Goal: Task Accomplishment & Management: Manage account settings

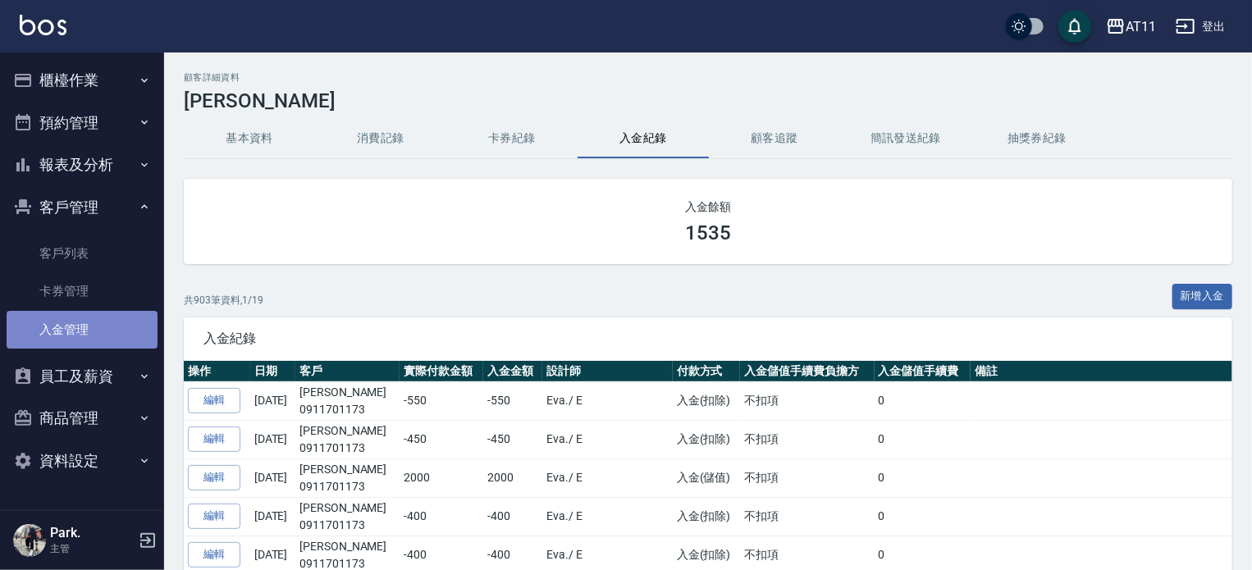
click at [80, 318] on link "入金管理" at bounding box center [82, 330] width 151 height 38
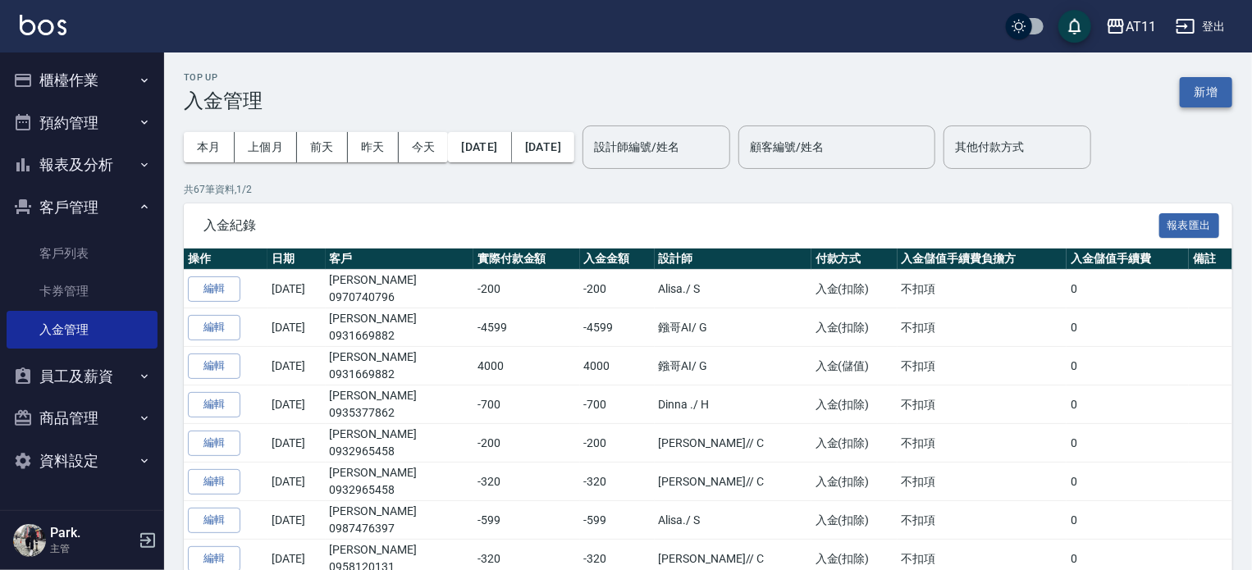
click at [1201, 81] on button "新增" at bounding box center [1206, 92] width 53 height 30
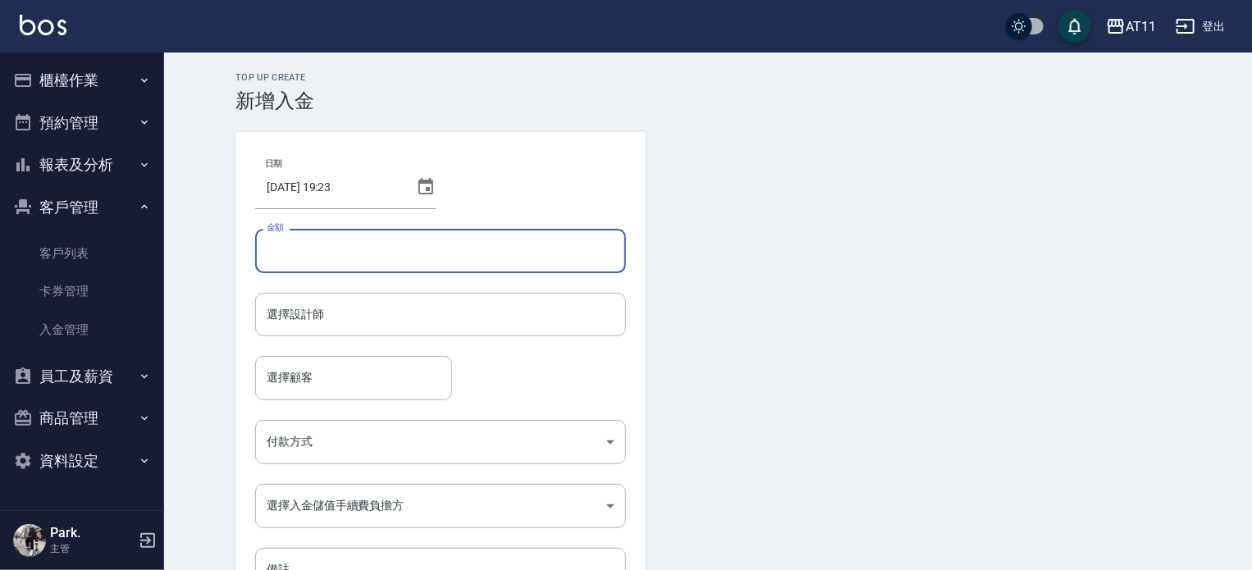
click at [382, 259] on input "金額" at bounding box center [440, 251] width 371 height 44
type input "-400"
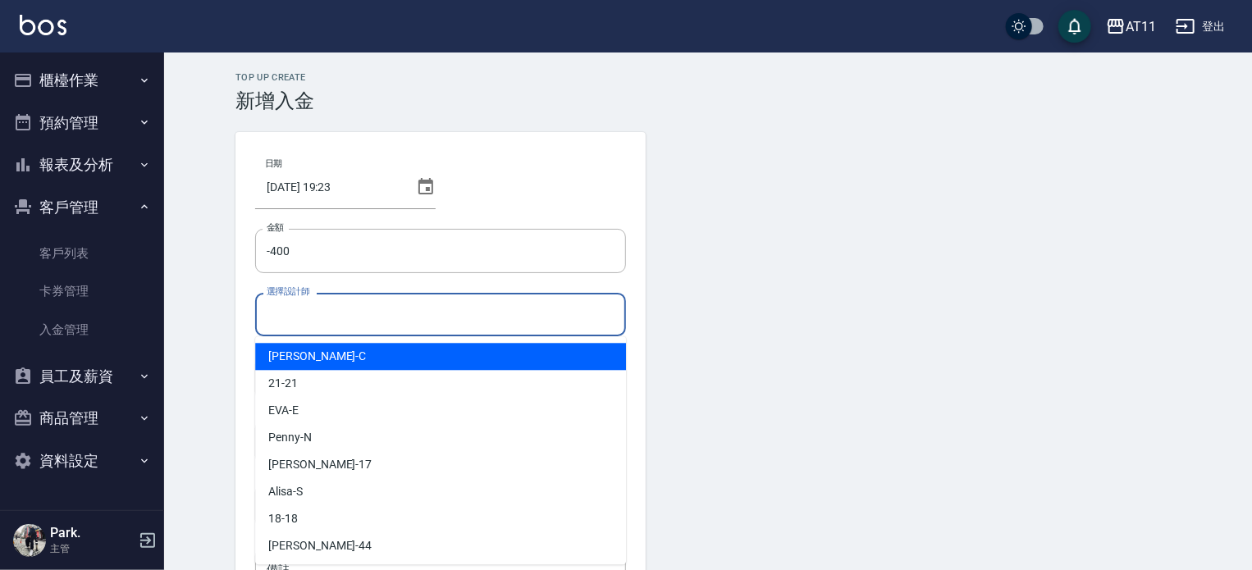
click at [394, 324] on input "選擇設計師" at bounding box center [441, 314] width 356 height 29
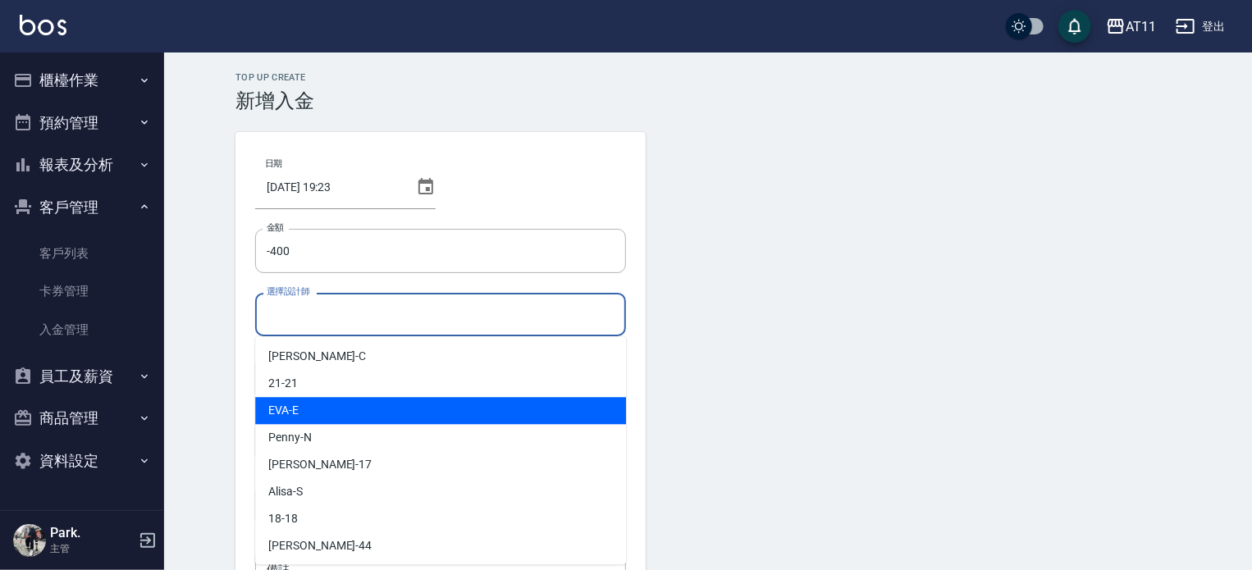
click at [437, 409] on div "EVA -E" at bounding box center [440, 410] width 371 height 27
type input "EVA-E"
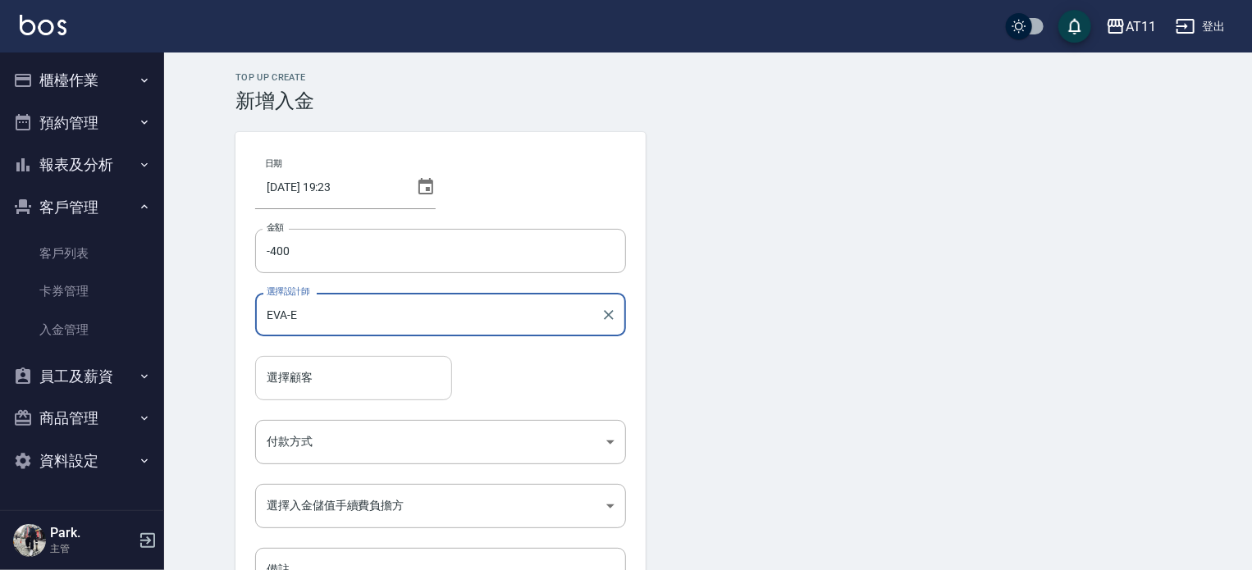
click at [397, 376] on input "選擇顧客" at bounding box center [354, 378] width 182 height 29
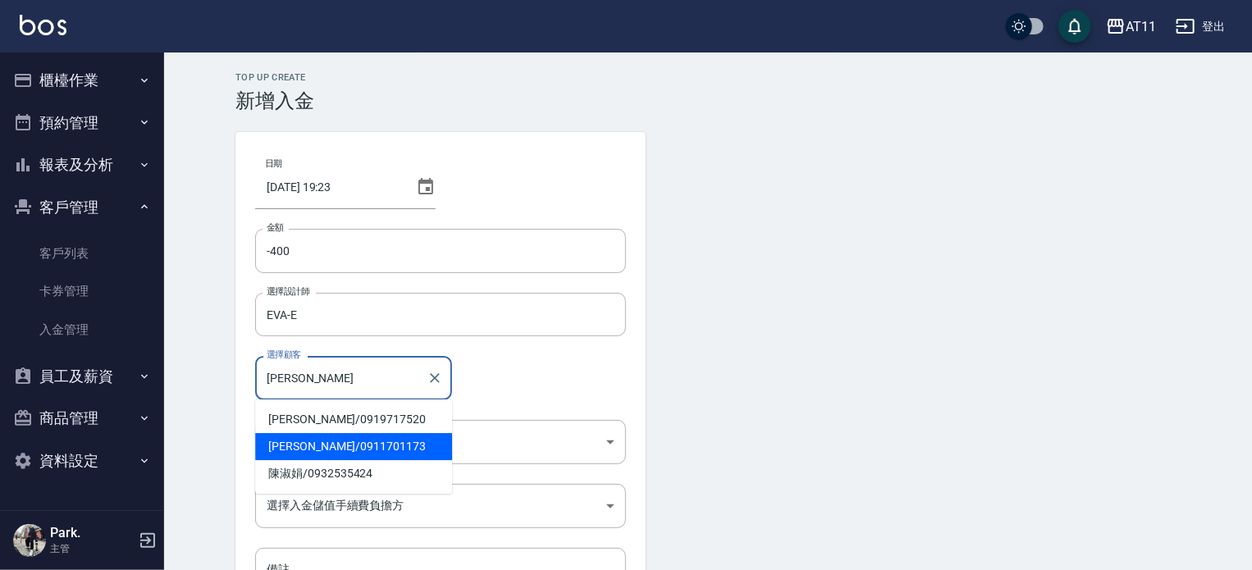
click at [423, 448] on span "陳淑萍 / 0911701173" at bounding box center [353, 446] width 197 height 27
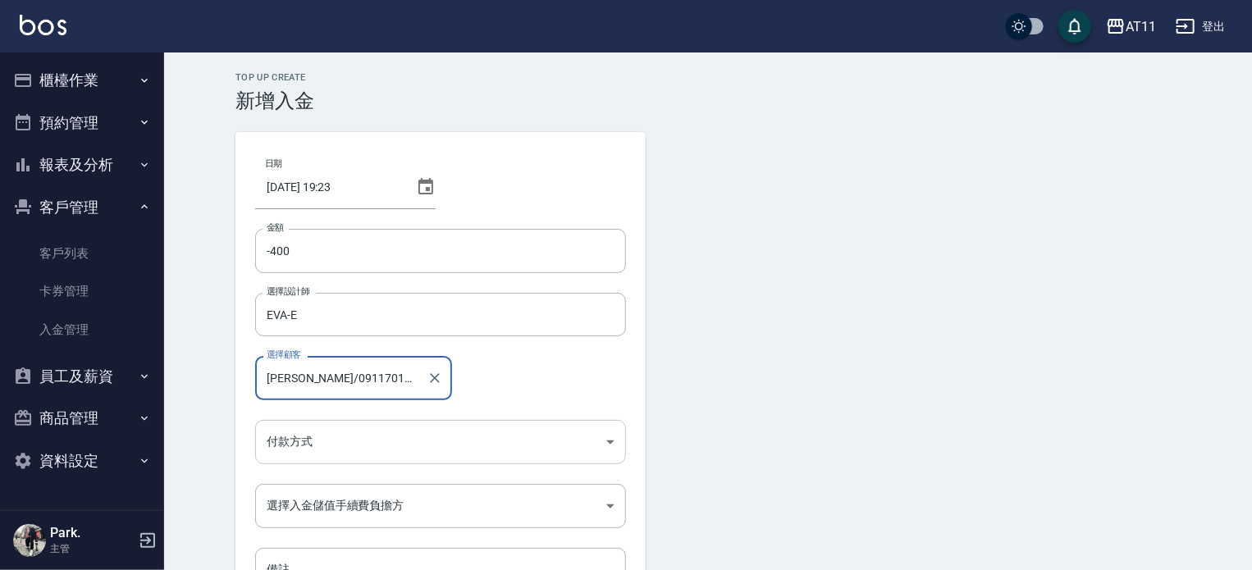
type input "陳淑萍/0911701173"
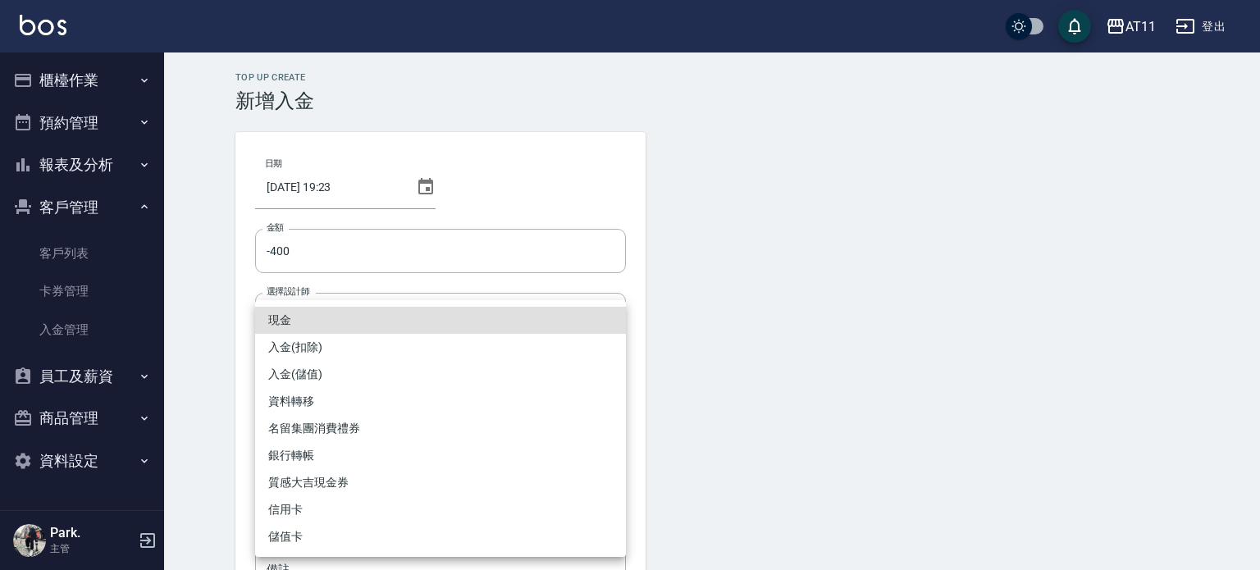
click at [404, 431] on body "AT11 登出 櫃檯作業 打帳單 帳單列表 現金收支登錄 材料自購登錄 每日結帳 排班表 現場電腦打卡 掃碼打卡 預約管理 預約管理 單日預約紀錄 單週預約紀…" at bounding box center [630, 340] width 1260 height 681
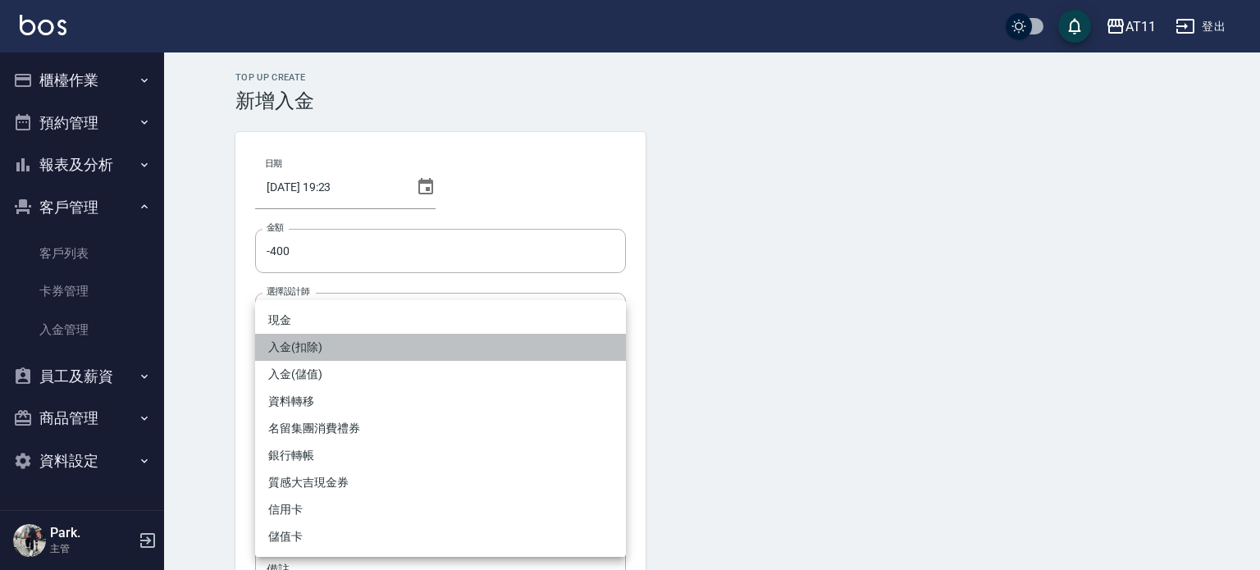
click at [341, 339] on li "入金(扣除)" at bounding box center [440, 347] width 371 height 27
type input "入金(扣除)"
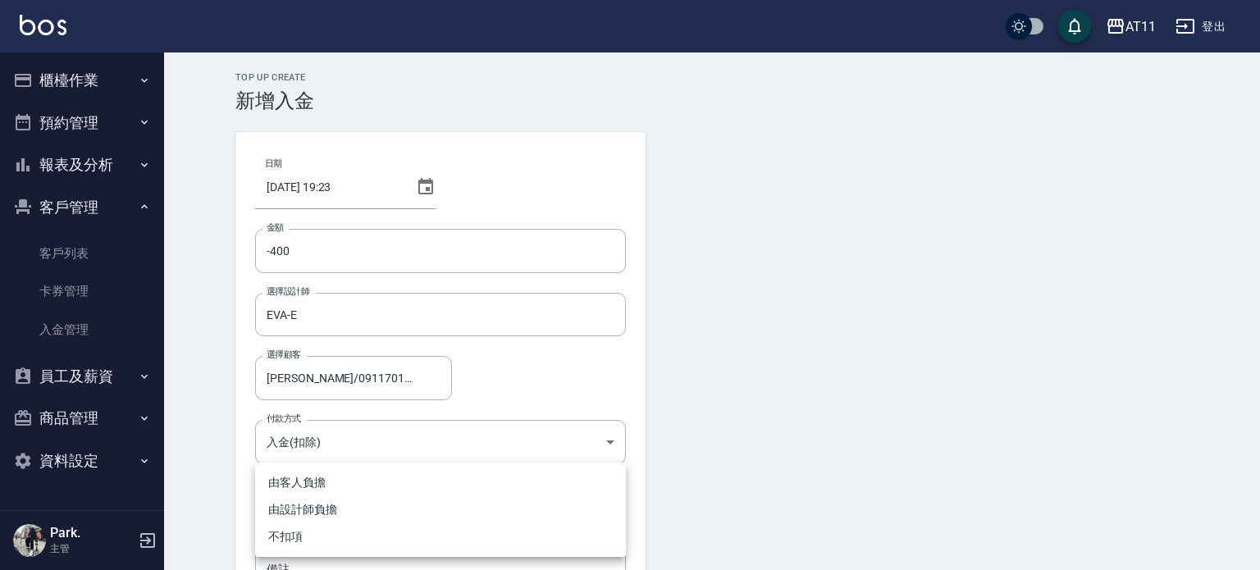
click at [447, 513] on body "AT11 登出 櫃檯作業 打帳單 帳單列表 現金收支登錄 材料自購登錄 每日結帳 排班表 現場電腦打卡 掃碼打卡 預約管理 預約管理 單日預約紀錄 單週預約紀…" at bounding box center [630, 340] width 1260 height 681
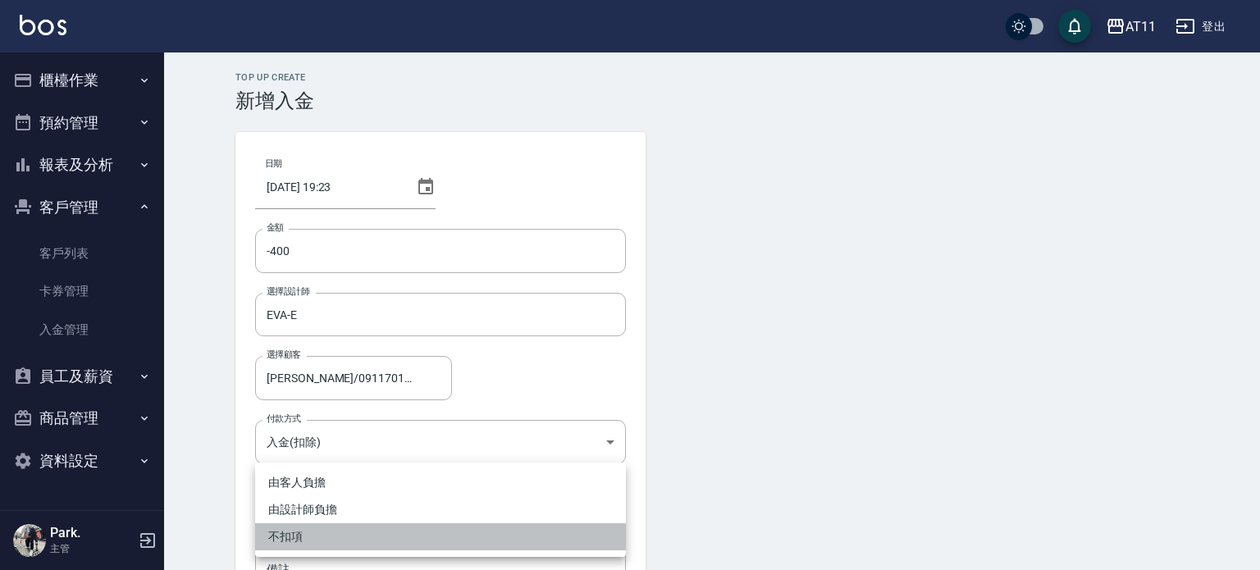
click at [364, 541] on li "不扣項" at bounding box center [440, 537] width 371 height 27
type input "WITHOUTHANDLINGFEE"
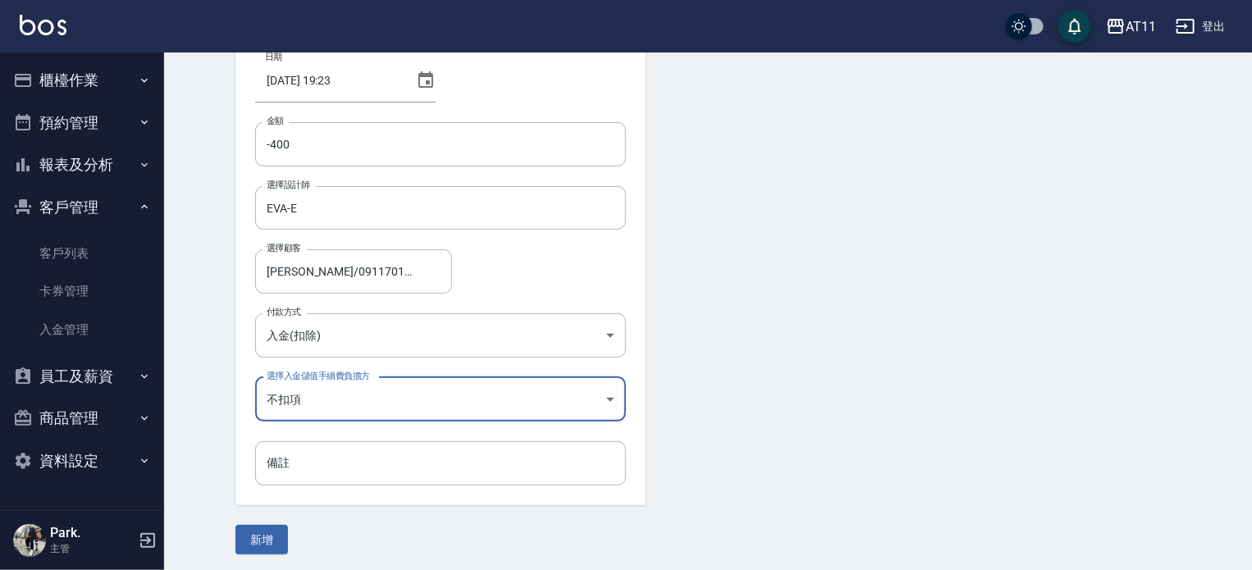
scroll to position [111, 0]
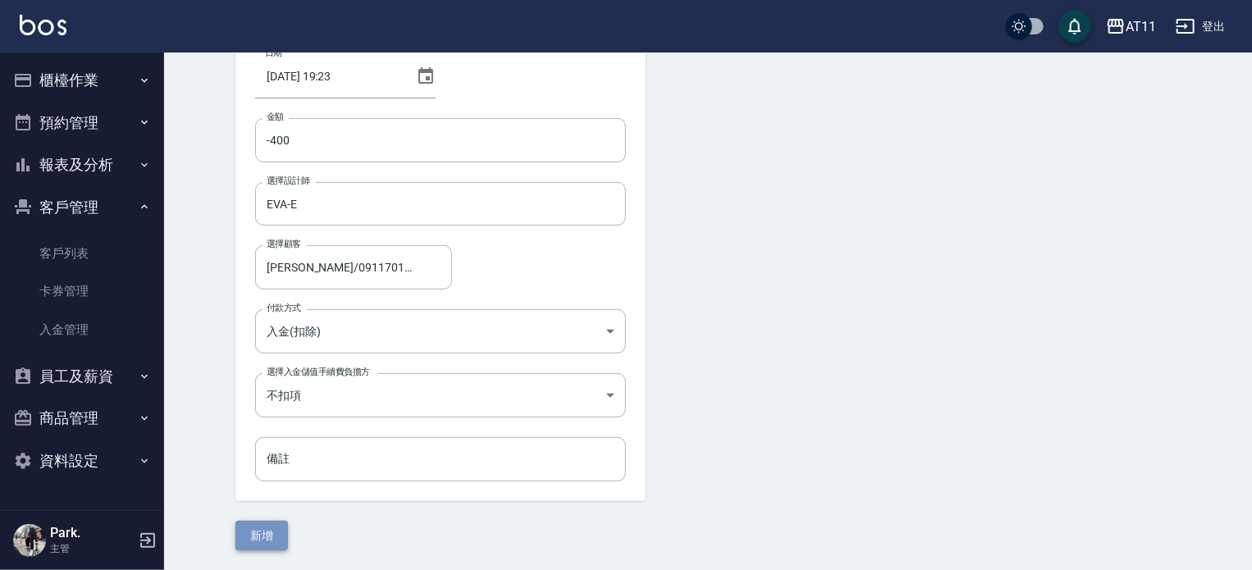
click at [272, 526] on button "新增" at bounding box center [262, 536] width 53 height 30
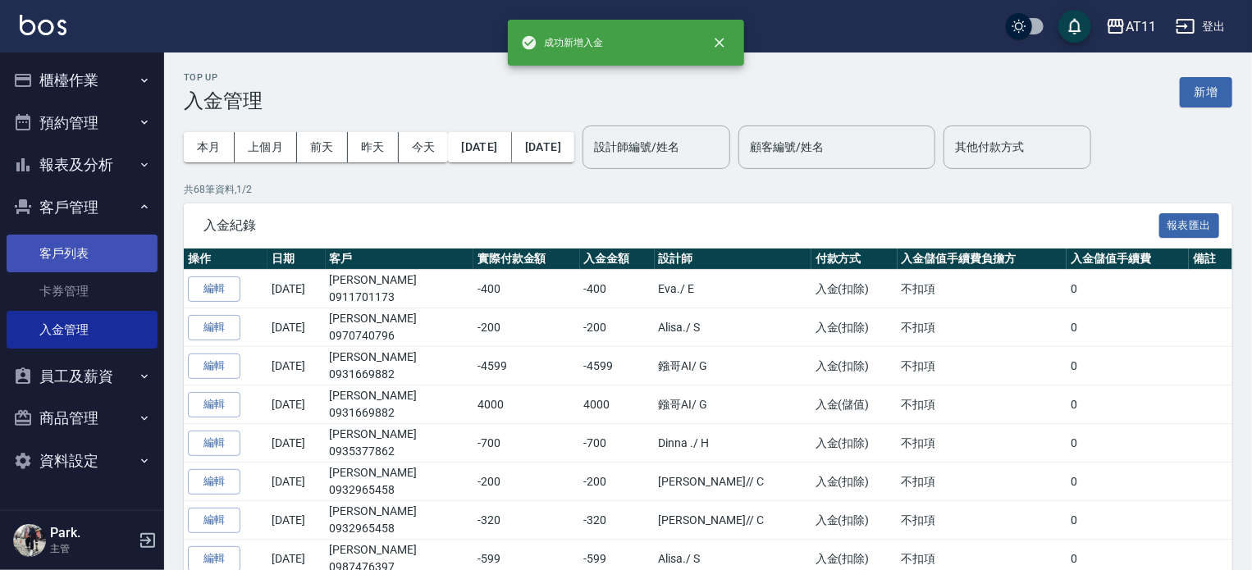
click at [121, 253] on link "客戶列表" at bounding box center [82, 254] width 151 height 38
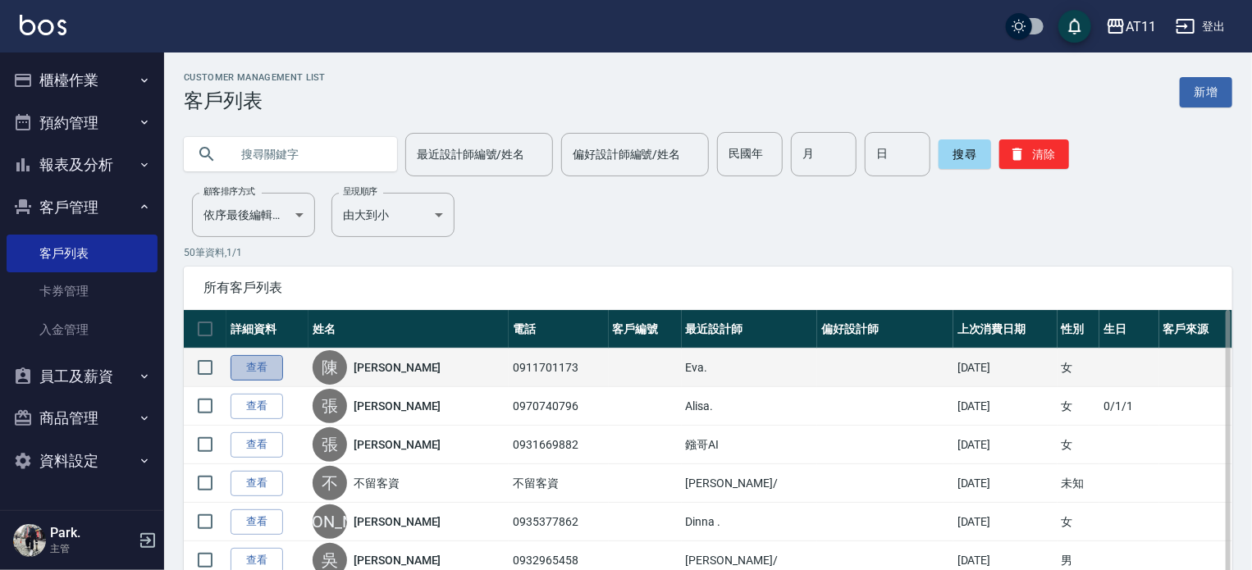
click at [273, 358] on link "查看" at bounding box center [257, 367] width 53 height 25
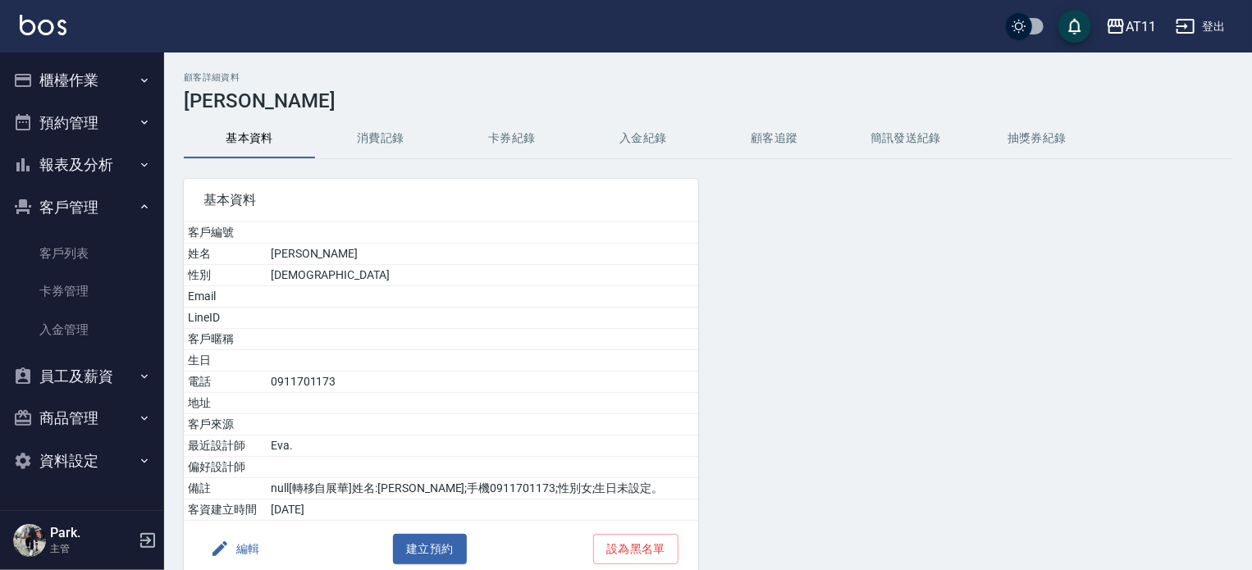
click at [657, 140] on button "入金紀錄" at bounding box center [643, 138] width 131 height 39
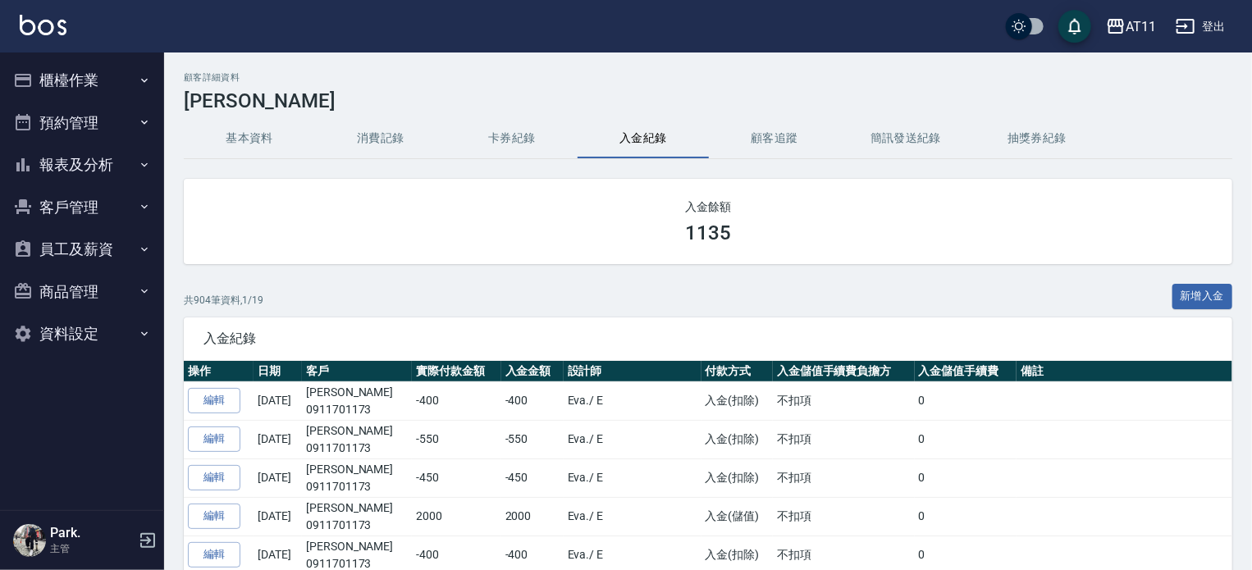
click at [75, 66] on button "櫃檯作業" at bounding box center [82, 80] width 151 height 43
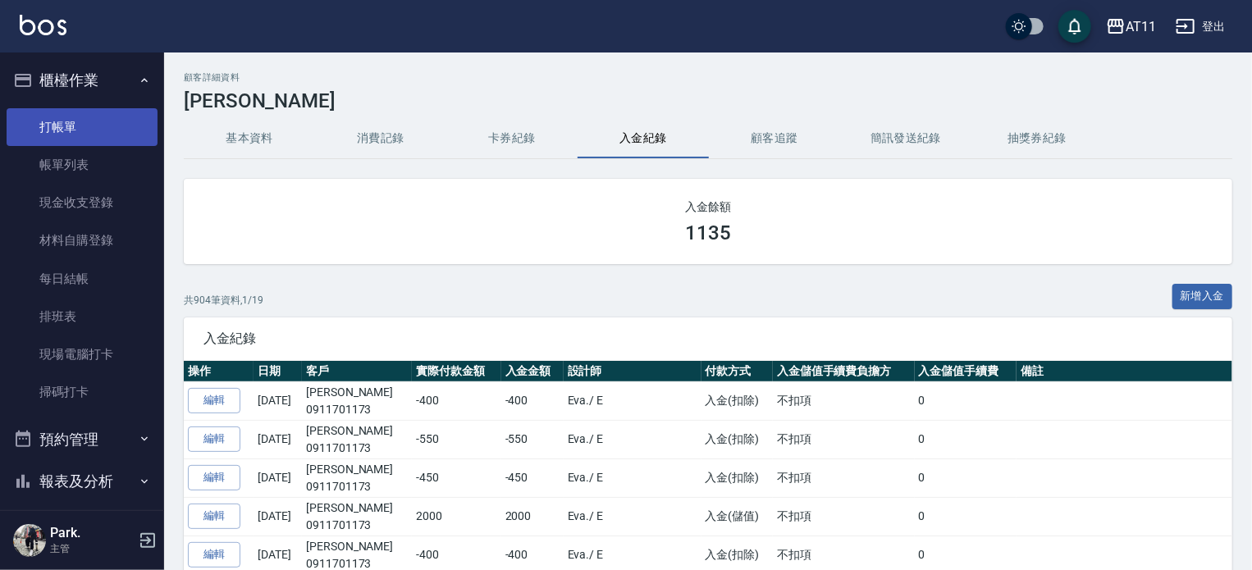
click at [84, 120] on link "打帳單" at bounding box center [82, 127] width 151 height 38
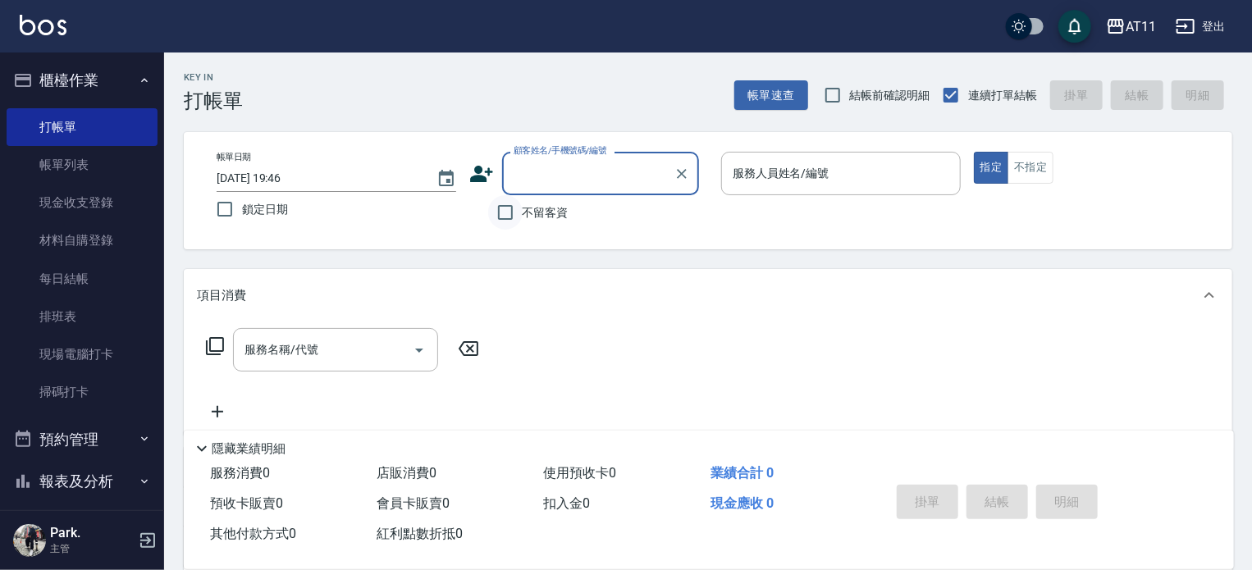
click at [501, 216] on input "不留客資" at bounding box center [505, 212] width 34 height 34
checkbox input "true"
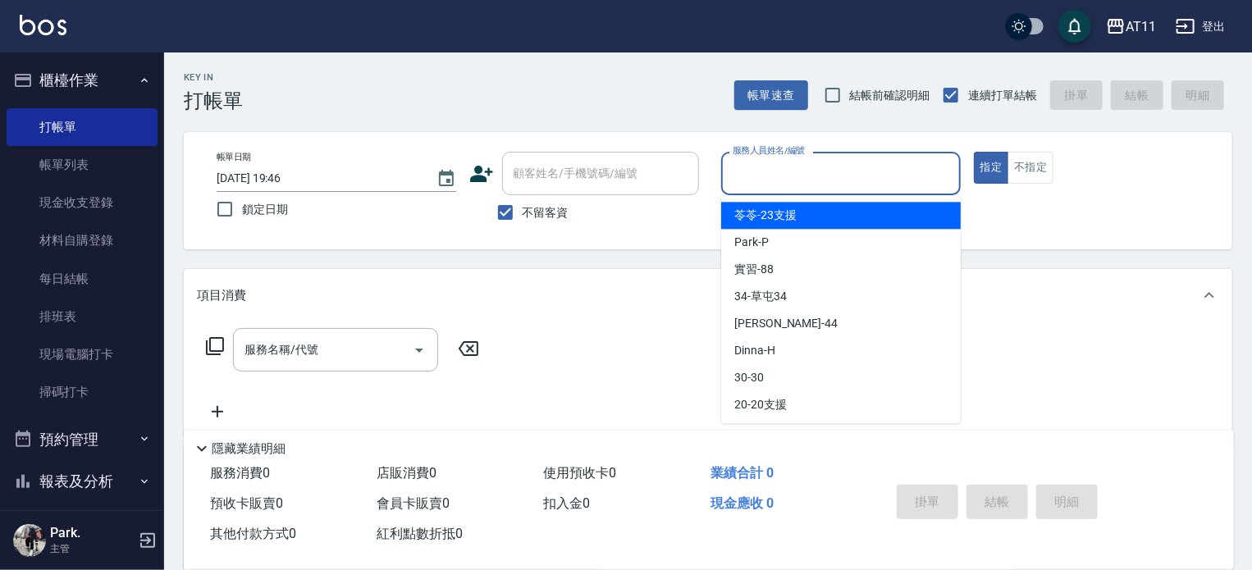
drag, startPoint x: 870, startPoint y: 162, endPoint x: 847, endPoint y: 164, distance: 23.0
click at [870, 163] on input "服務人員姓名/編號" at bounding box center [841, 173] width 225 height 29
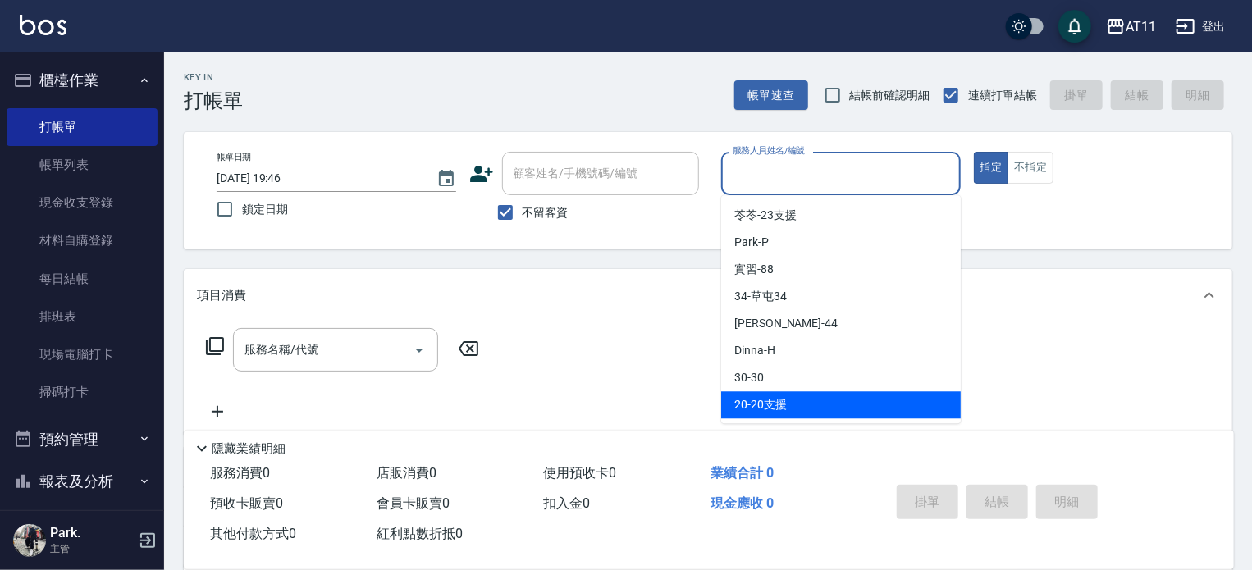
type input "ㄘ"
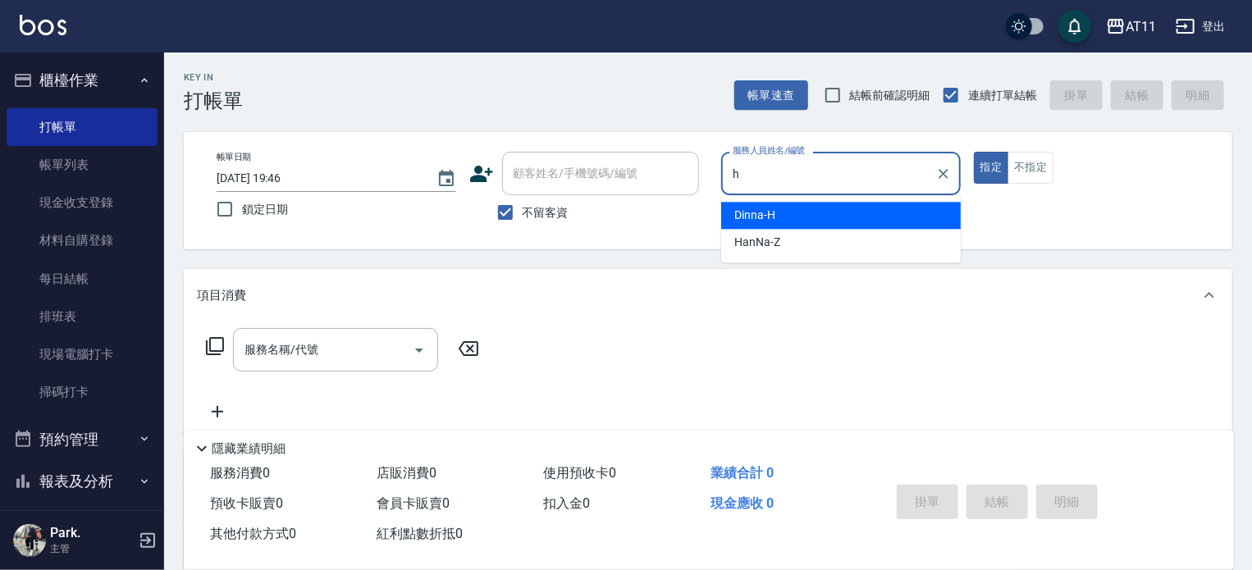
type input "Dinna-H"
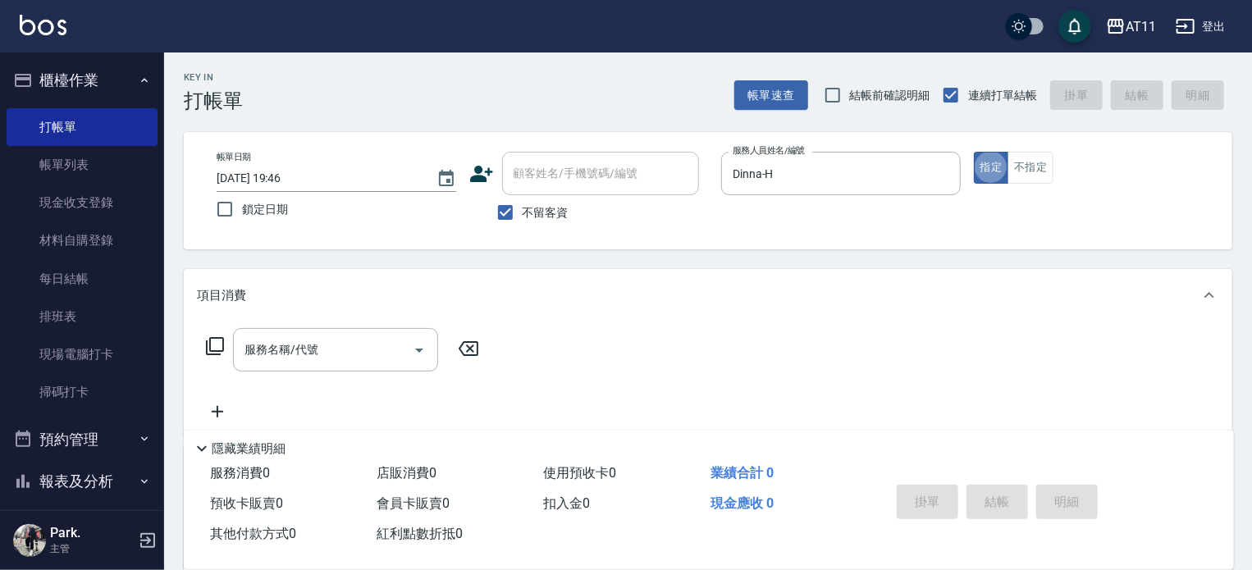
type button "true"
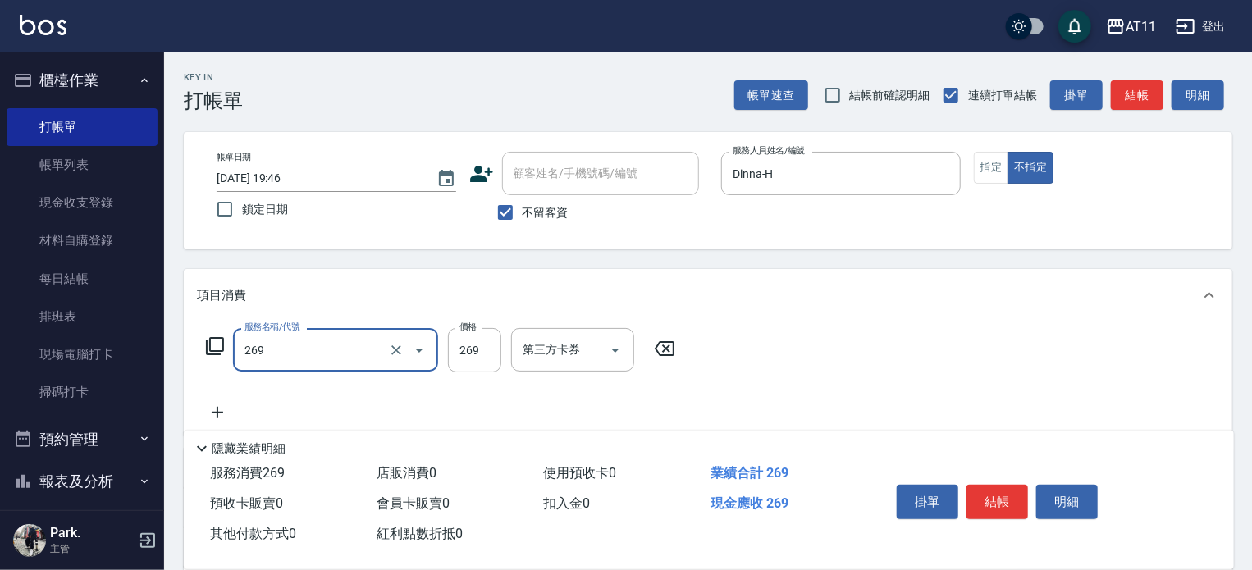
type input "一般洗剪(269)"
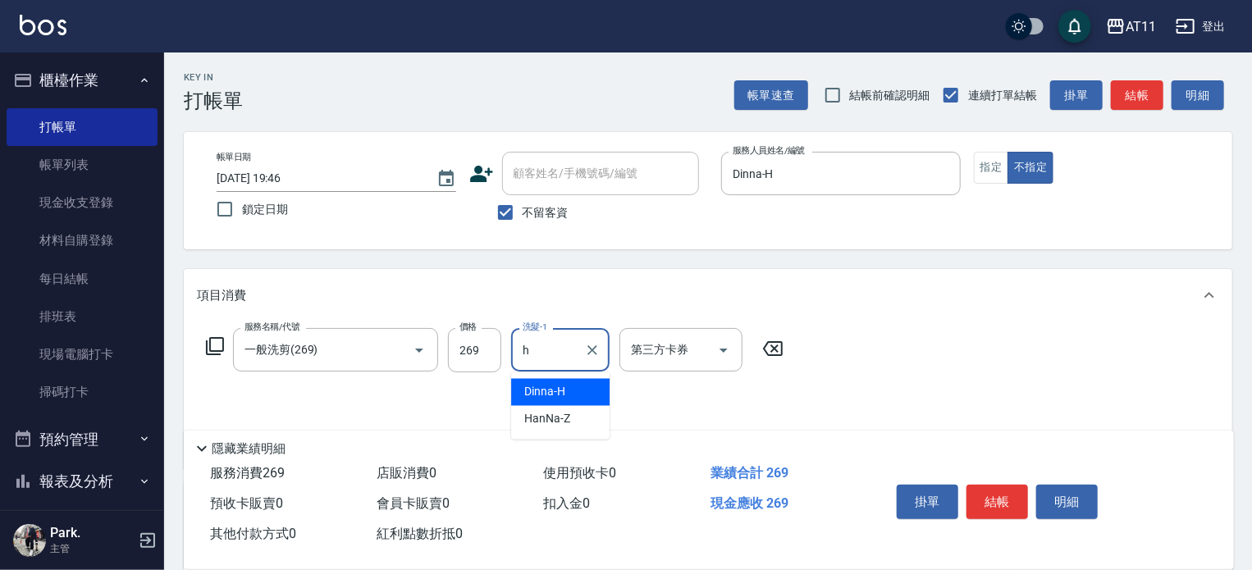
type input "Dinna-H"
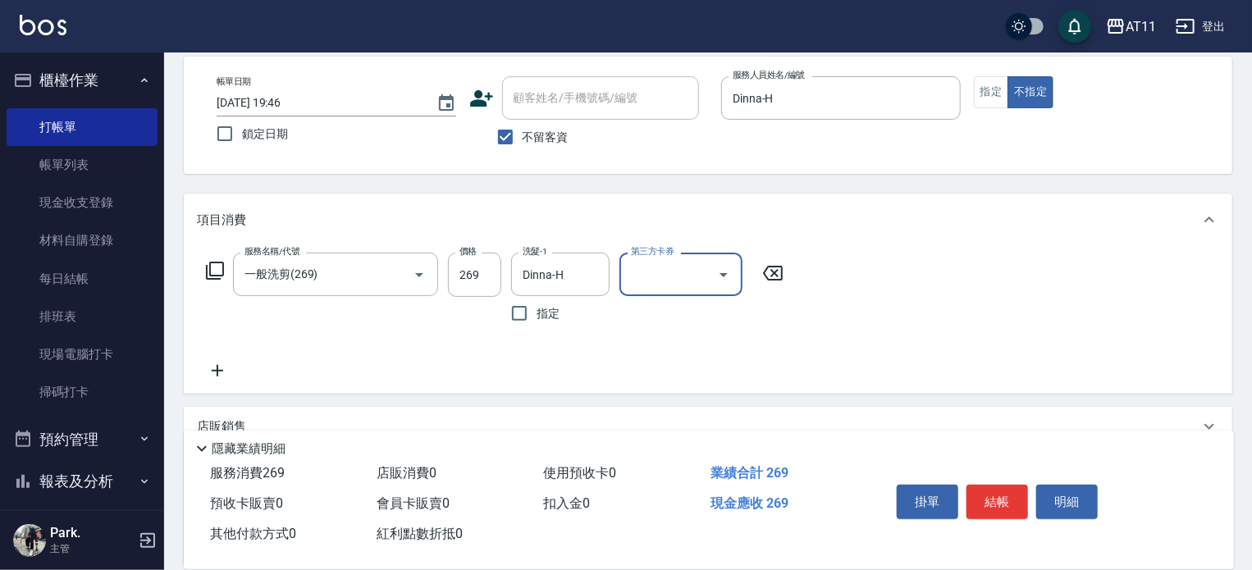
scroll to position [226, 0]
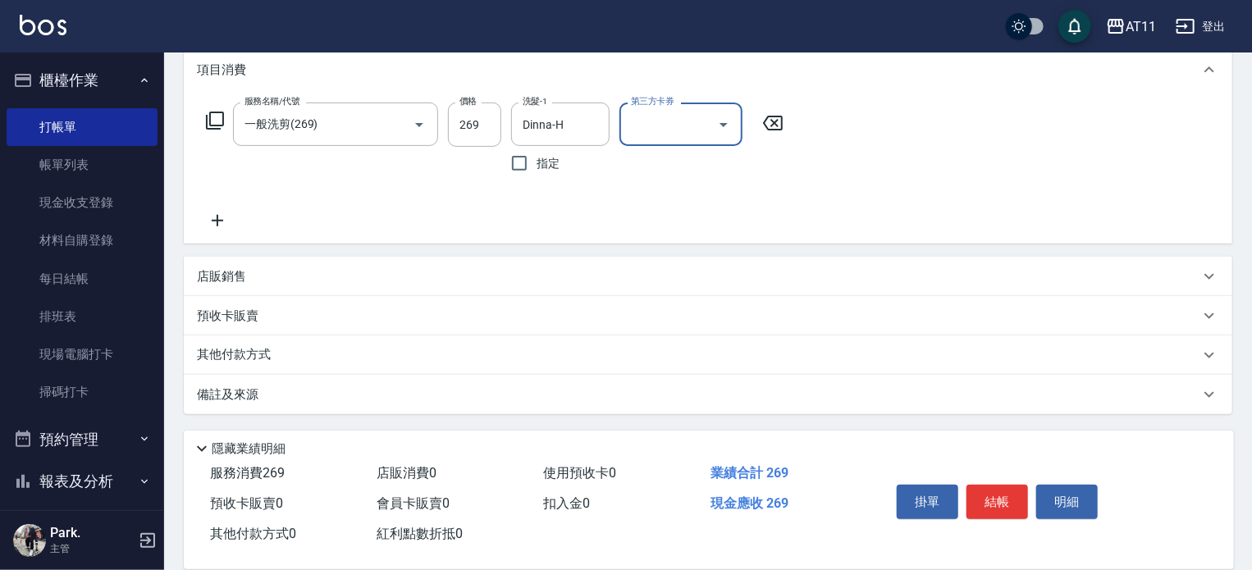
click at [624, 268] on div "店販銷售" at bounding box center [698, 276] width 1003 height 17
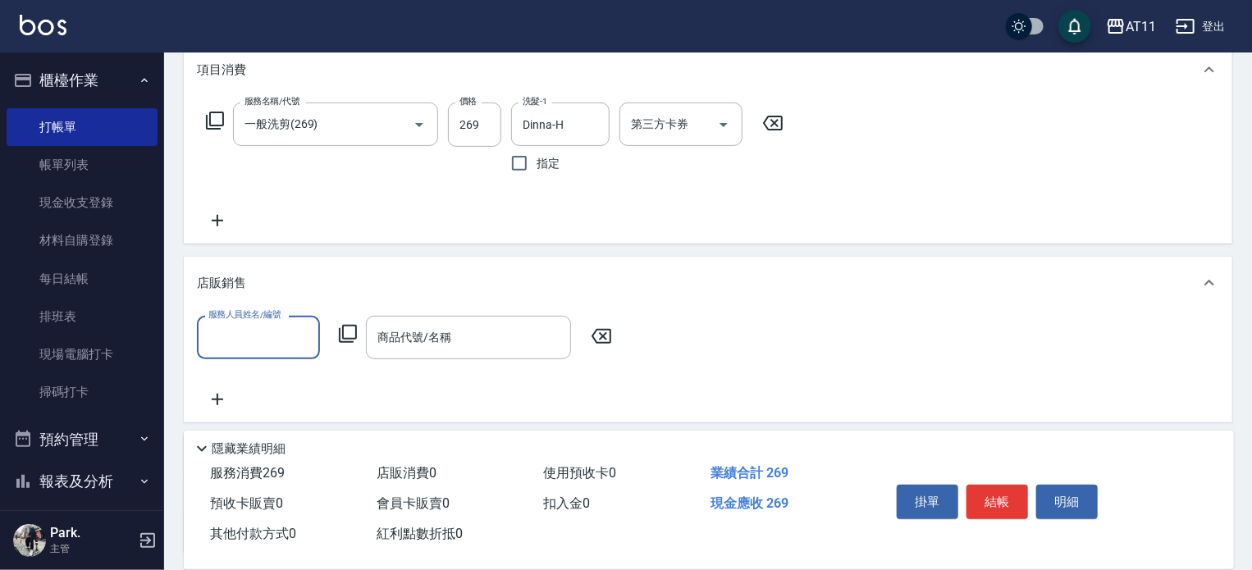
scroll to position [0, 0]
type input "Dinna-H"
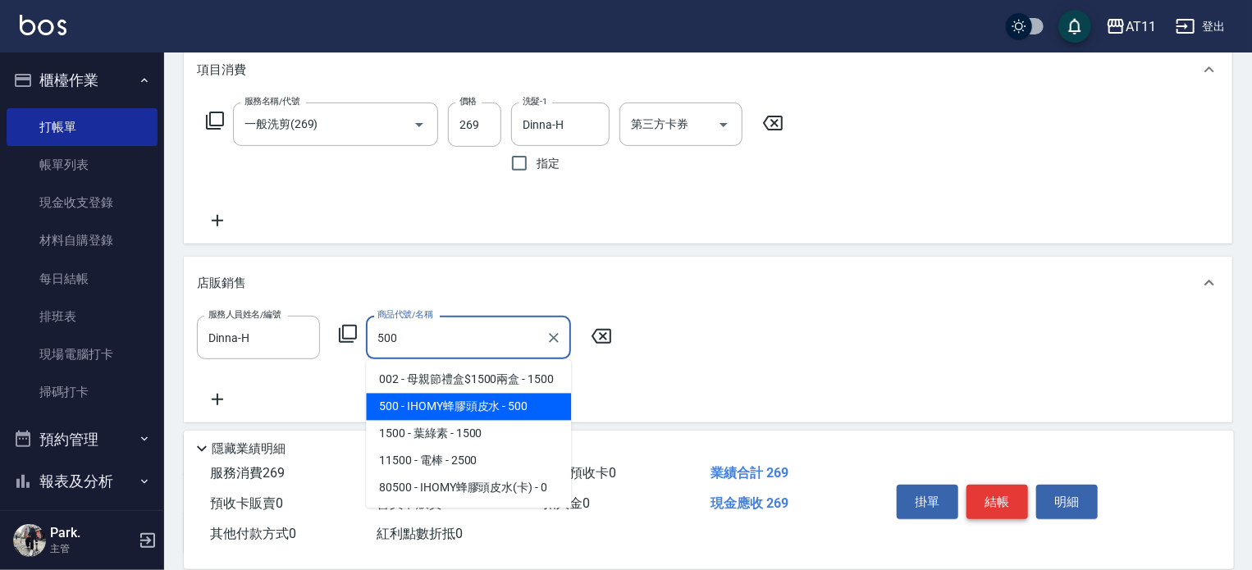
type input "IHOMY蜂膠頭皮水"
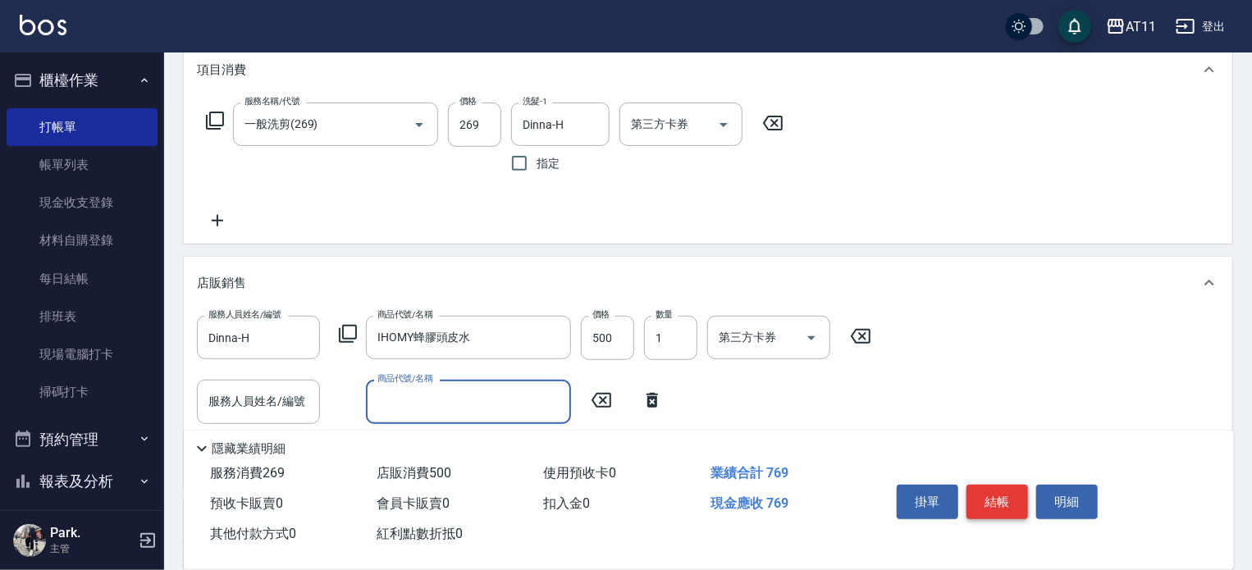
click at [1004, 492] on button "結帳" at bounding box center [998, 502] width 62 height 34
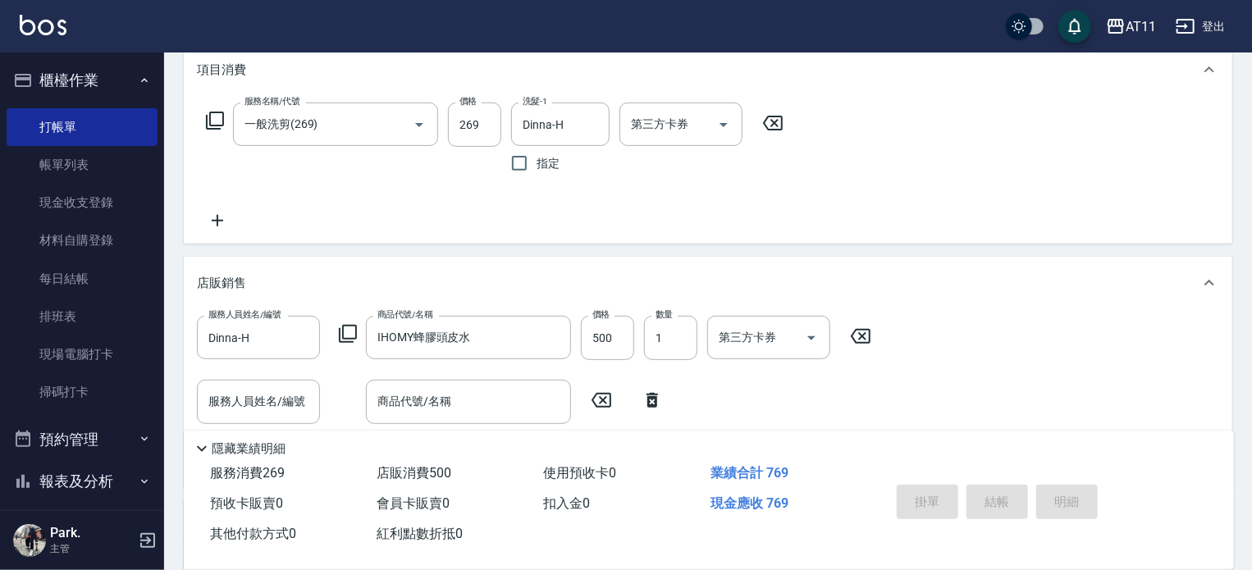
type input "[DATE] 19:47"
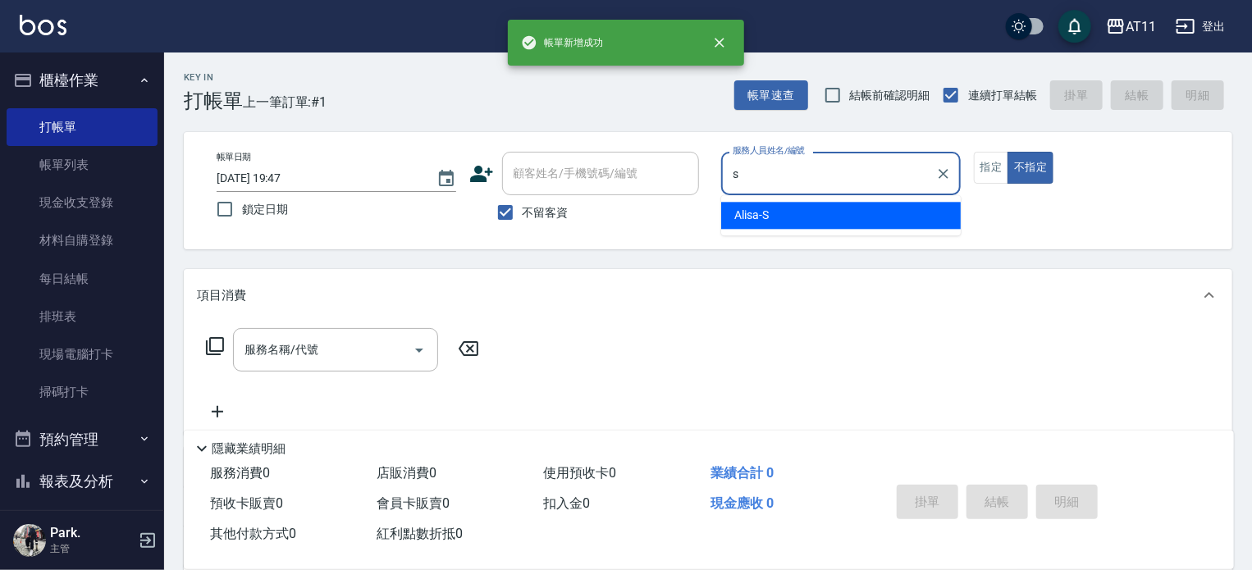
type input "Alisa-S"
type button "false"
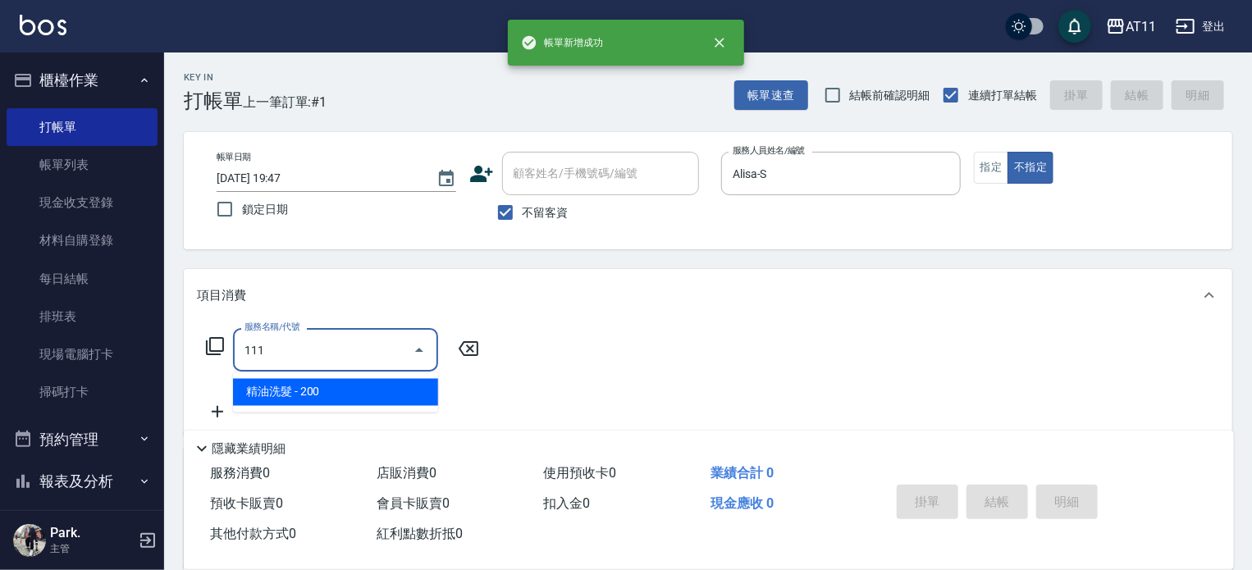
type input "精油洗髮(111)"
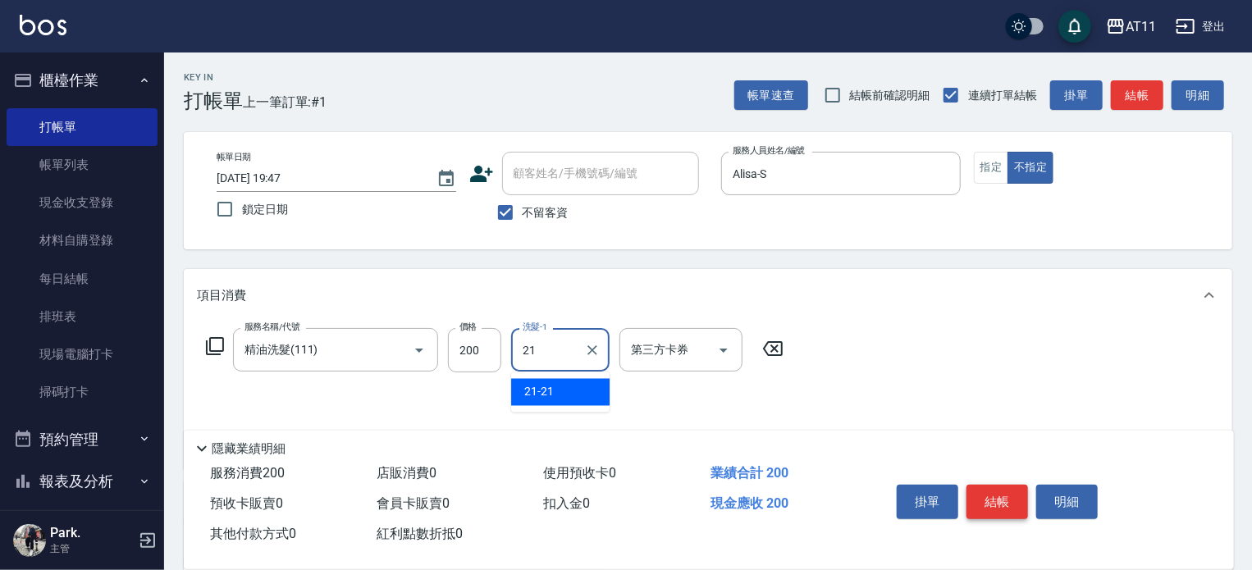
type input "21-21"
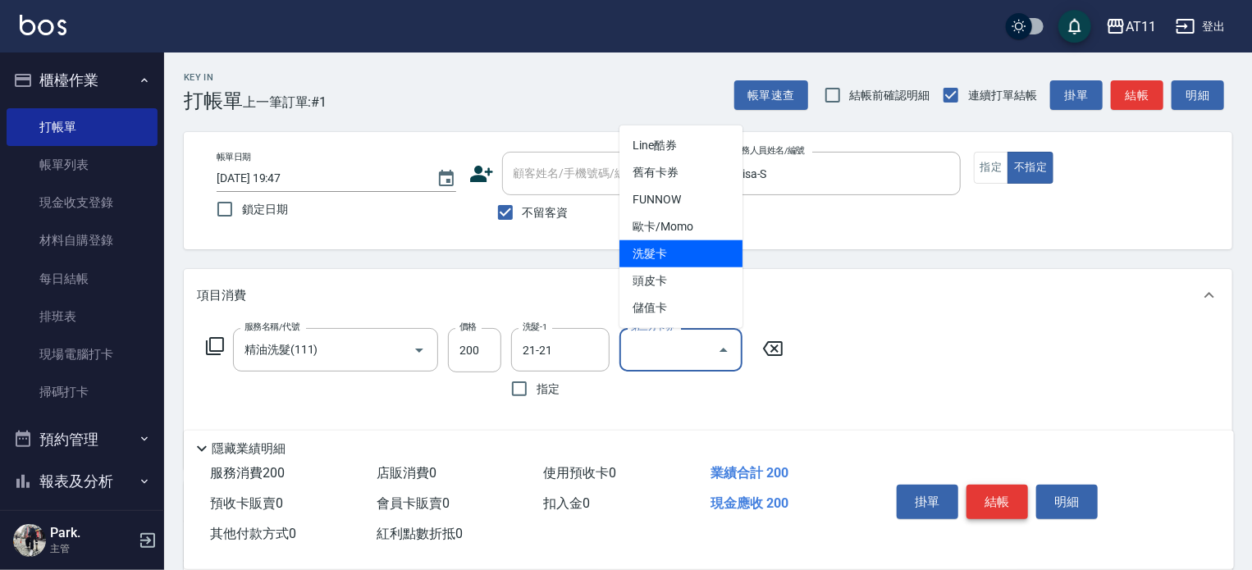
type input "洗髮卡"
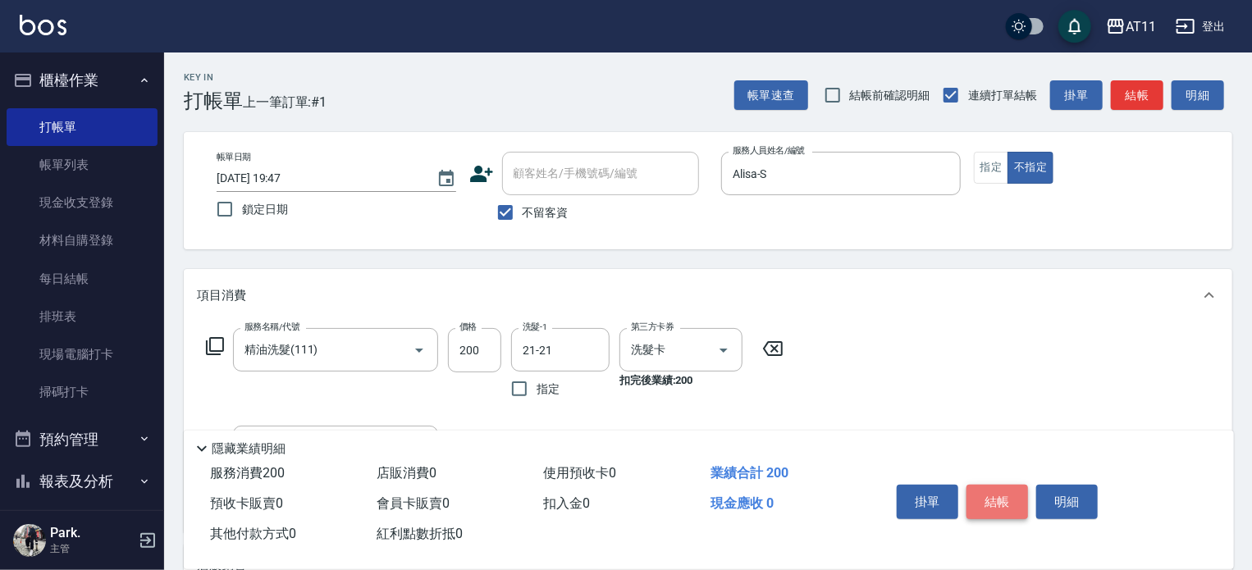
click at [1004, 492] on button "結帳" at bounding box center [998, 502] width 62 height 34
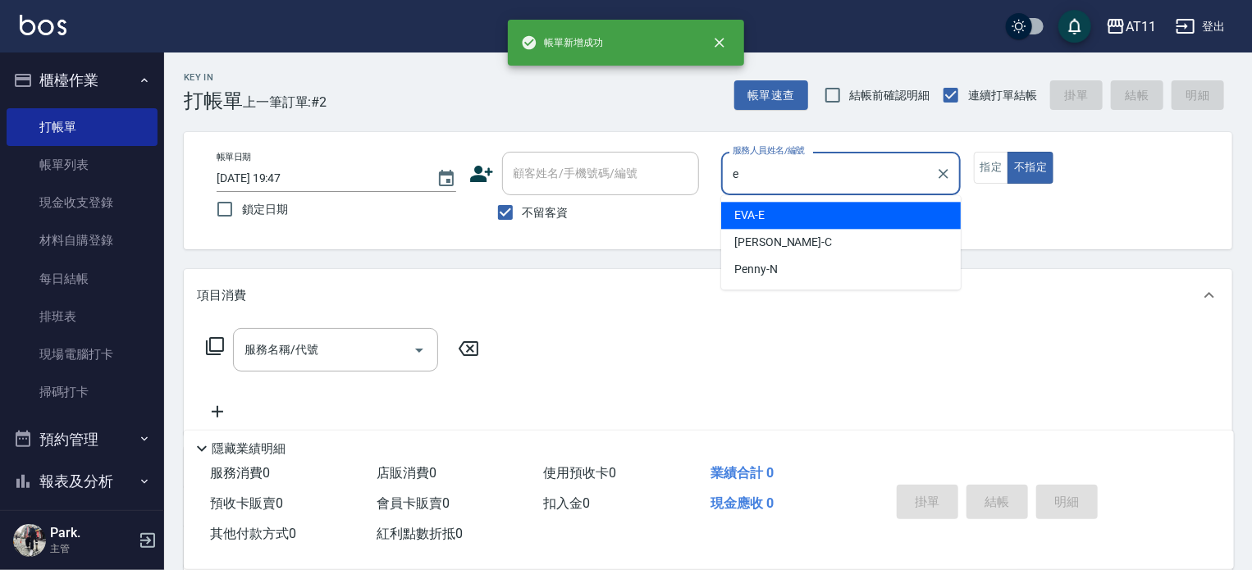
type input "EVA-E"
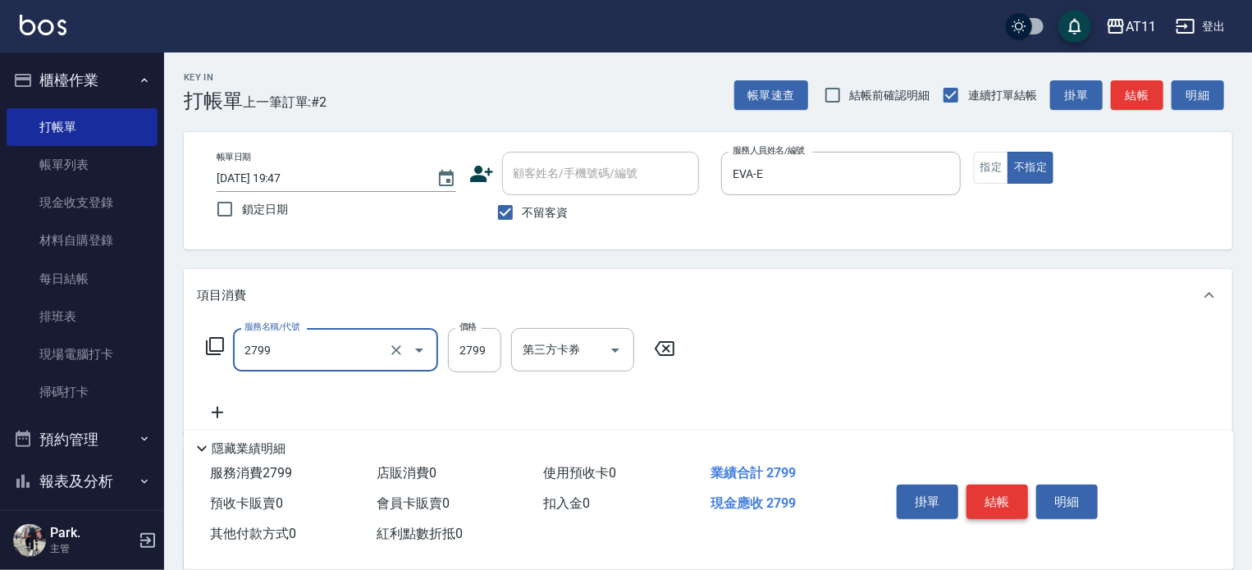
type input "過年燙髮C(2799)"
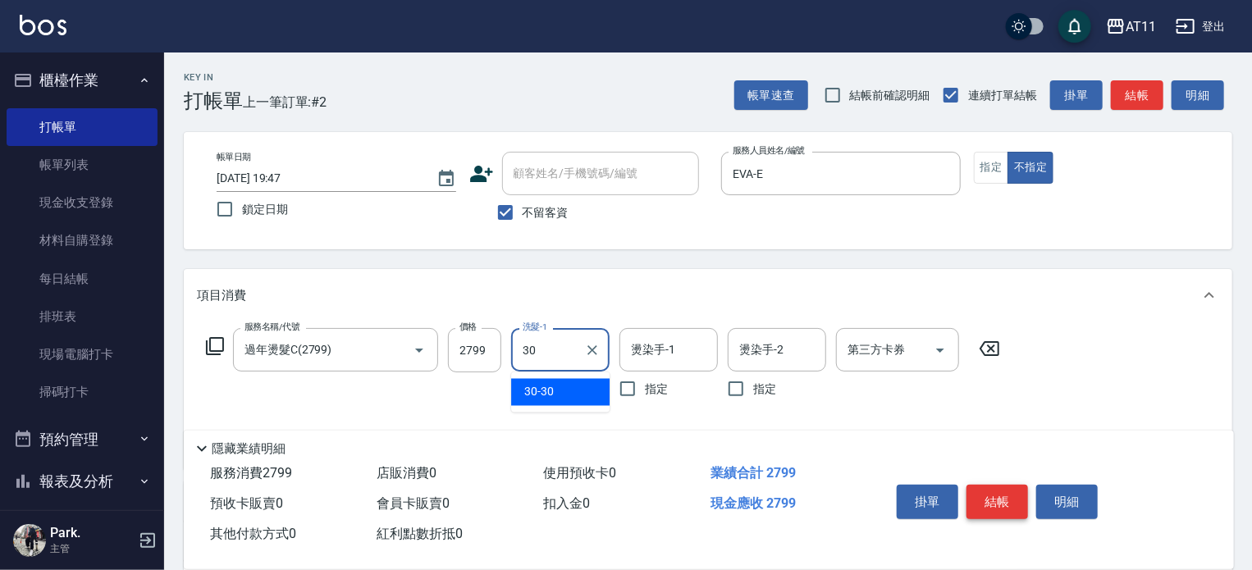
type input "30-30"
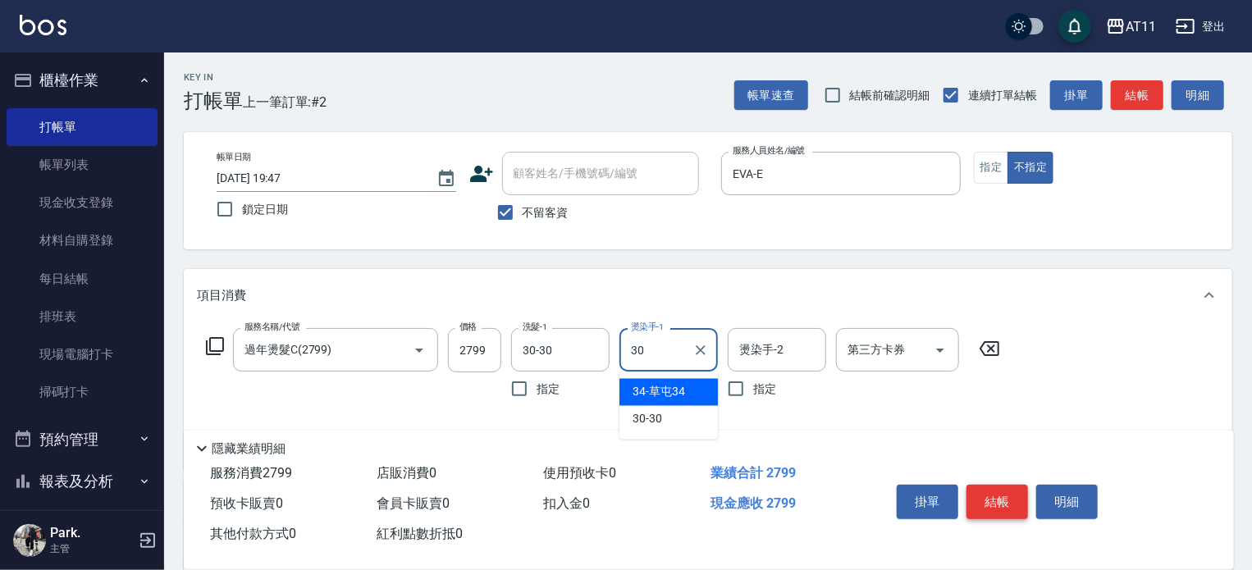
type input "30-30"
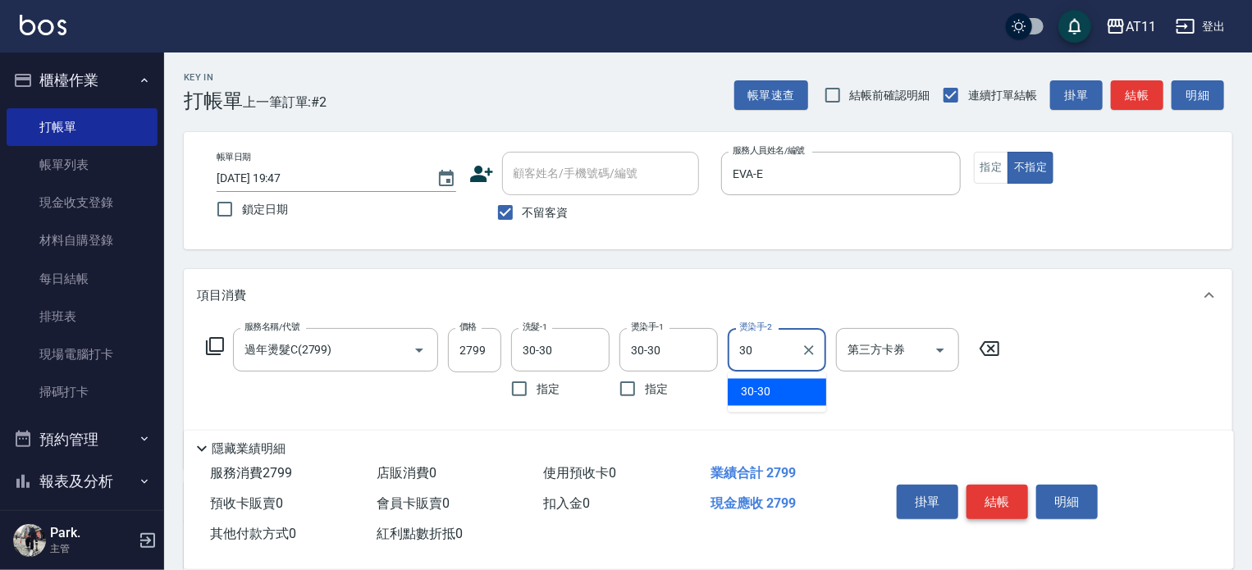
type input "30-30"
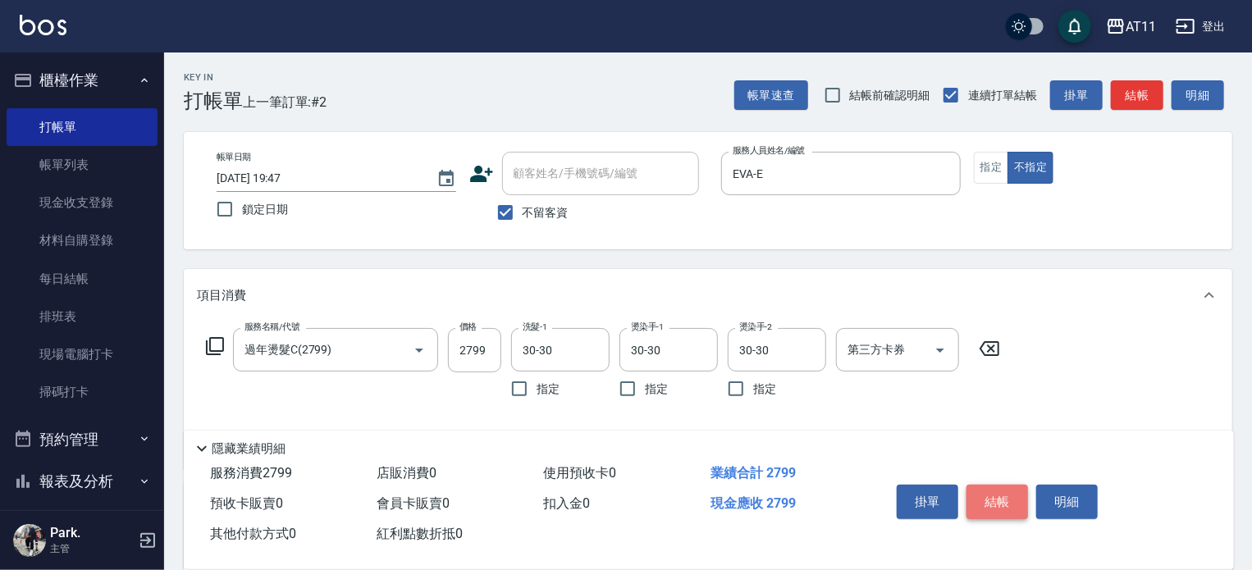
click at [1004, 492] on button "結帳" at bounding box center [998, 502] width 62 height 34
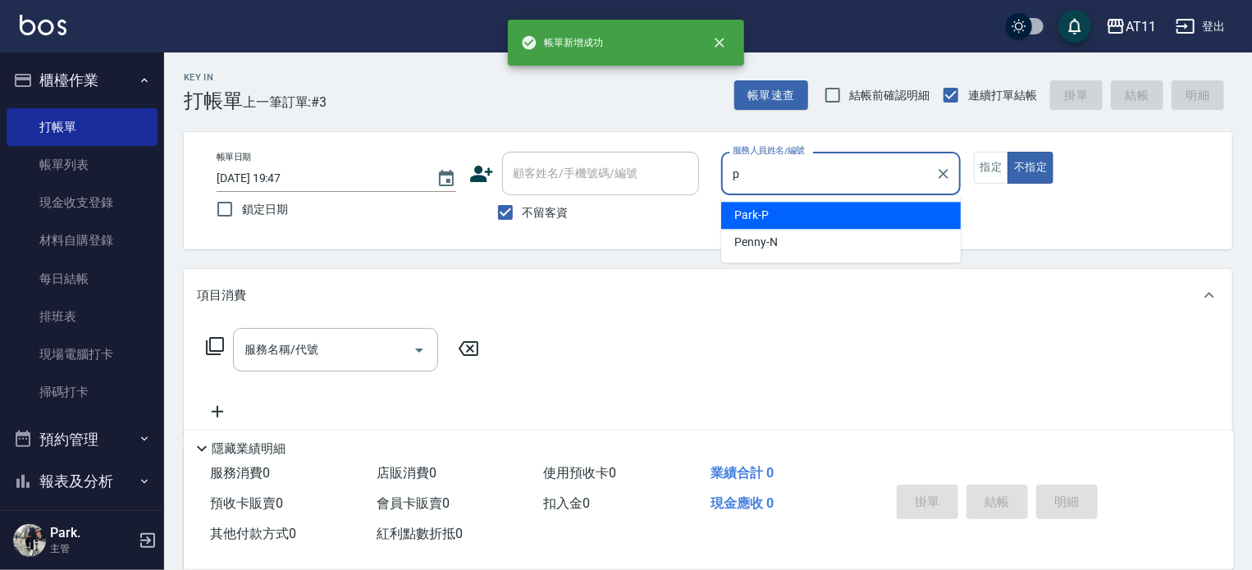
type input "Park-P"
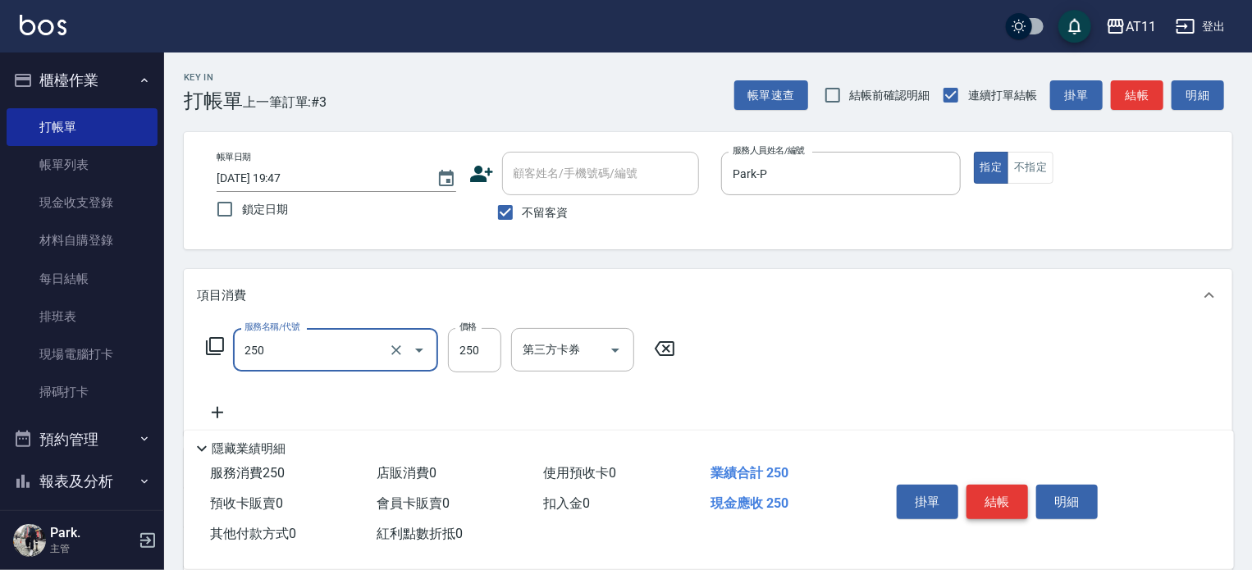
type input "B級單剪(250)"
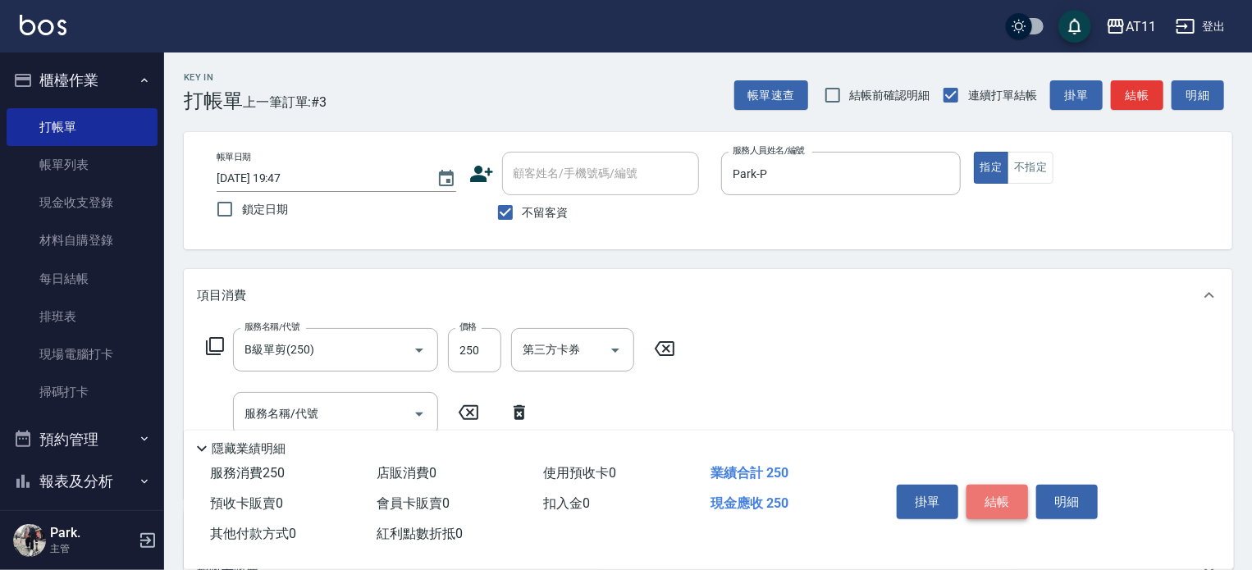
click at [1004, 492] on button "結帳" at bounding box center [998, 502] width 62 height 34
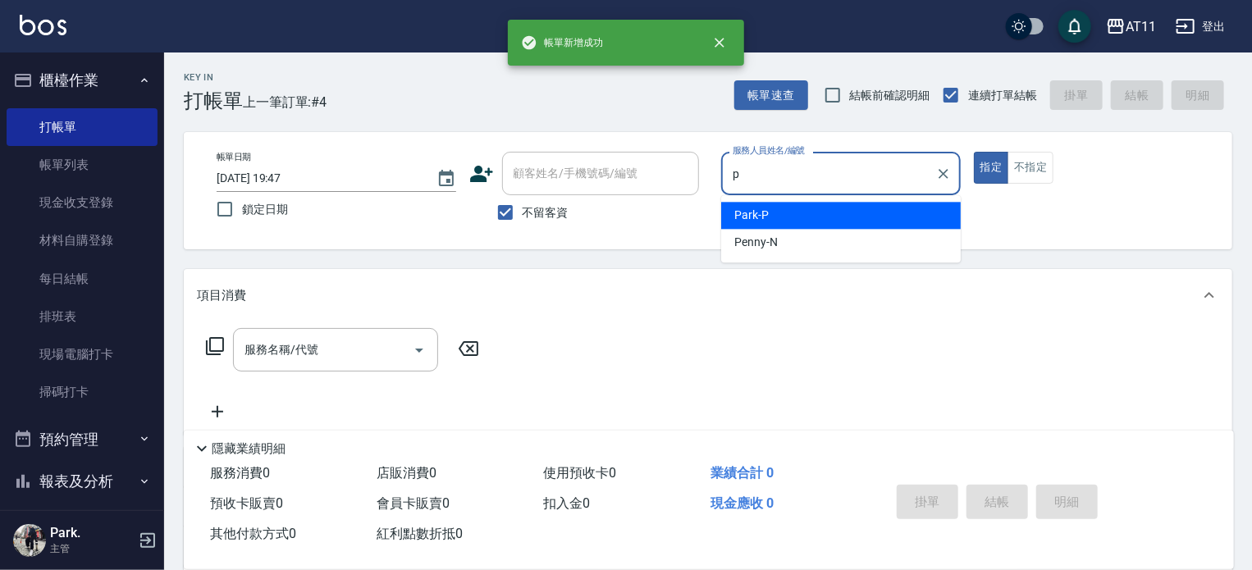
type input "Park-P"
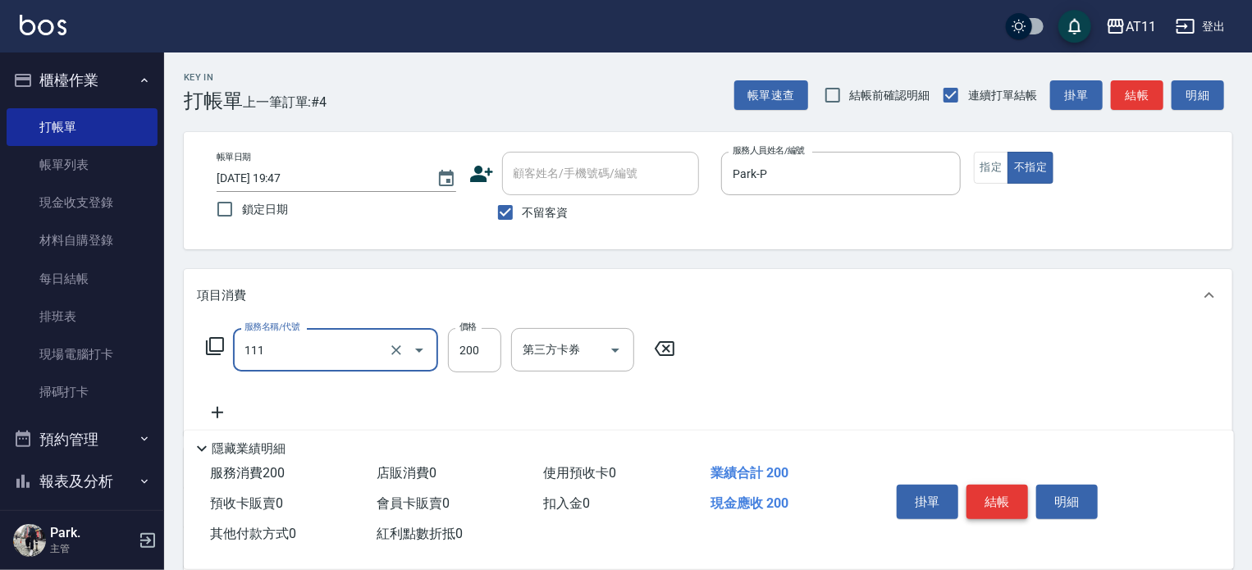
type input "精油洗髮(111)"
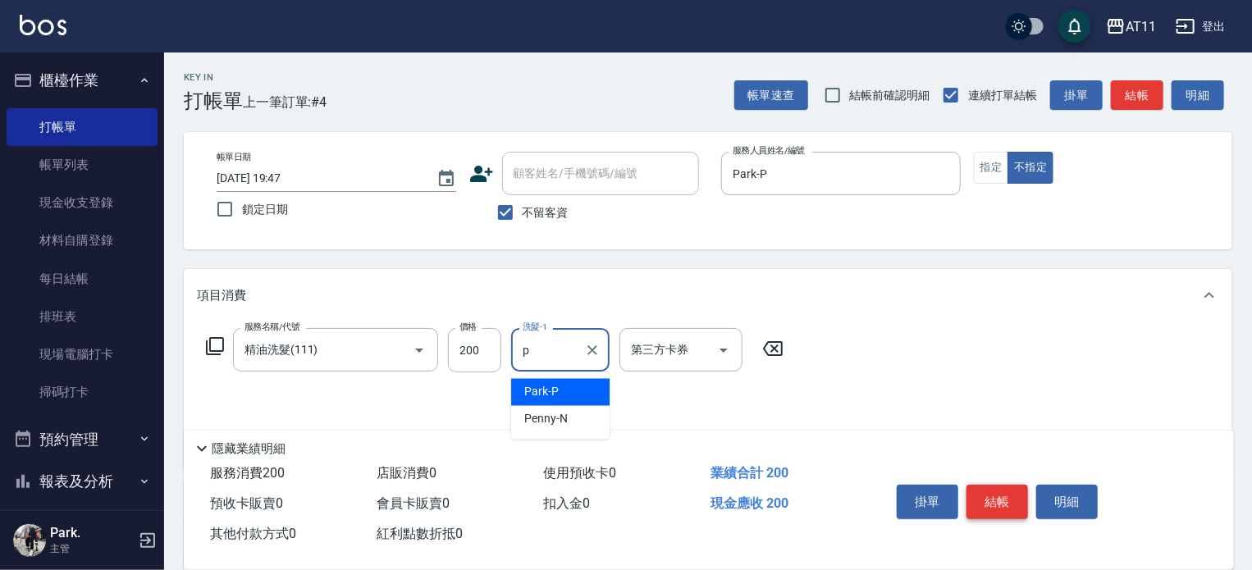
type input "Park-P"
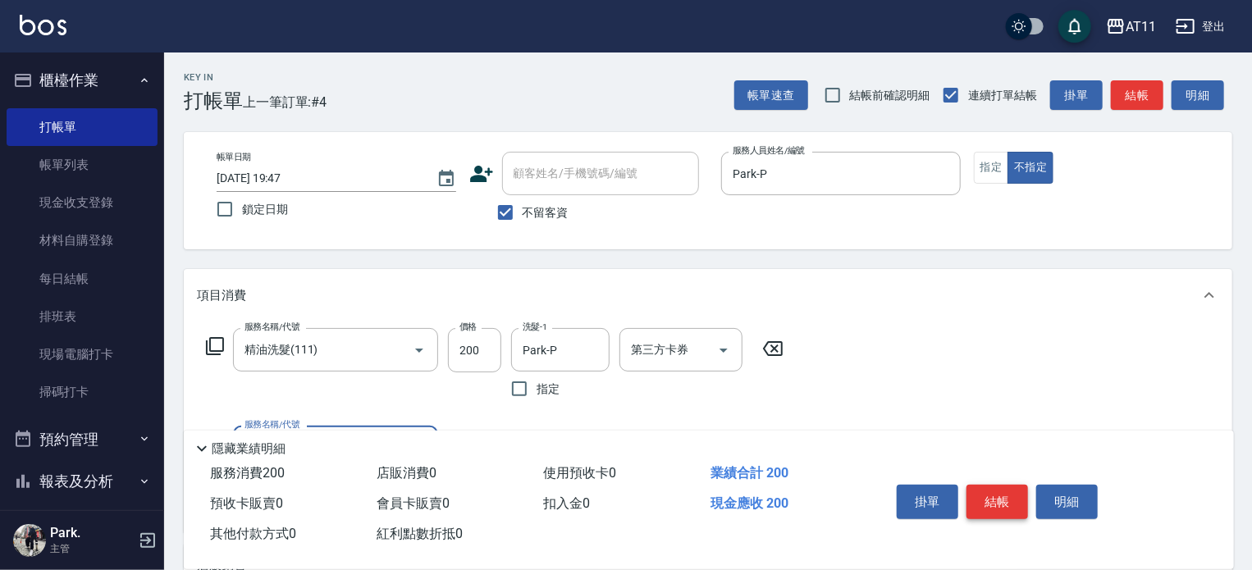
click at [1004, 492] on button "結帳" at bounding box center [998, 502] width 62 height 34
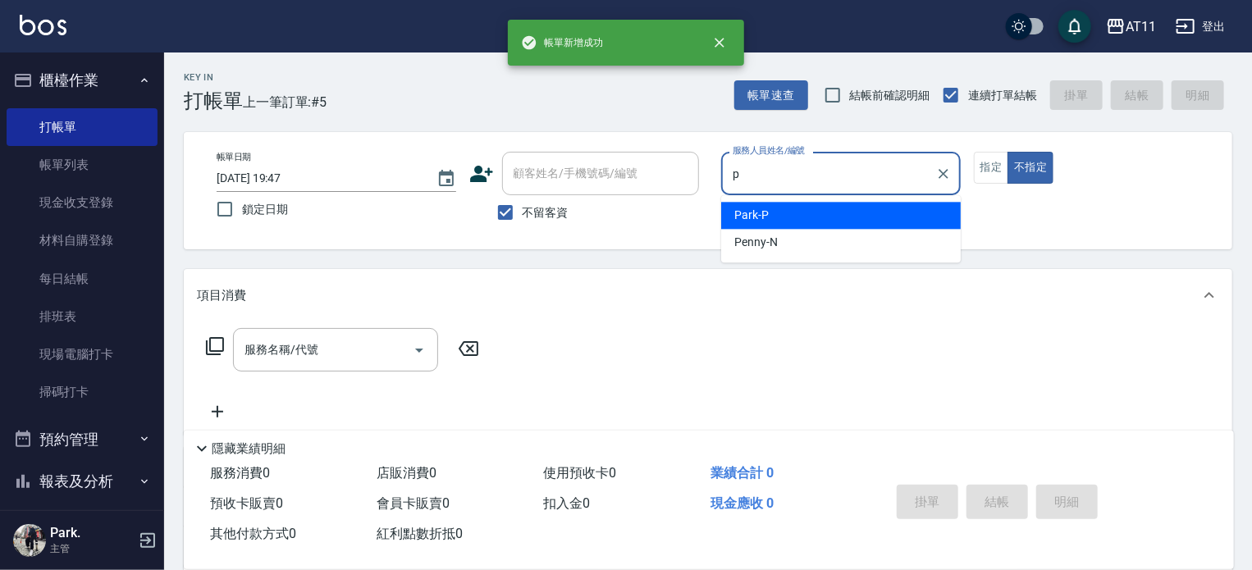
type input "Park-P"
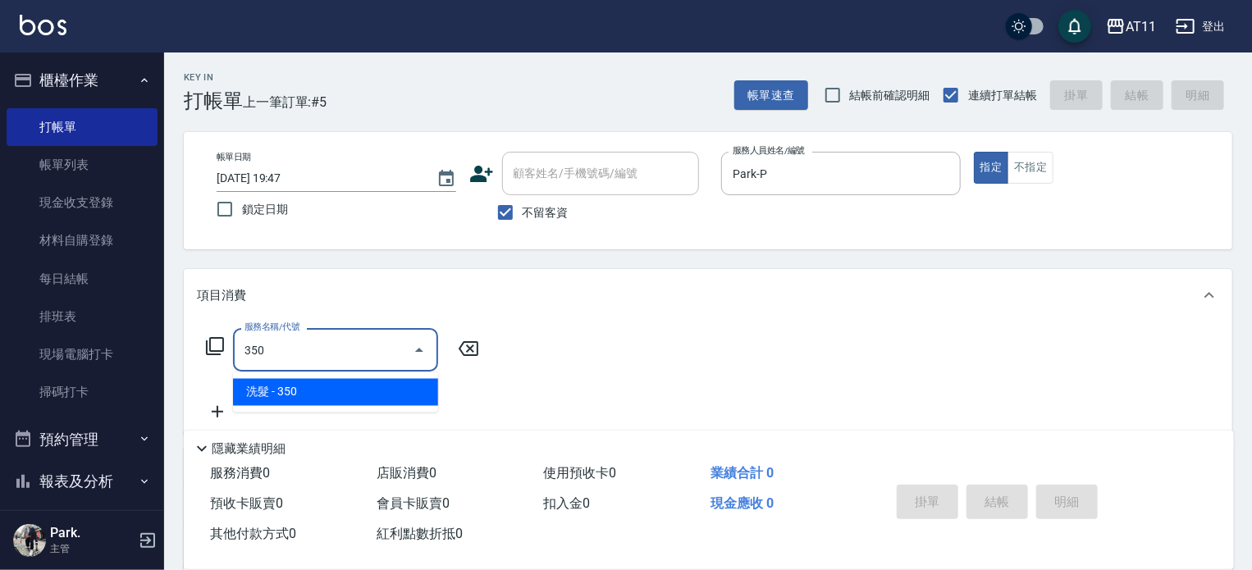
type input "洗髮(350)"
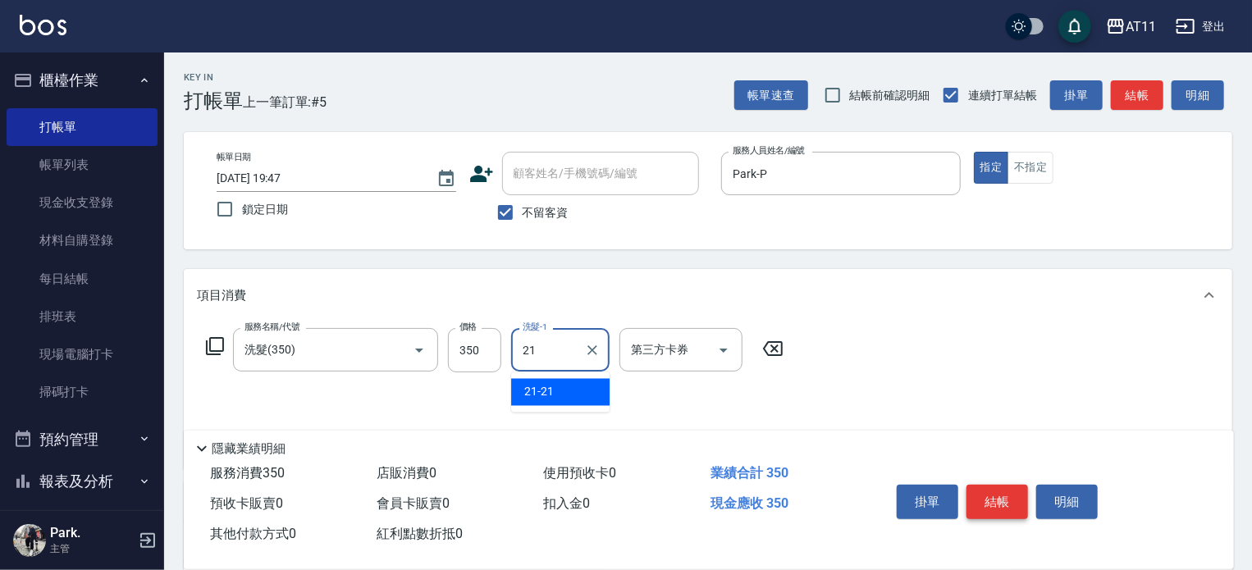
type input "21-21"
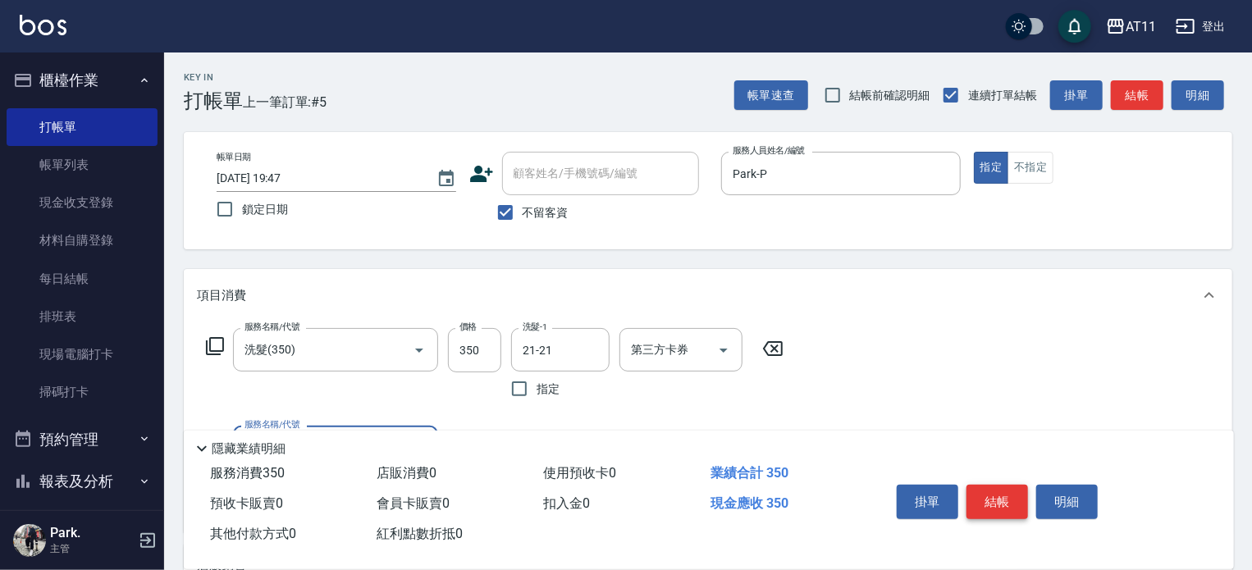
click at [1004, 492] on button "結帳" at bounding box center [998, 502] width 62 height 34
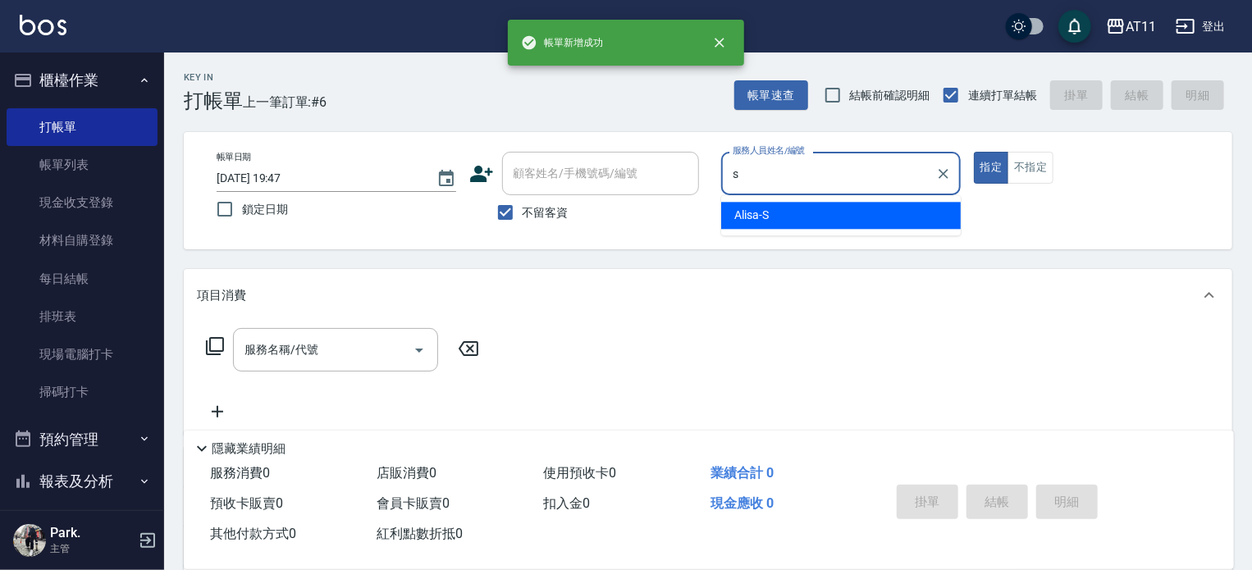
type input "Alisa-S"
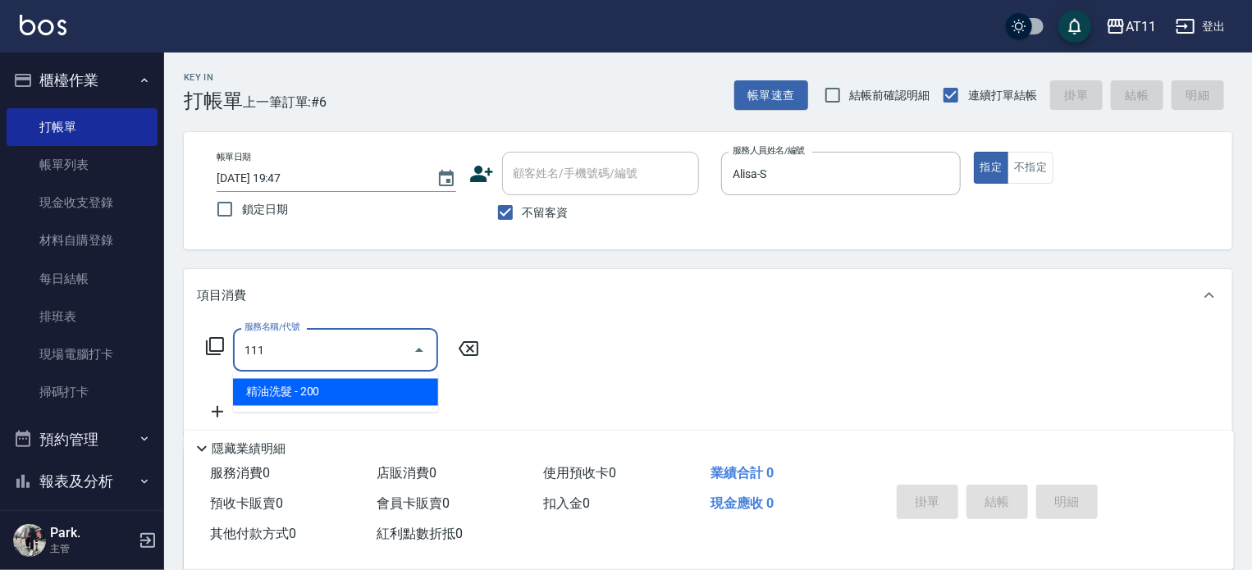
type input "精油洗髮(111)"
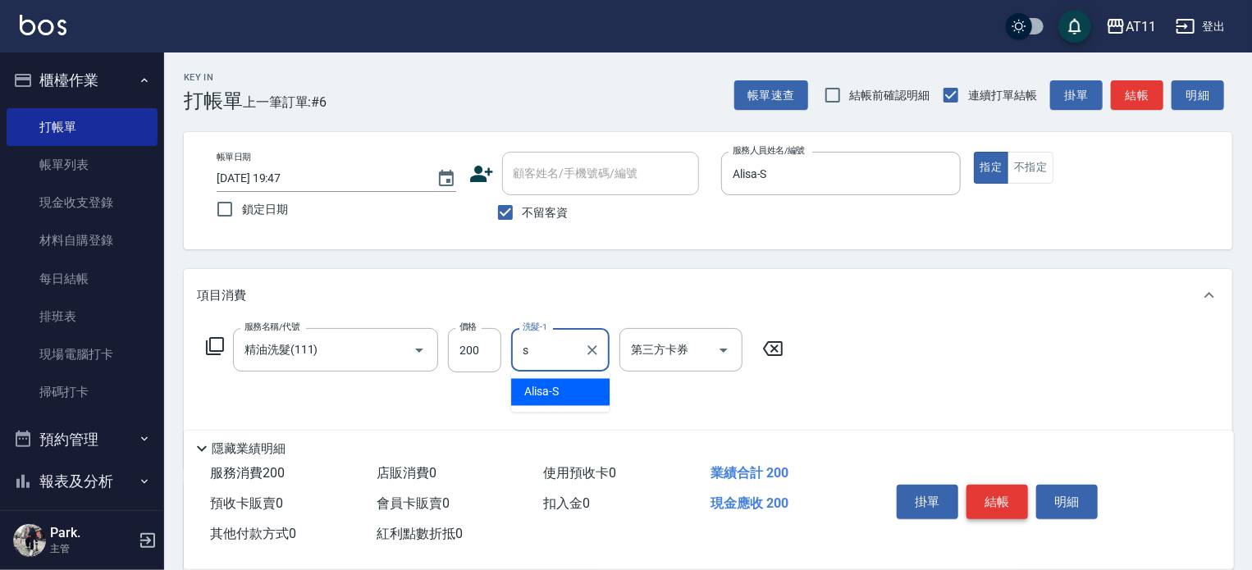
type input "Alisa-S"
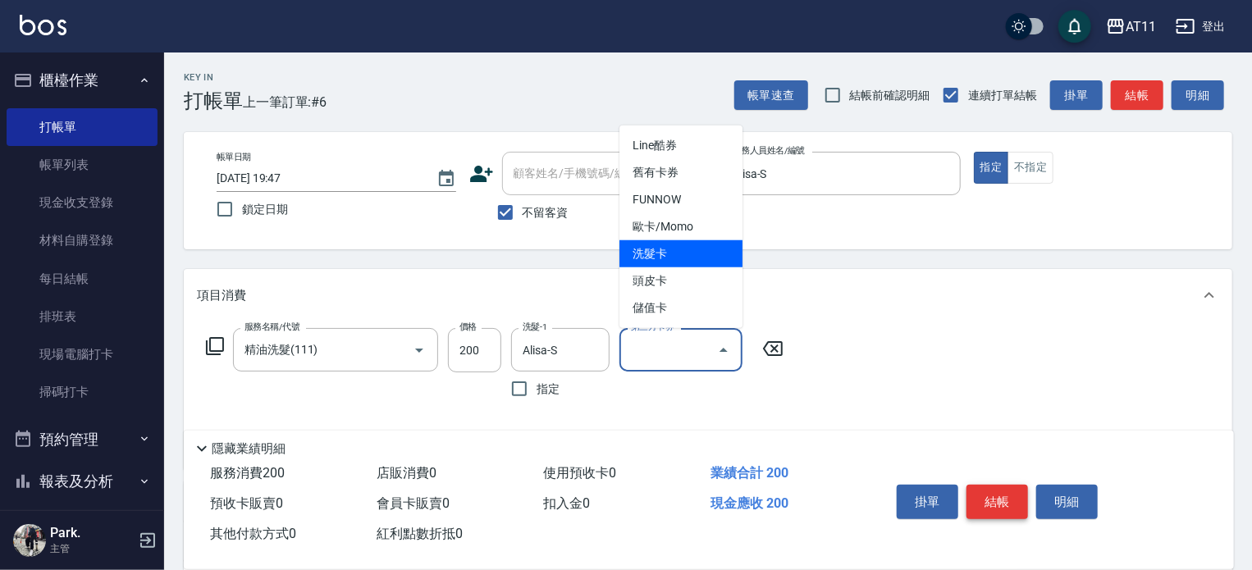
type input "洗髮卡"
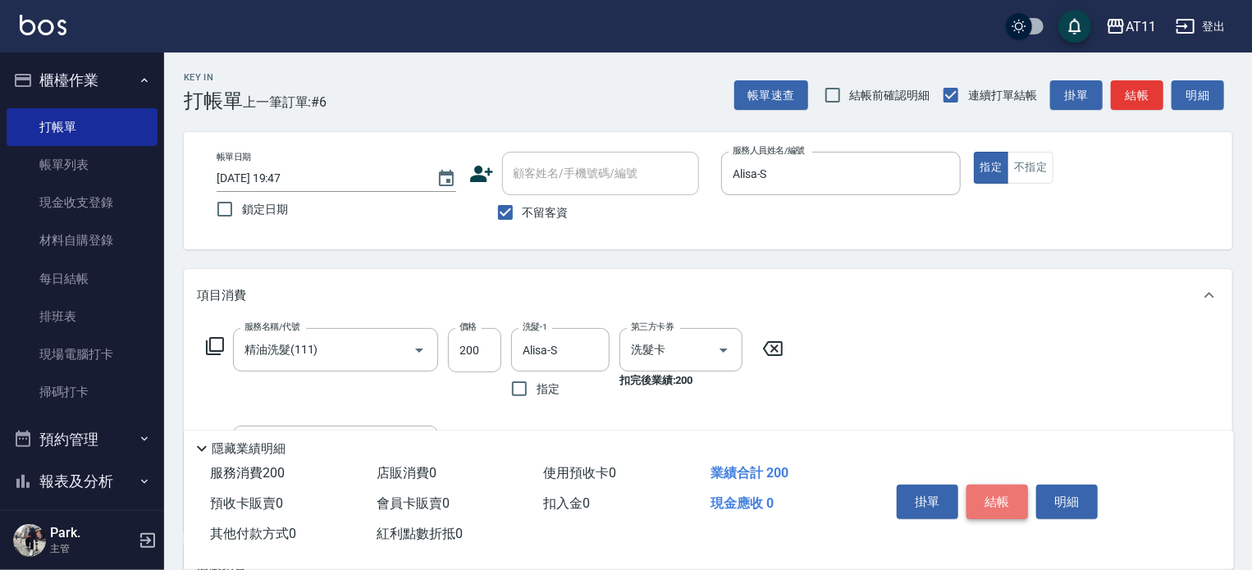
click at [1004, 492] on button "結帳" at bounding box center [998, 502] width 62 height 34
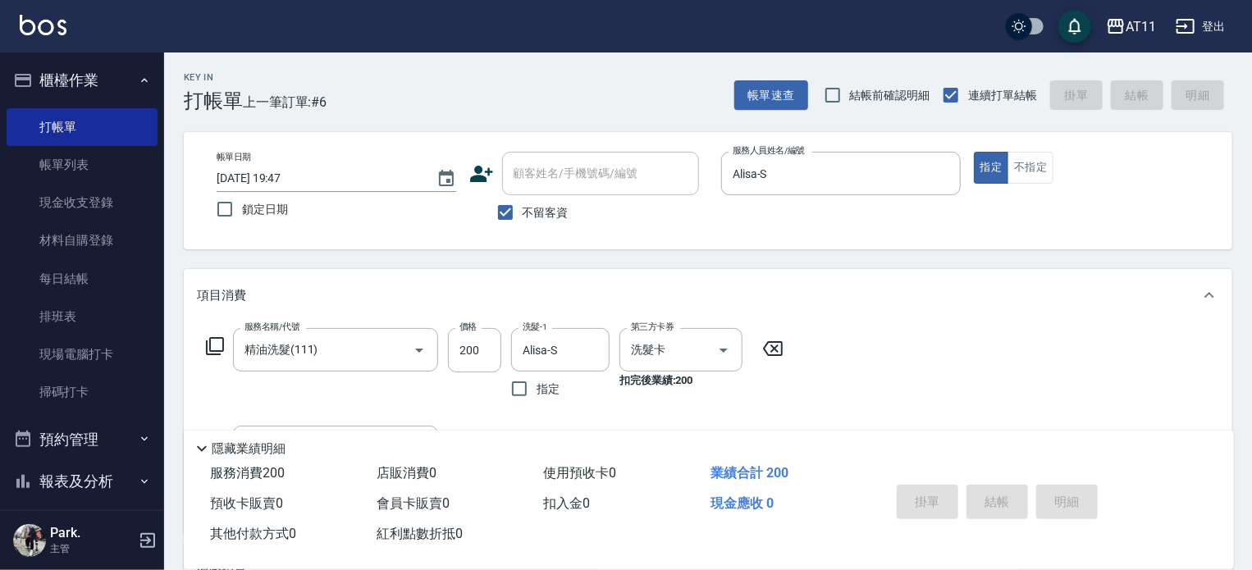
type input "[DATE] 19:48"
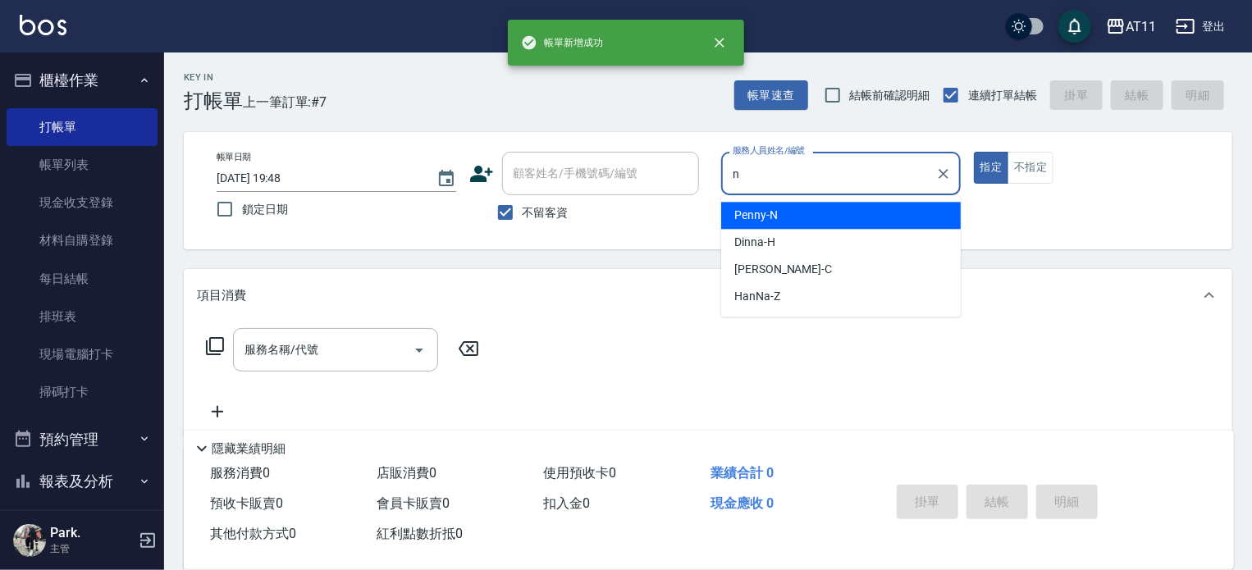
type input "Penny-N"
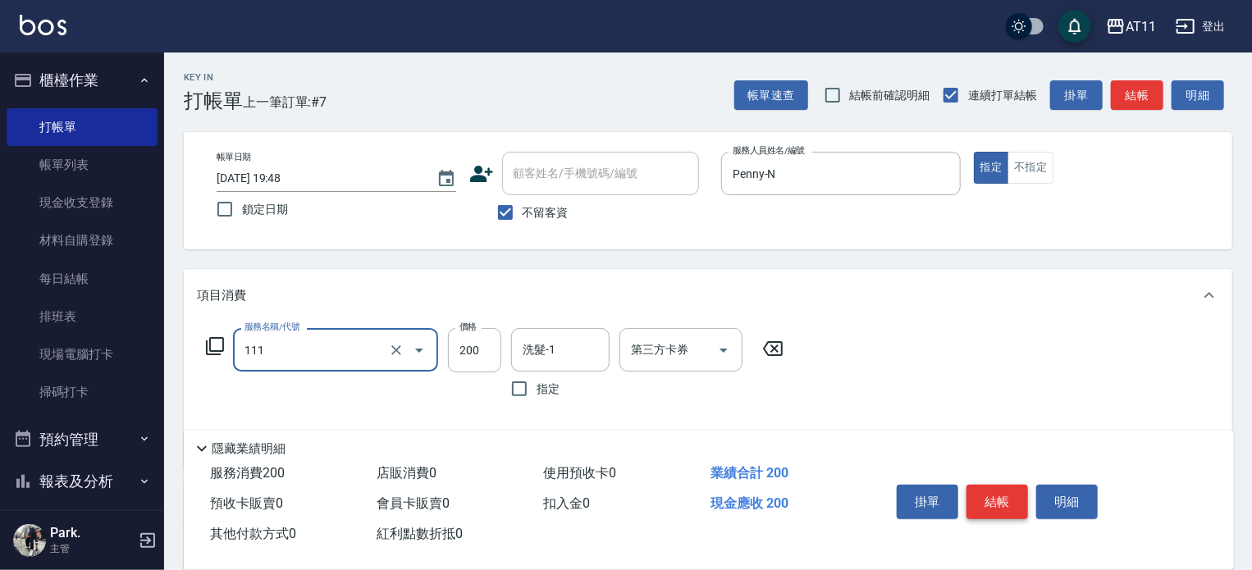
type input "精油洗髮(111)"
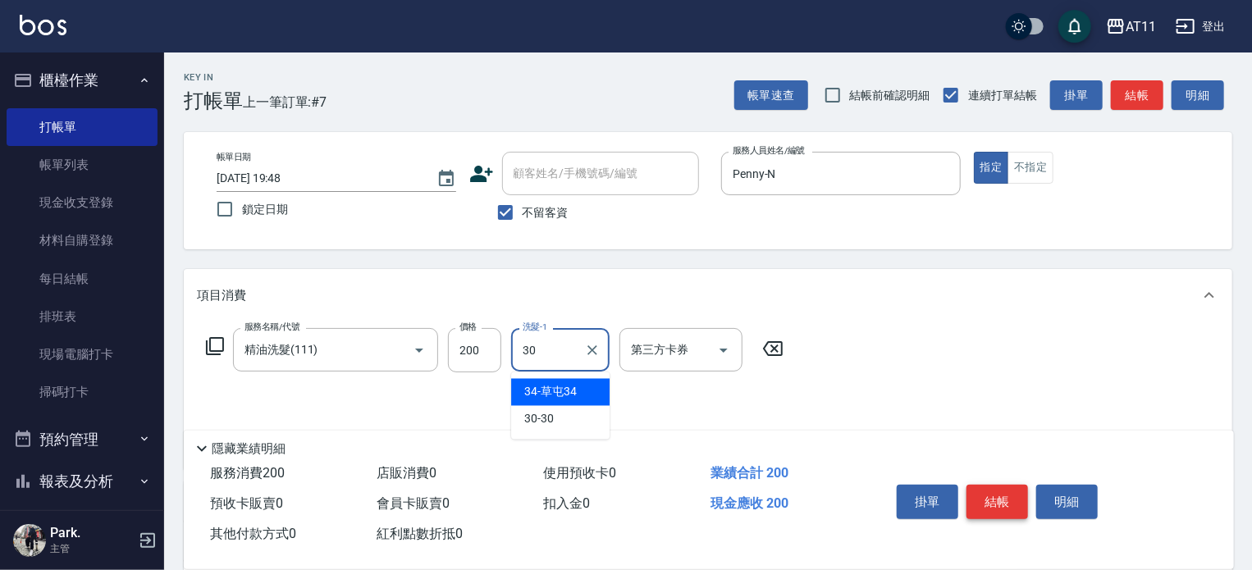
type input "30-30"
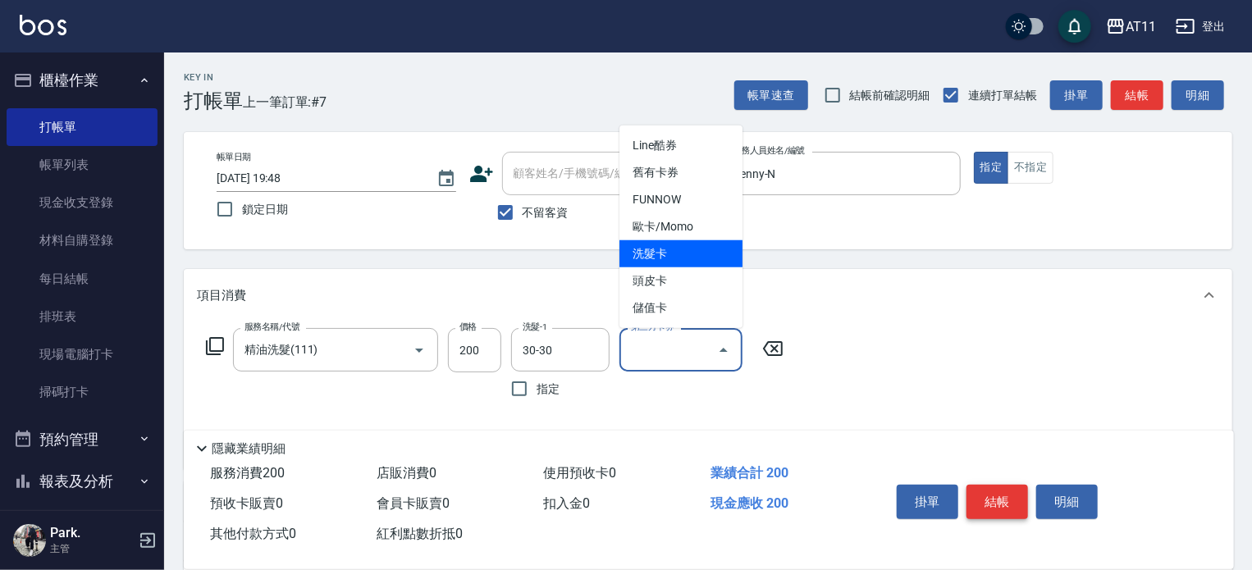
type input "洗髮卡"
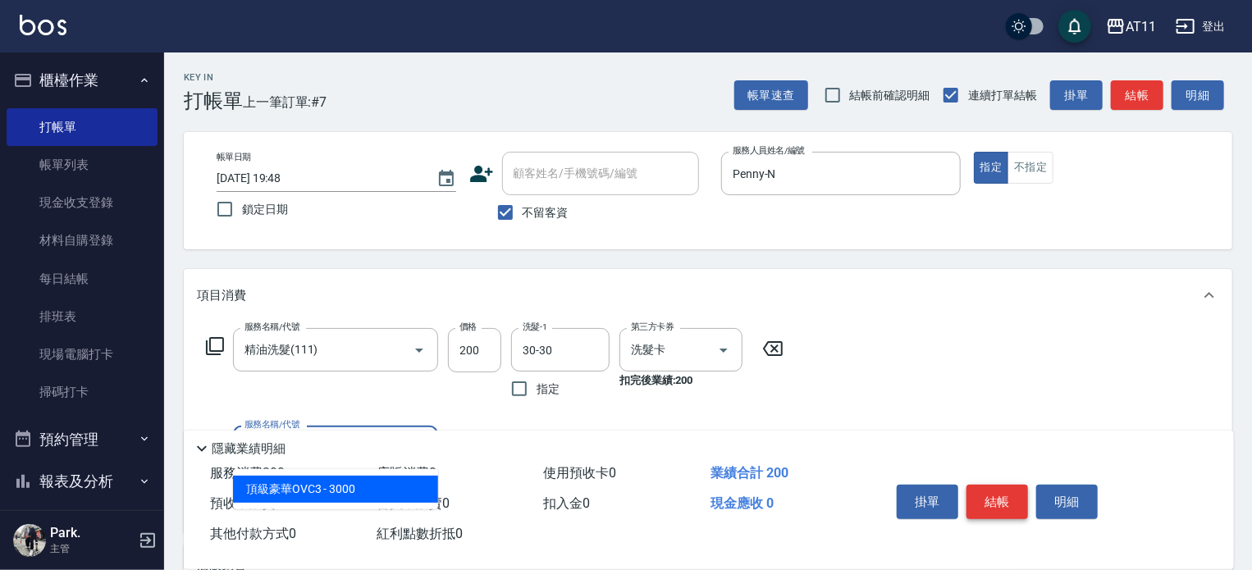
type input "頂級豪華OVC3(3000)"
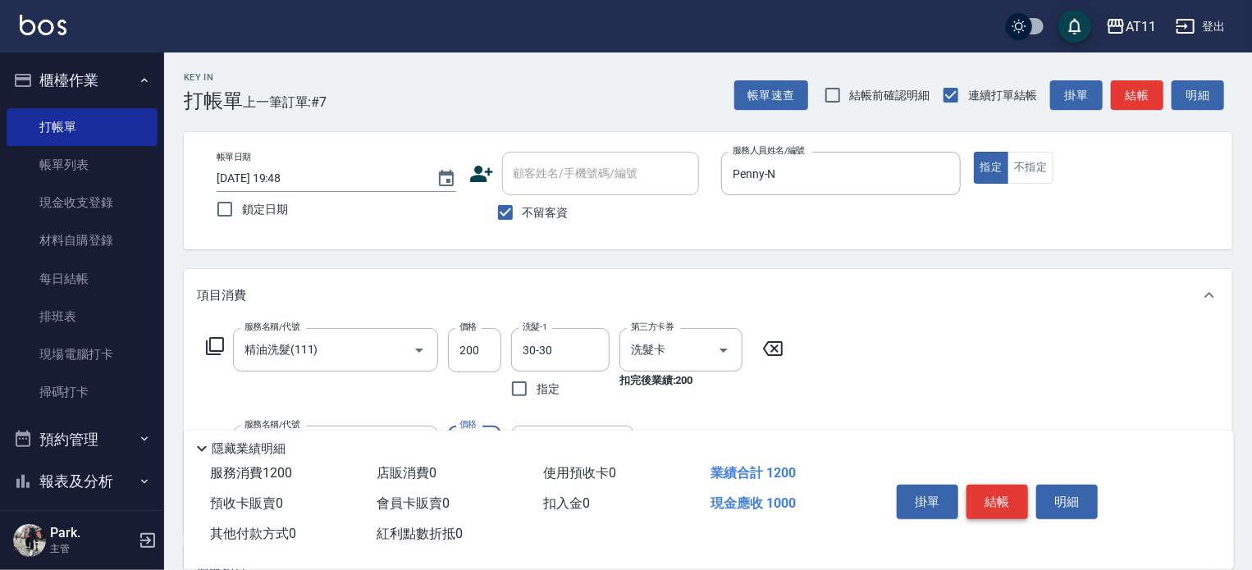
type input "1000"
click at [1004, 492] on button "結帳" at bounding box center [998, 502] width 62 height 34
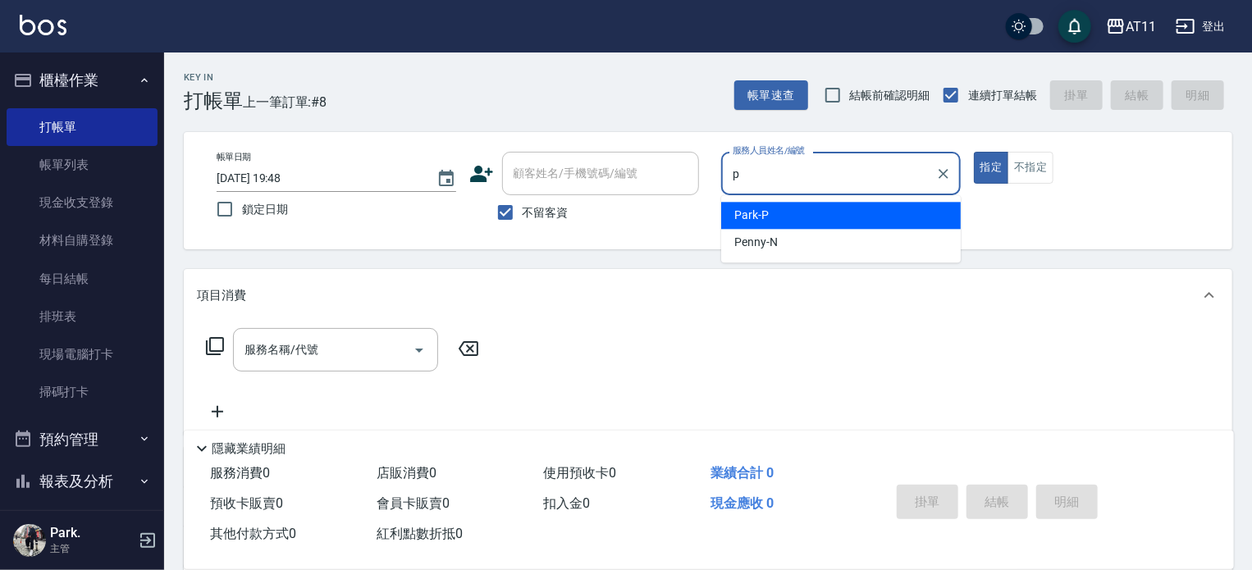
type input "Park-P"
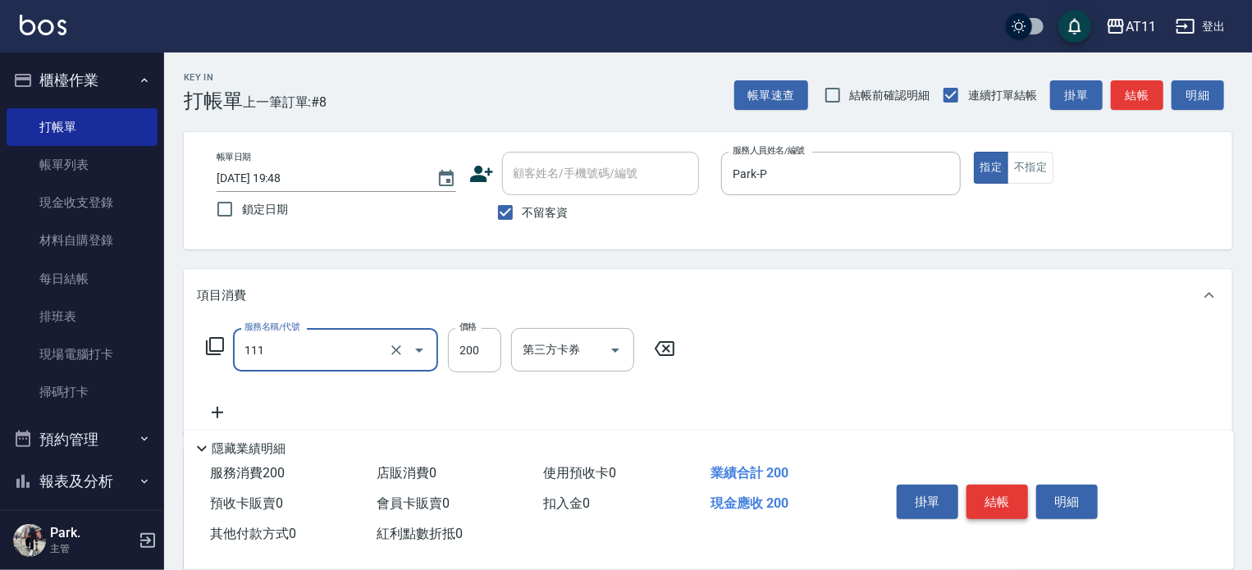
type input "精油洗髮(111)"
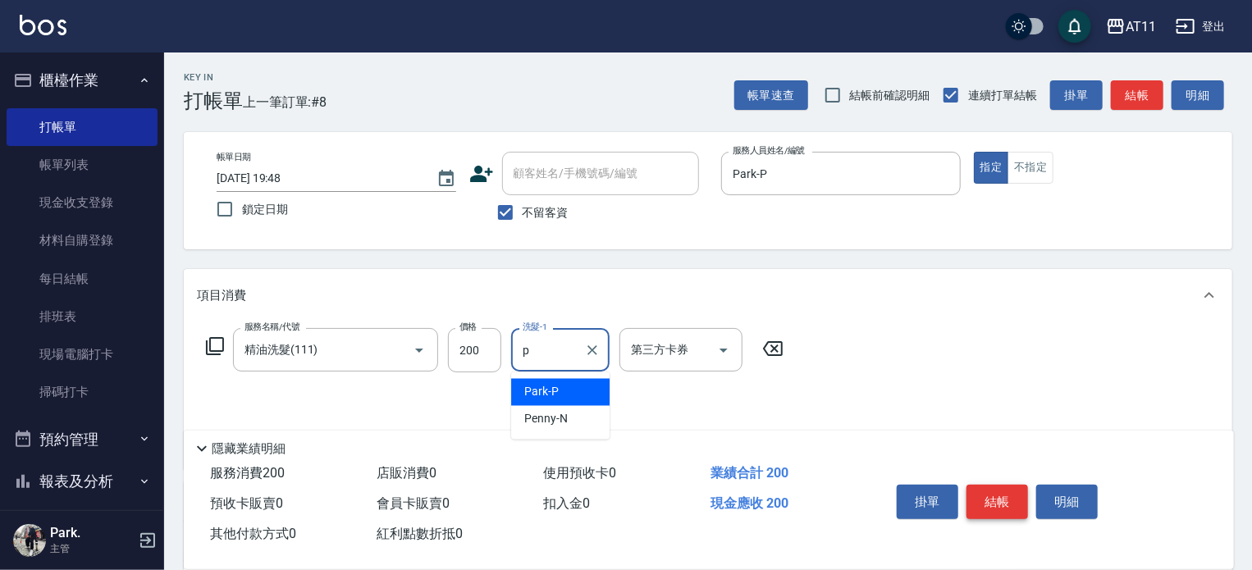
type input "Park-P"
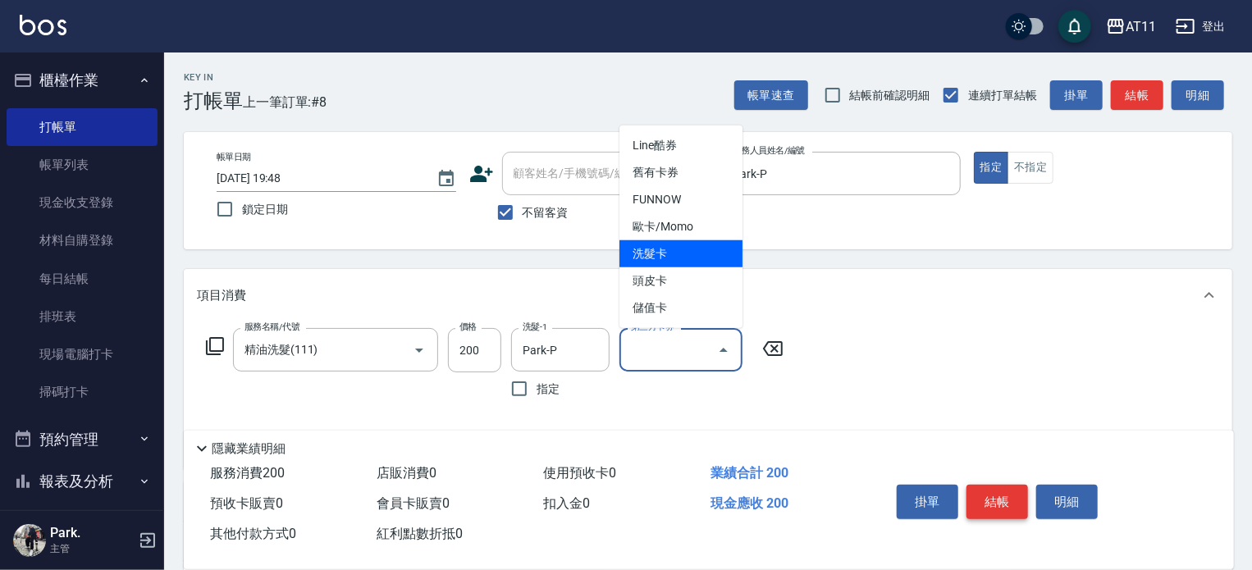
type input "洗髮卡"
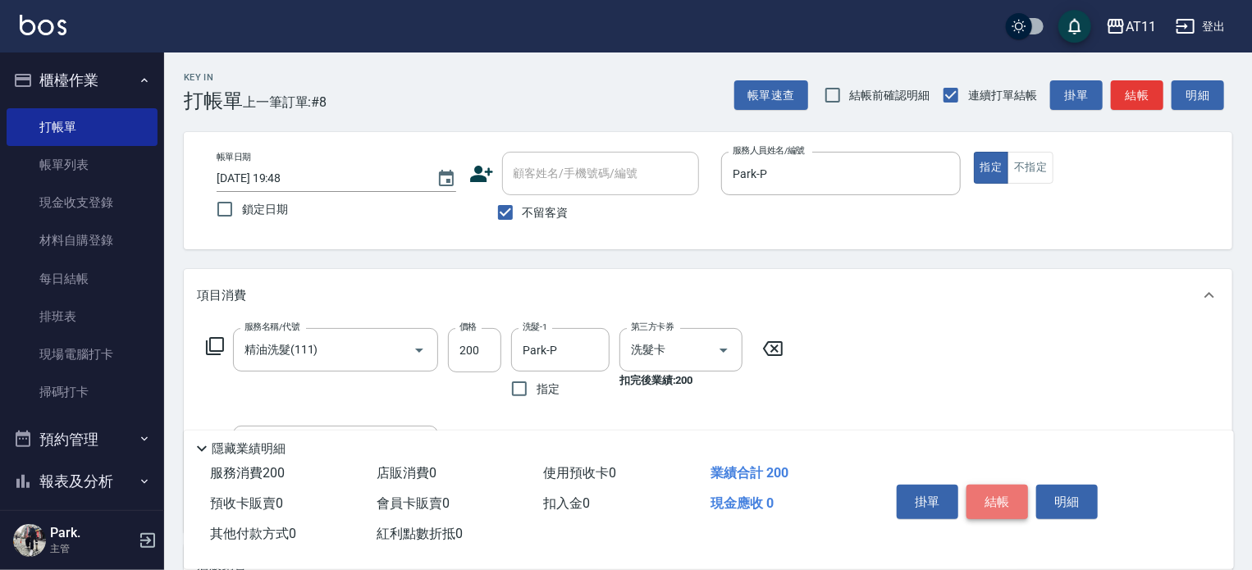
click at [1004, 492] on button "結帳" at bounding box center [998, 502] width 62 height 34
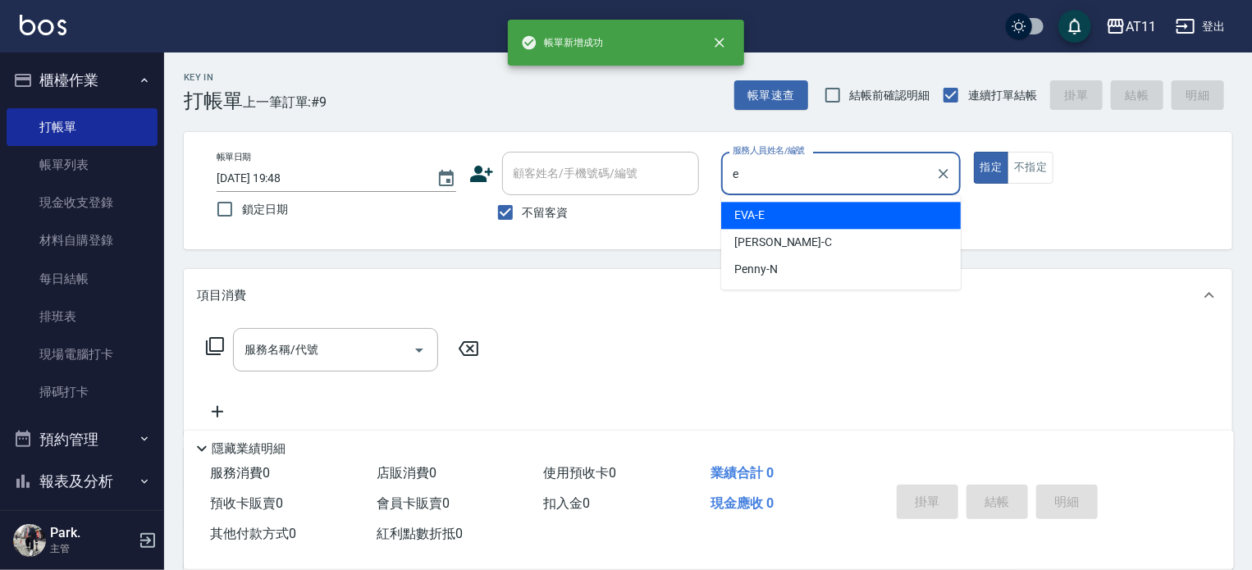
type input "EVA-E"
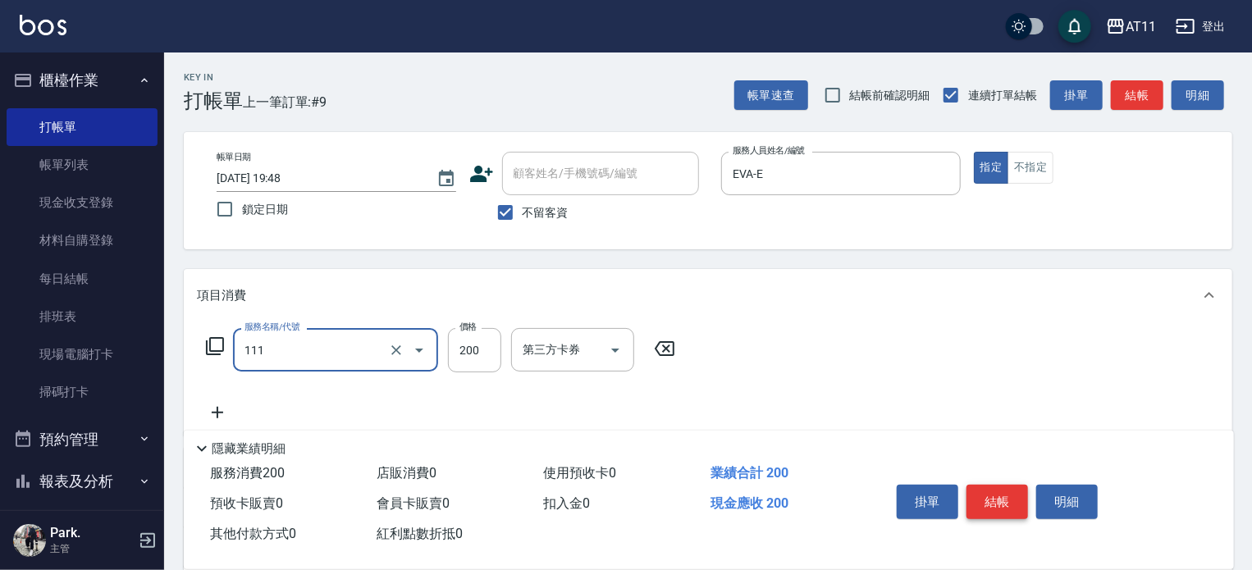
type input "精油洗髮(111)"
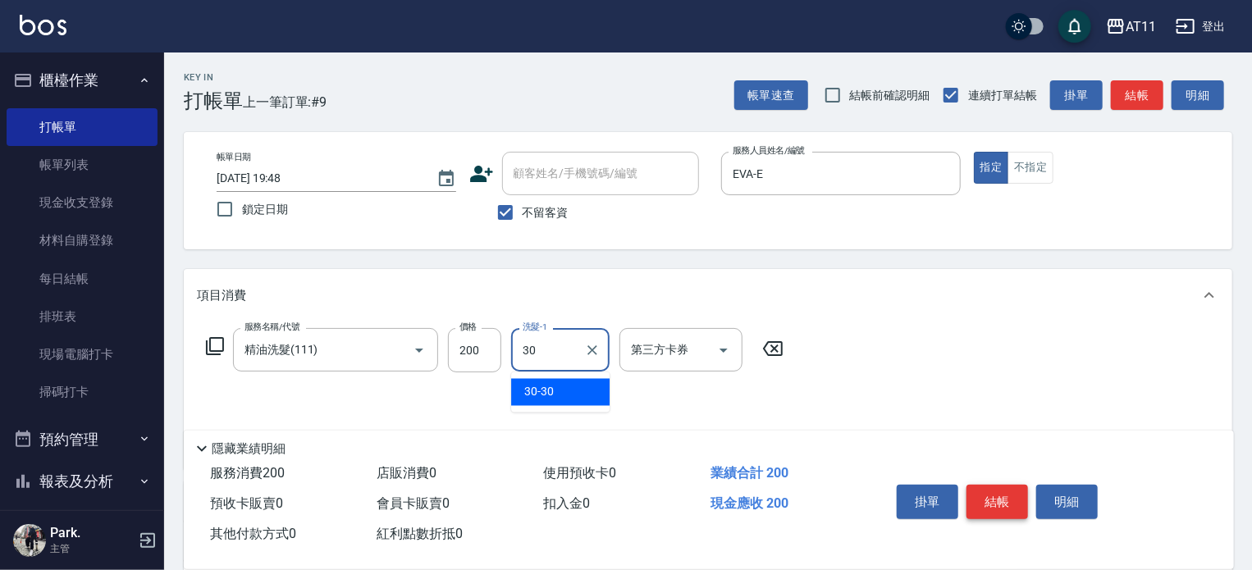
type input "30-30"
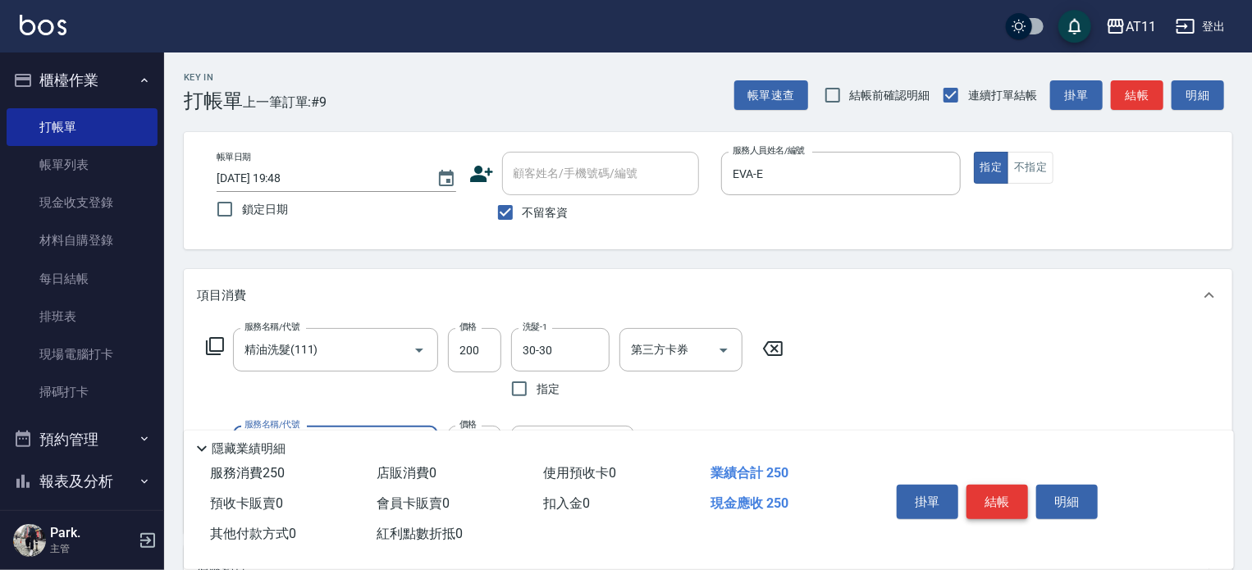
type input "洗髮精+50(50)"
type input "30-30"
type input "天天瞬護(4150)"
type input "30-30"
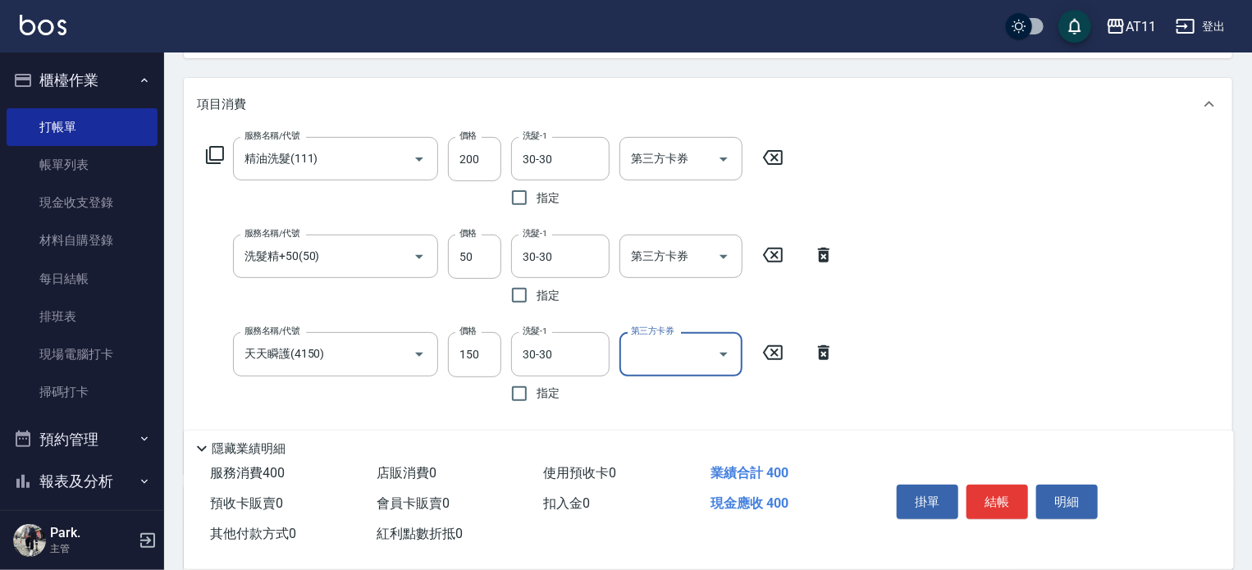
scroll to position [195, 0]
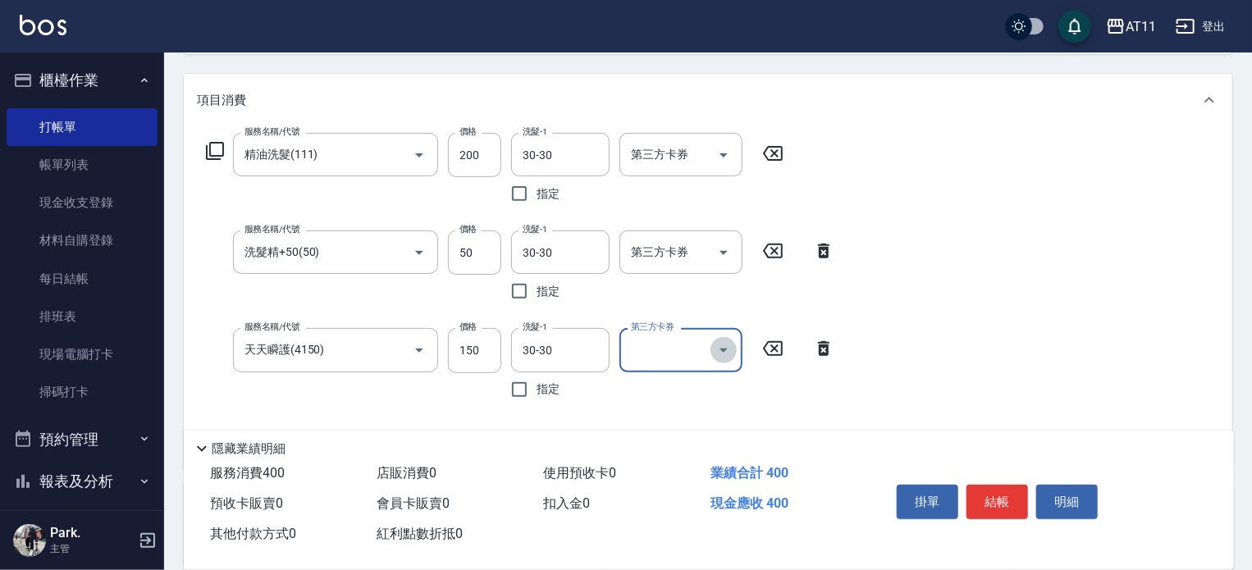
click at [715, 351] on icon "Open" at bounding box center [724, 351] width 20 height 20
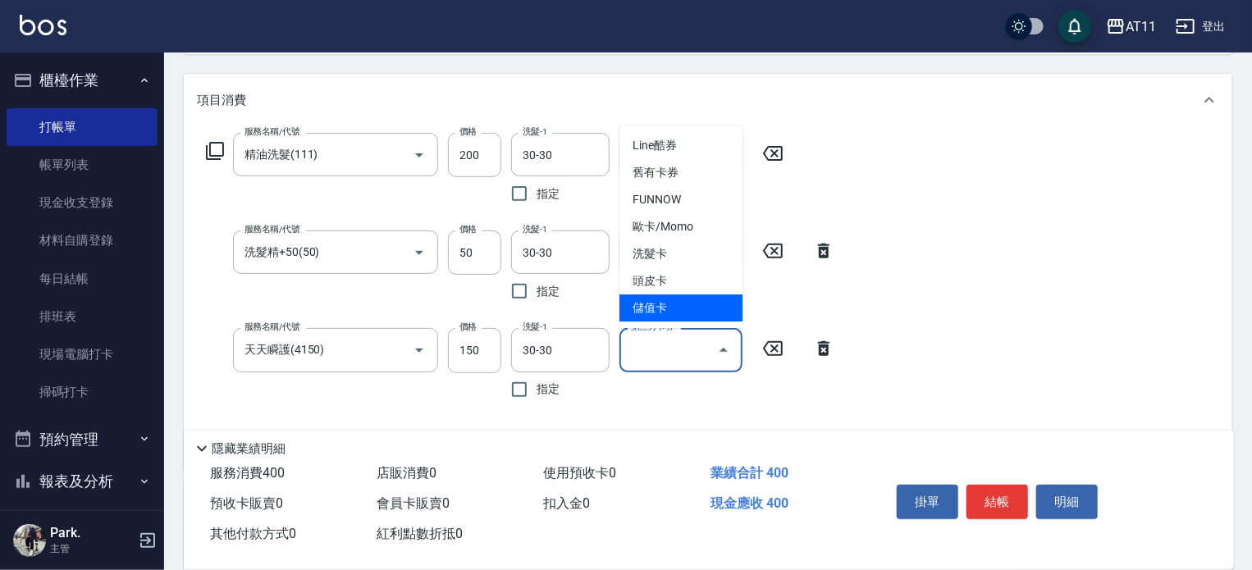
click at [688, 310] on span "儲值卡" at bounding box center [681, 308] width 123 height 27
type input "儲值卡"
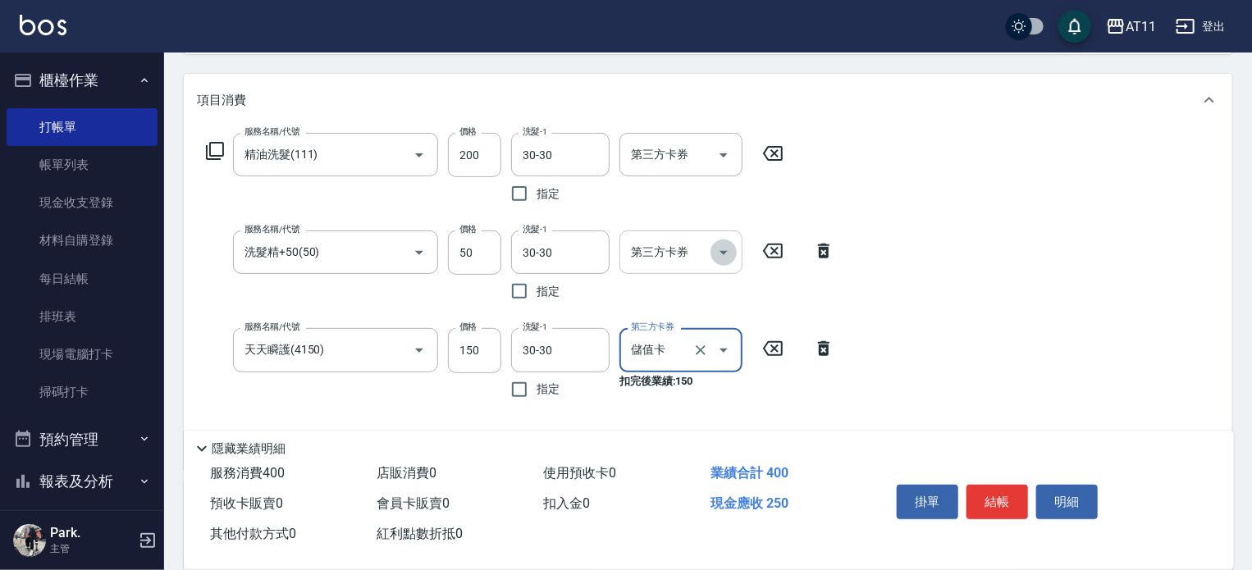
click at [718, 255] on icon "Open" at bounding box center [724, 253] width 20 height 20
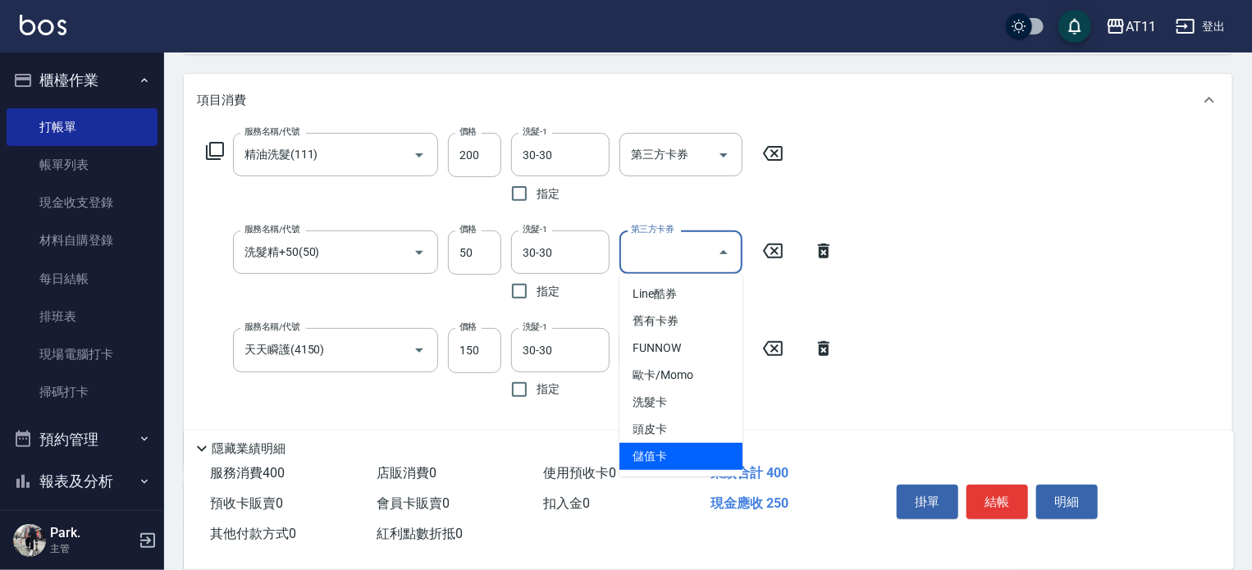
click at [692, 453] on span "儲值卡" at bounding box center [681, 456] width 123 height 27
type input "儲值卡"
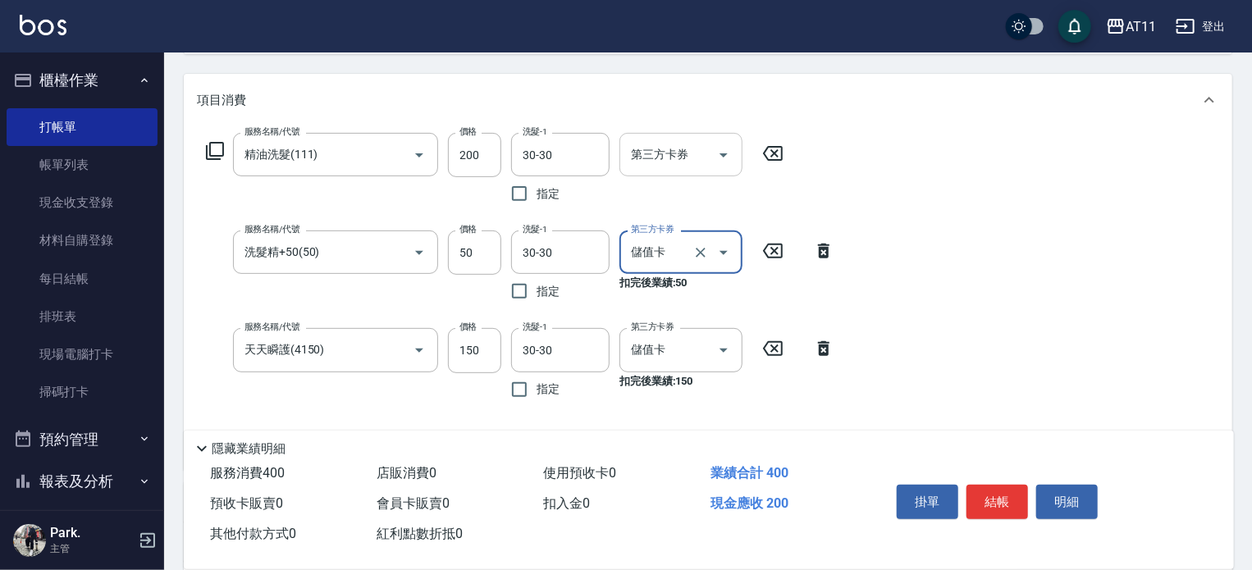
click at [729, 156] on icon "Open" at bounding box center [724, 155] width 20 height 20
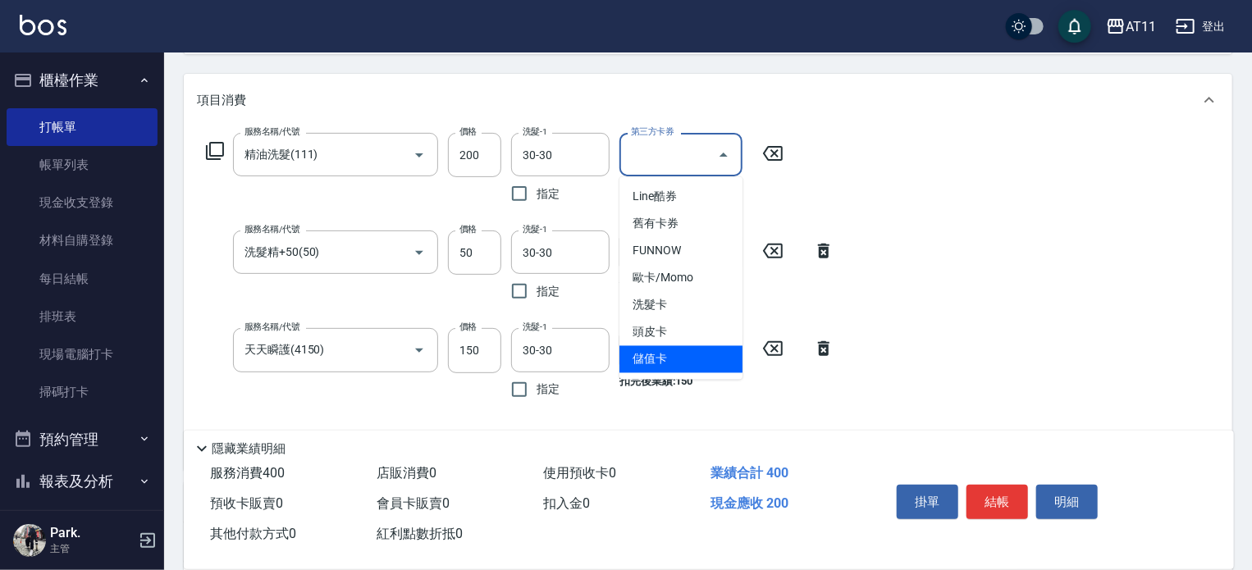
click at [688, 365] on span "儲值卡" at bounding box center [681, 359] width 123 height 27
type input "儲值卡"
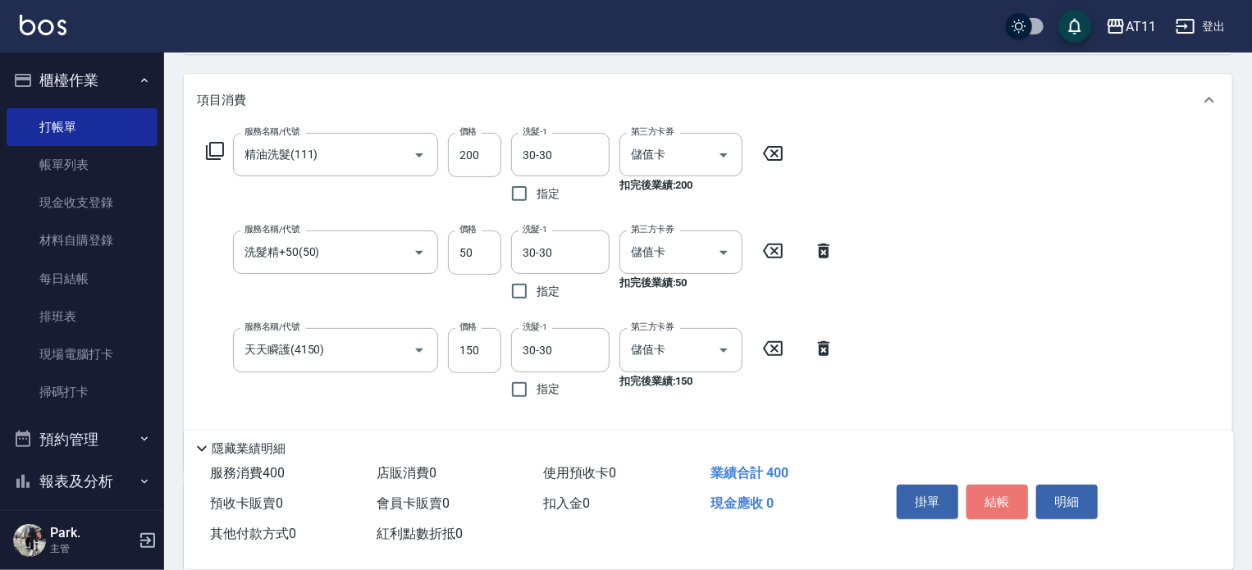
click at [996, 487] on button "結帳" at bounding box center [998, 502] width 62 height 34
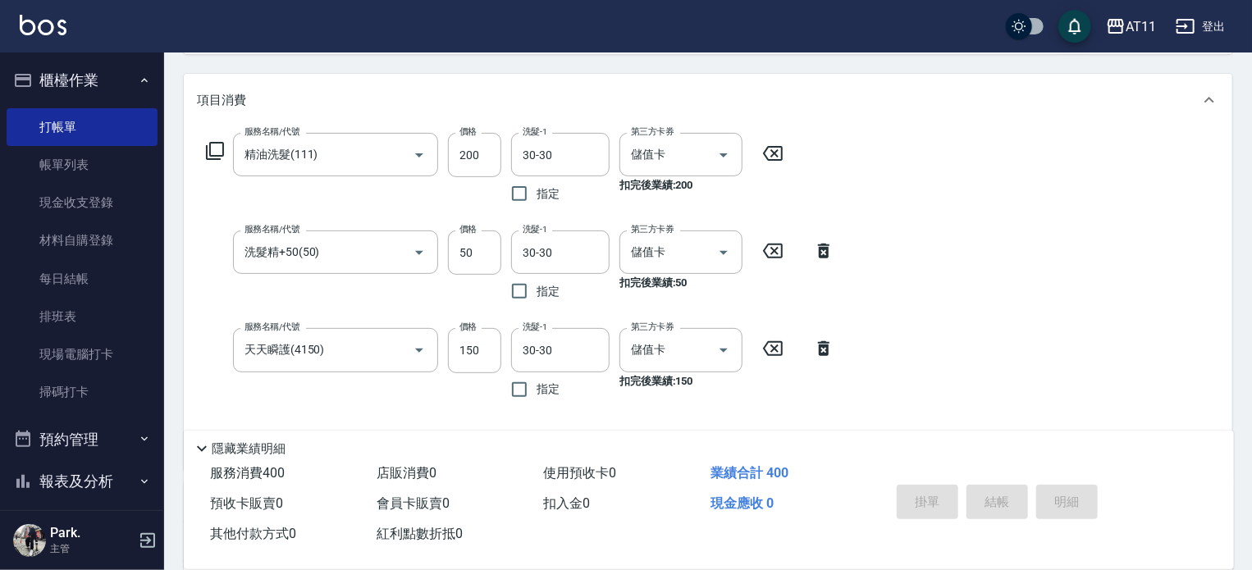
type input "[DATE] 19:49"
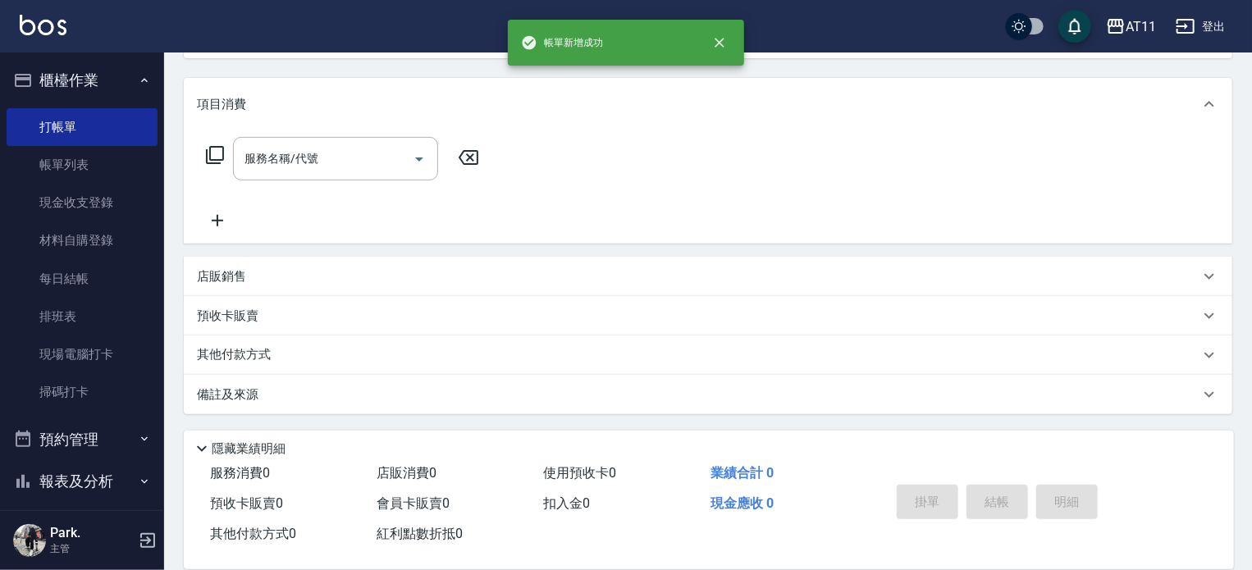
scroll to position [0, 0]
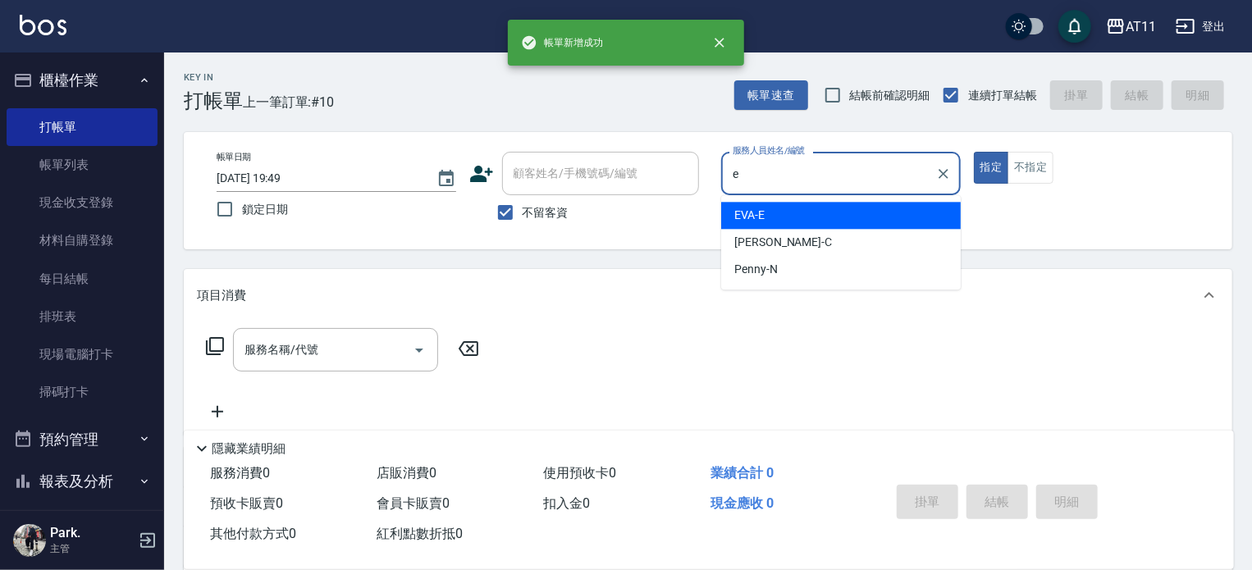
type input "EVA-E"
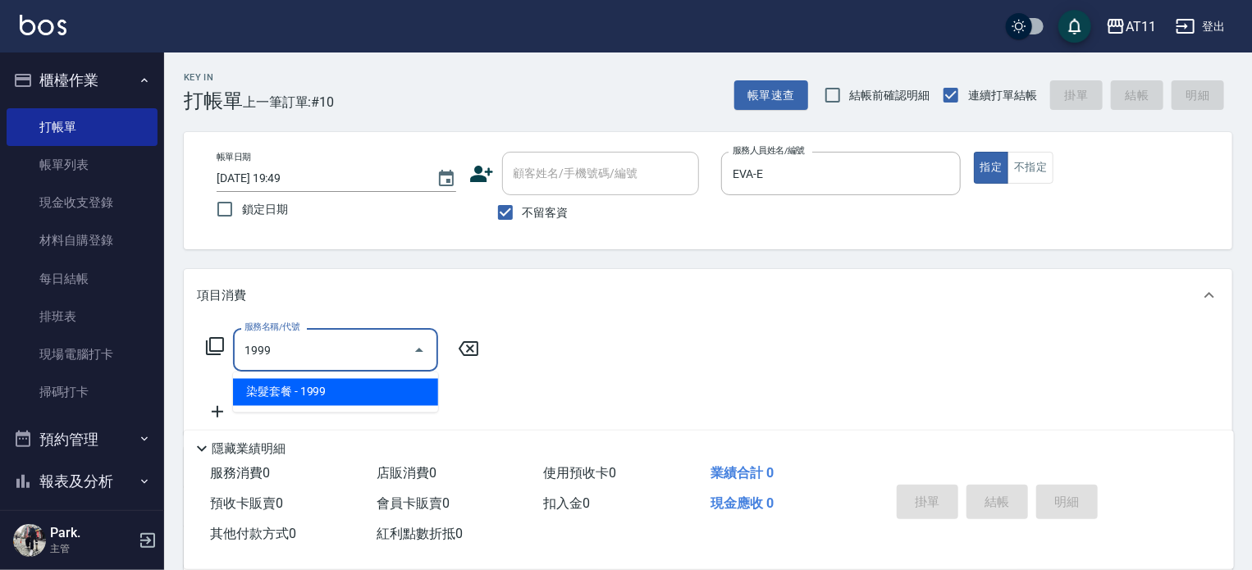
type input "染髮套餐(1999)"
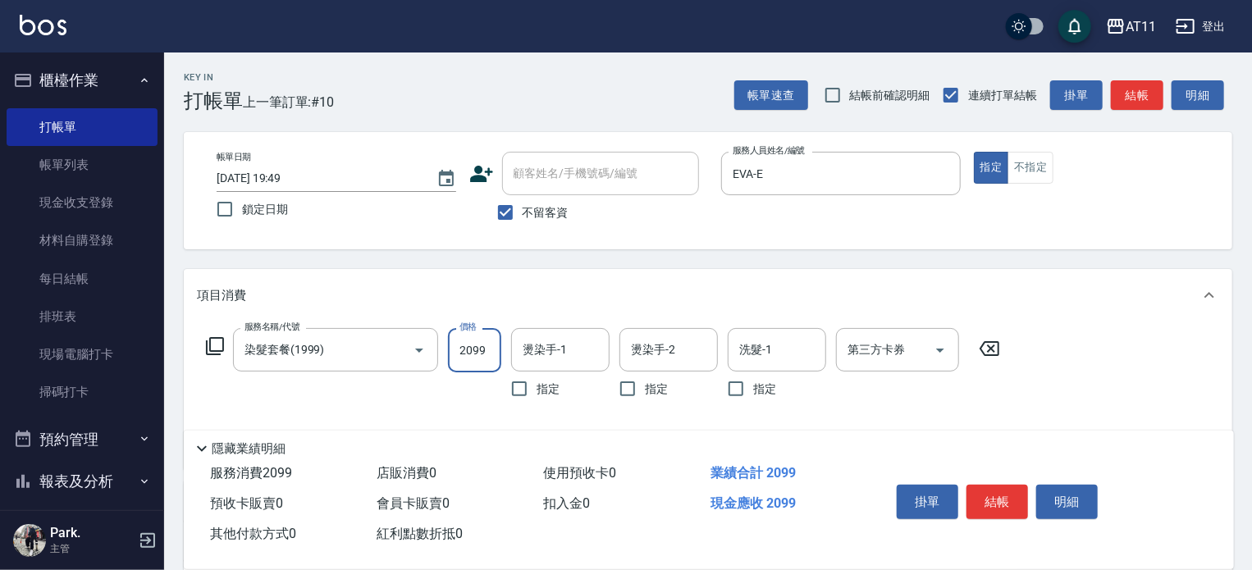
type input "2099"
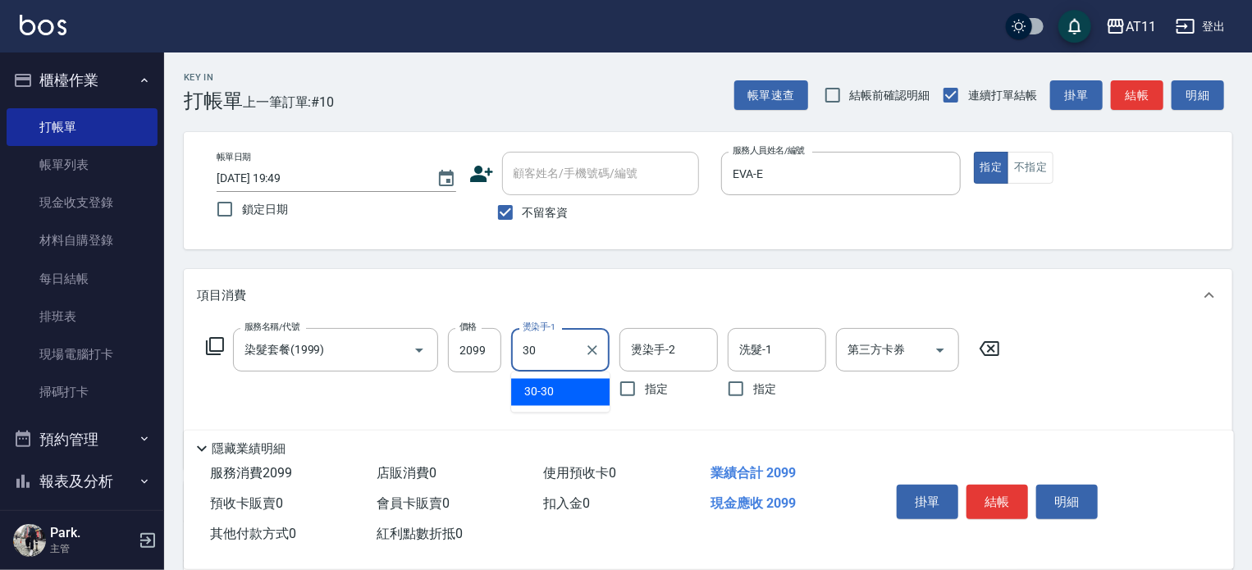
type input "30-30"
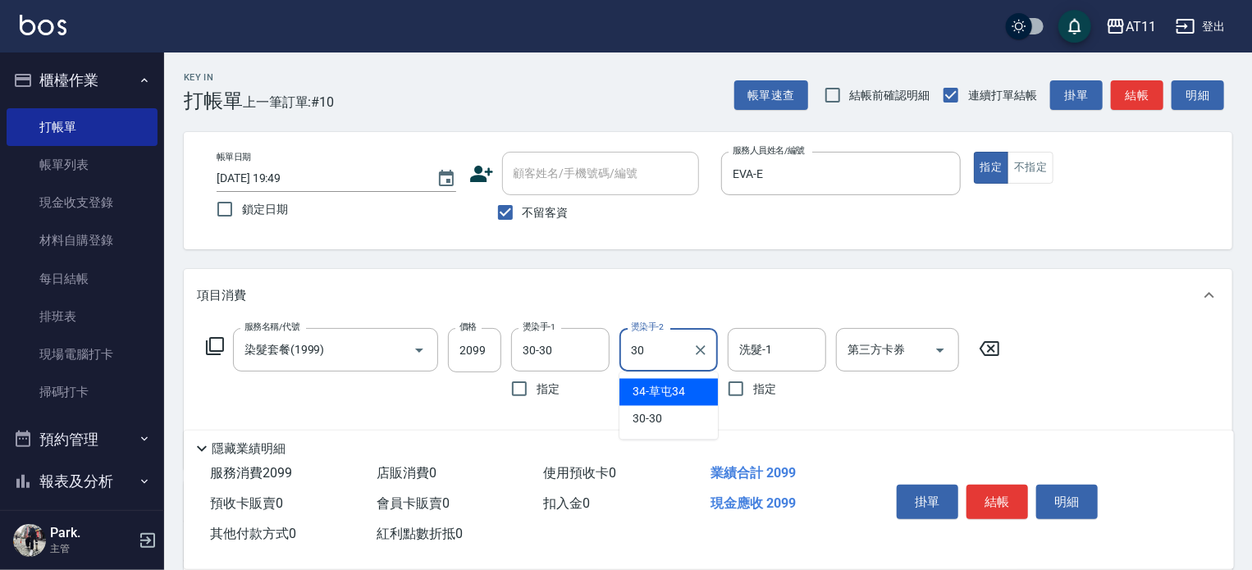
type input "30-30"
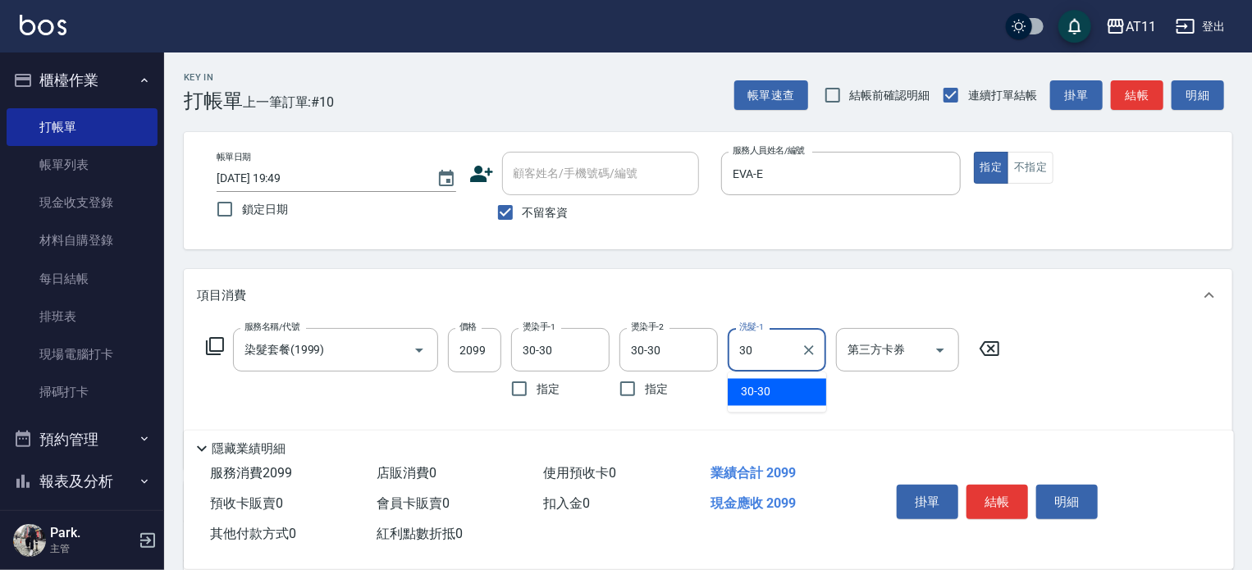
type input "30-30"
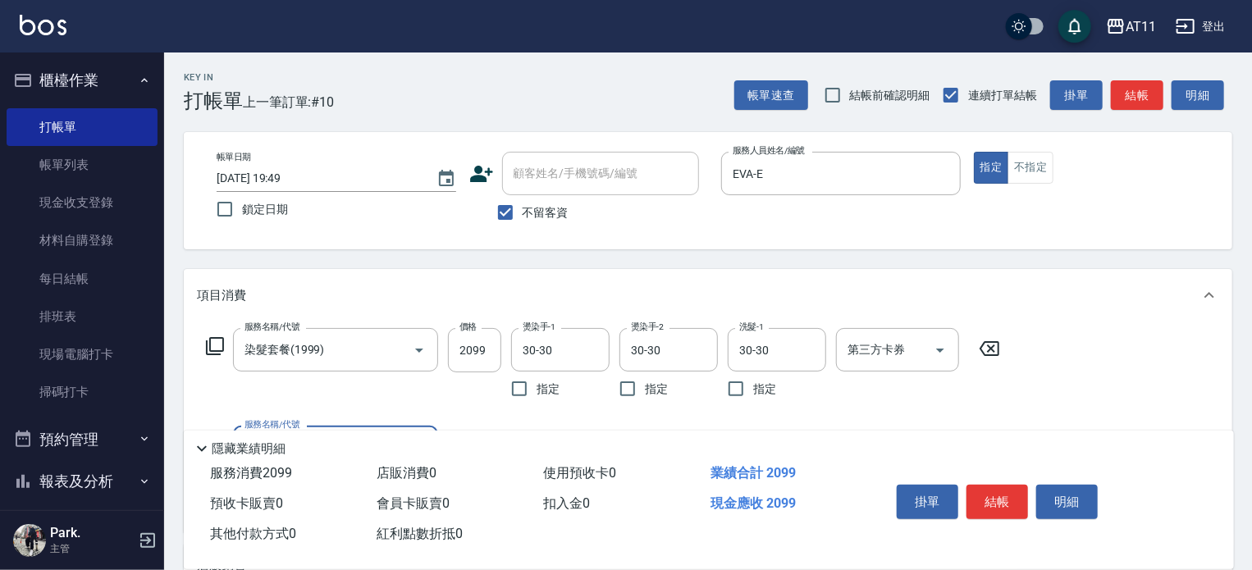
click at [997, 487] on button "結帳" at bounding box center [998, 502] width 62 height 34
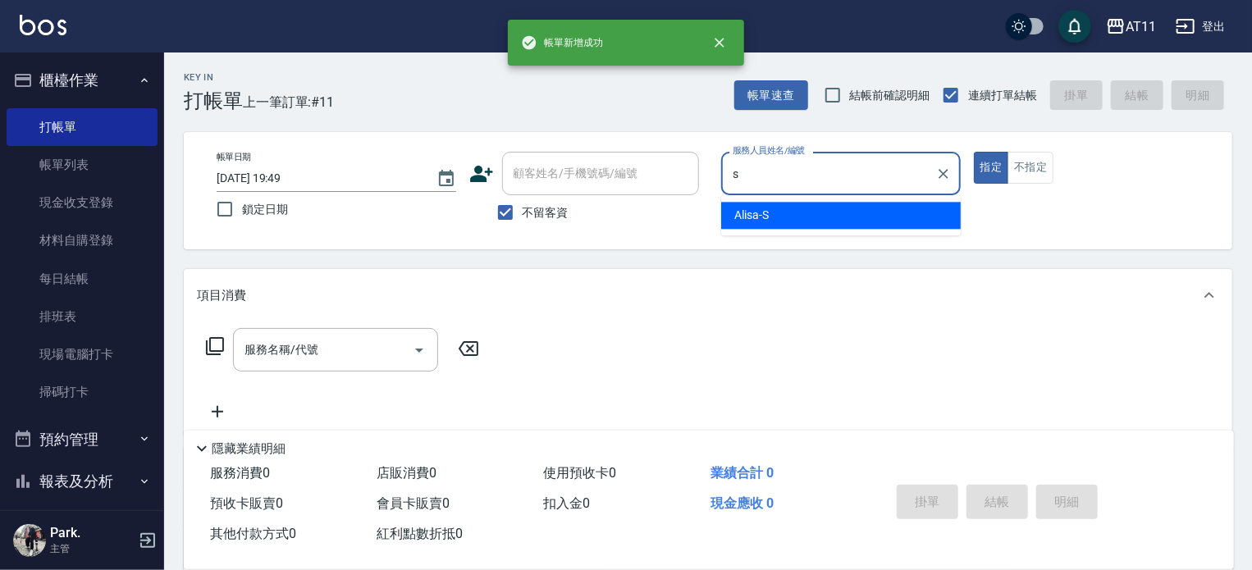
type input "Alisa-S"
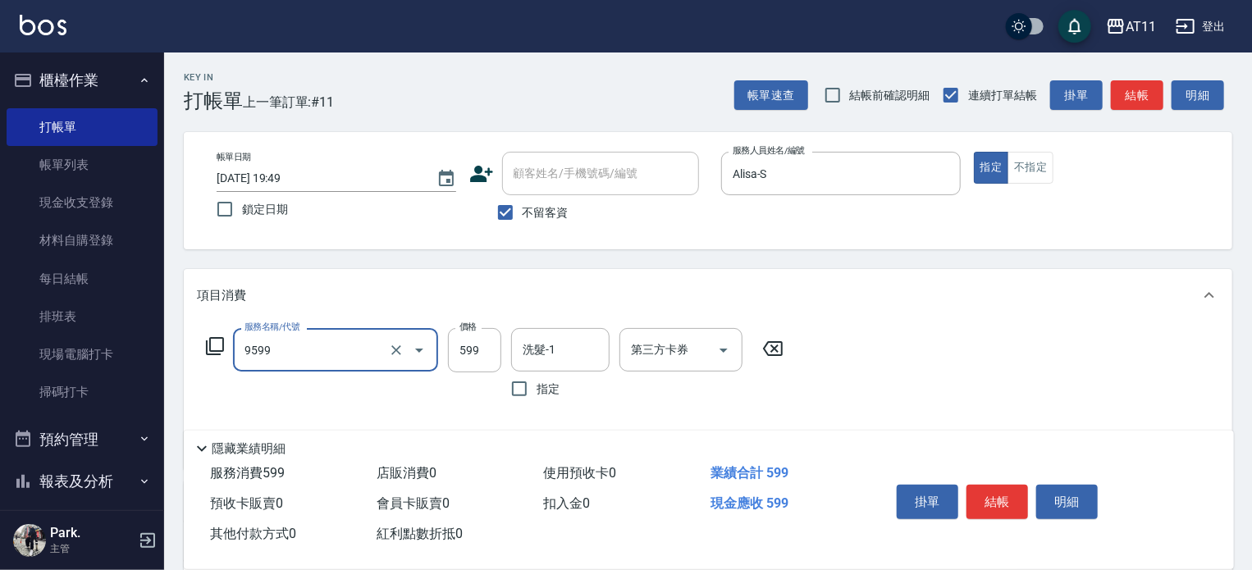
type input "D套餐(9599)"
type input "600"
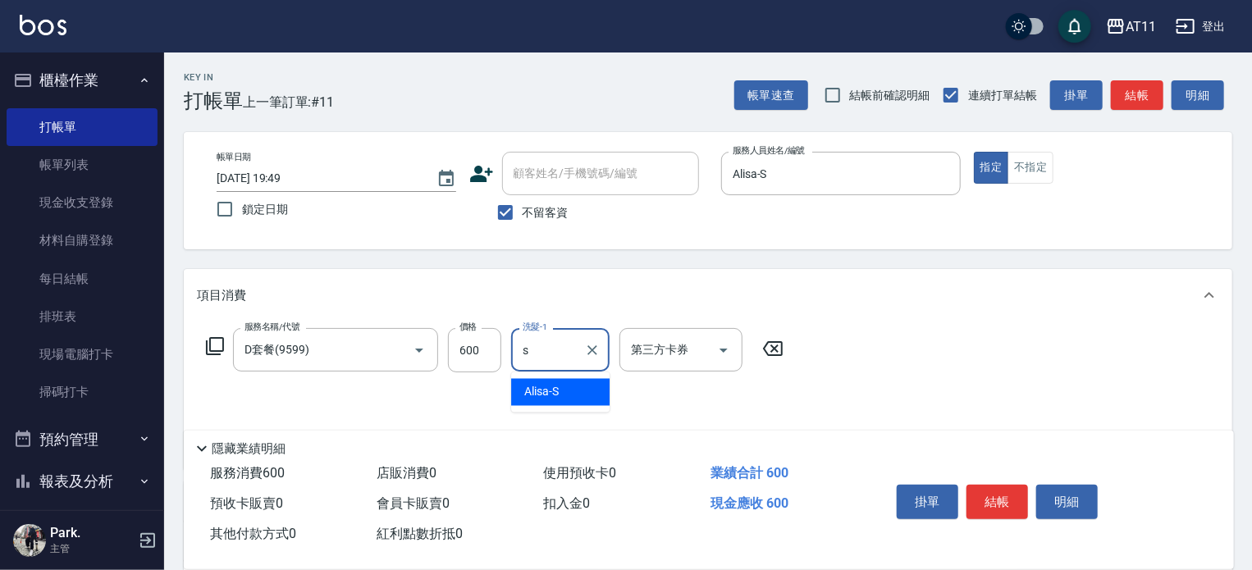
type input "Alisa-S"
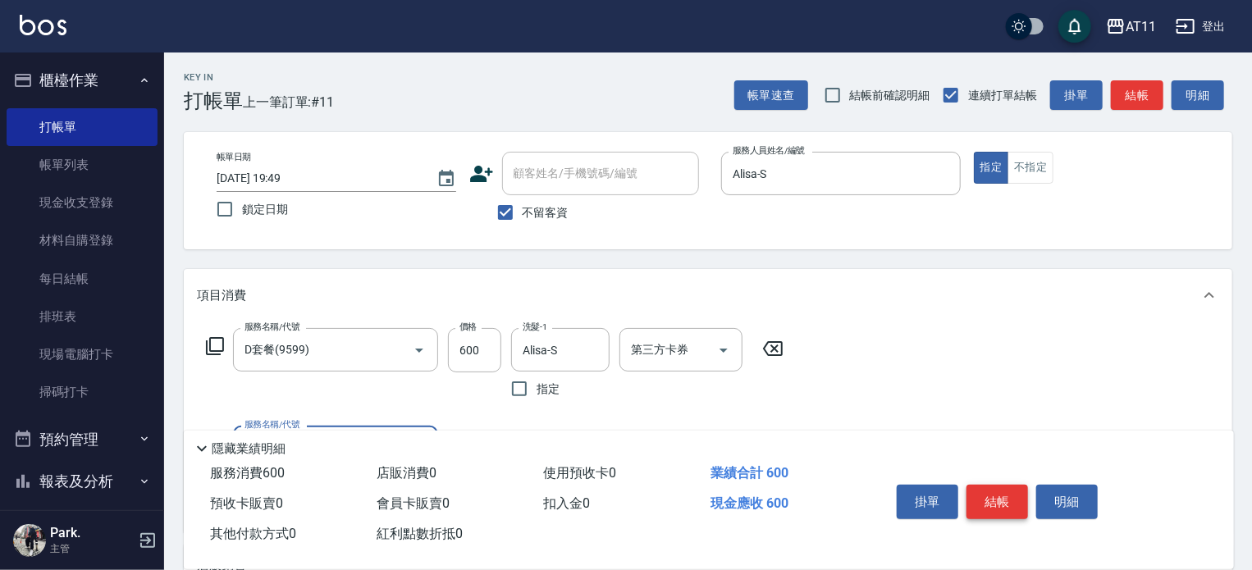
click at [997, 486] on button "結帳" at bounding box center [998, 502] width 62 height 34
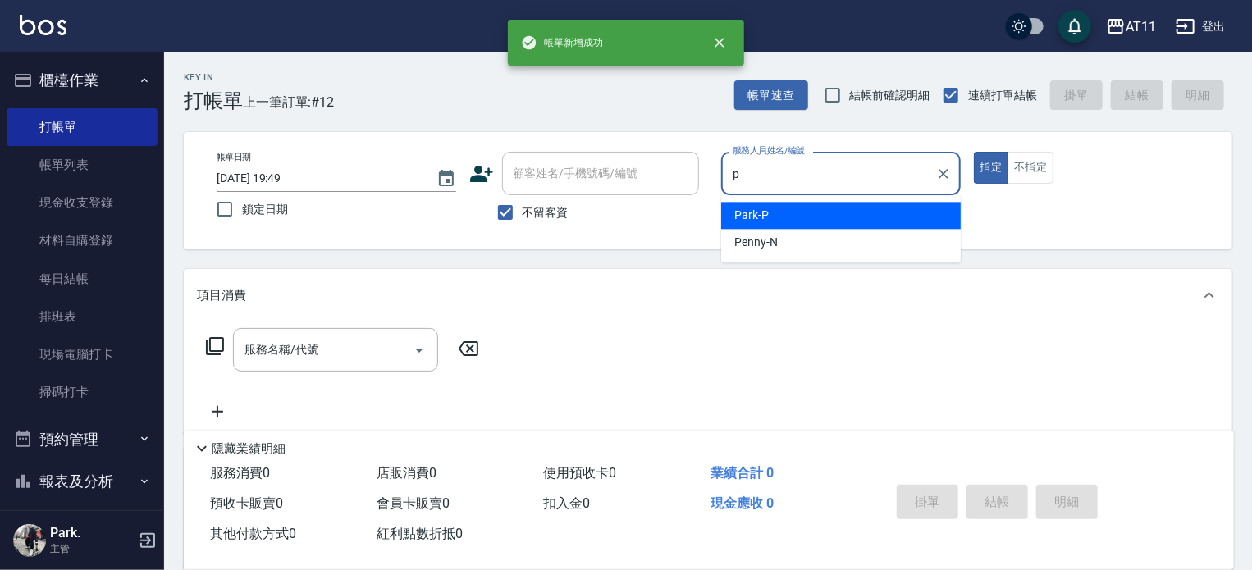
type input "Park-P"
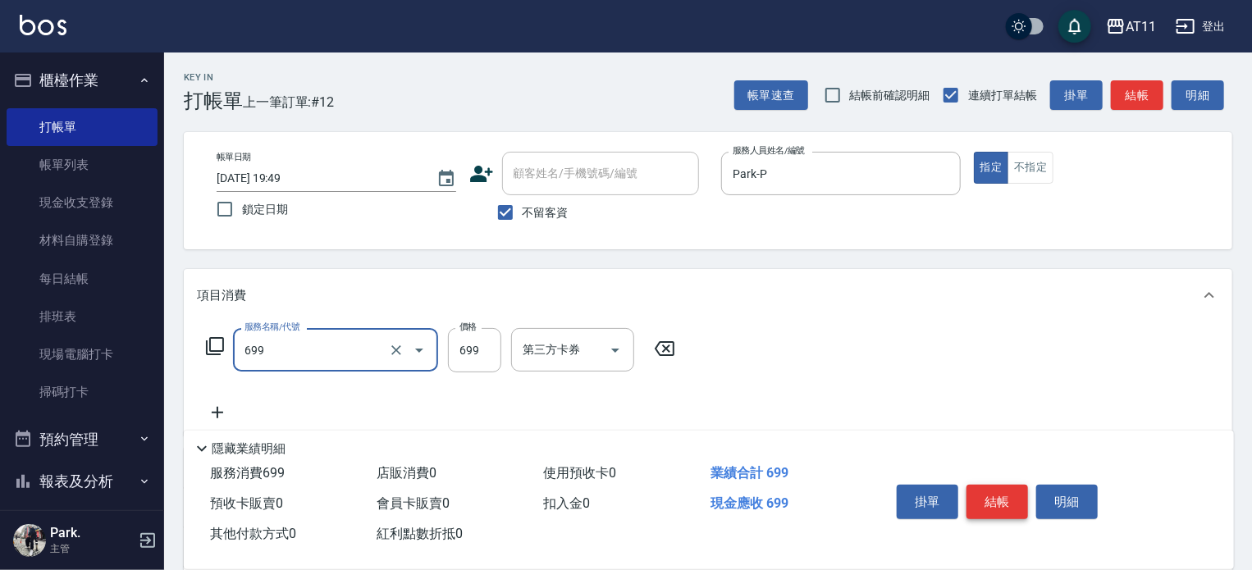
type input "SPA699(699)"
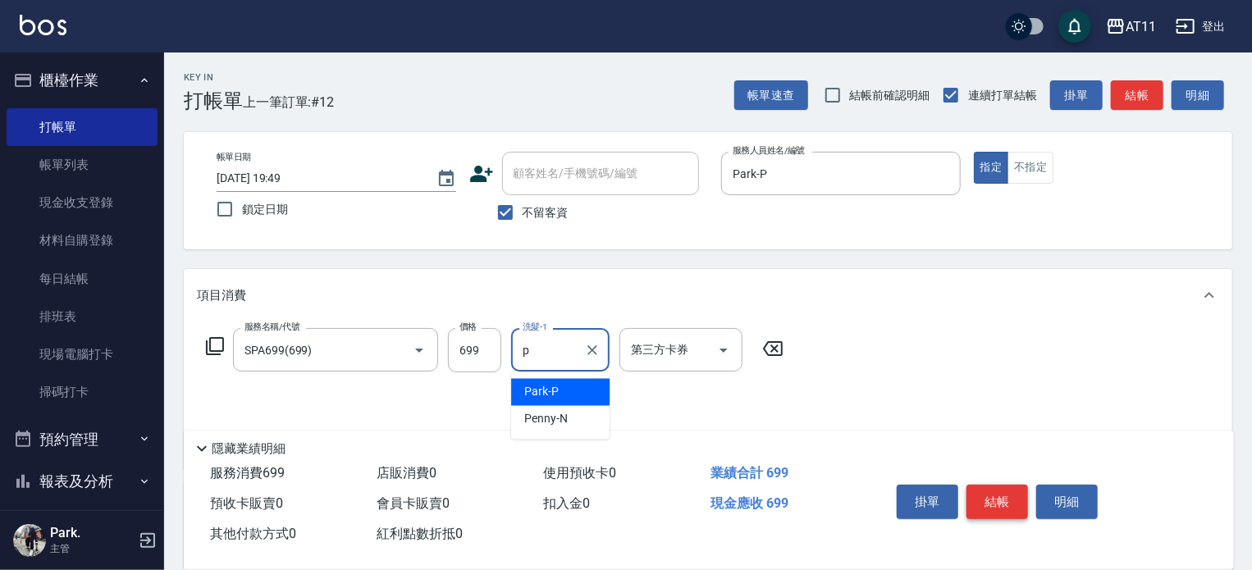
type input "Park-P"
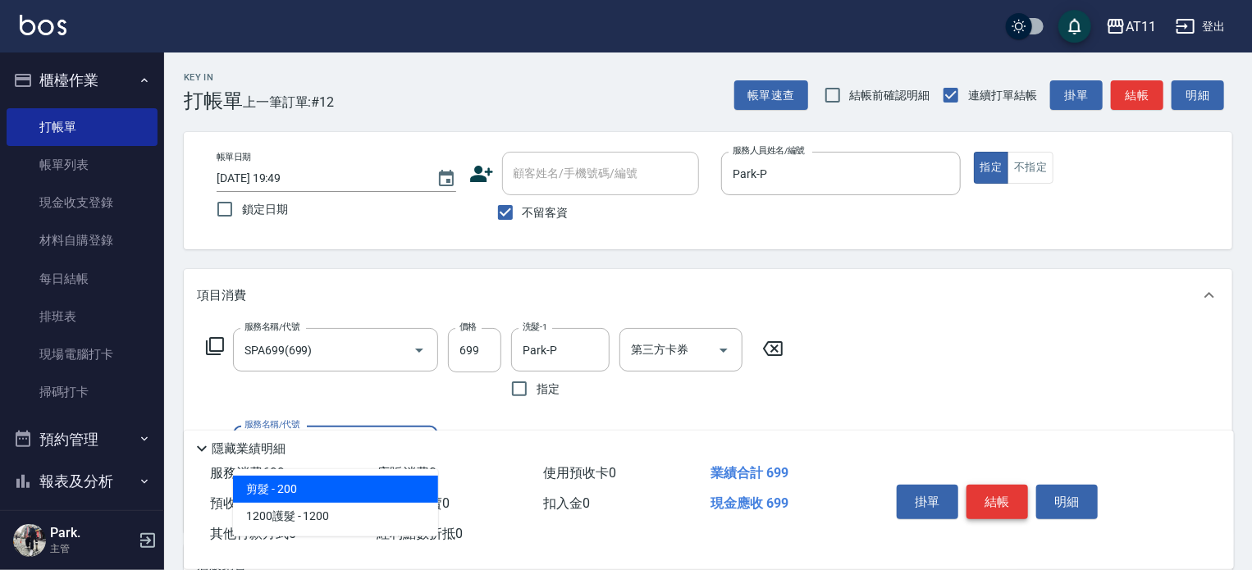
type input "剪髮(200)"
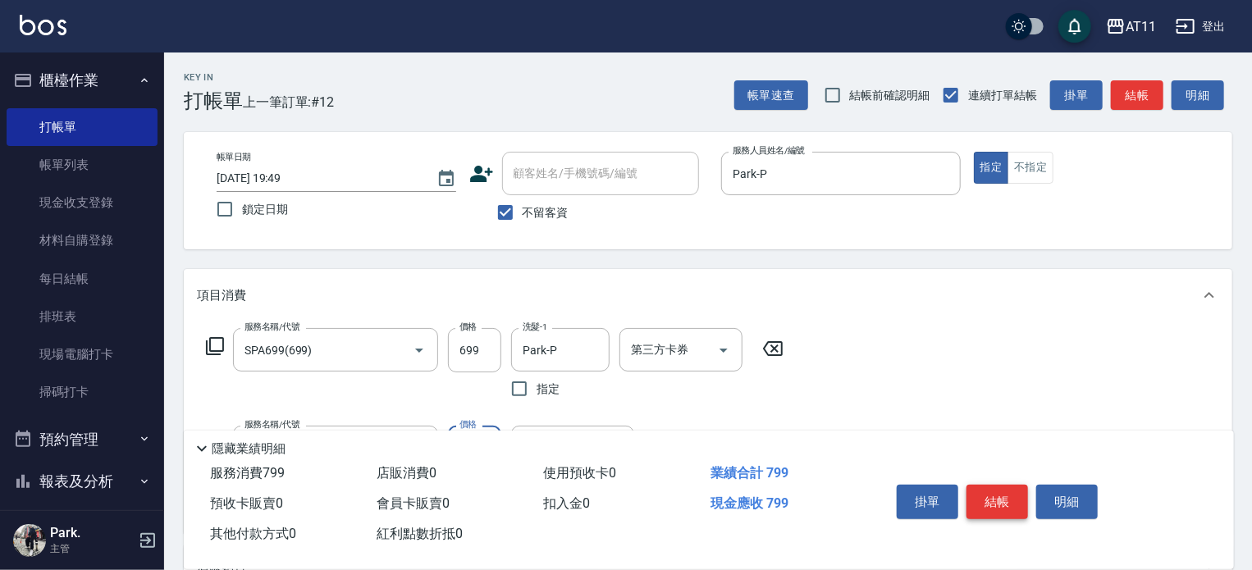
type input "100"
click at [997, 486] on button "結帳" at bounding box center [998, 502] width 62 height 34
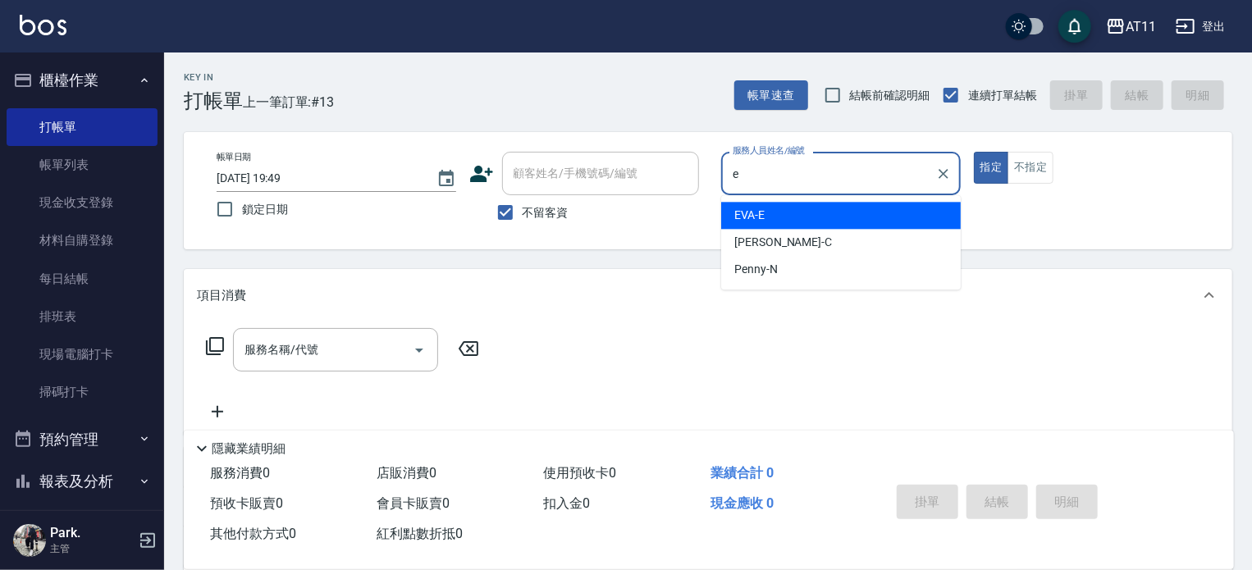
type input "EVA-E"
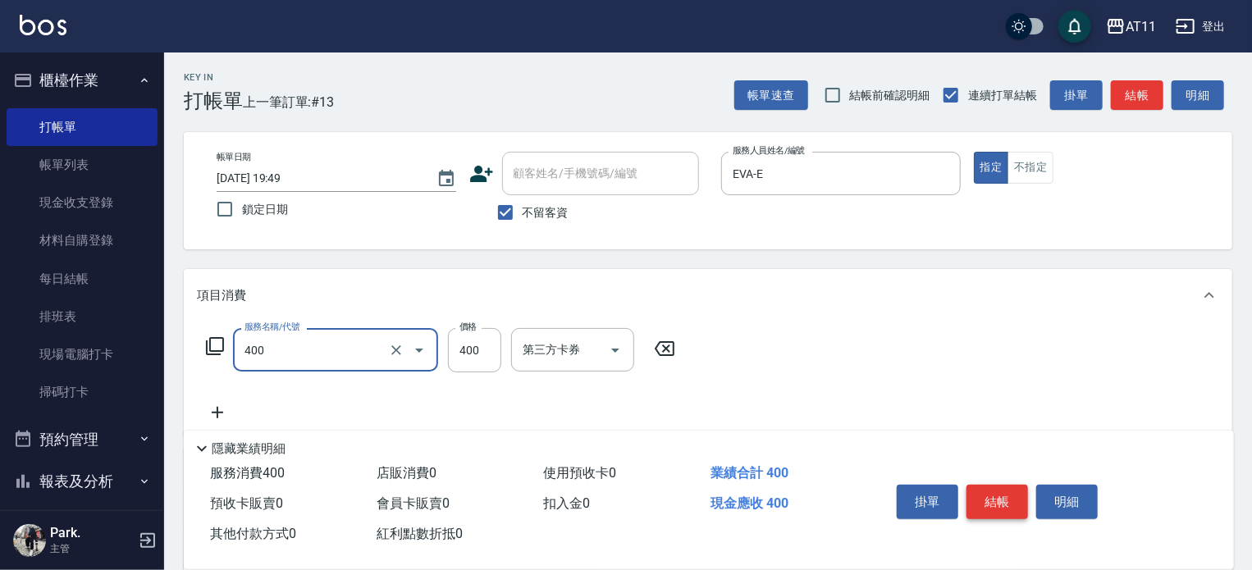
type input "洗剪(400)"
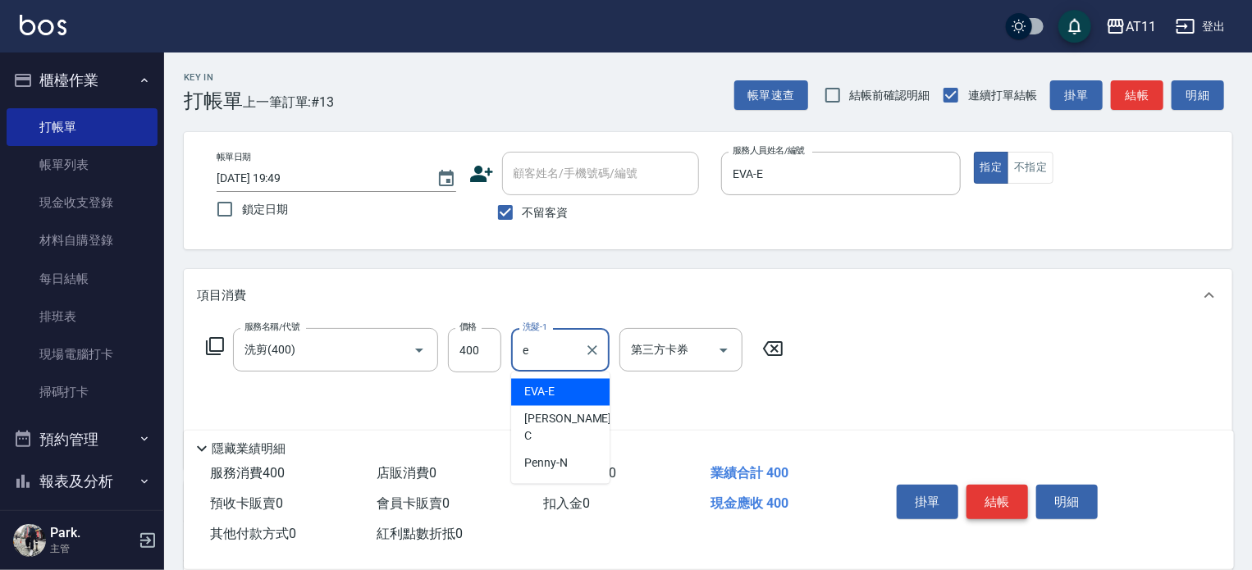
type input "EVA-E"
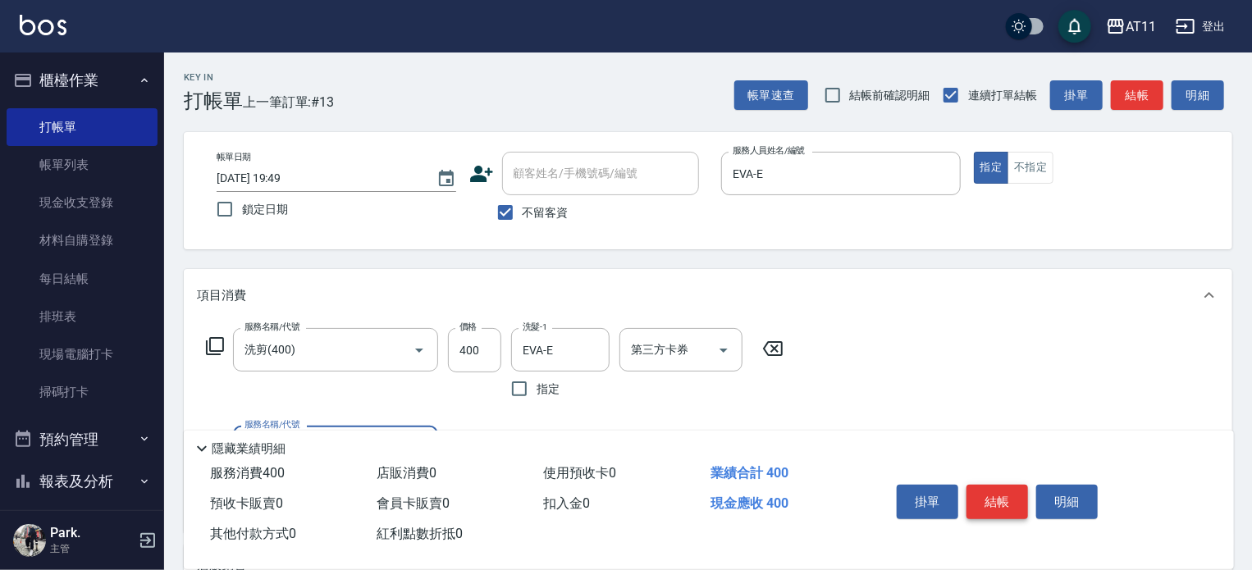
click at [997, 486] on button "結帳" at bounding box center [998, 502] width 62 height 34
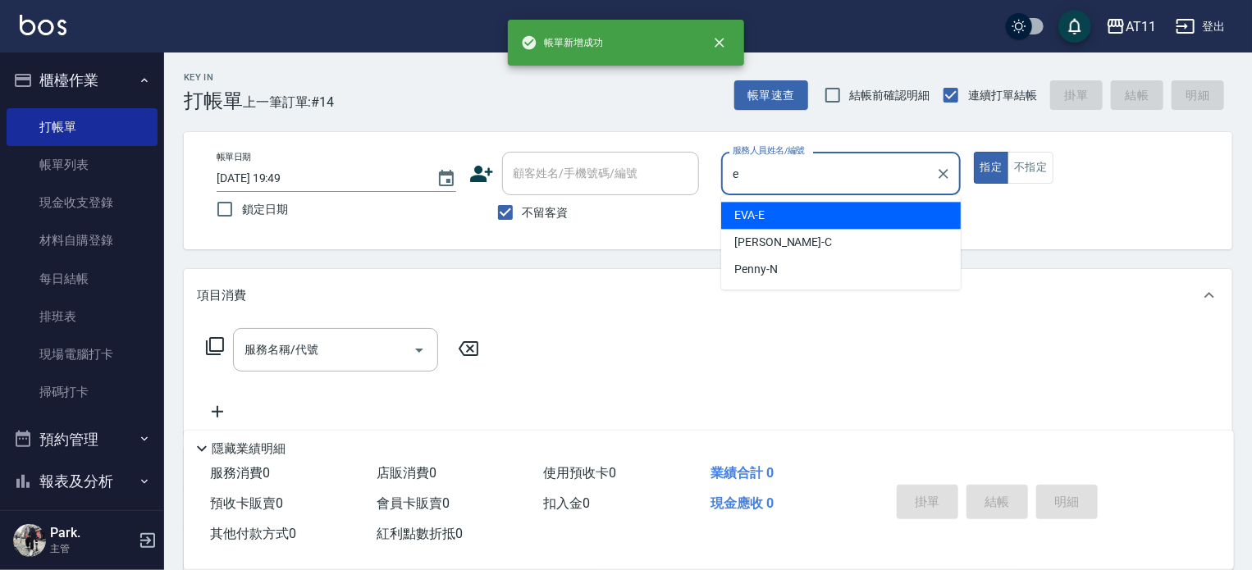
type input "EVA-E"
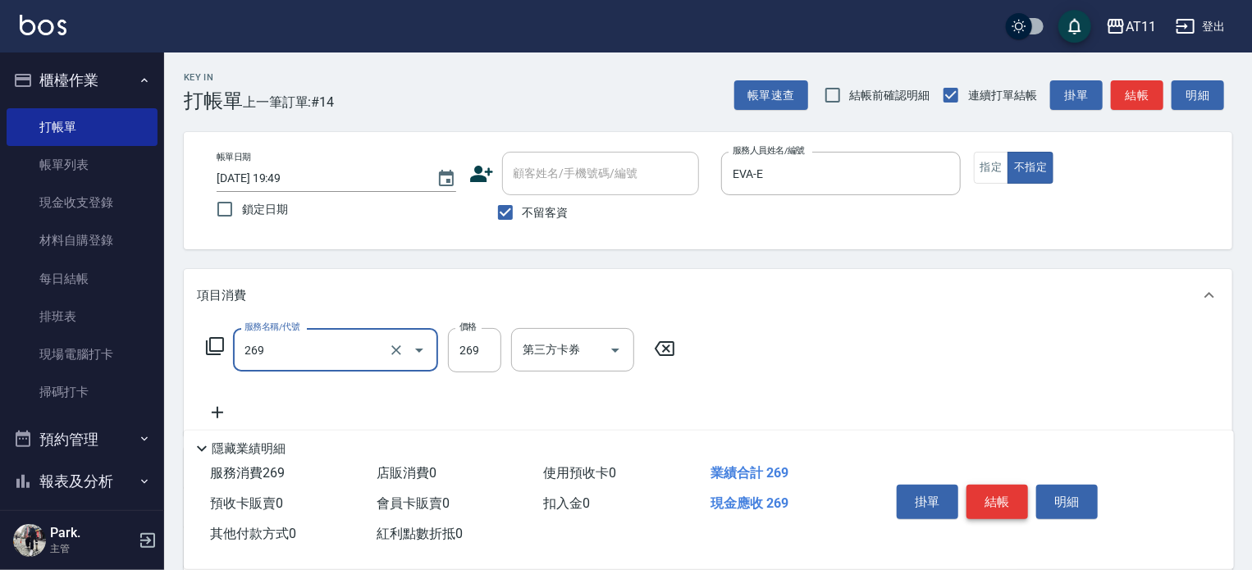
type input "一般洗剪(269)"
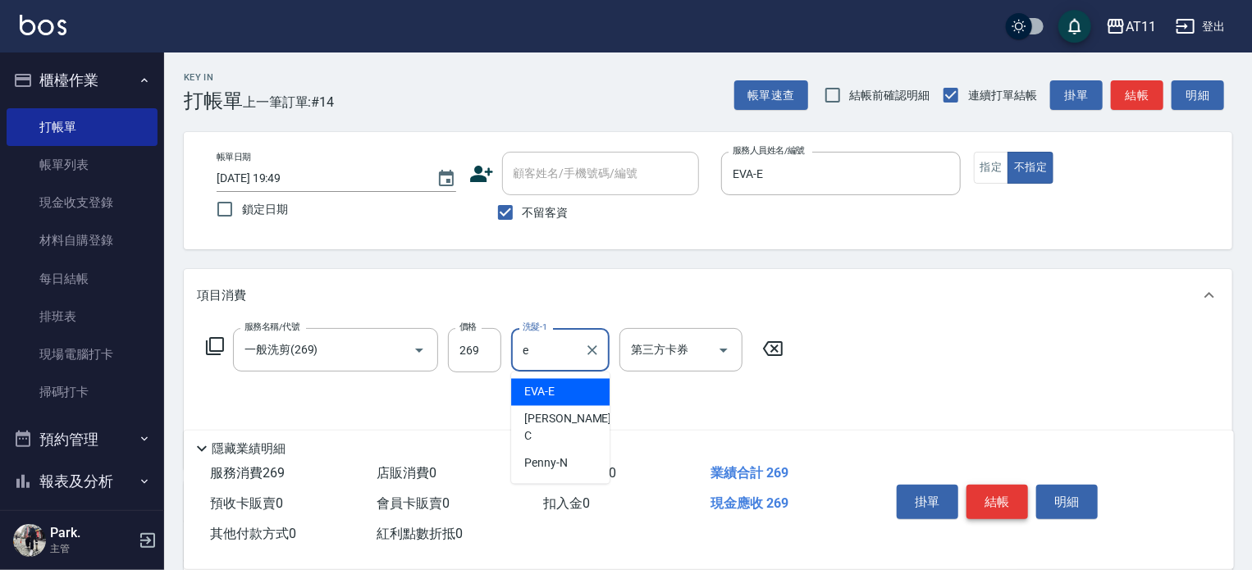
type input "EVA-E"
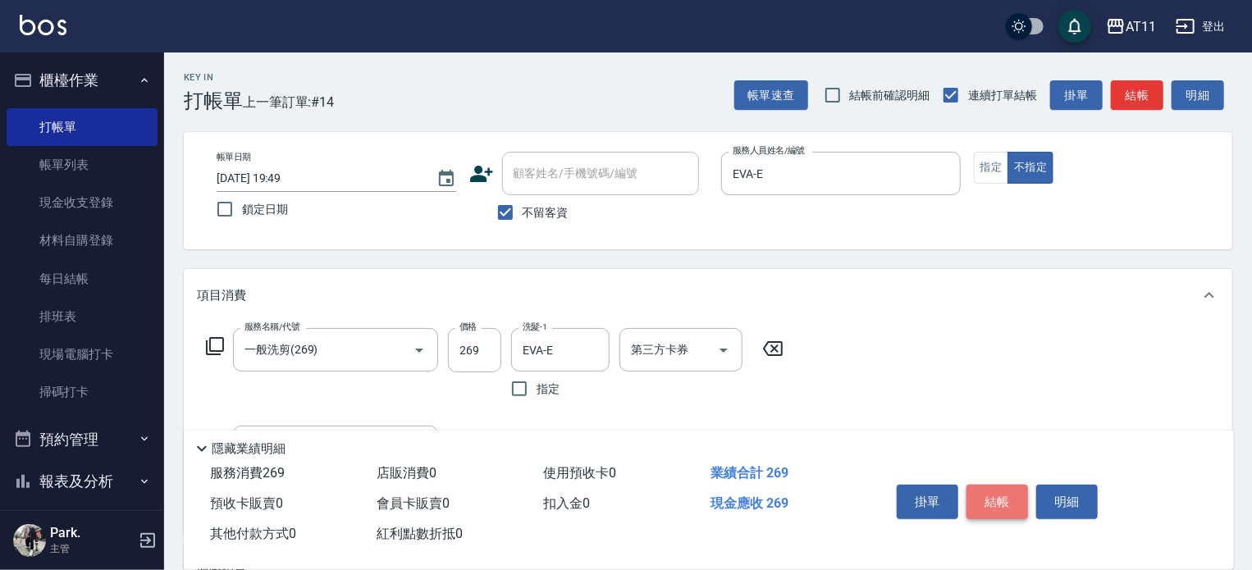
click at [997, 486] on button "結帳" at bounding box center [998, 502] width 62 height 34
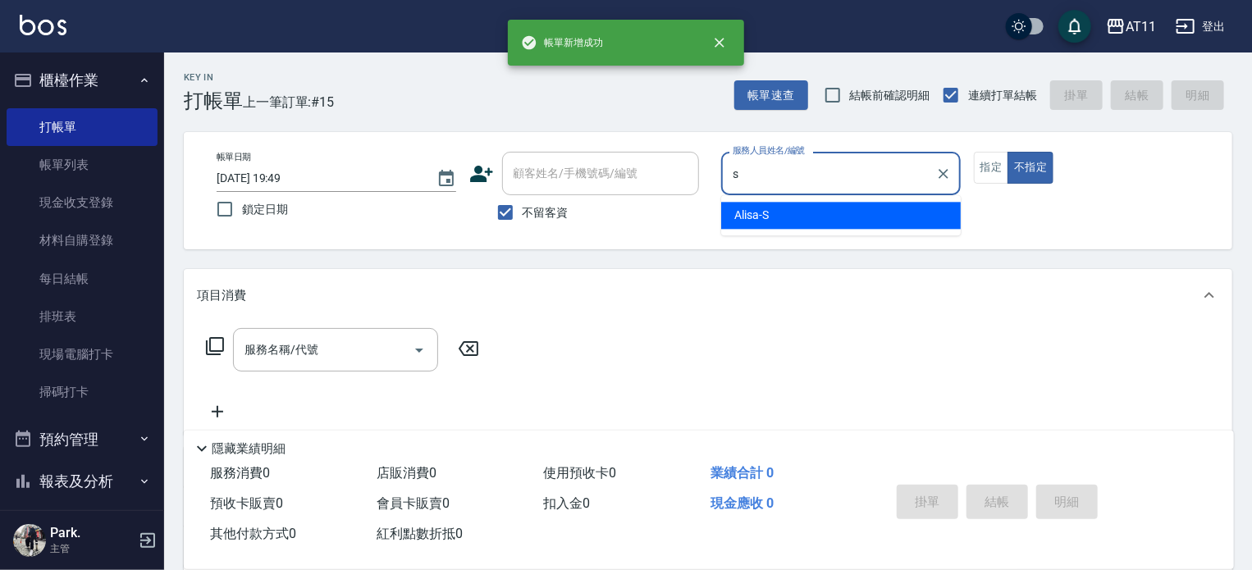
type input "Alisa-S"
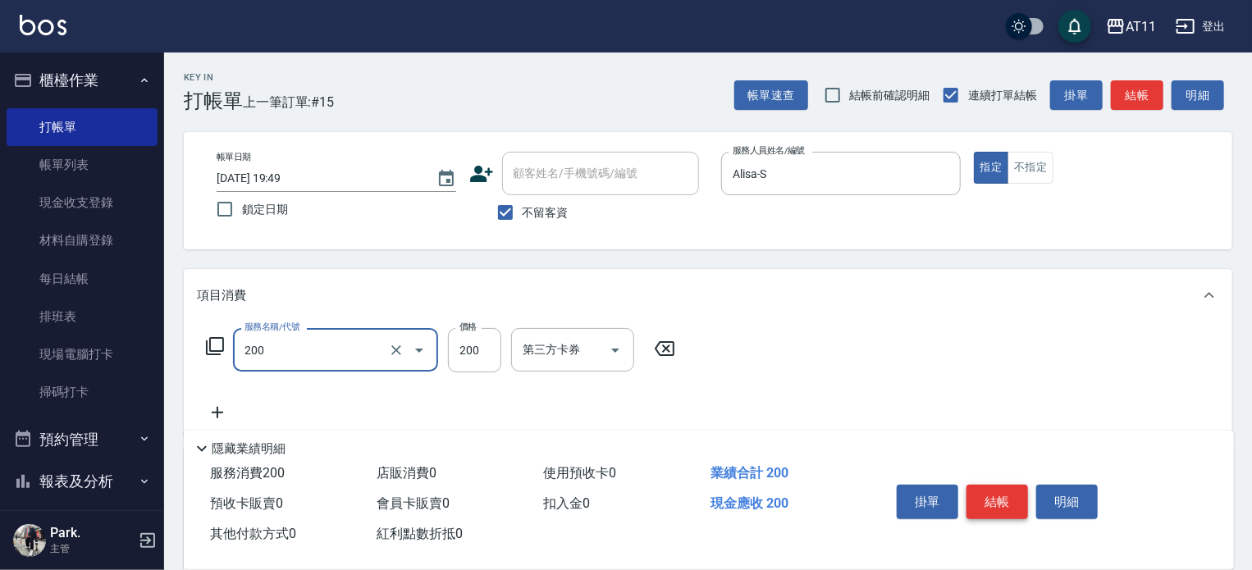
type input "剪髮(200)"
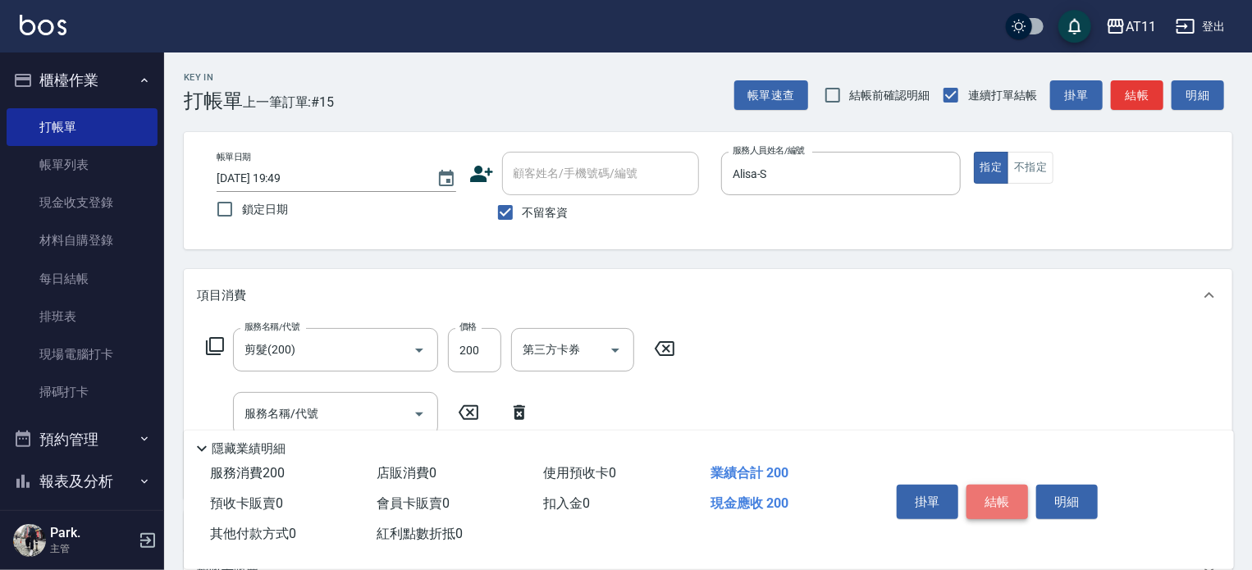
click at [997, 486] on button "結帳" at bounding box center [998, 502] width 62 height 34
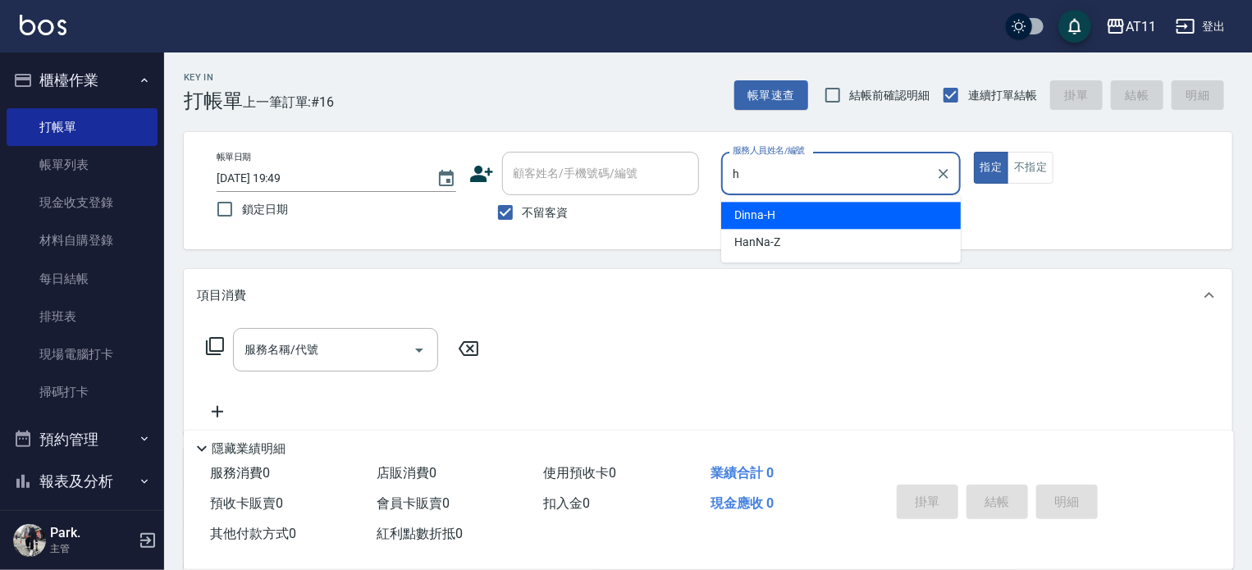
type input "Dinna-H"
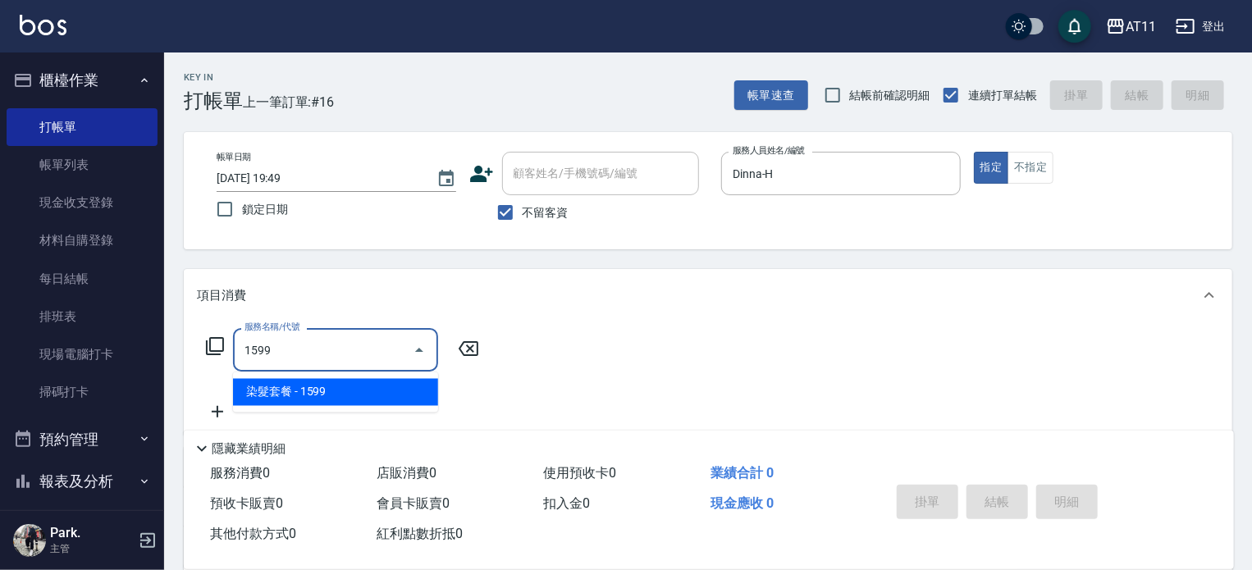
type input "染髮套餐(1599)"
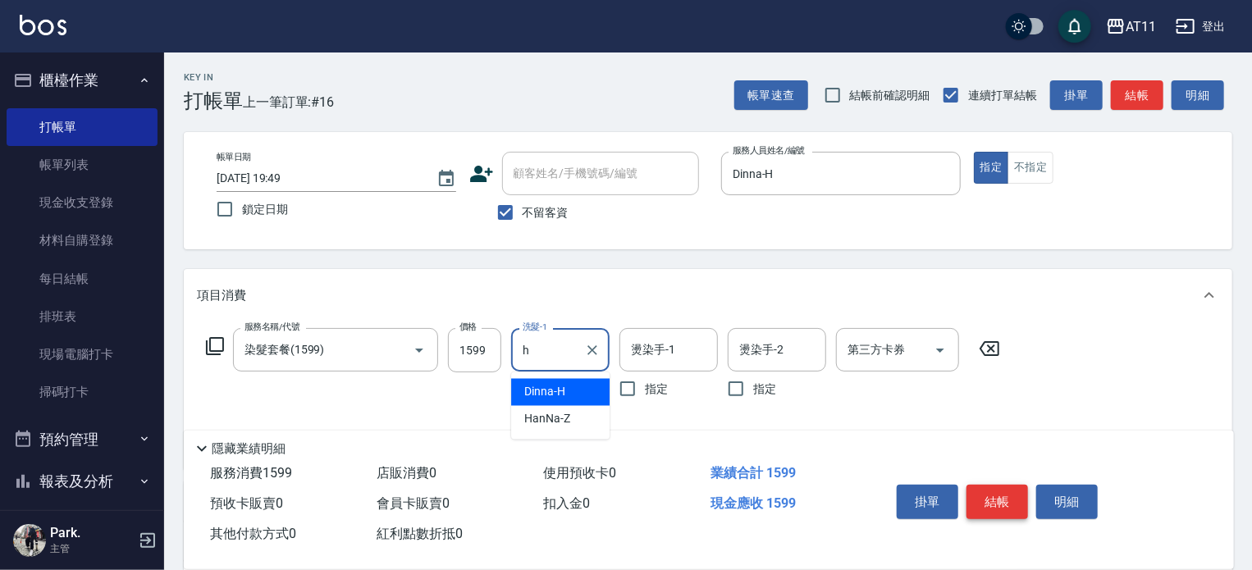
type input "Dinna-H"
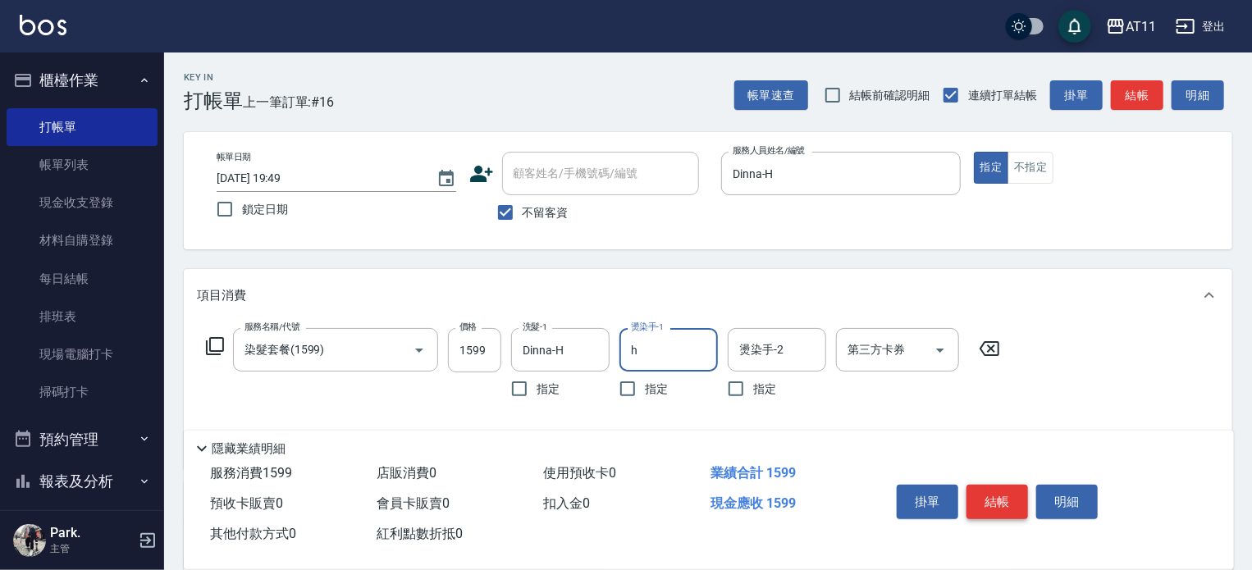
type input "Dinna-H"
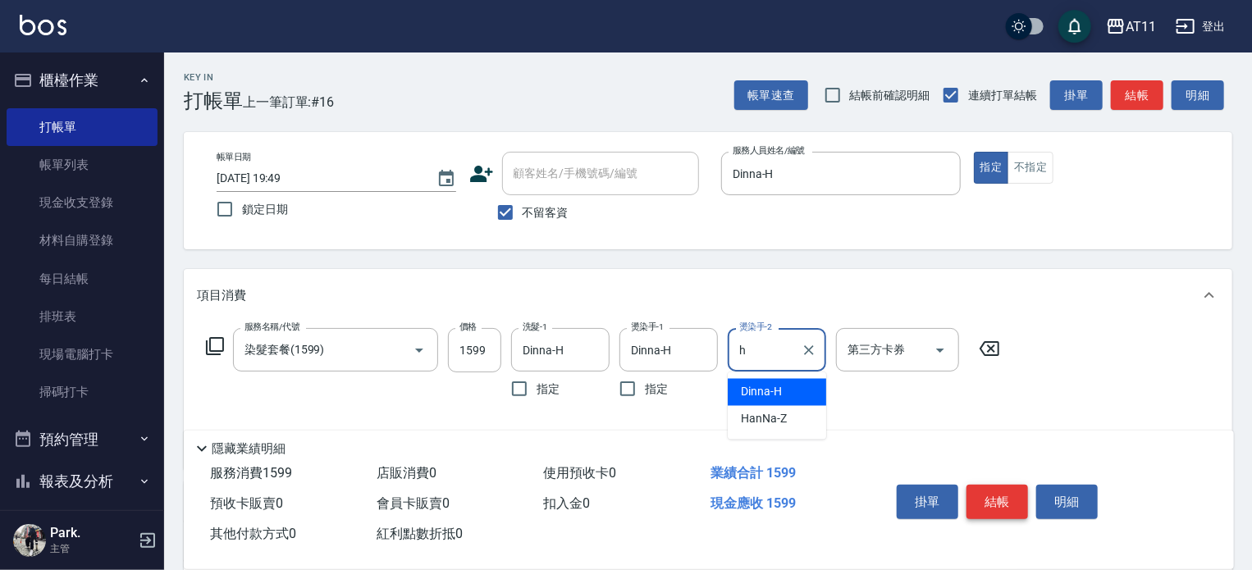
type input "Dinna-H"
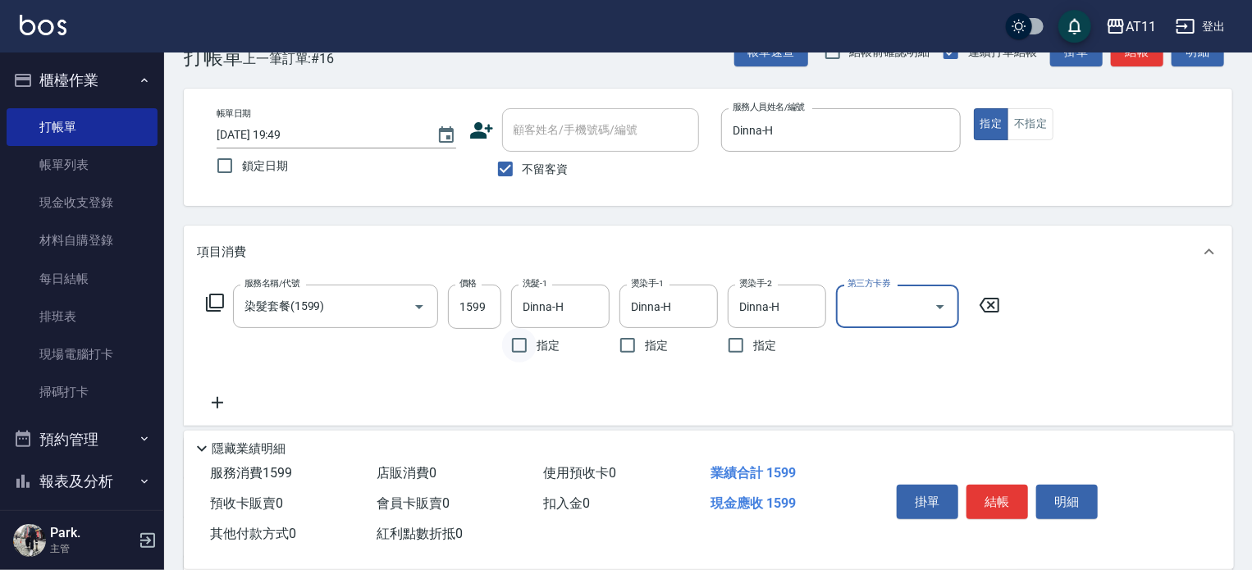
scroll to position [164, 0]
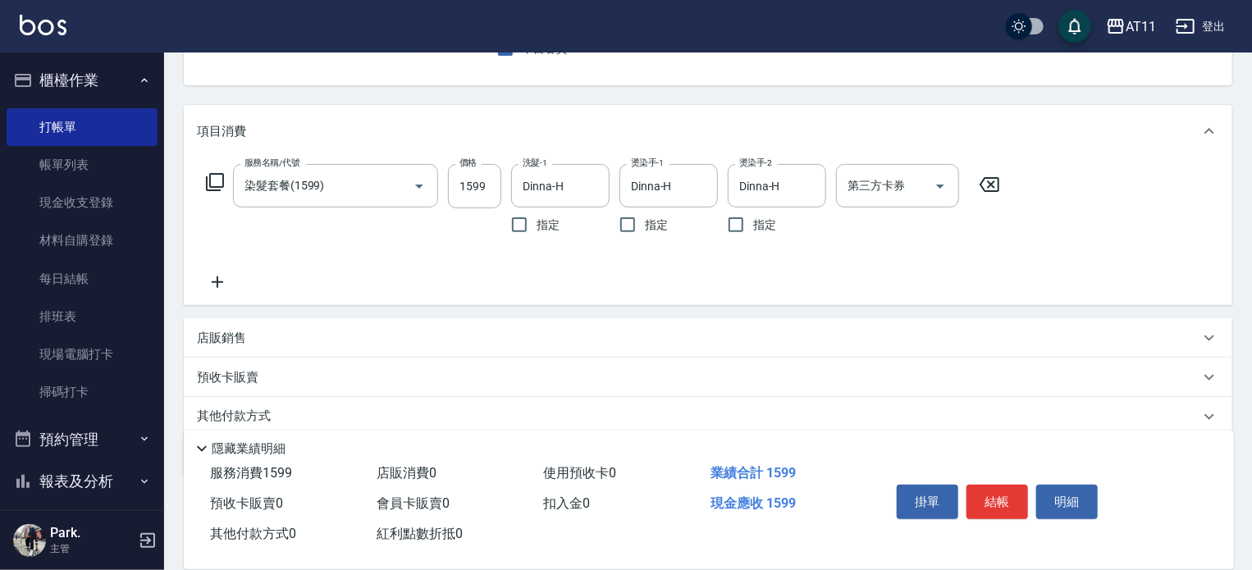
click at [429, 337] on div "店販銷售" at bounding box center [698, 338] width 1003 height 17
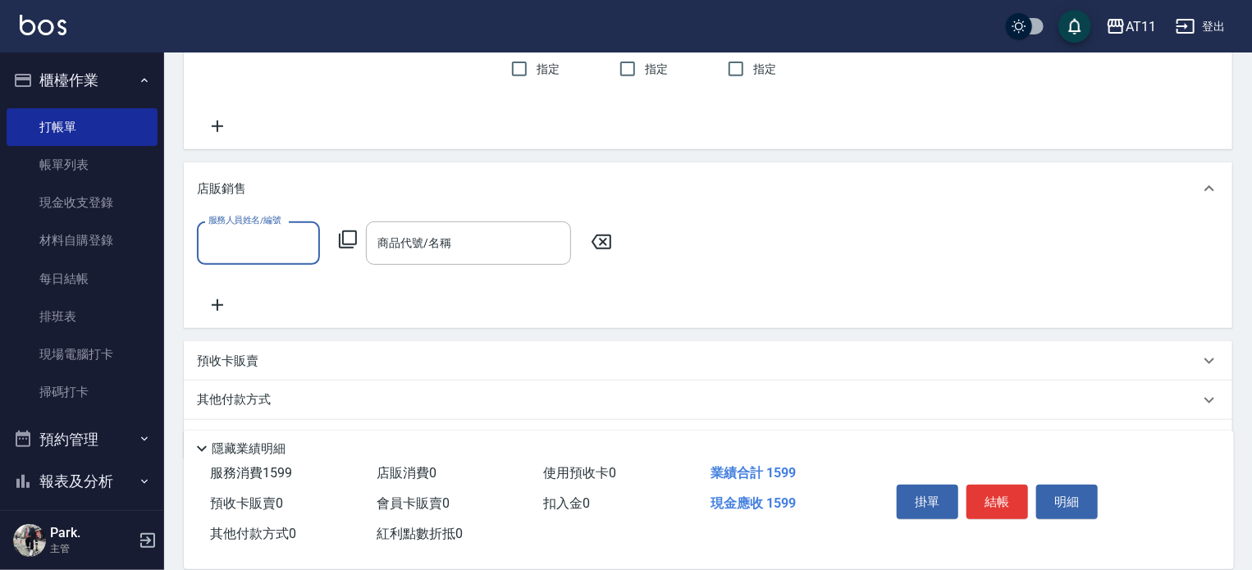
scroll to position [328, 0]
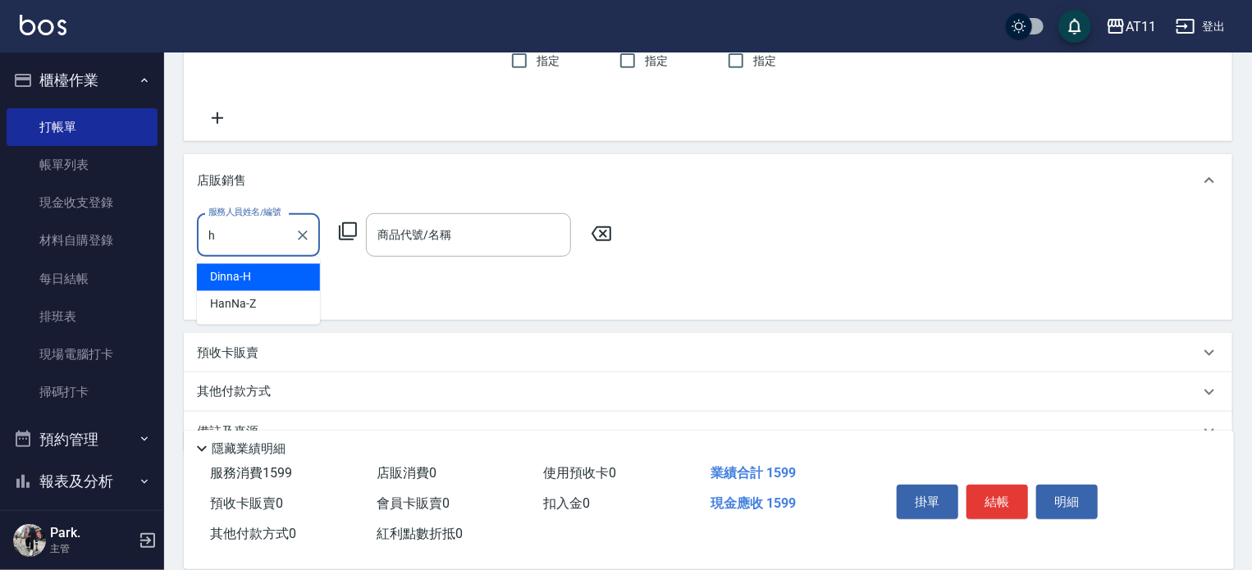
type input "Dinna-H"
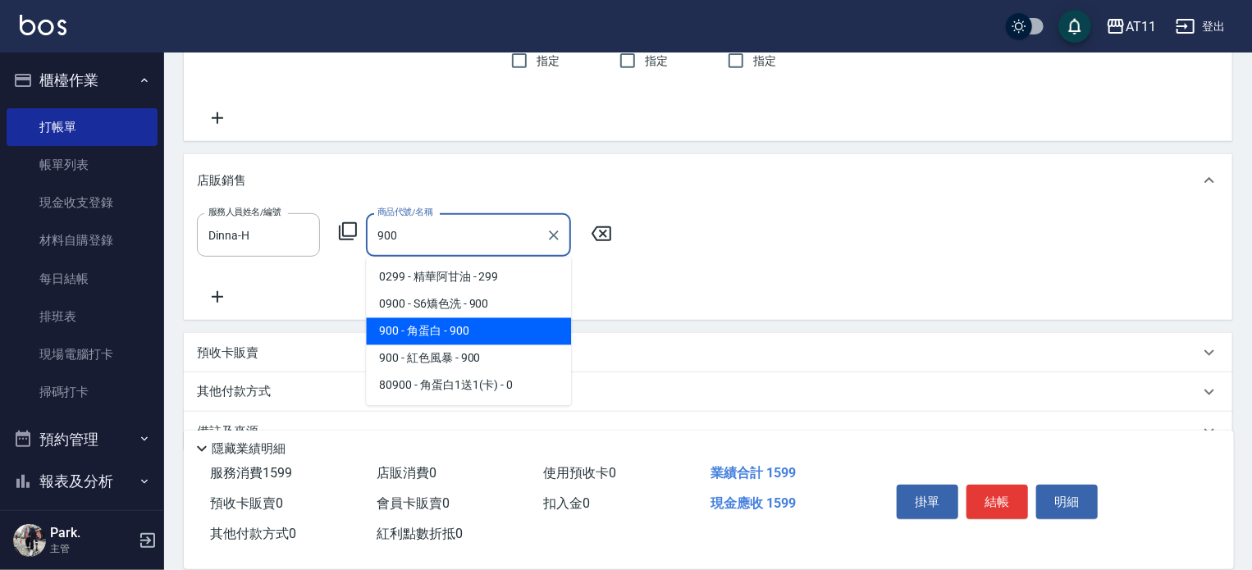
type input "角蛋白"
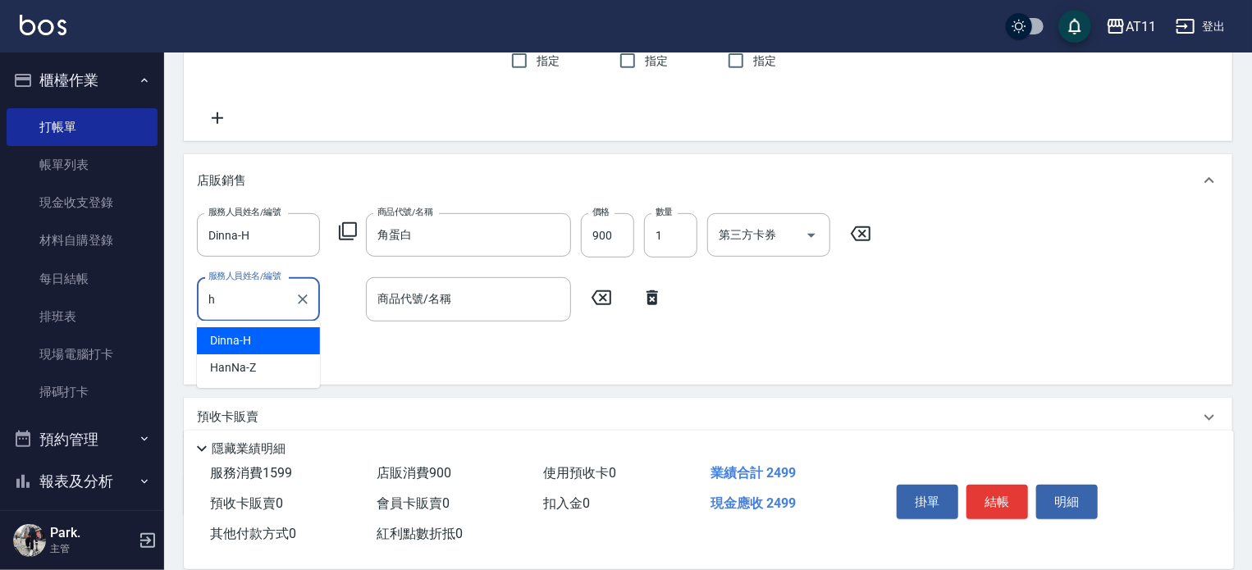
type input "Dinna-H"
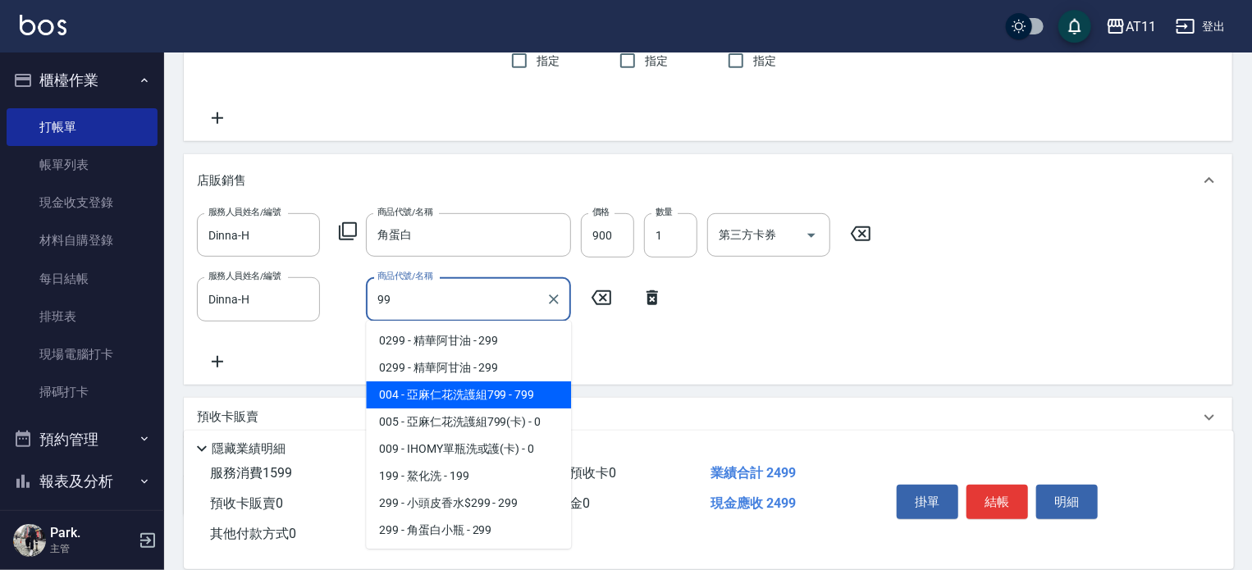
type input "9"
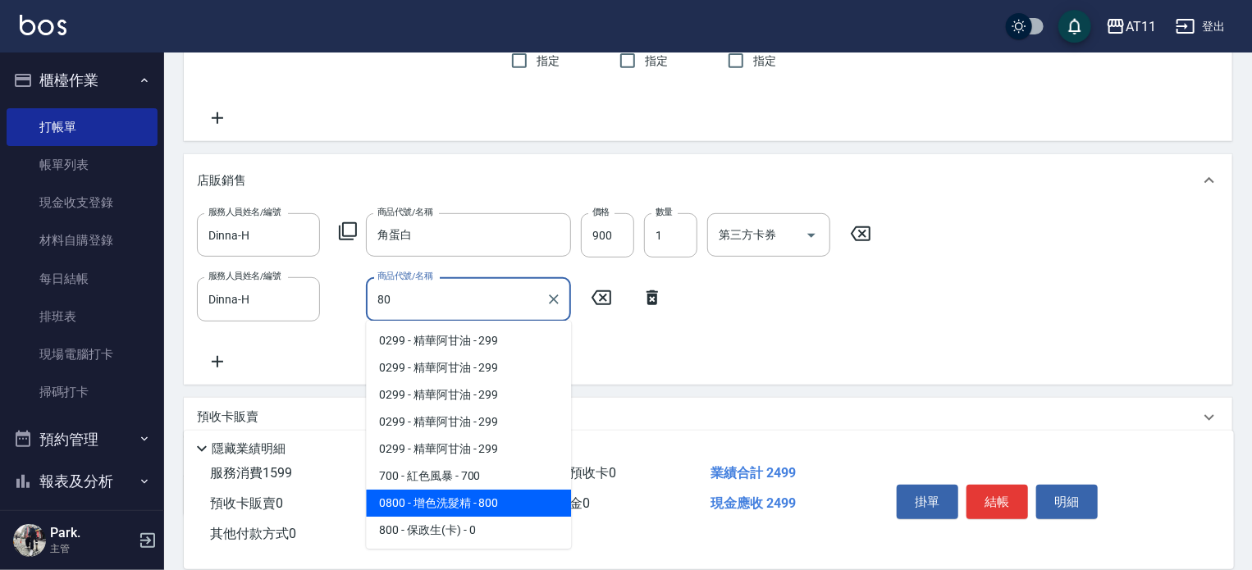
type input "8"
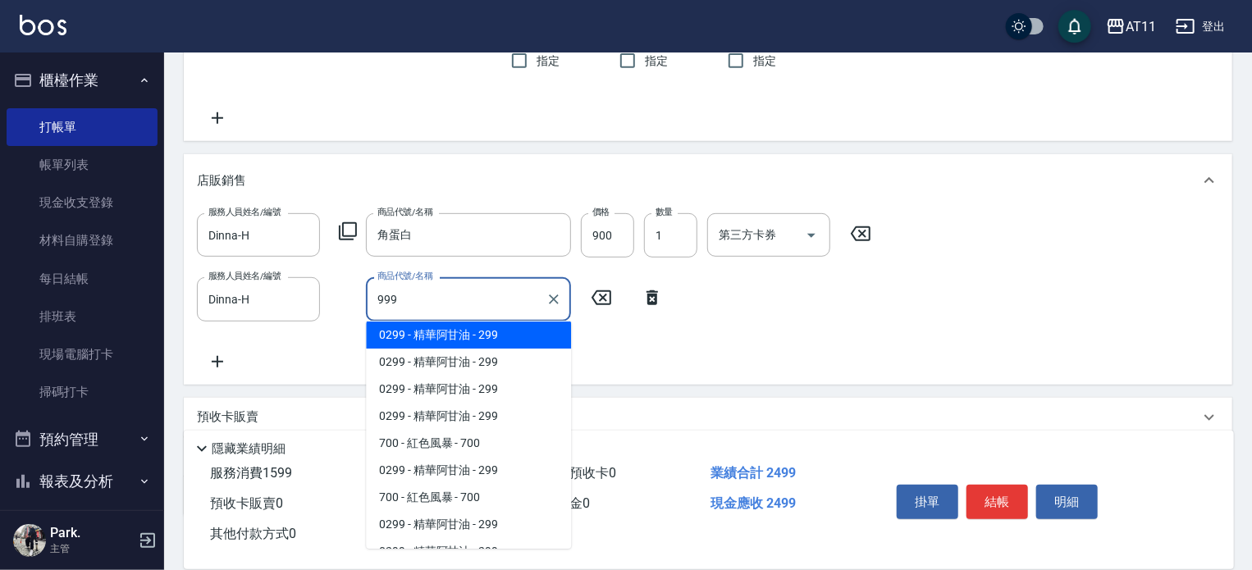
scroll to position [184, 0]
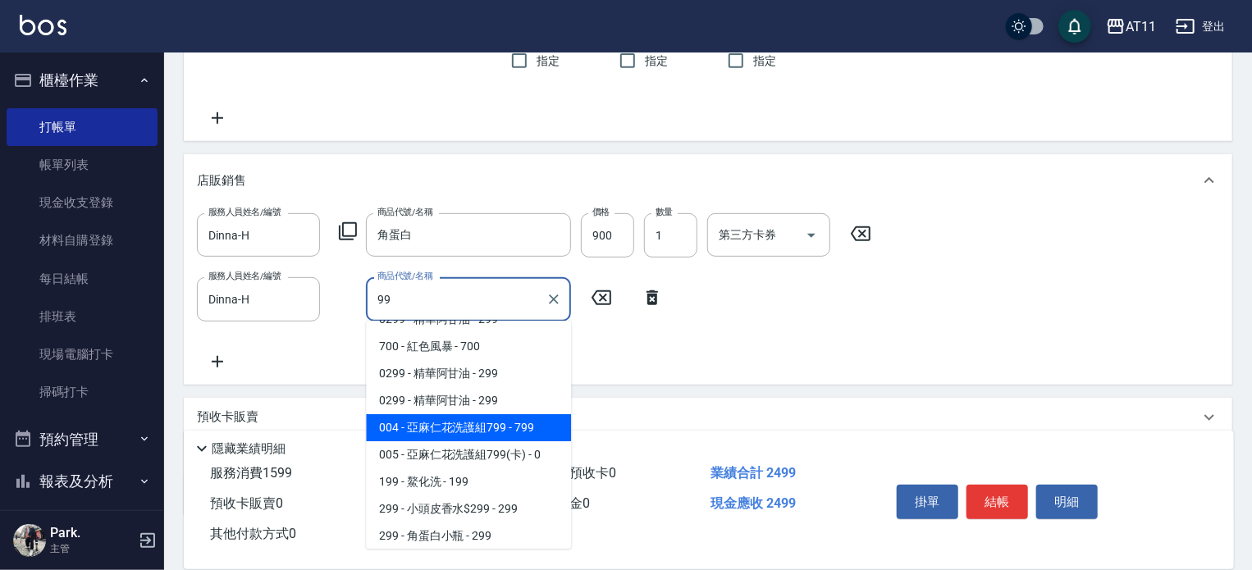
type input "9"
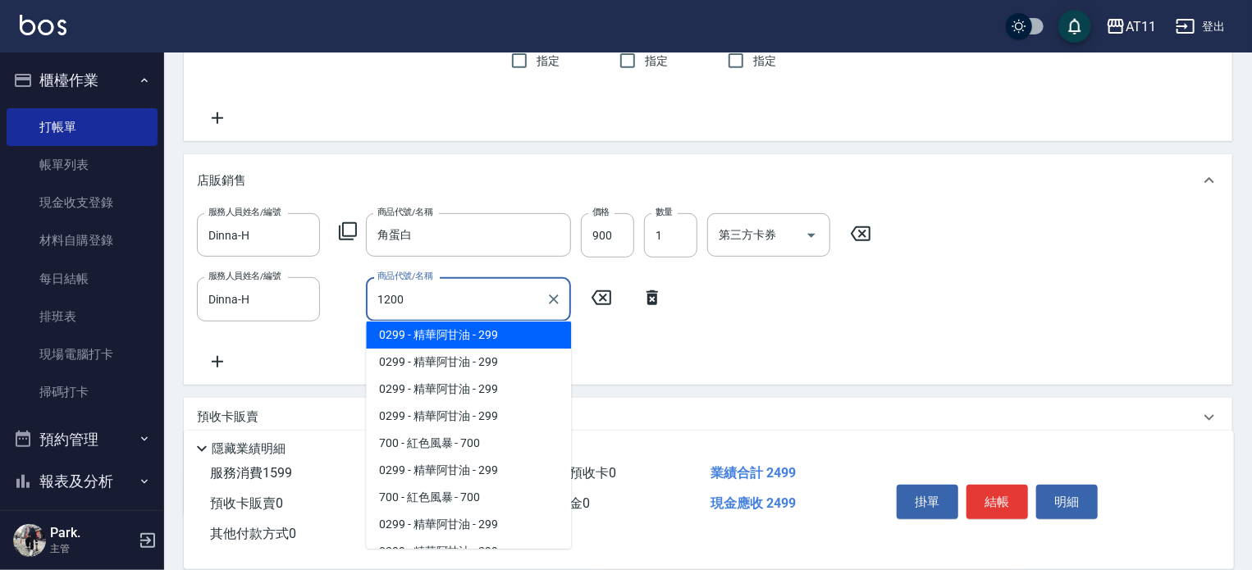
scroll to position [292, 0]
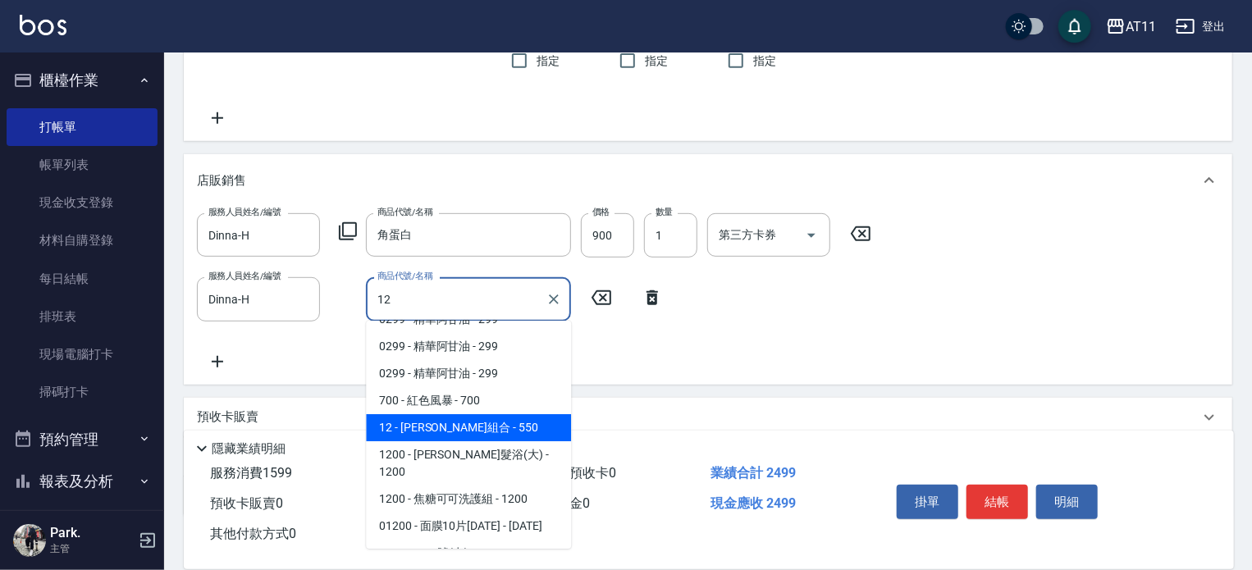
type input "1"
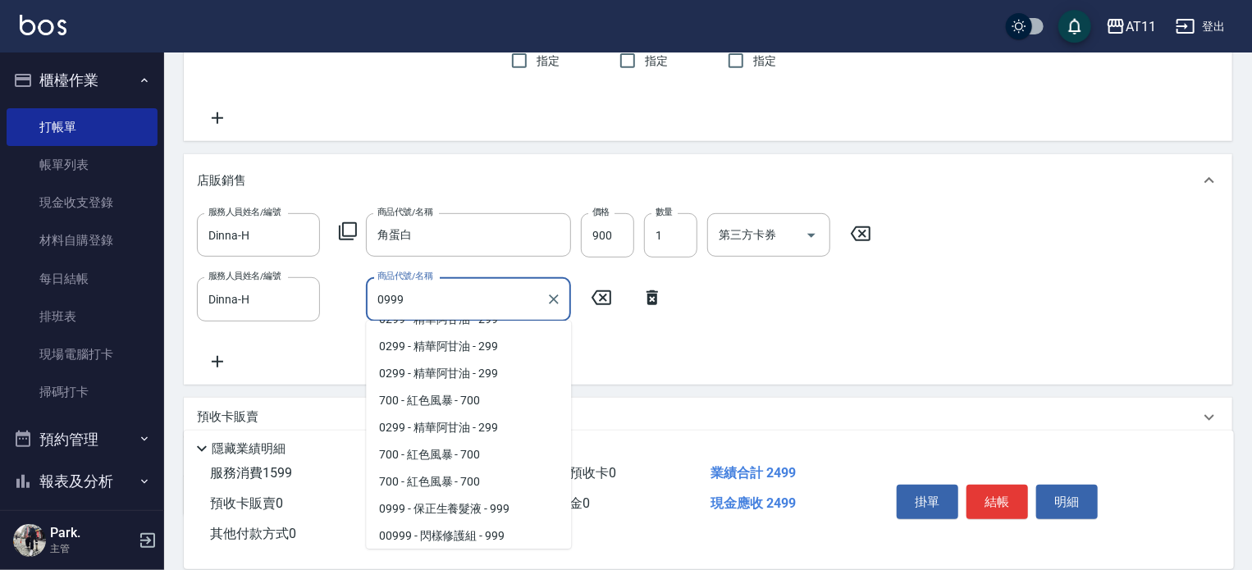
scroll to position [320, 0]
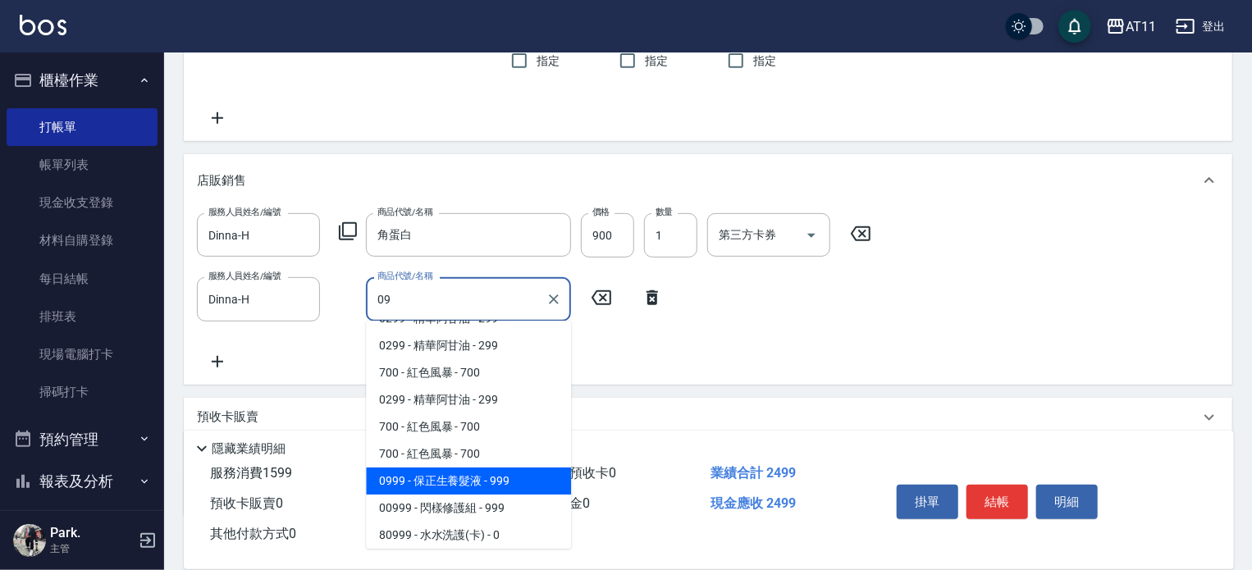
type input "0"
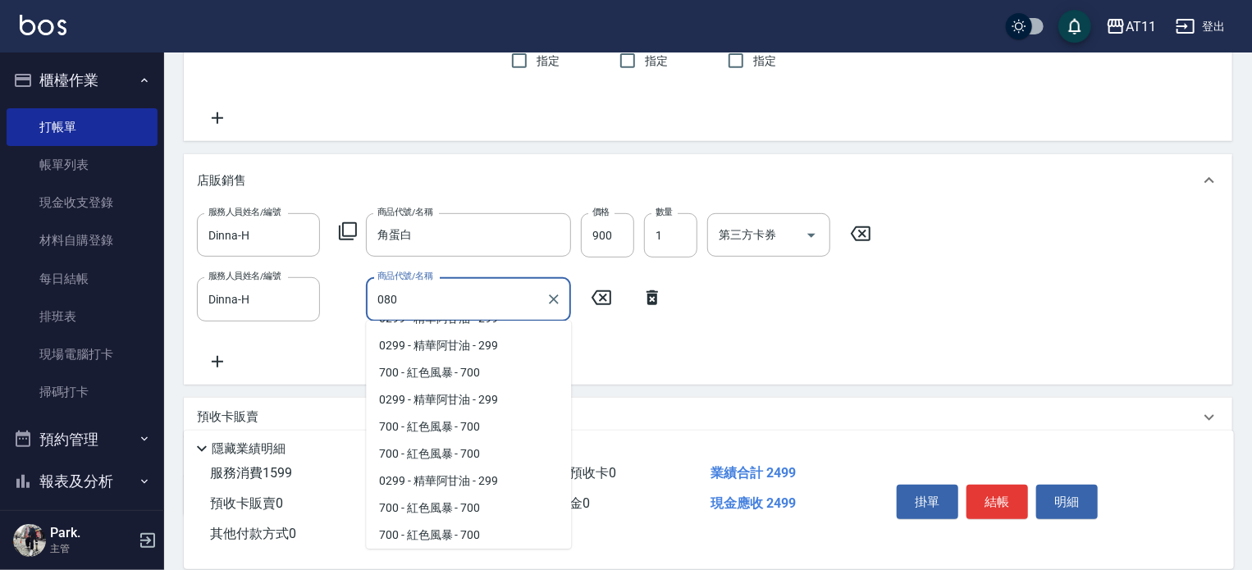
scroll to position [374, 0]
type input "0"
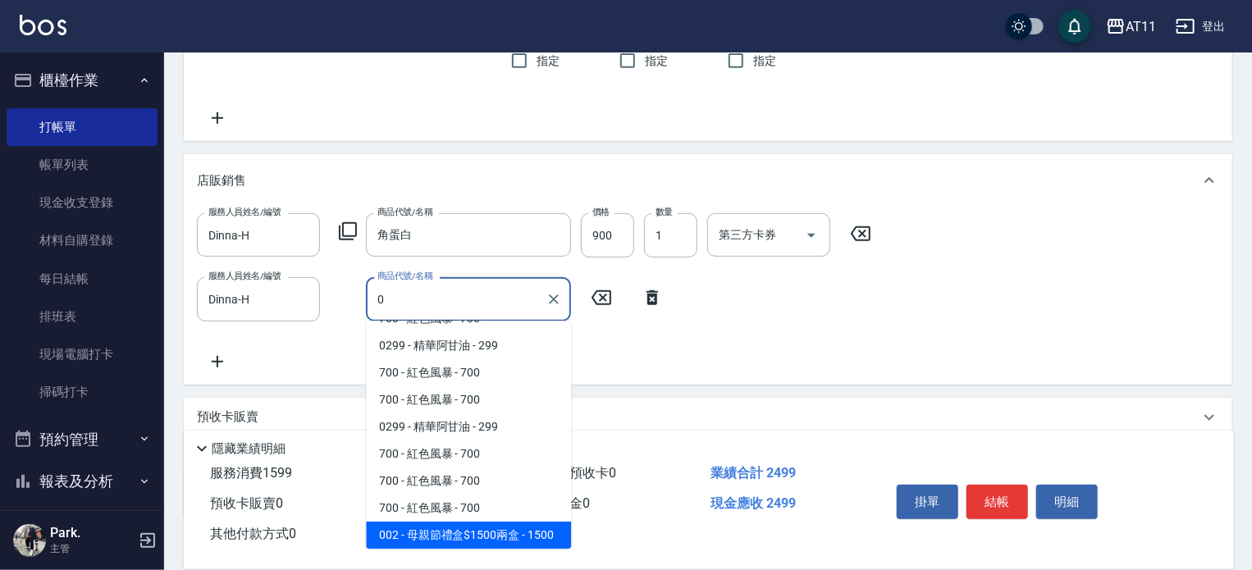
scroll to position [391, 0]
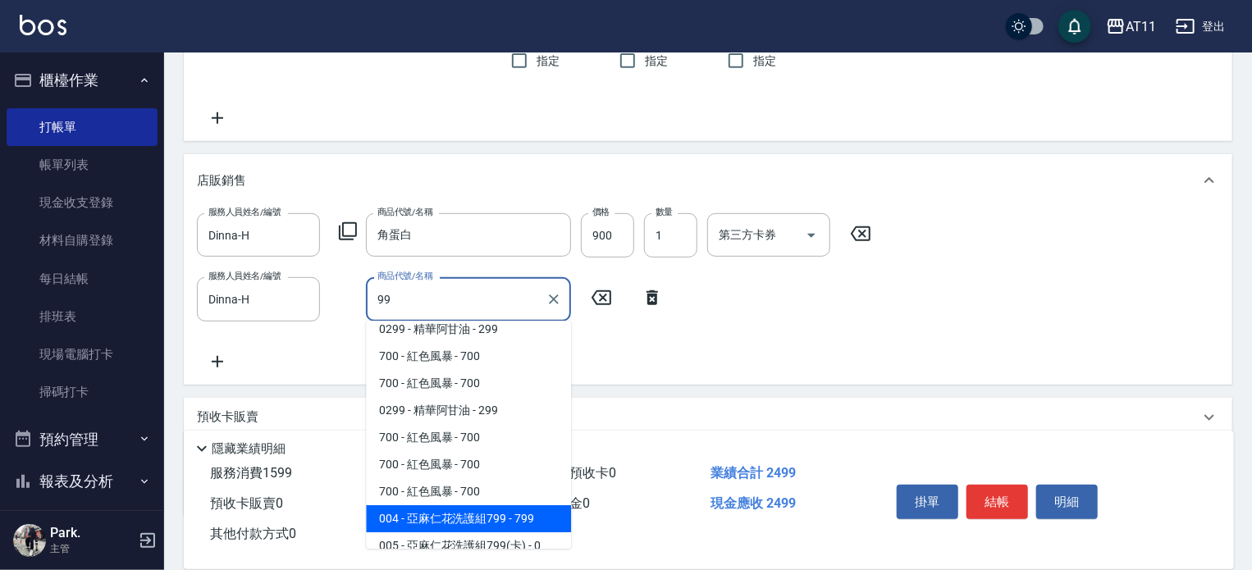
type input "999"
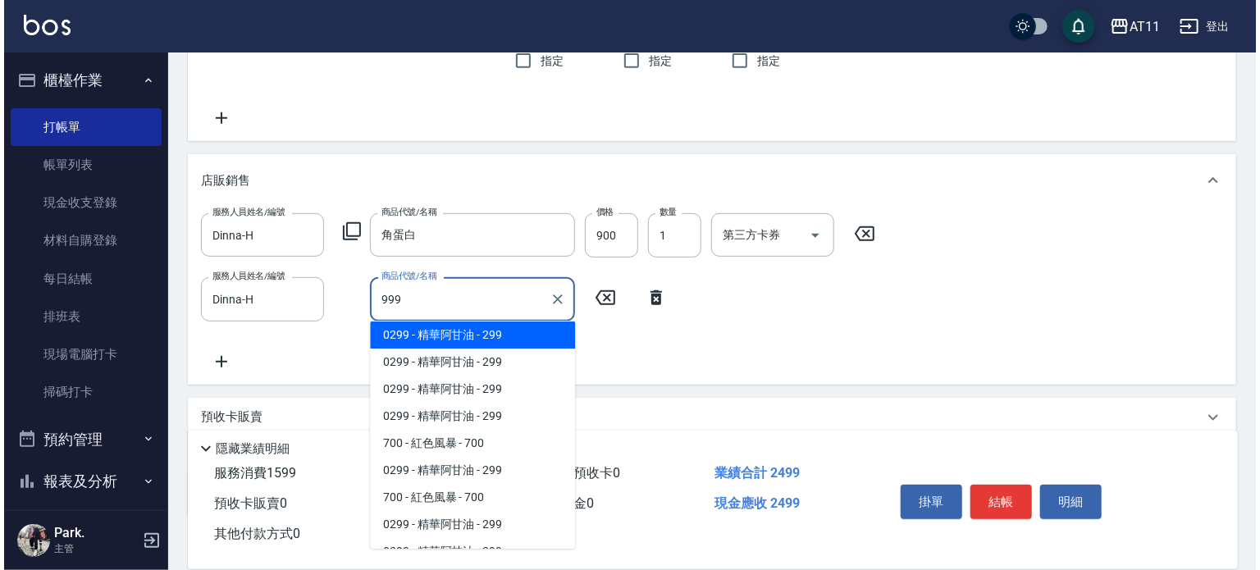
scroll to position [617, 0]
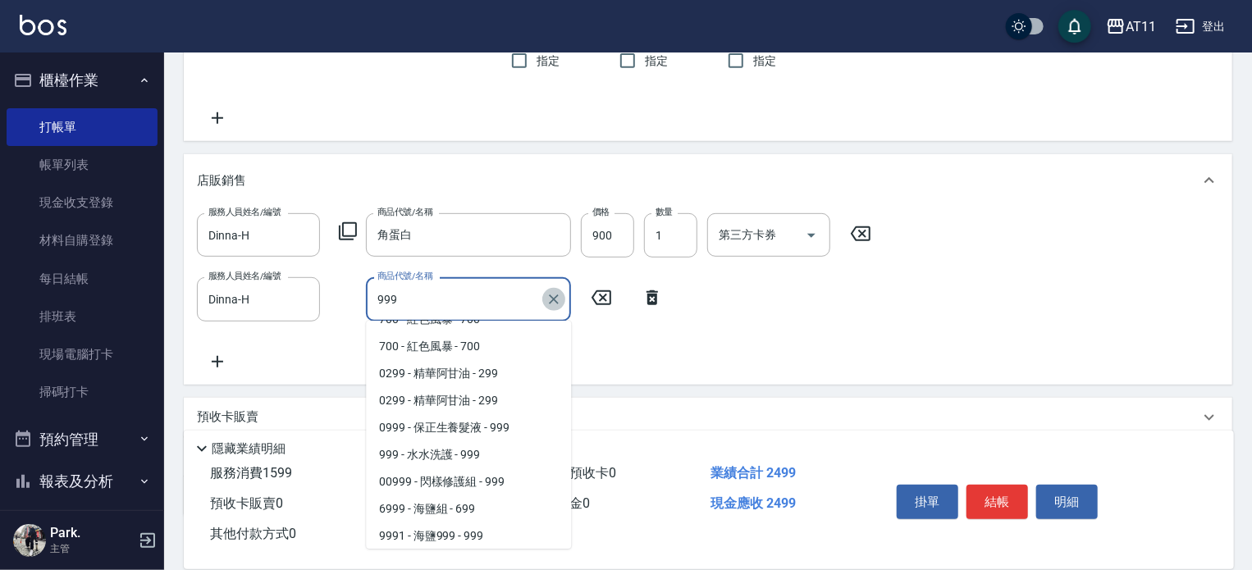
click at [555, 301] on icon "Clear" at bounding box center [554, 300] width 10 height 10
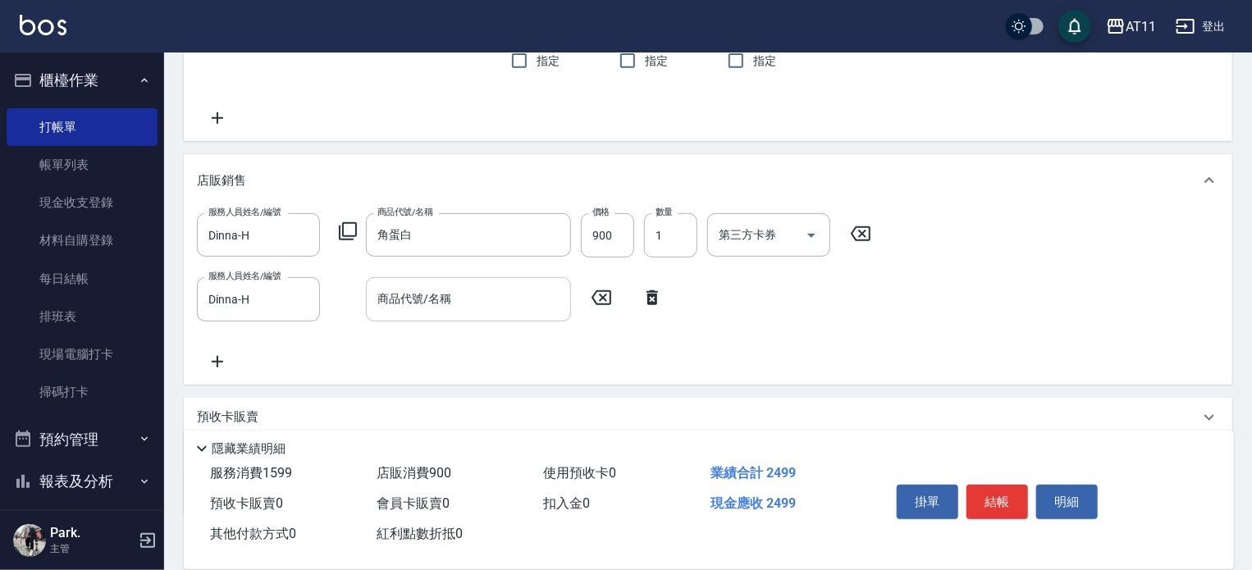
click at [347, 233] on icon at bounding box center [348, 232] width 20 height 20
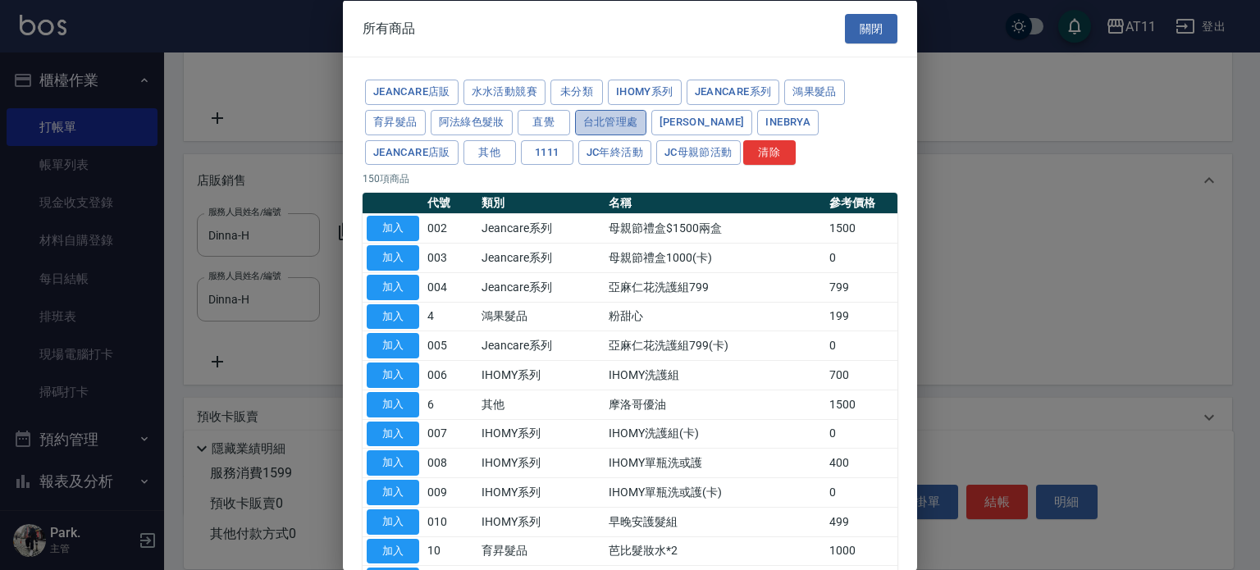
click at [615, 124] on button "台北管理處" at bounding box center [610, 121] width 71 height 25
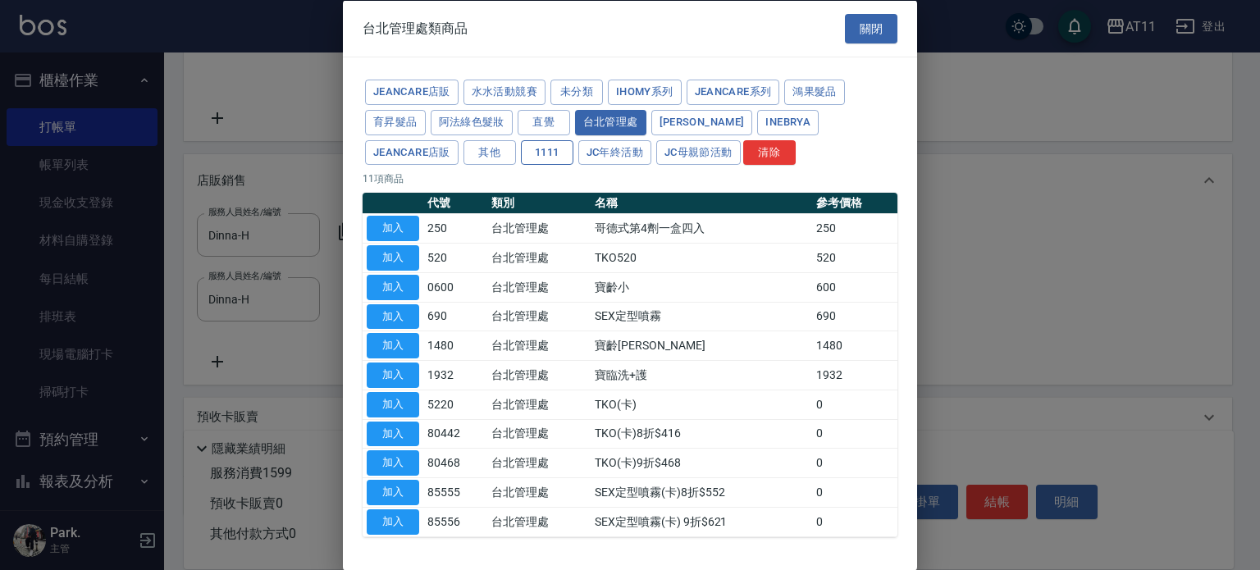
click at [521, 147] on button "1111" at bounding box center [547, 151] width 53 height 25
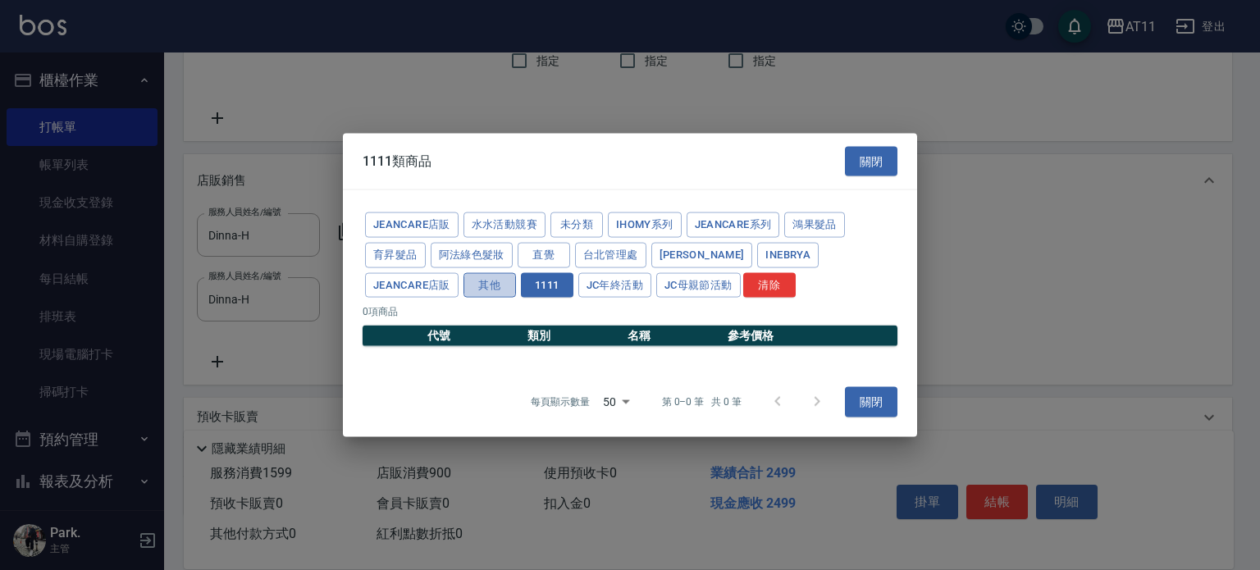
click at [464, 285] on button "其他" at bounding box center [490, 284] width 53 height 25
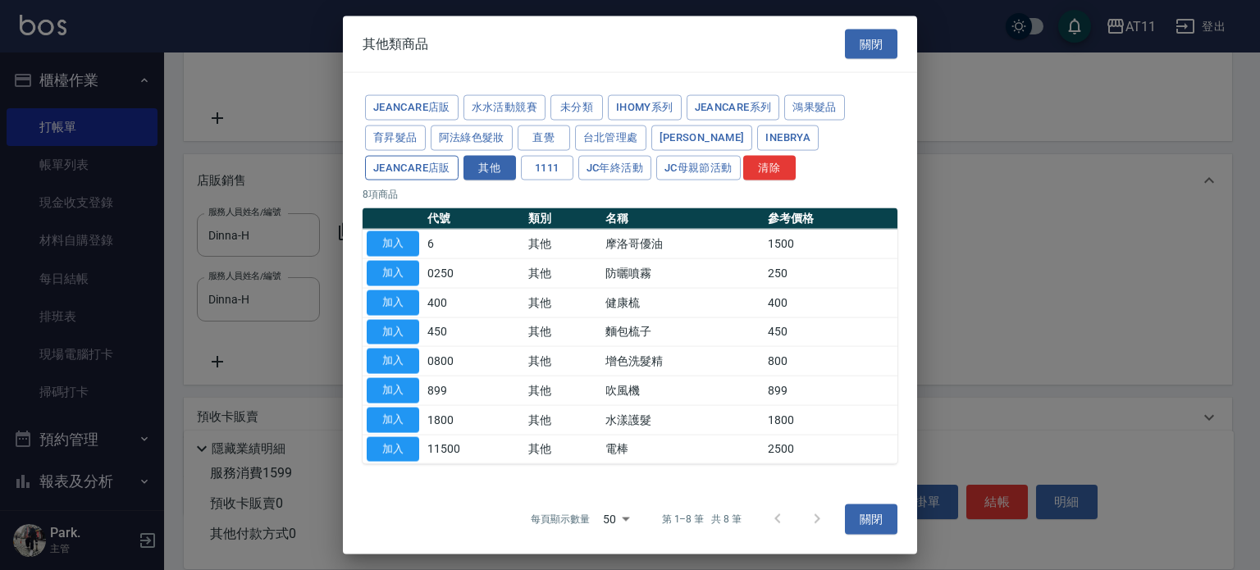
click at [459, 155] on button "JeanCare店販" at bounding box center [412, 167] width 94 height 25
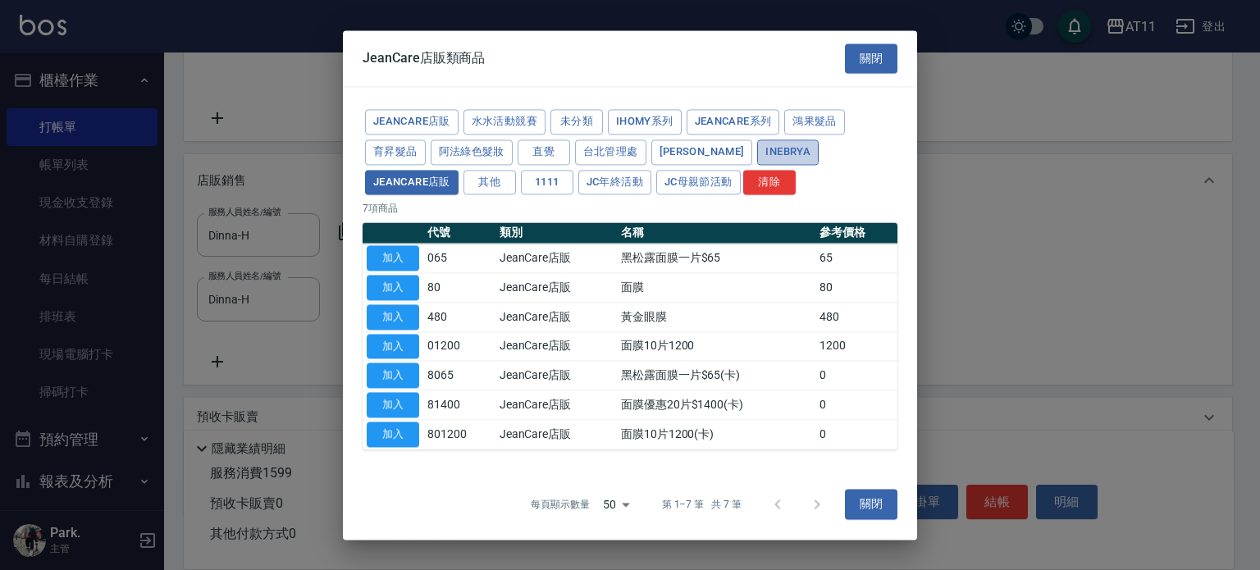
click at [757, 144] on button "Inebrya" at bounding box center [788, 151] width 62 height 25
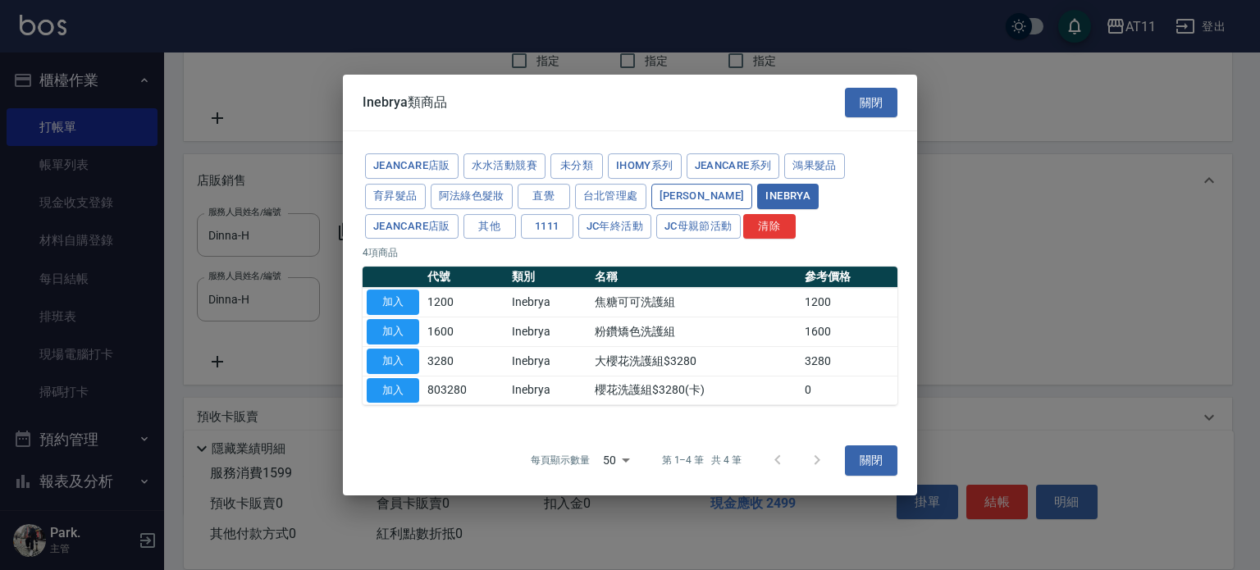
click at [669, 193] on button "[PERSON_NAME]" at bounding box center [703, 196] width 102 height 25
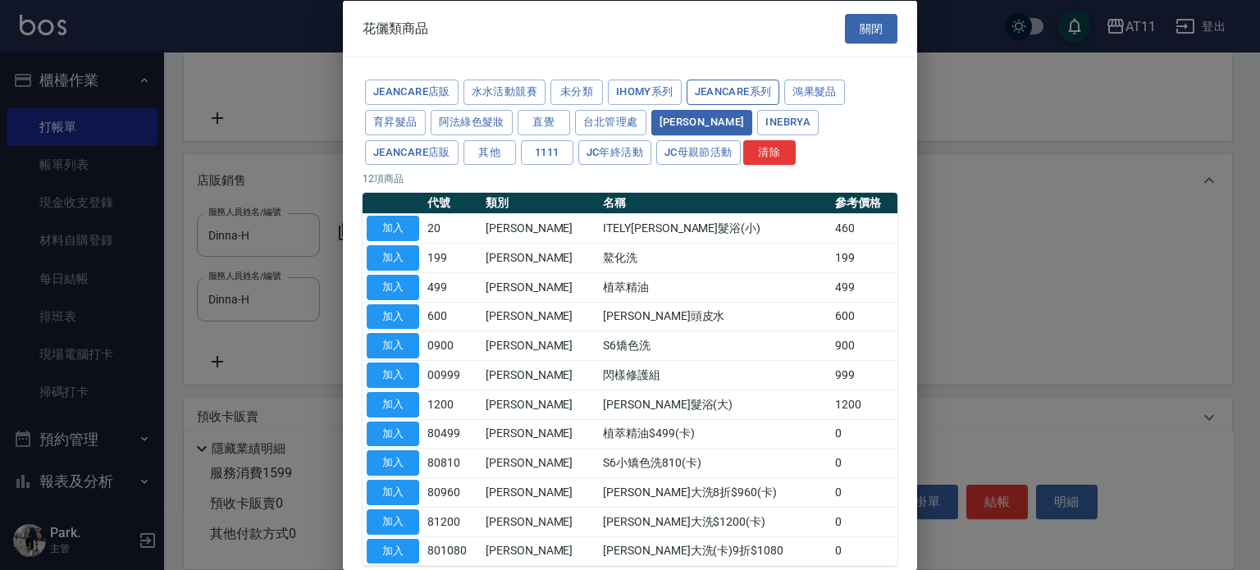
click at [731, 88] on button "Jeancare系列" at bounding box center [734, 92] width 94 height 25
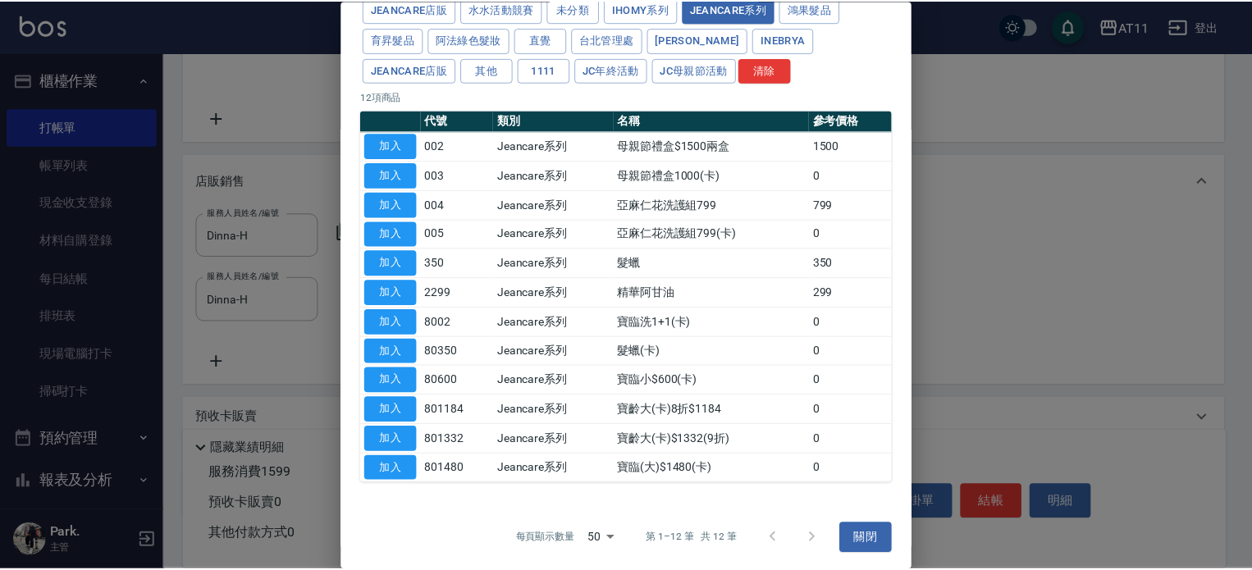
scroll to position [0, 0]
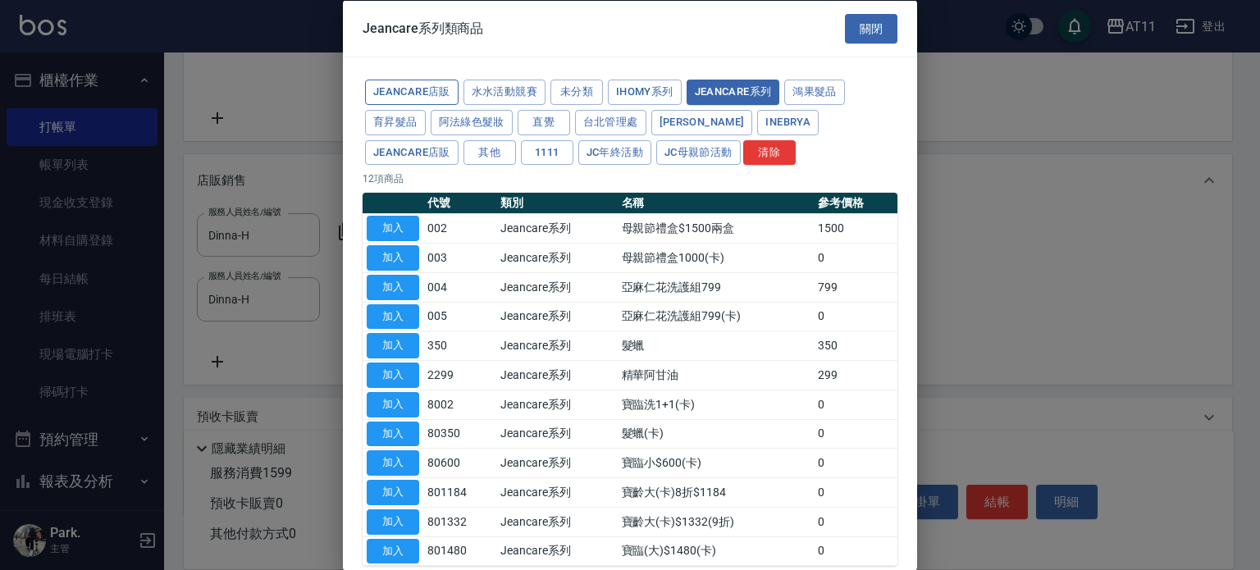
click at [425, 89] on button "JeanCare店販" at bounding box center [412, 92] width 94 height 25
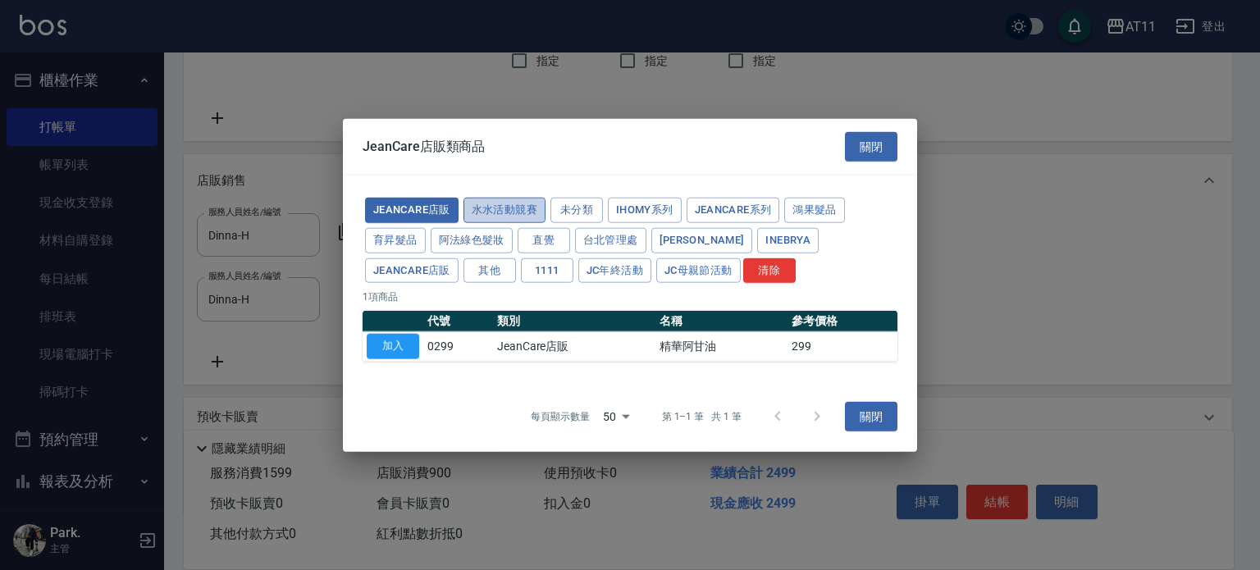
click at [525, 204] on button "水水活動競賽" at bounding box center [505, 210] width 82 height 25
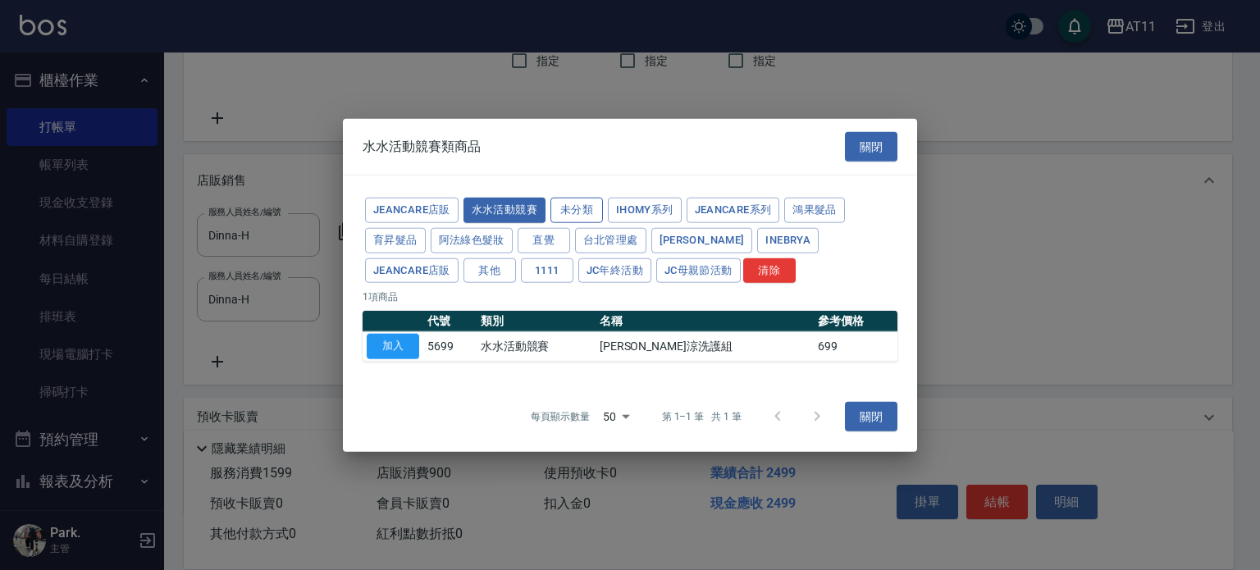
click at [579, 208] on button "未分類" at bounding box center [577, 210] width 53 height 25
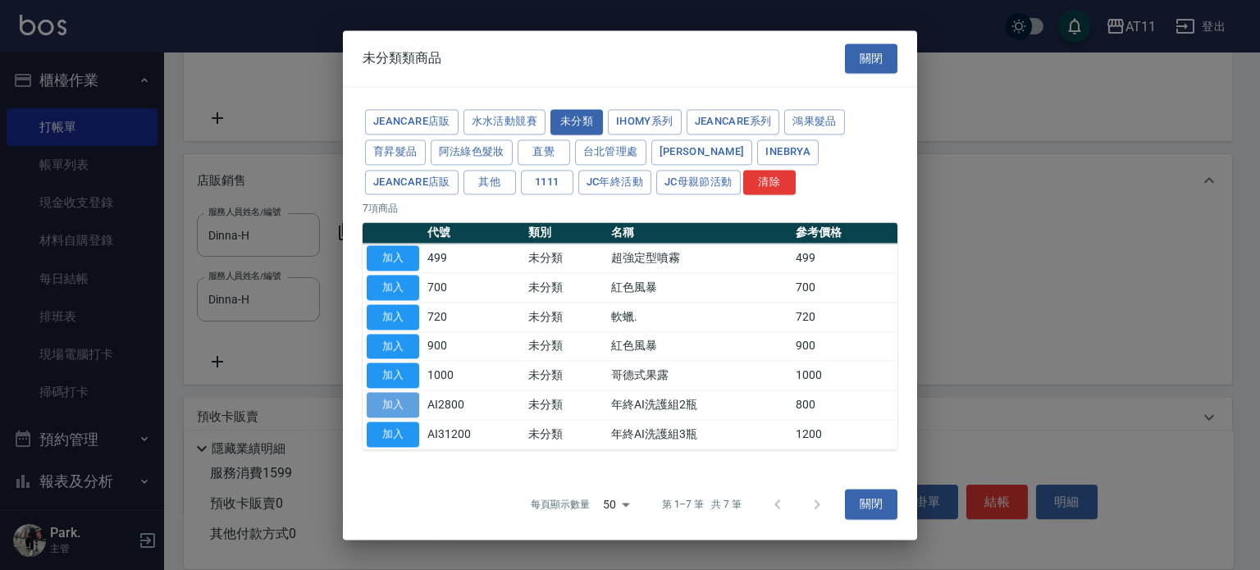
click at [404, 405] on button "加入" at bounding box center [393, 404] width 53 height 25
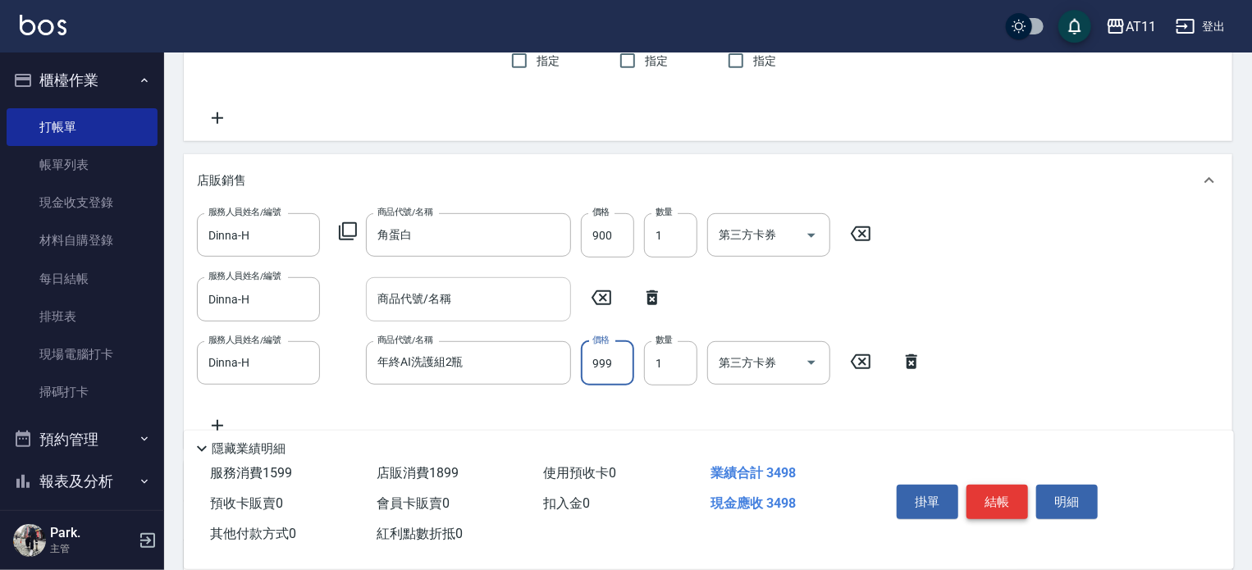
type input "999"
click at [1011, 495] on button "結帳" at bounding box center [998, 502] width 62 height 34
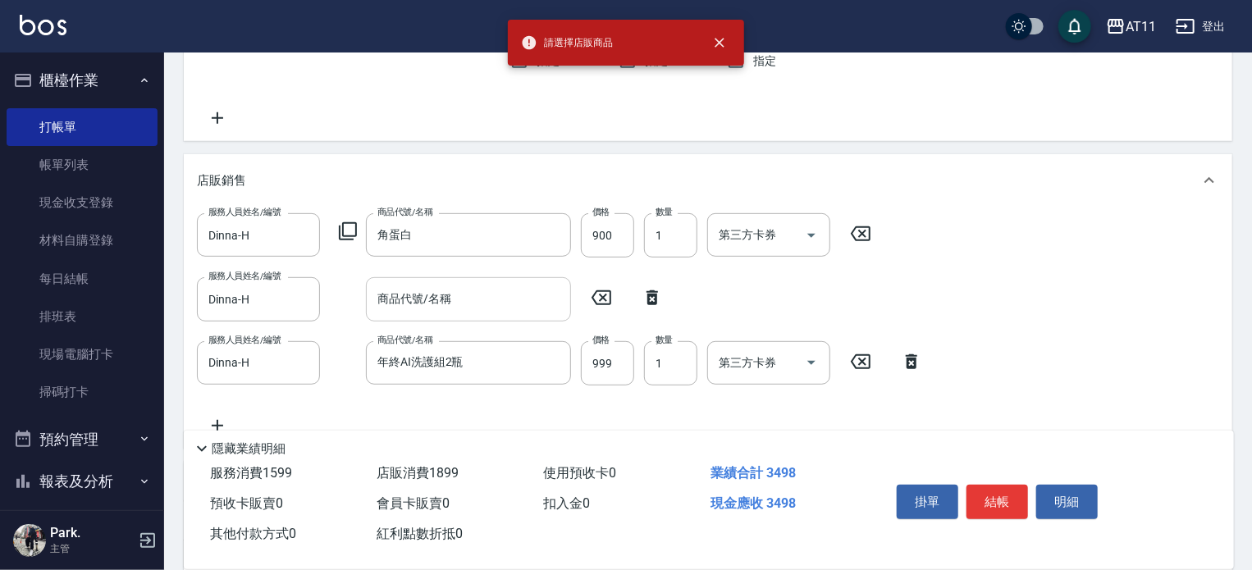
click at [652, 295] on icon at bounding box center [652, 297] width 11 height 15
type input "年終AI洗護組2瓶"
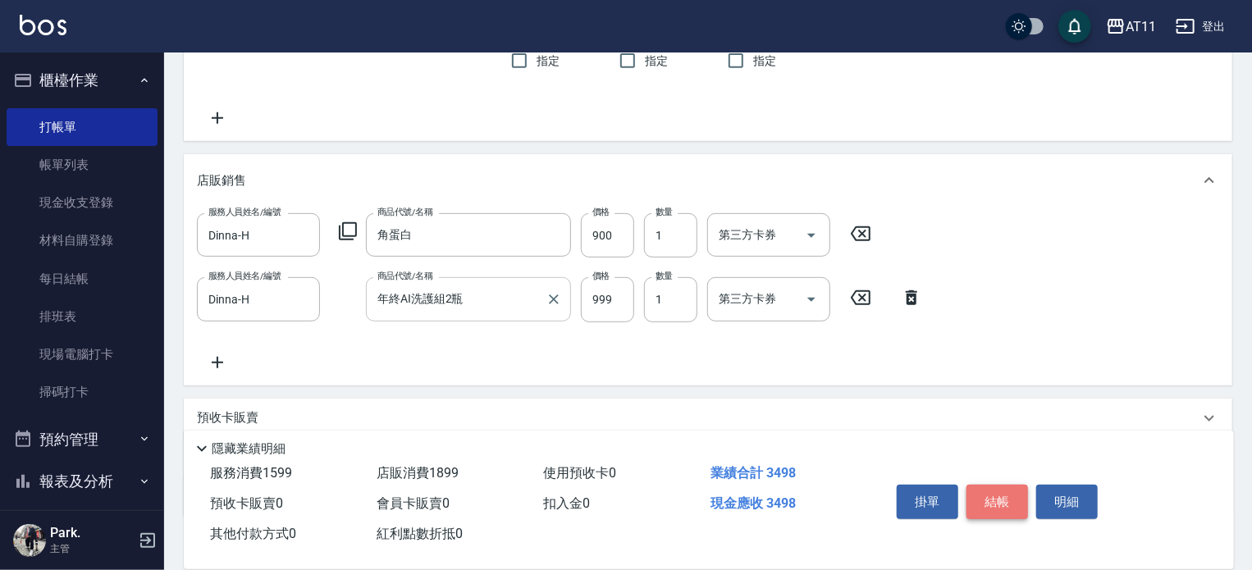
click at [1008, 493] on button "結帳" at bounding box center [998, 502] width 62 height 34
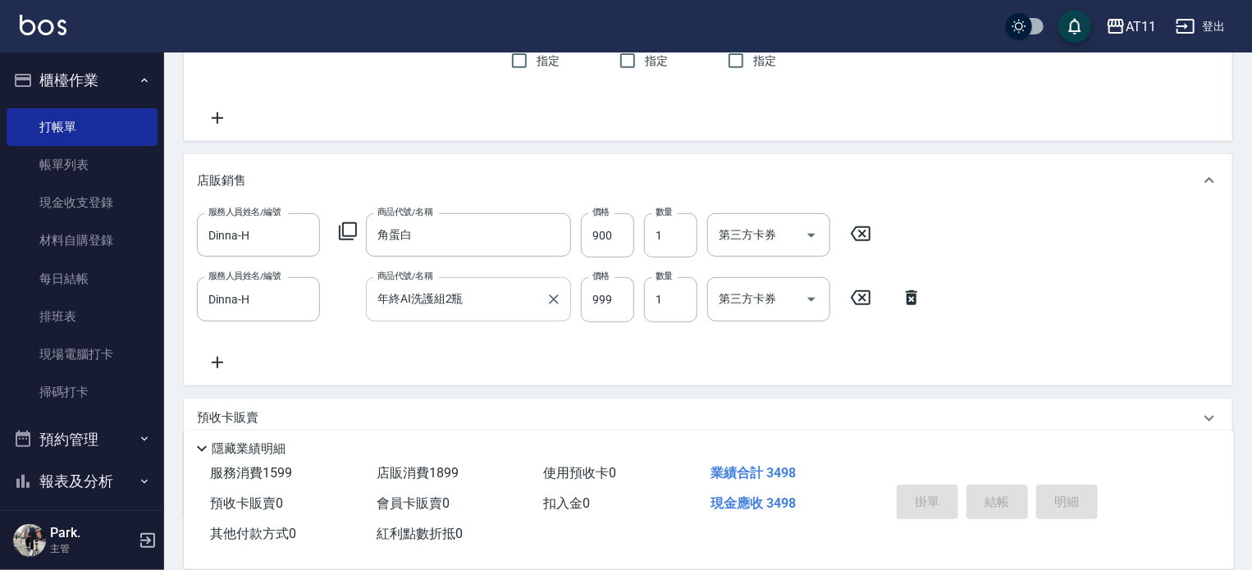
type input "[DATE] 19:52"
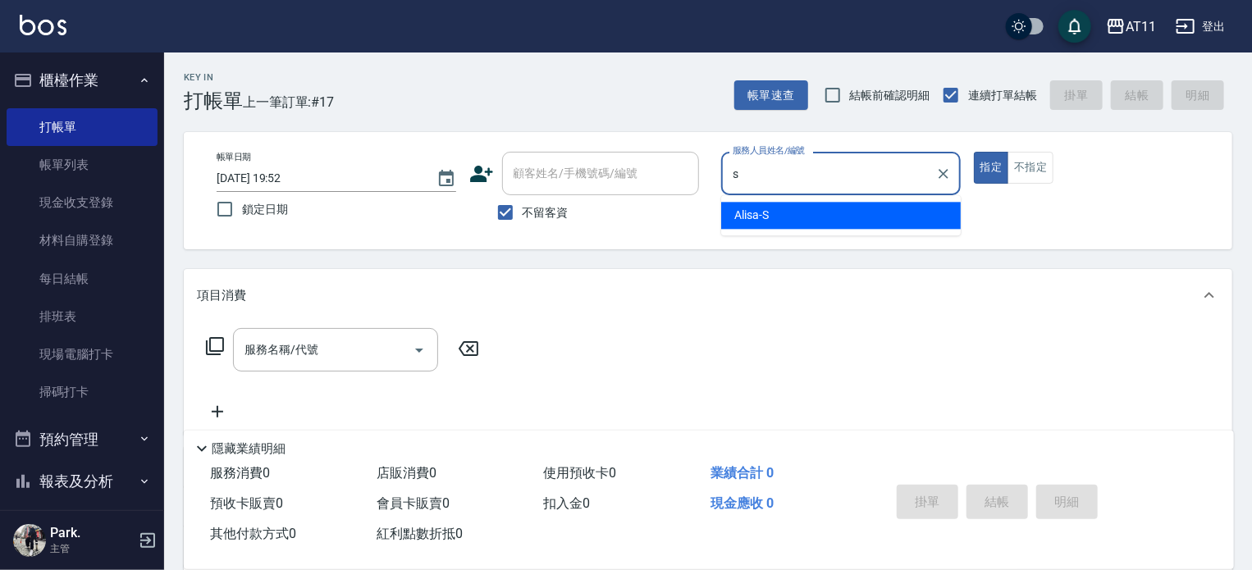
type input "Alisa-S"
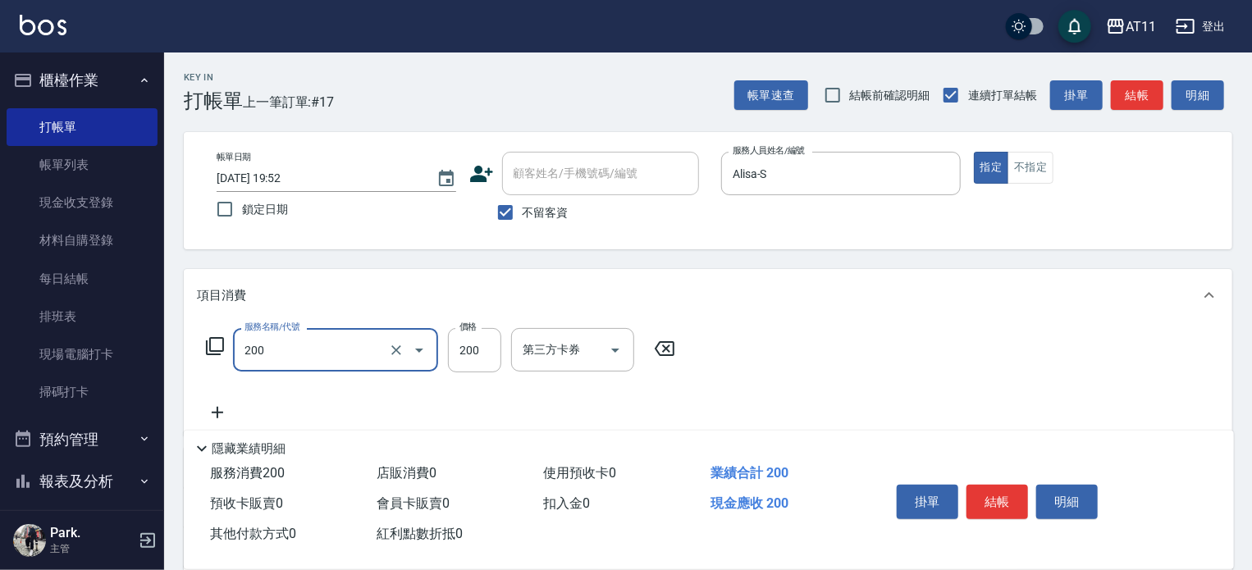
type input "剪髮(200)"
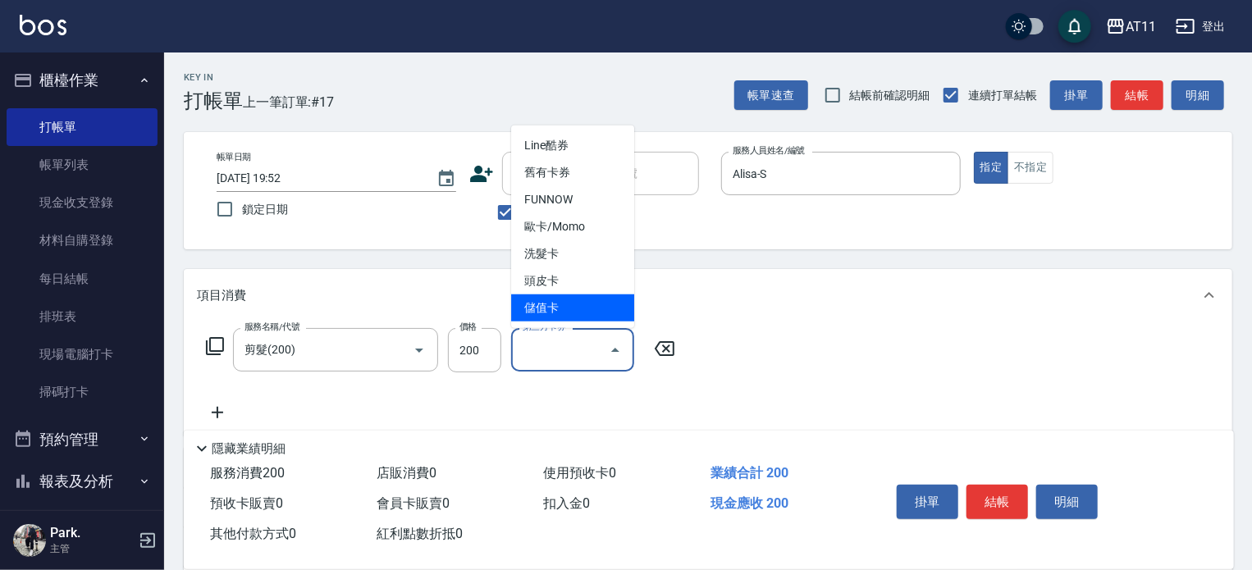
type input "儲值卡"
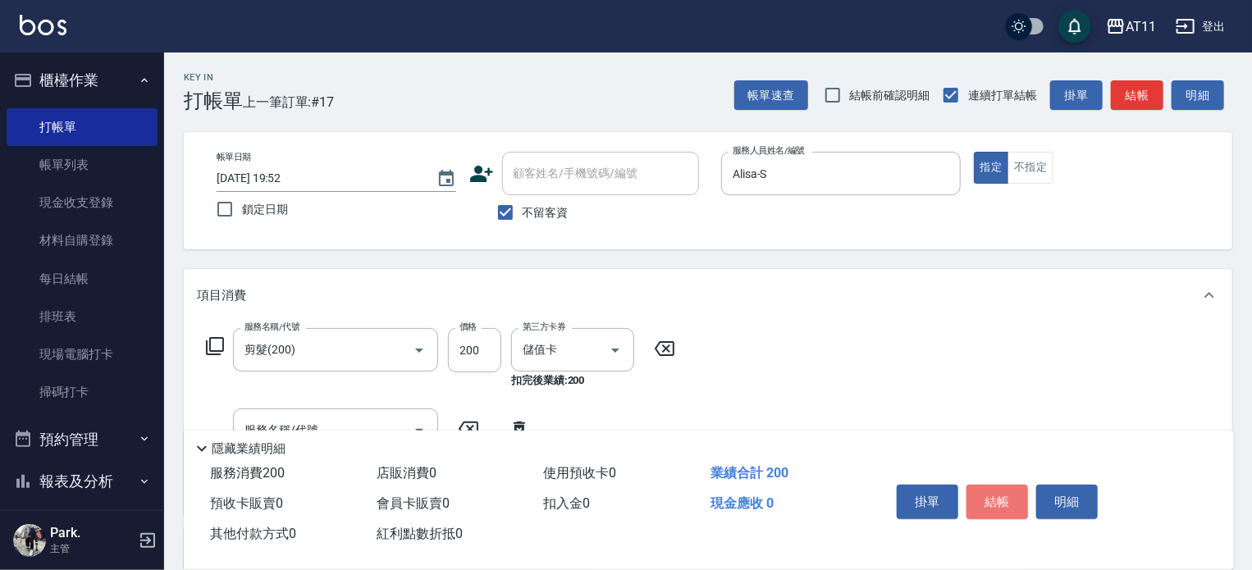
click at [1001, 505] on button "結帳" at bounding box center [998, 502] width 62 height 34
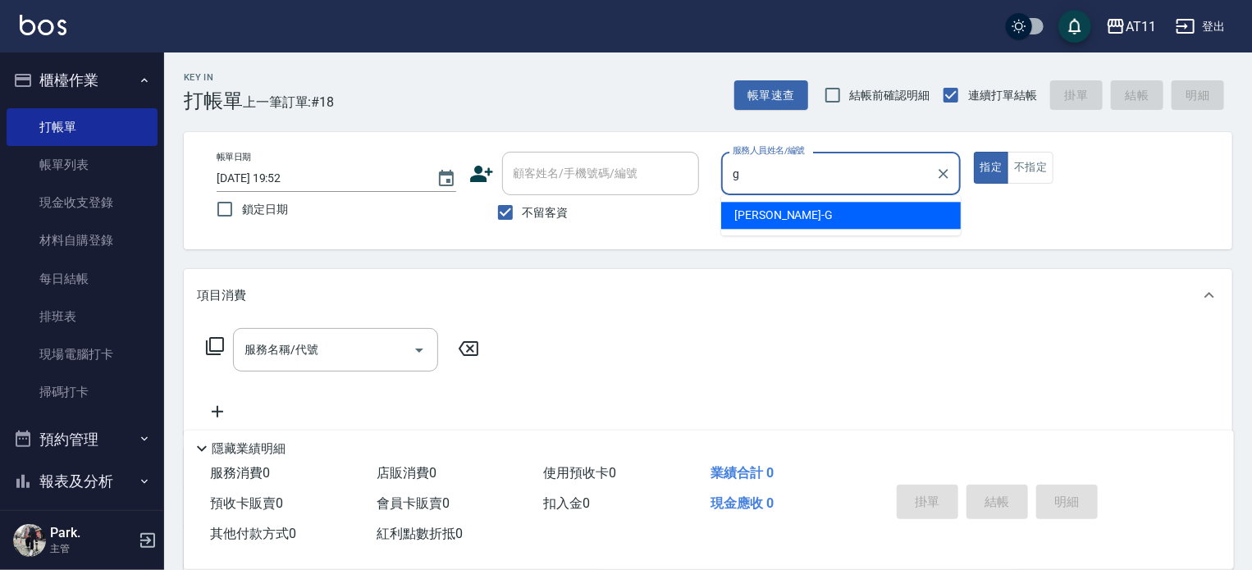
type input "[PERSON_NAME]"
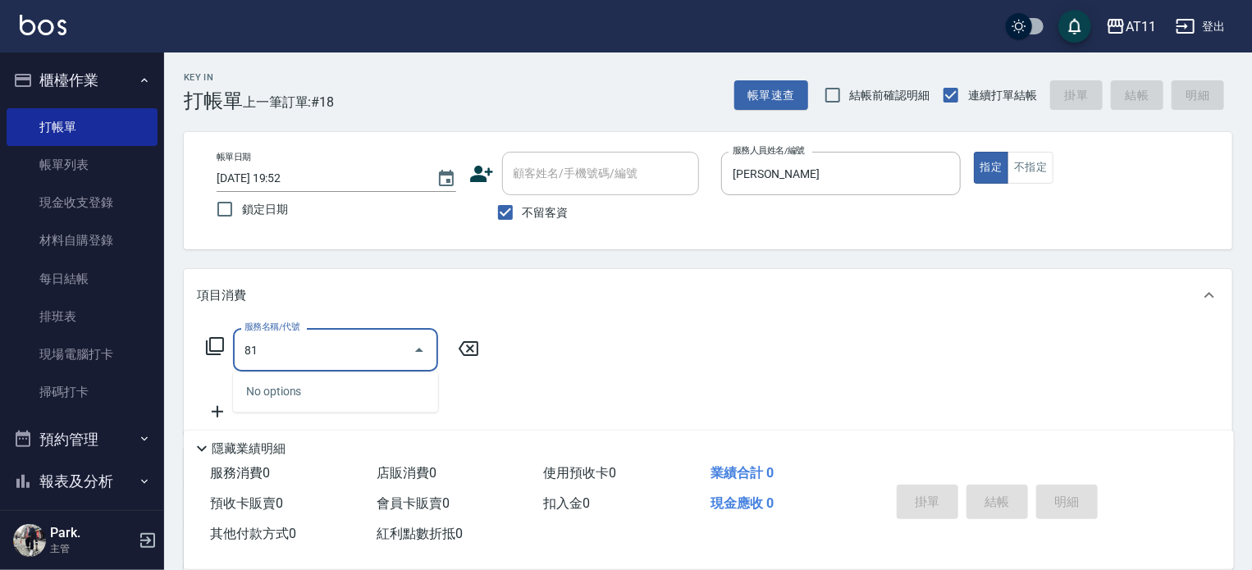
type input "8"
type input "4"
type input "8"
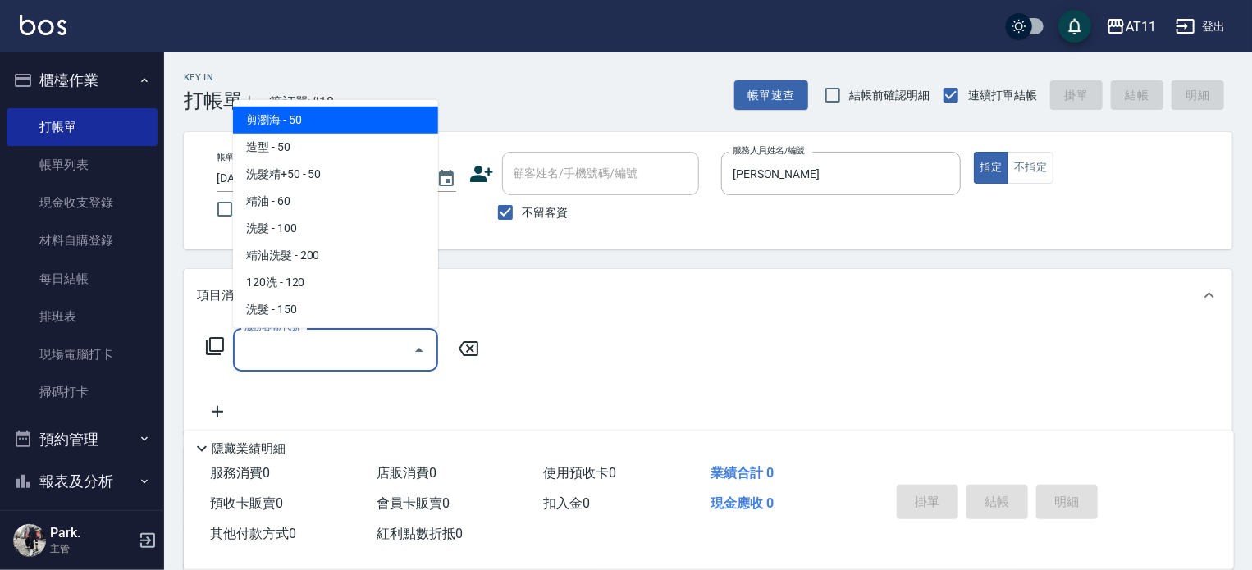
click at [220, 345] on icon at bounding box center [215, 346] width 20 height 20
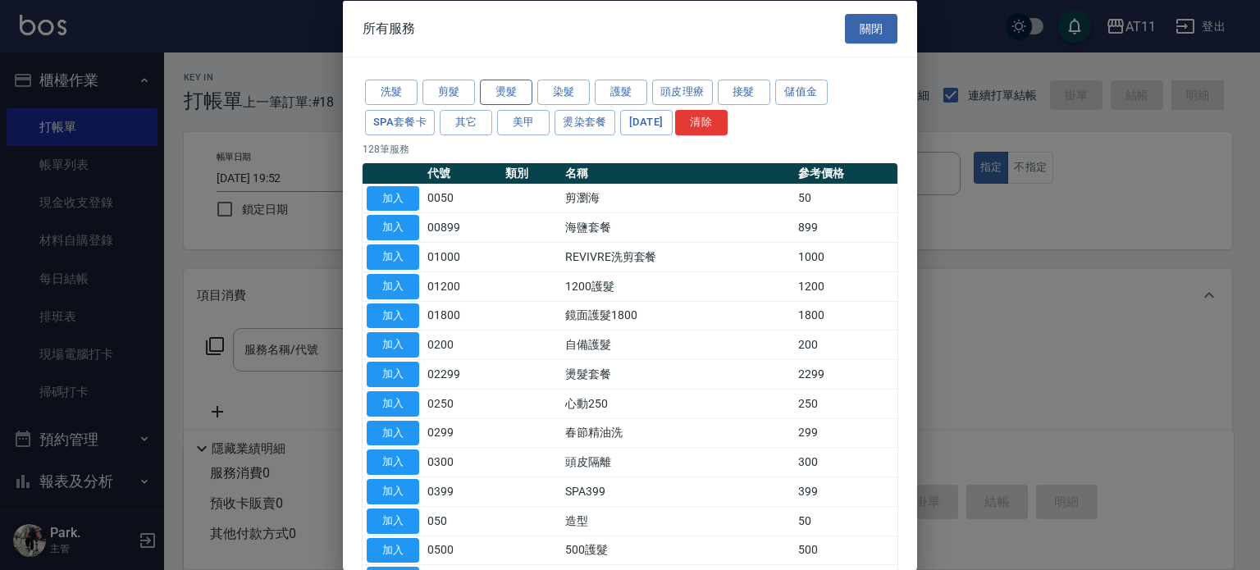
click at [498, 96] on button "燙髮" at bounding box center [506, 92] width 53 height 25
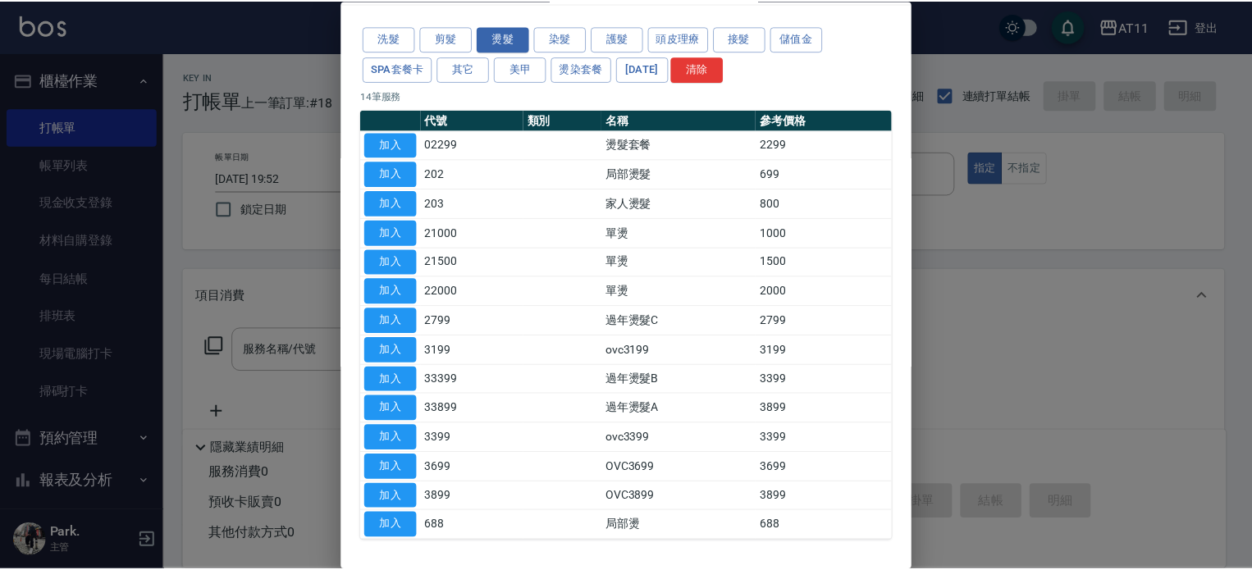
scroll to position [82, 0]
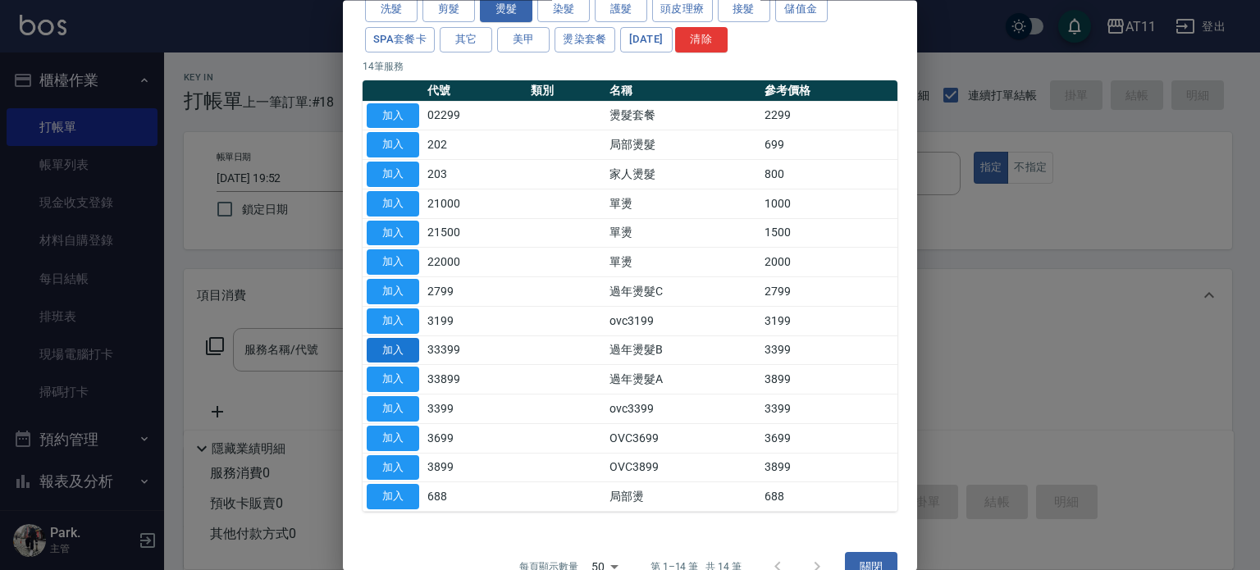
click at [405, 347] on button "加入" at bounding box center [393, 350] width 53 height 25
type input "過年燙髮B(33399)"
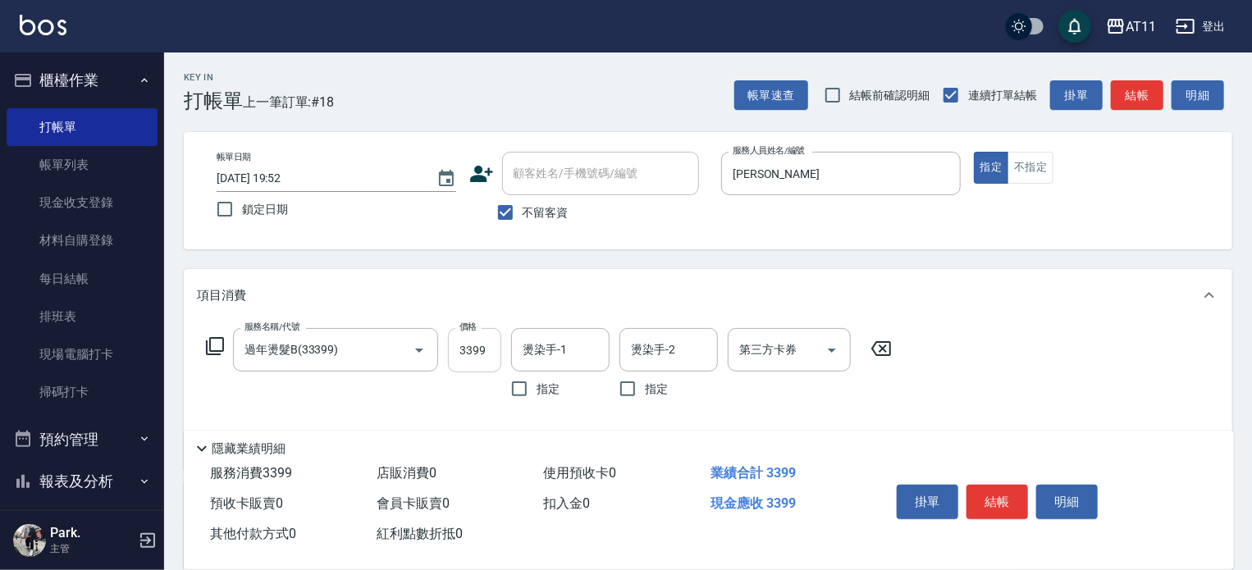
click at [480, 354] on input "3399" at bounding box center [474, 350] width 53 height 44
type input "4599"
type input "[PERSON_NAME]"
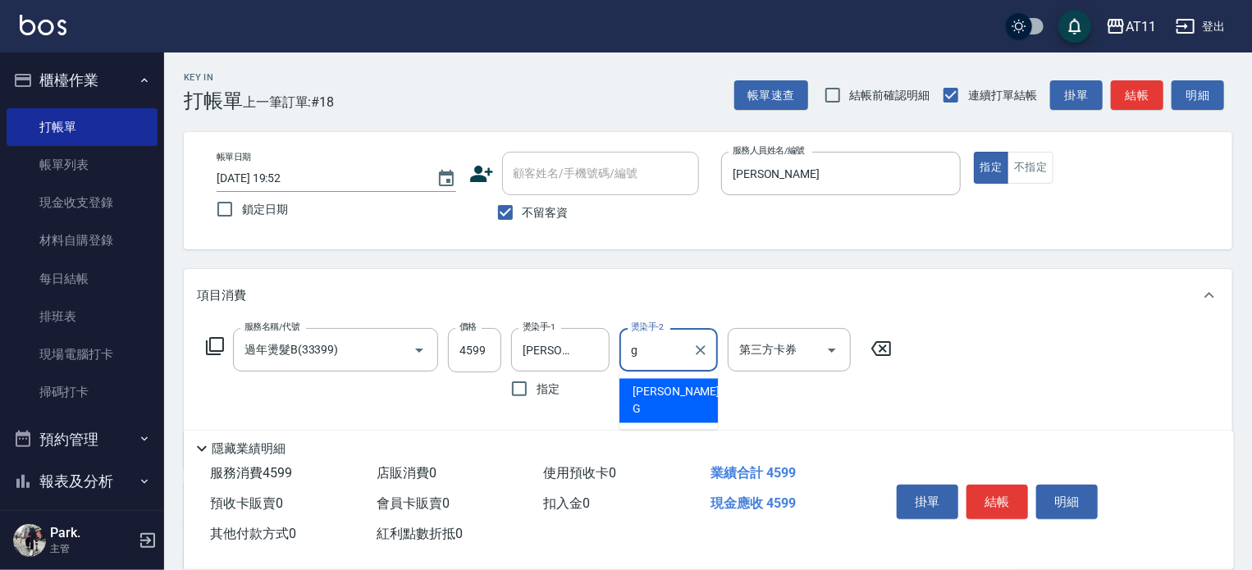
type input "[PERSON_NAME]"
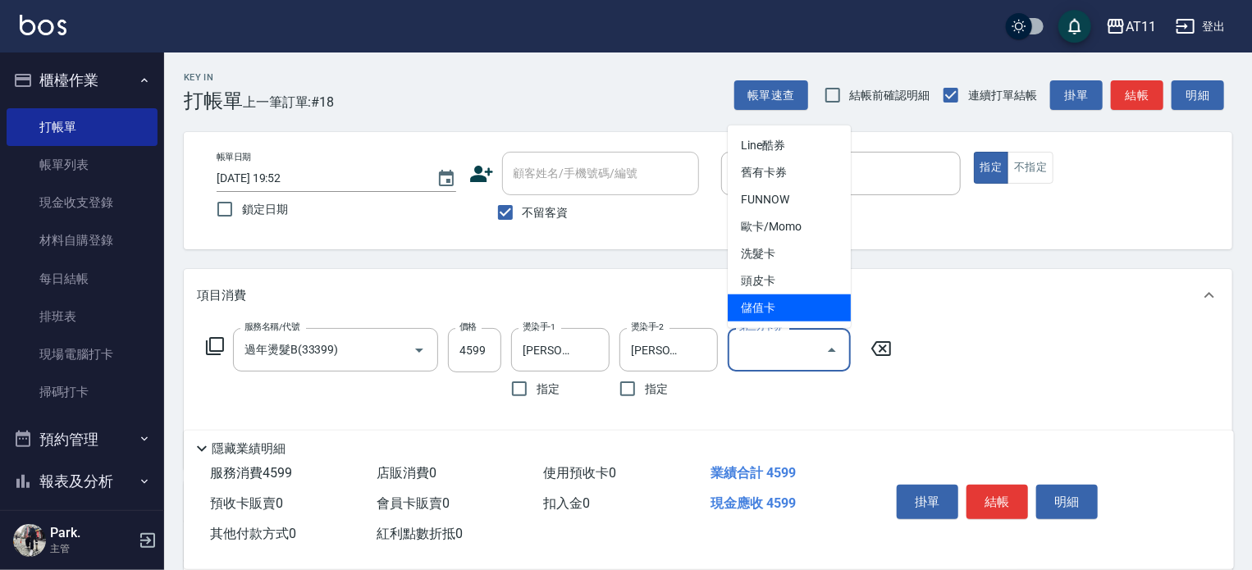
type input "儲值卡"
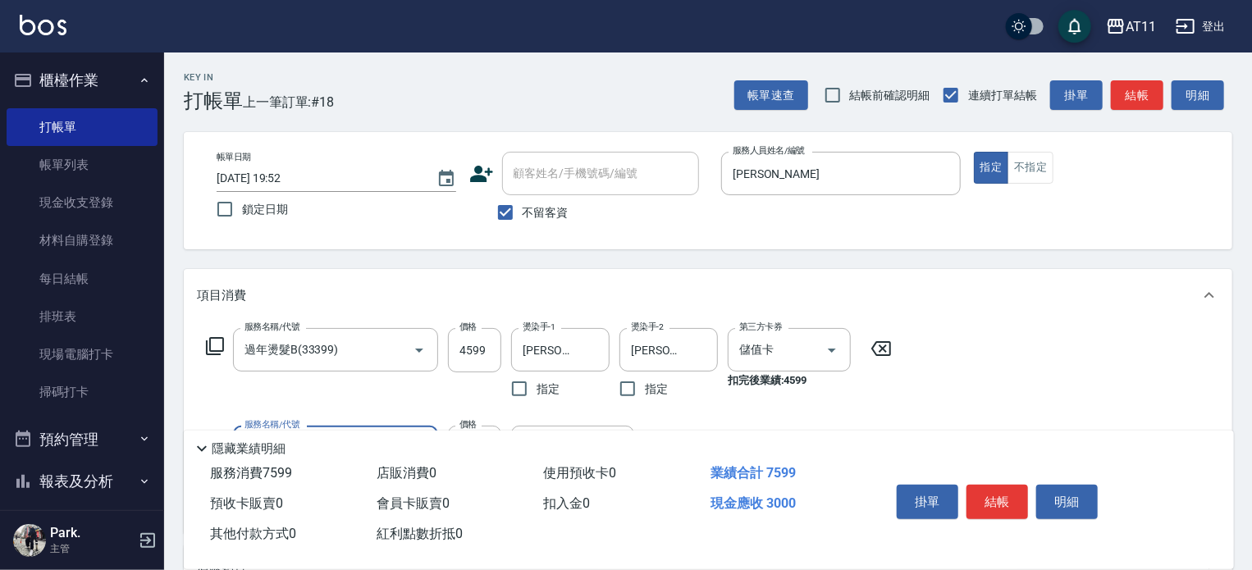
type input "頂級豪華OVC3(3000)"
type input "4000"
click at [981, 491] on button "結帳" at bounding box center [998, 502] width 62 height 34
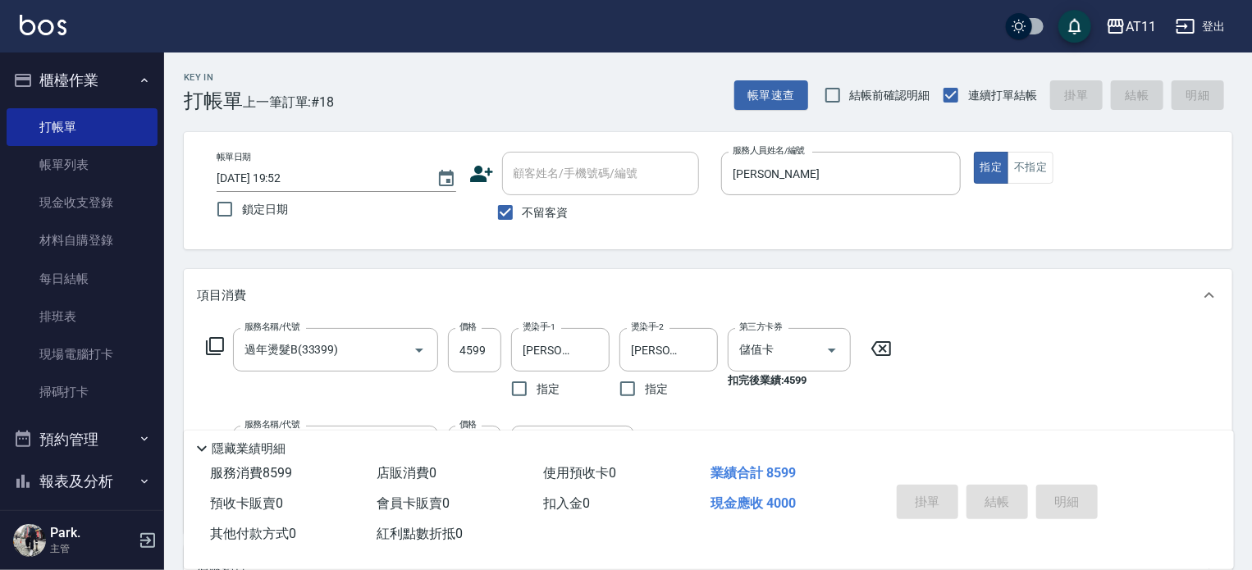
type input "[DATE] 19:54"
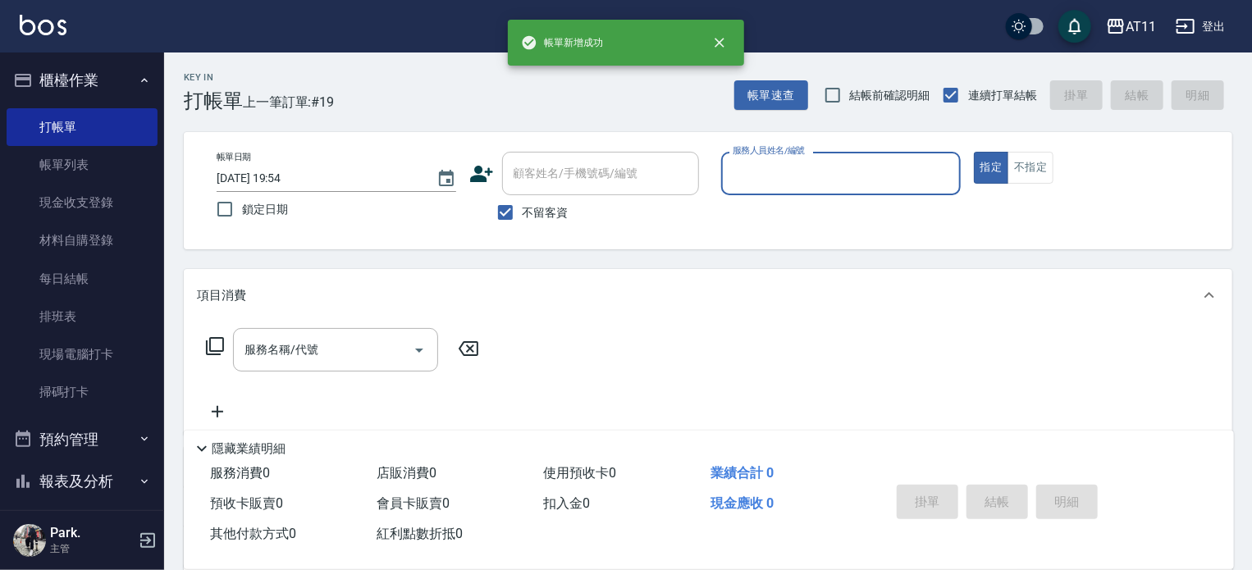
click at [66, 77] on button "櫃檯作業" at bounding box center [82, 80] width 151 height 43
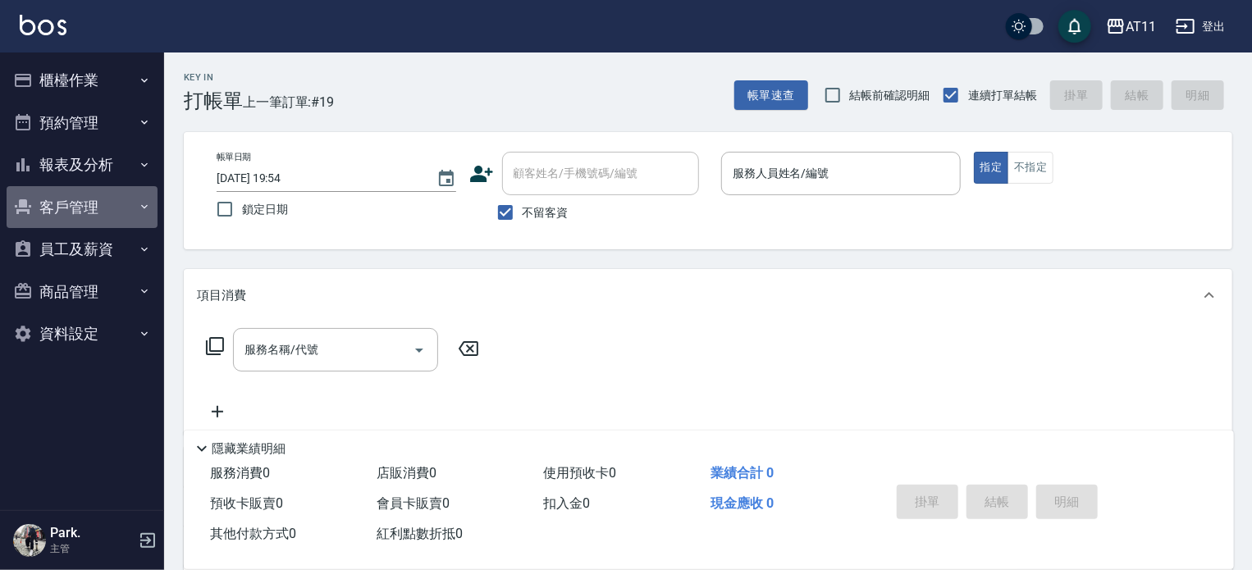
click at [106, 204] on button "客戶管理" at bounding box center [82, 207] width 151 height 43
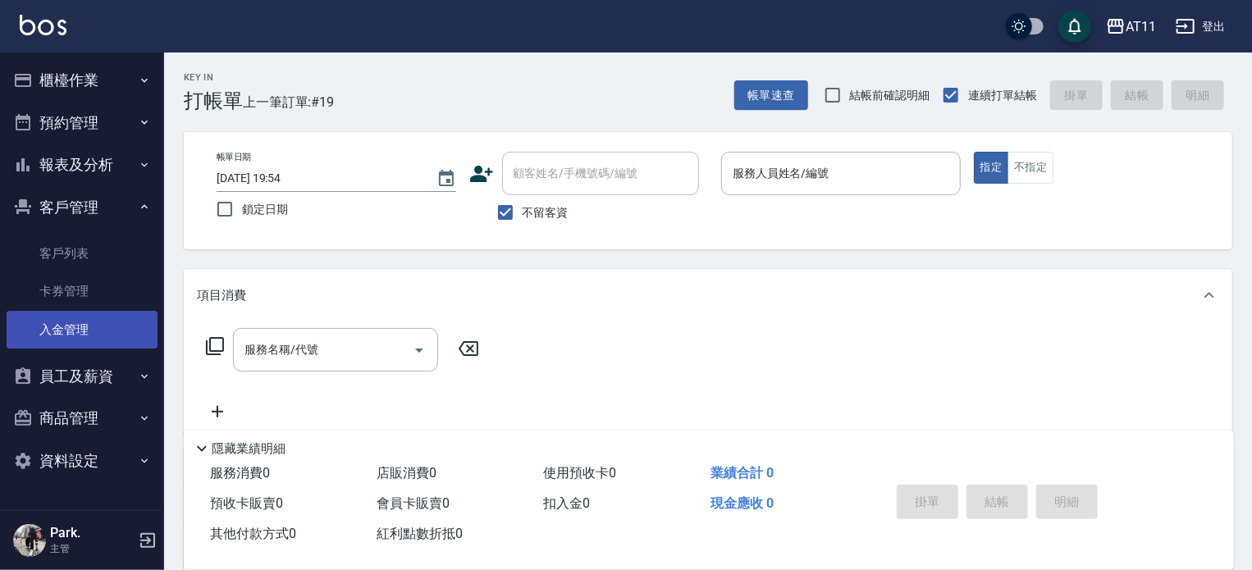
click at [78, 324] on link "入金管理" at bounding box center [82, 330] width 151 height 38
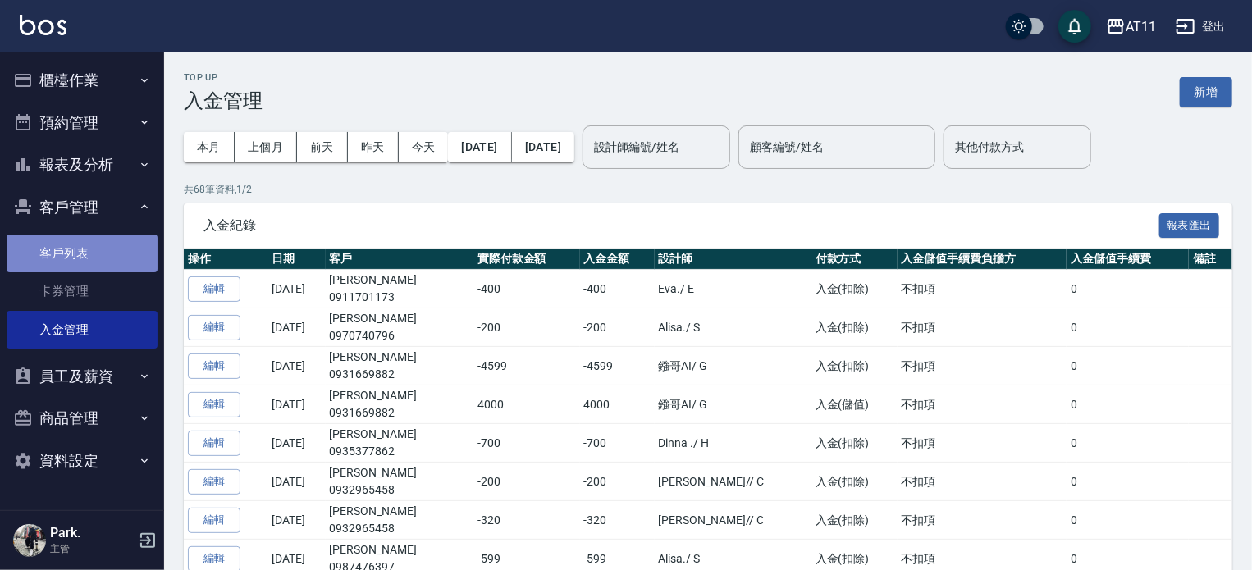
click at [79, 252] on link "客戶列表" at bounding box center [82, 254] width 151 height 38
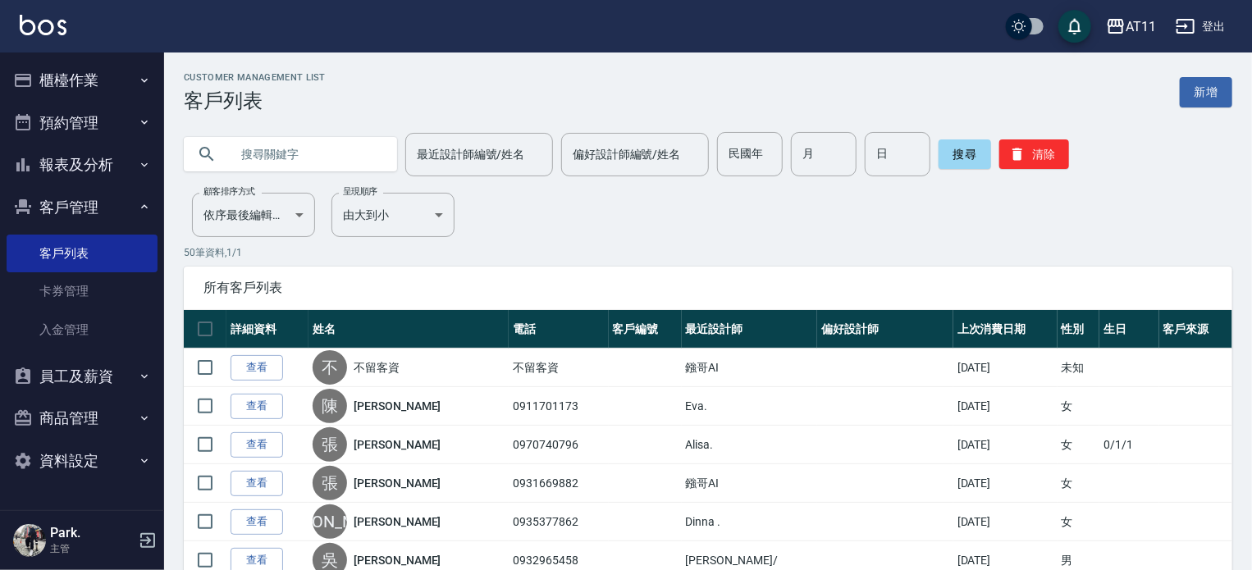
scroll to position [82, 0]
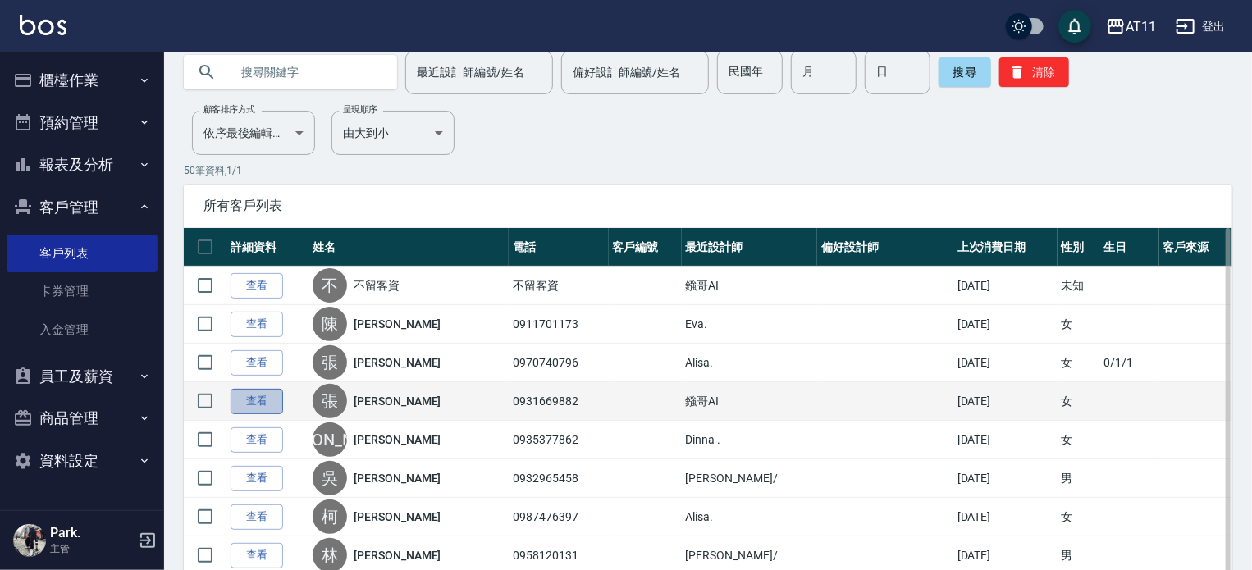
click at [253, 401] on link "查看" at bounding box center [257, 401] width 53 height 25
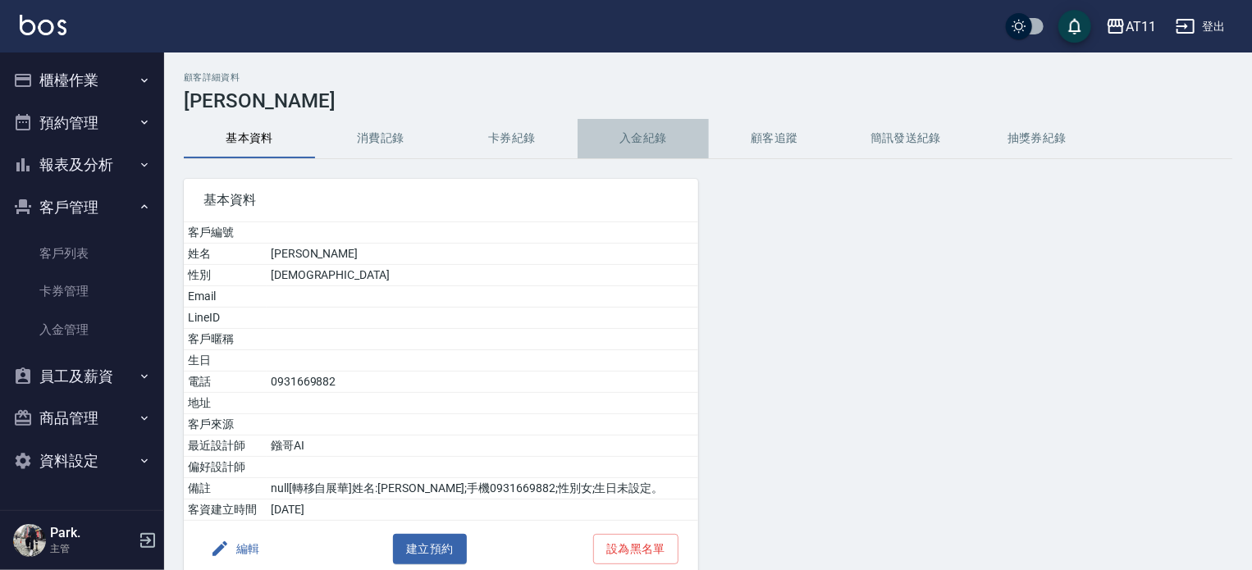
click at [652, 137] on button "入金紀錄" at bounding box center [643, 138] width 131 height 39
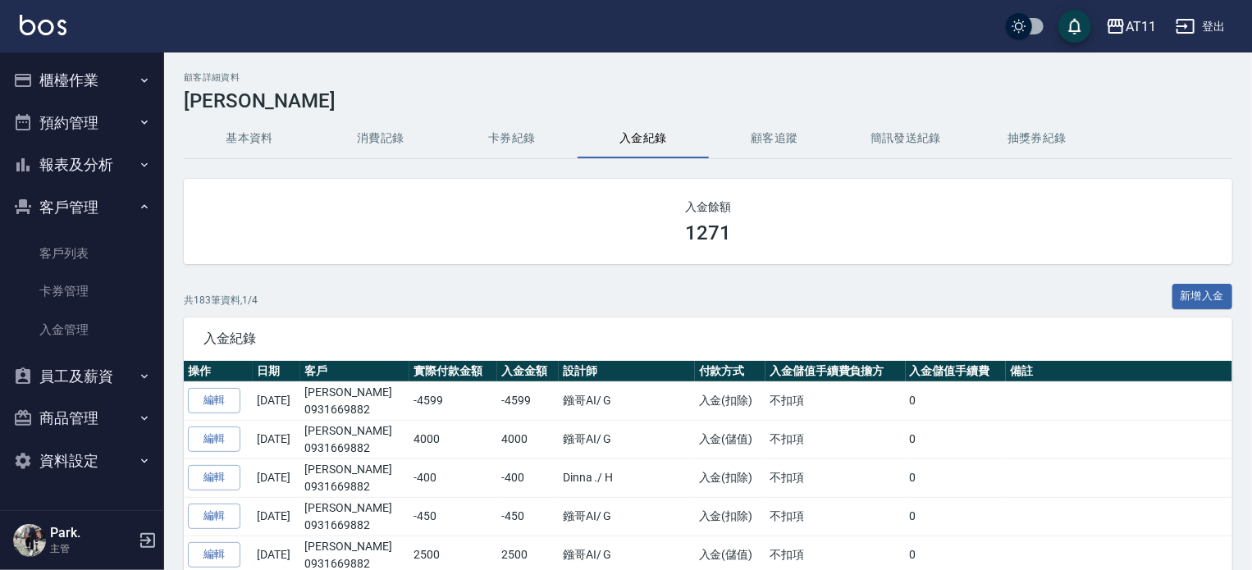
click at [94, 80] on button "櫃檯作業" at bounding box center [82, 80] width 151 height 43
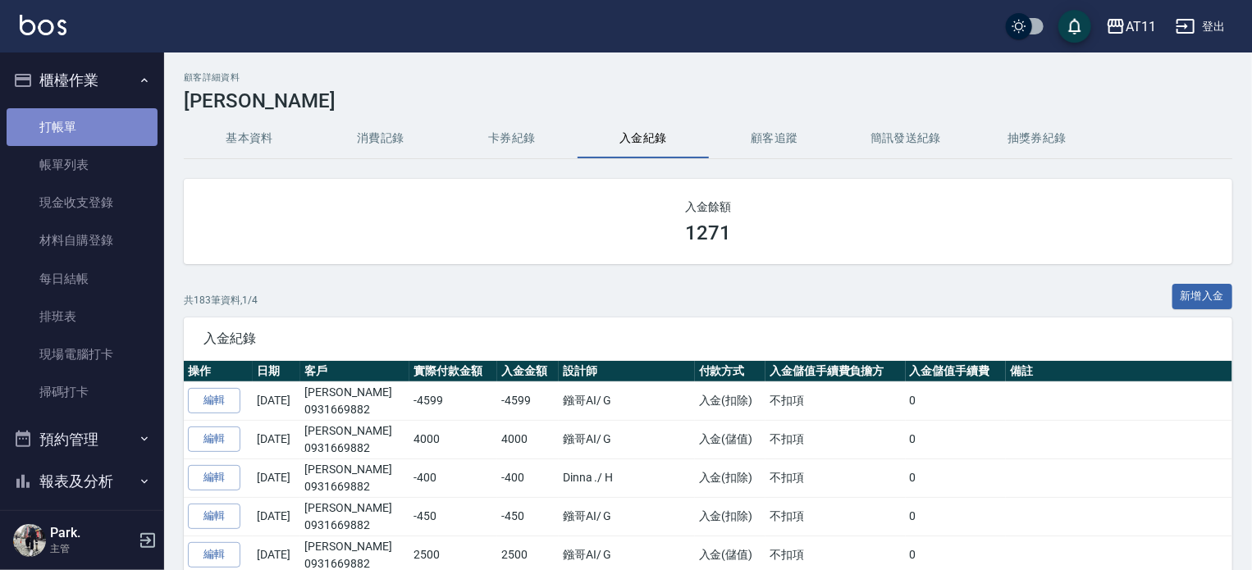
click at [84, 131] on link "打帳單" at bounding box center [82, 127] width 151 height 38
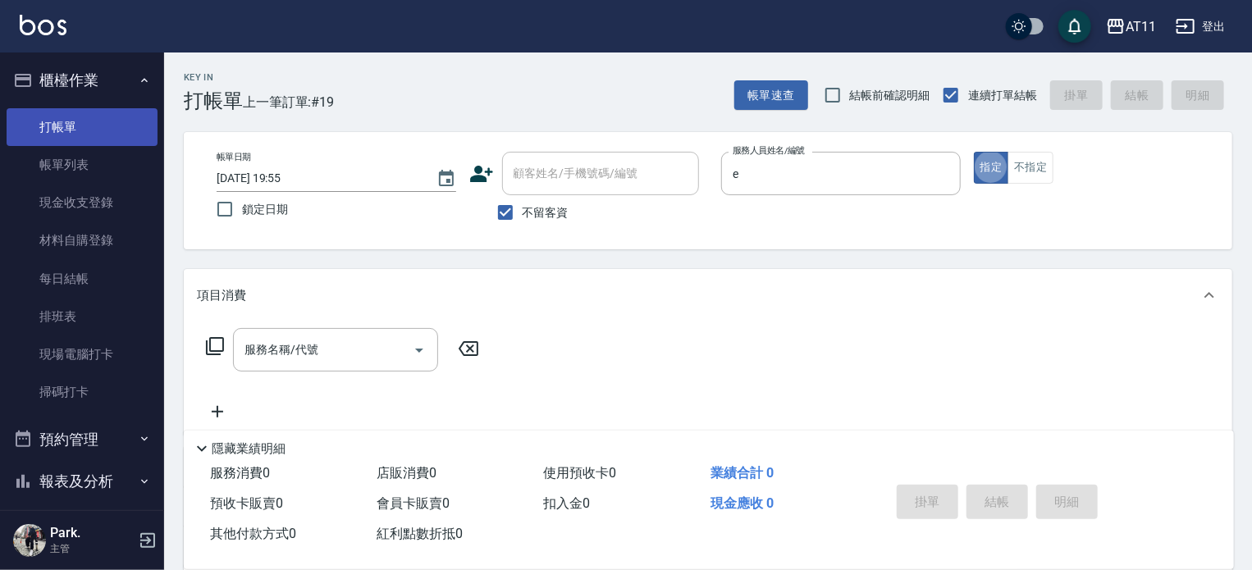
type input "EVA-E"
type button "true"
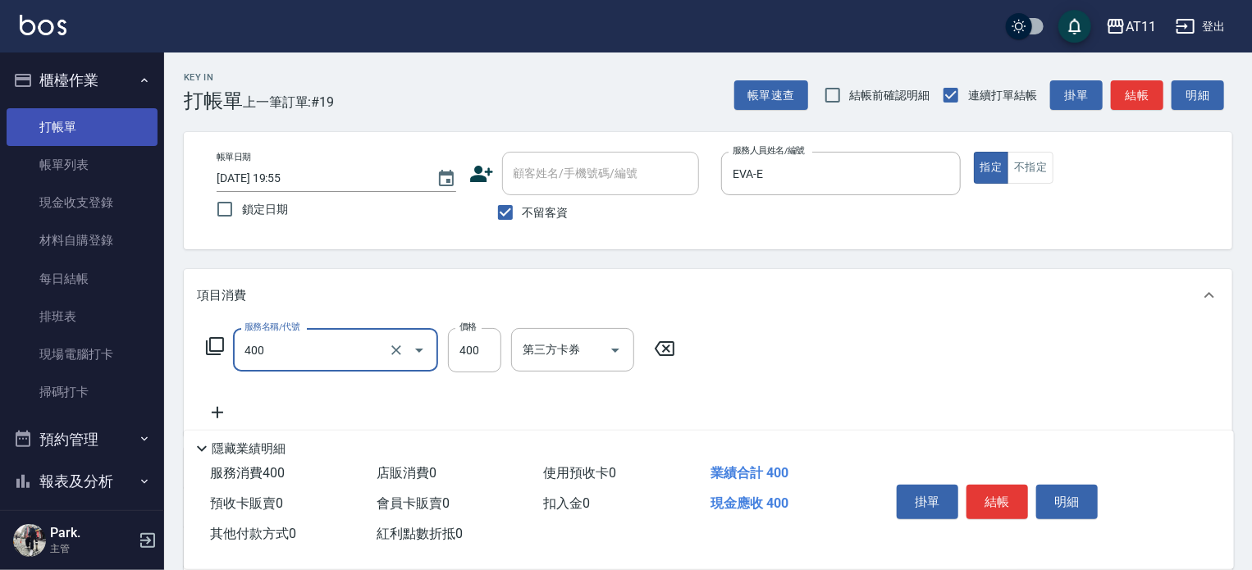
type input "洗剪(400)"
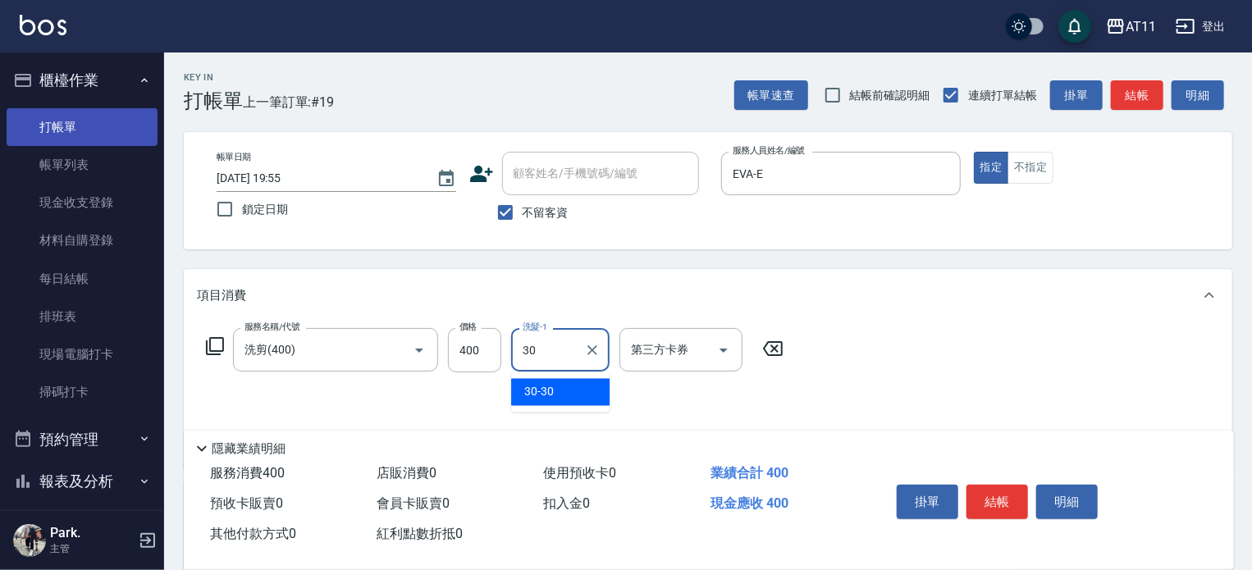
type input "30-30"
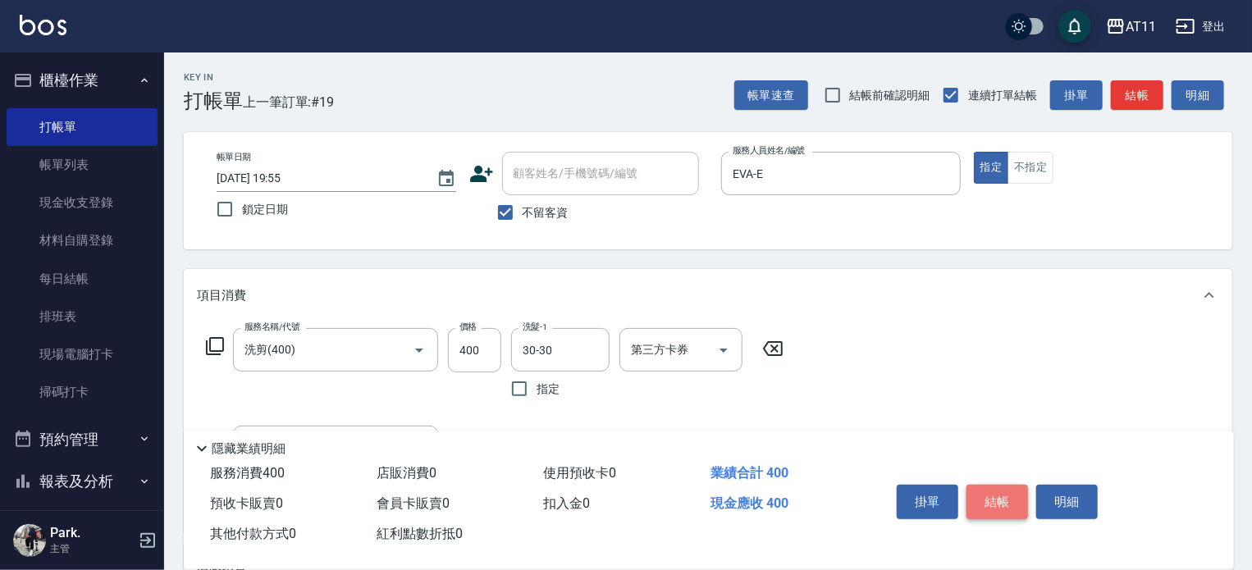
click at [998, 498] on button "結帳" at bounding box center [998, 502] width 62 height 34
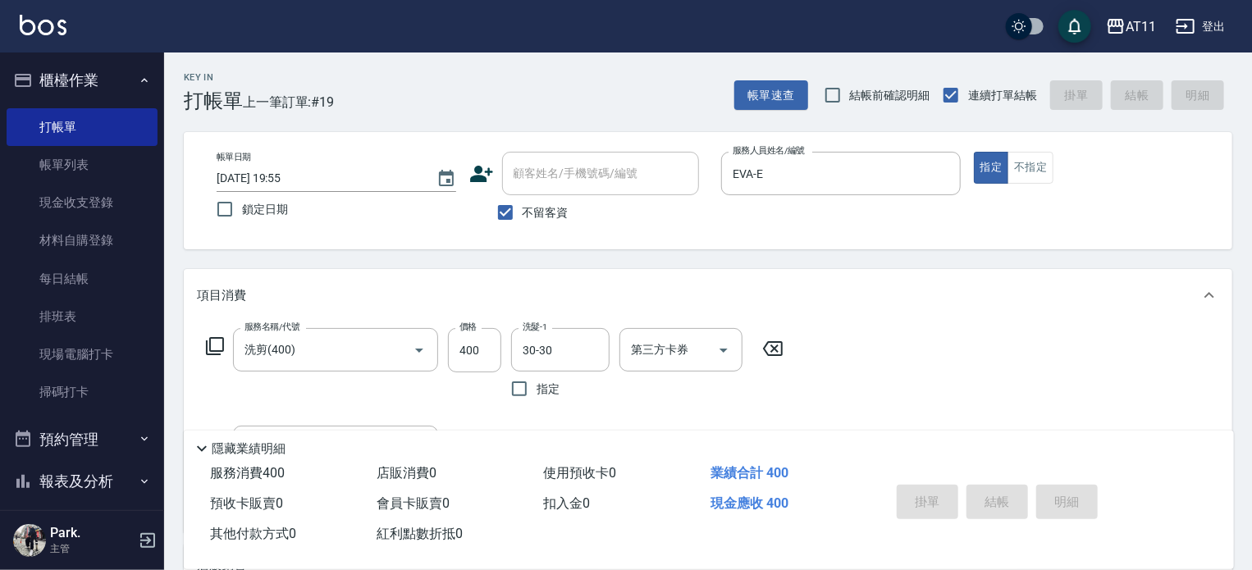
type input "[DATE] 19:56"
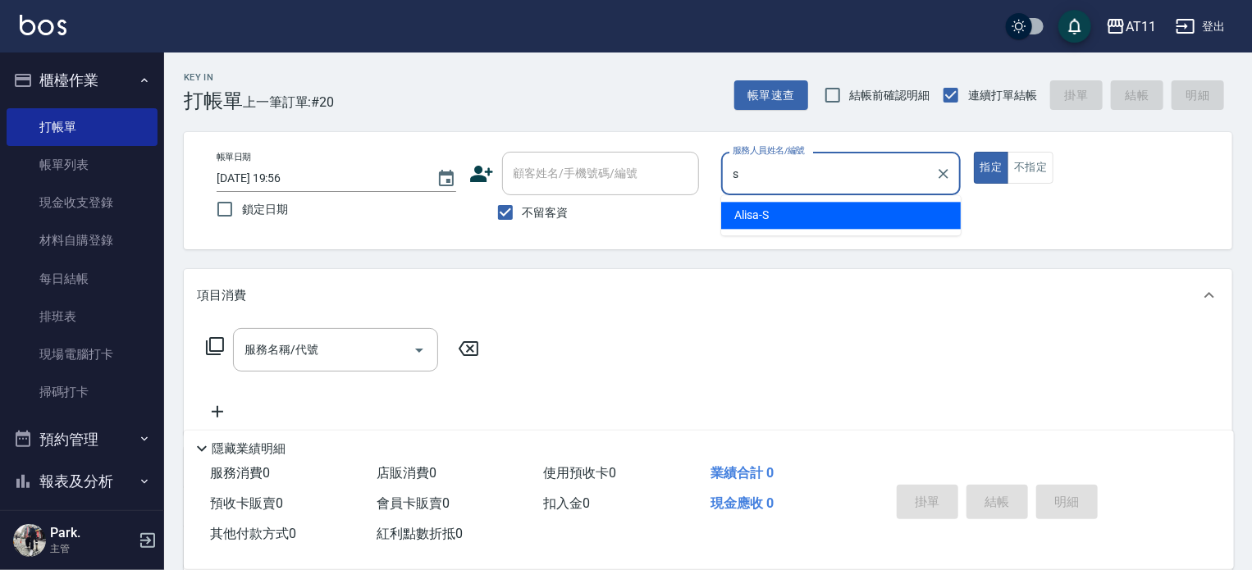
type input "Alisa-S"
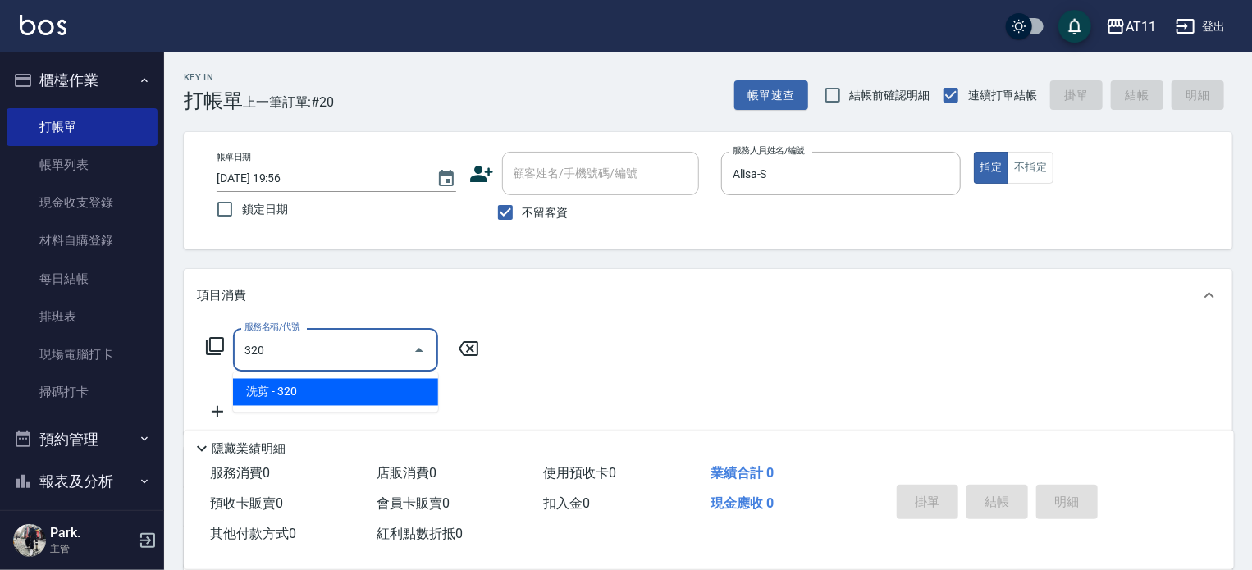
type input "洗剪(320)"
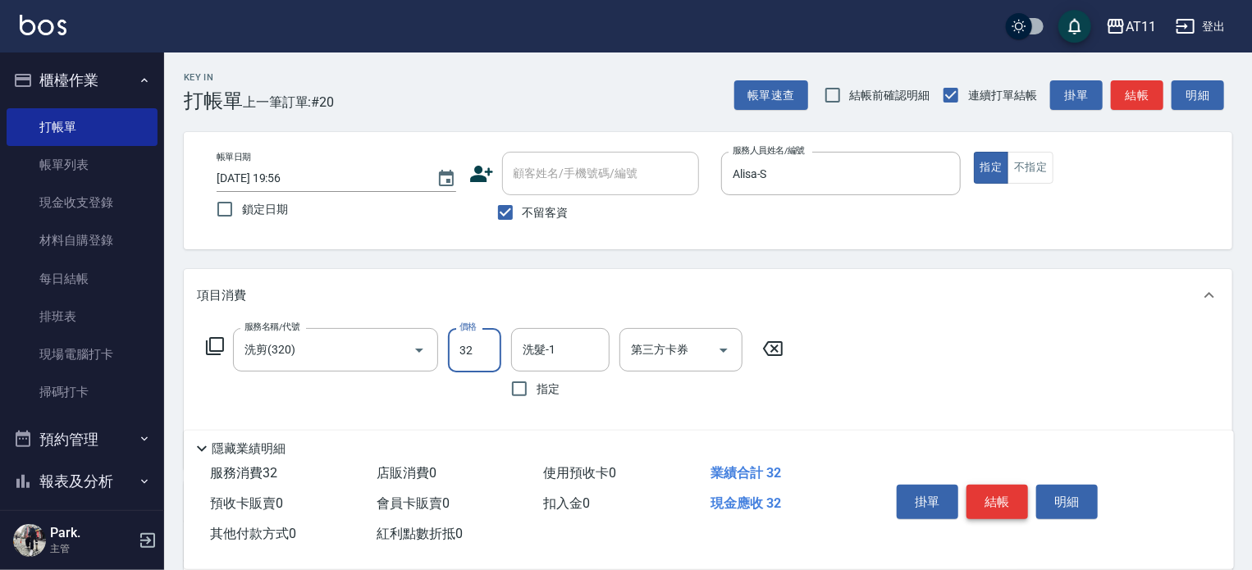
type input "320"
click at [581, 354] on input "洗髮-1" at bounding box center [561, 350] width 84 height 29
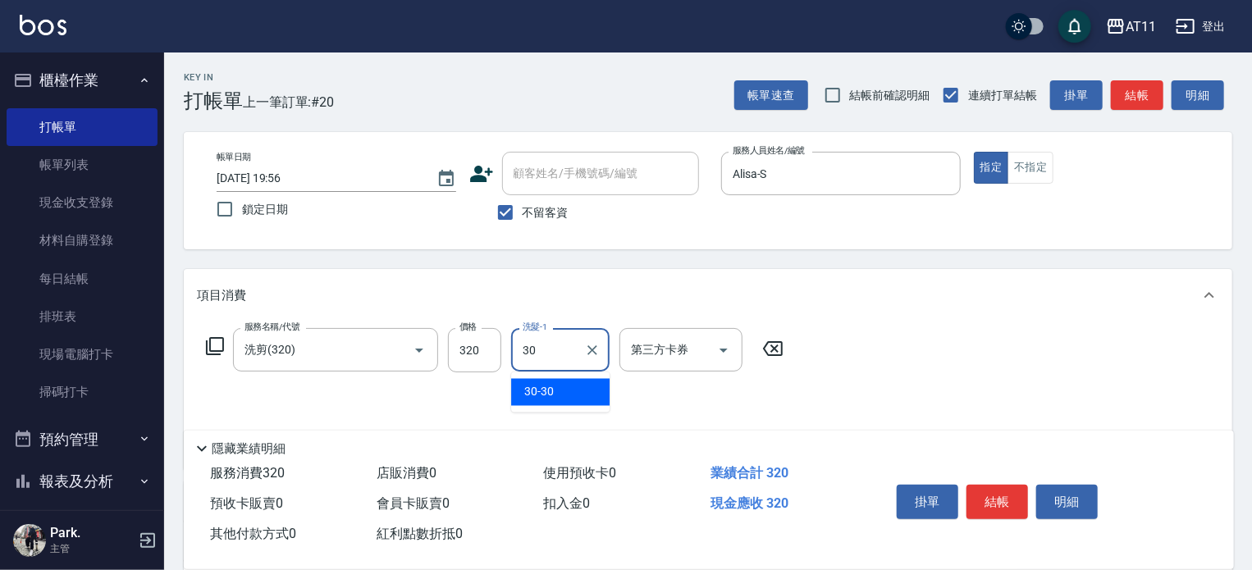
type input "30-30"
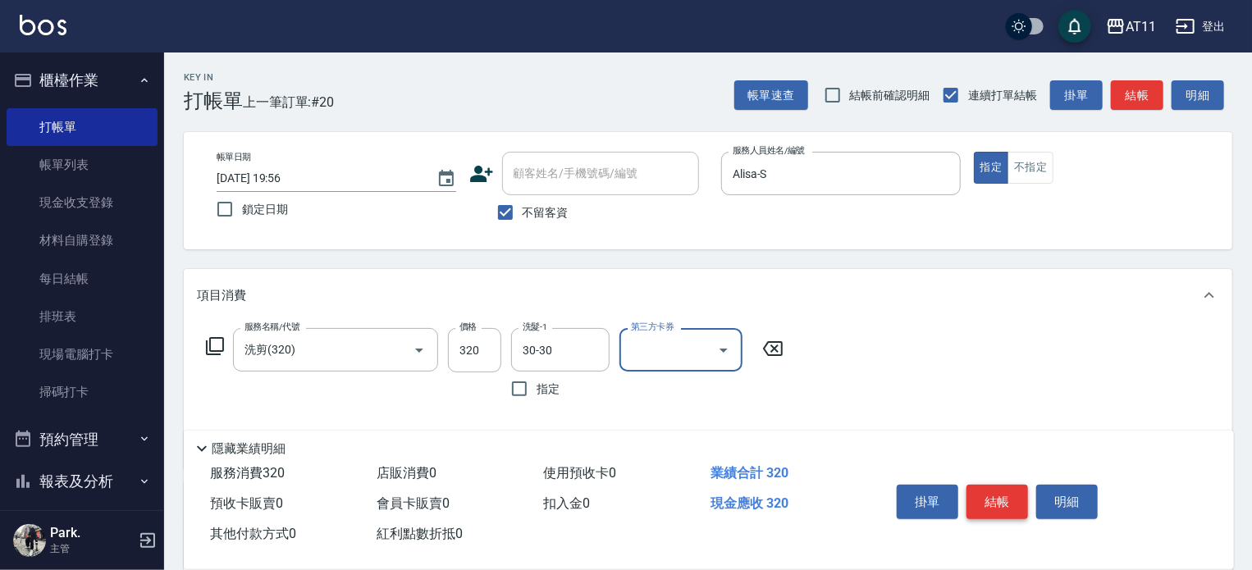
click at [1000, 495] on button "結帳" at bounding box center [998, 502] width 62 height 34
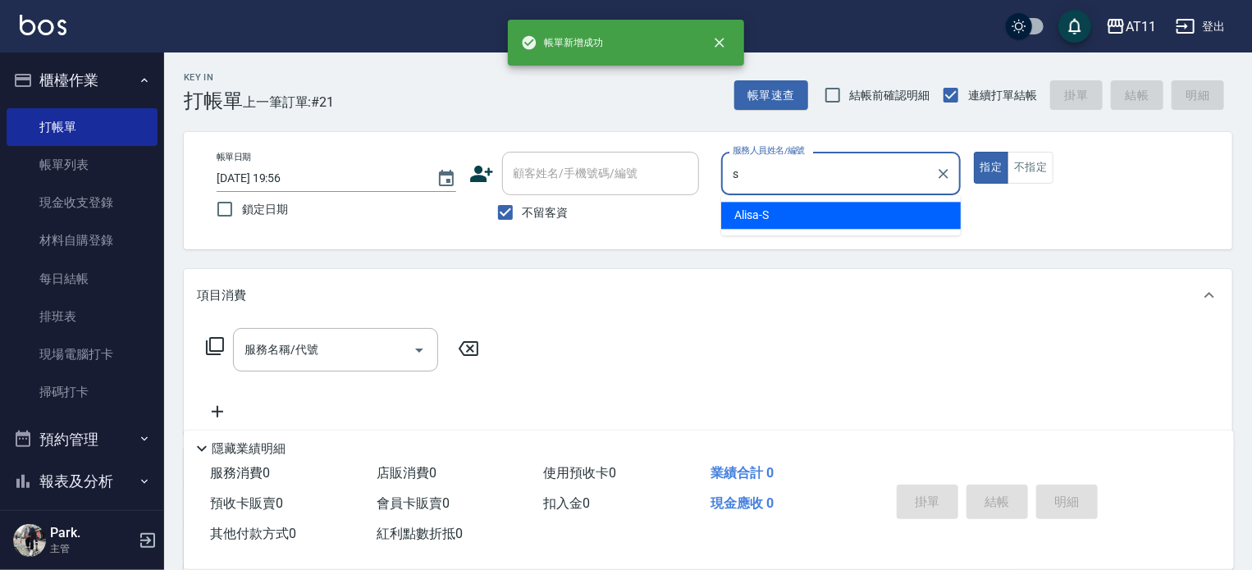
type input "Alisa-S"
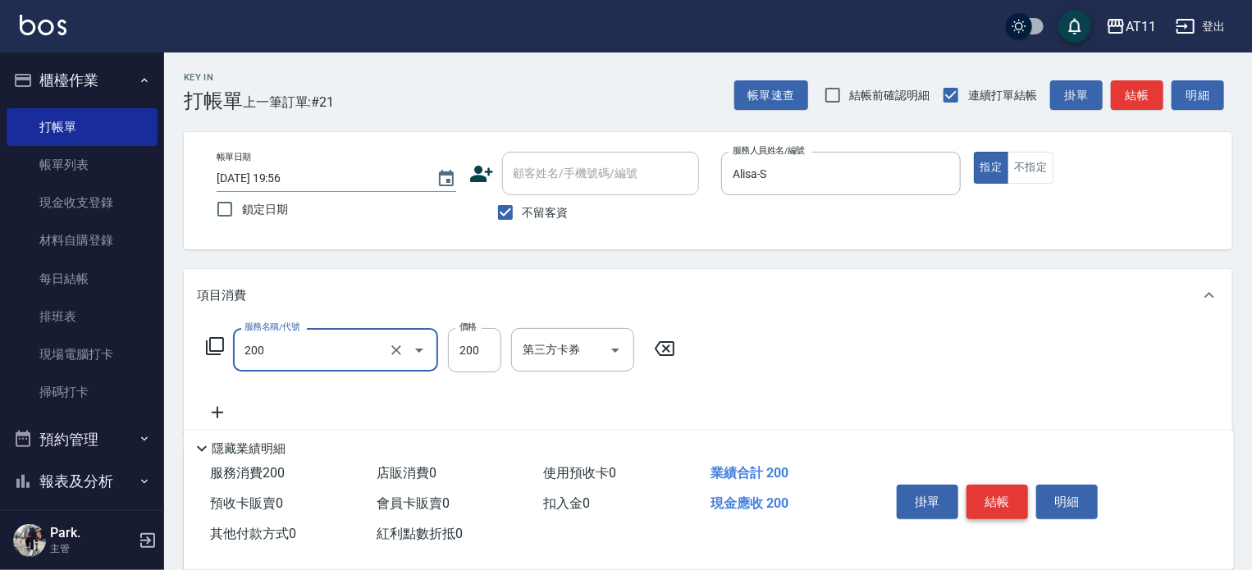
type input "剪髮(200)"
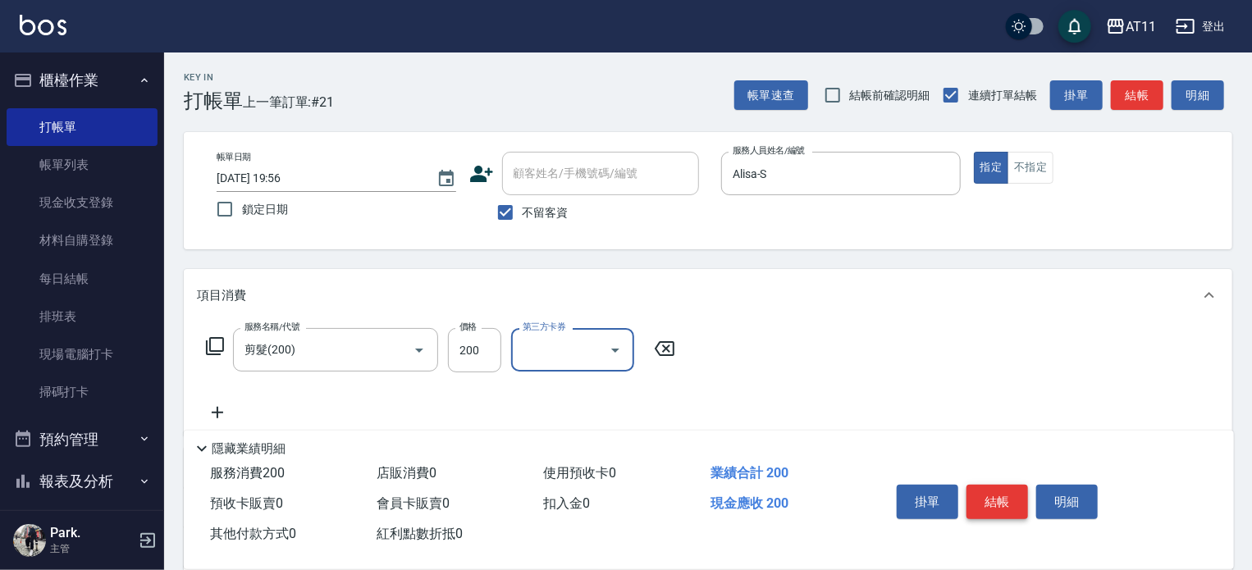
click at [1000, 495] on button "結帳" at bounding box center [998, 502] width 62 height 34
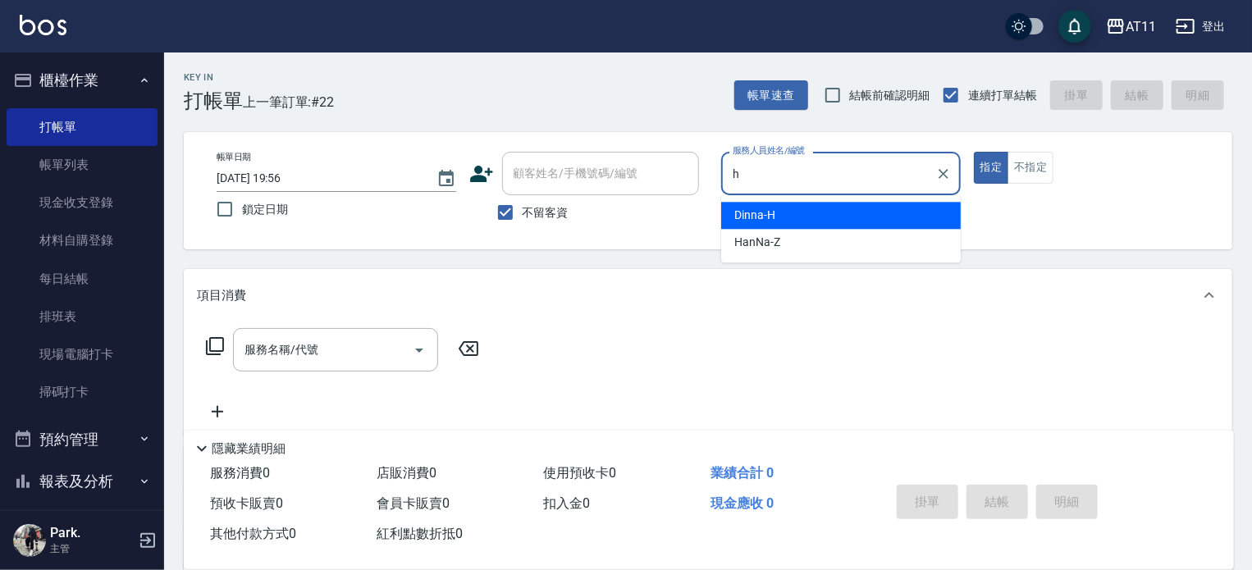
type input "Dinna-H"
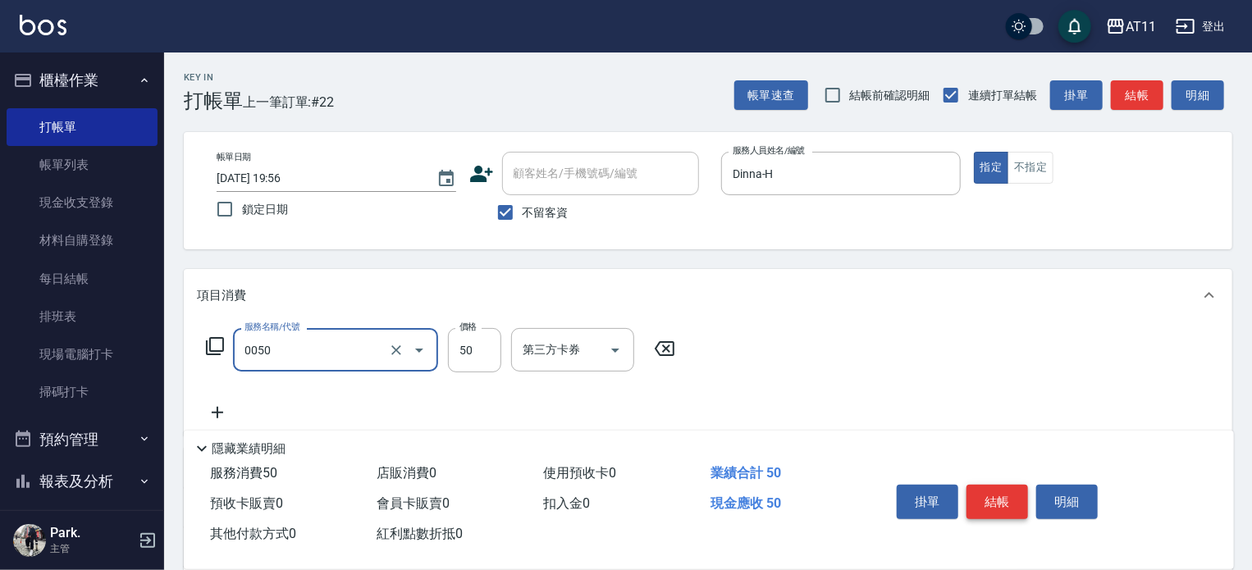
type input "剪瀏海(0050)"
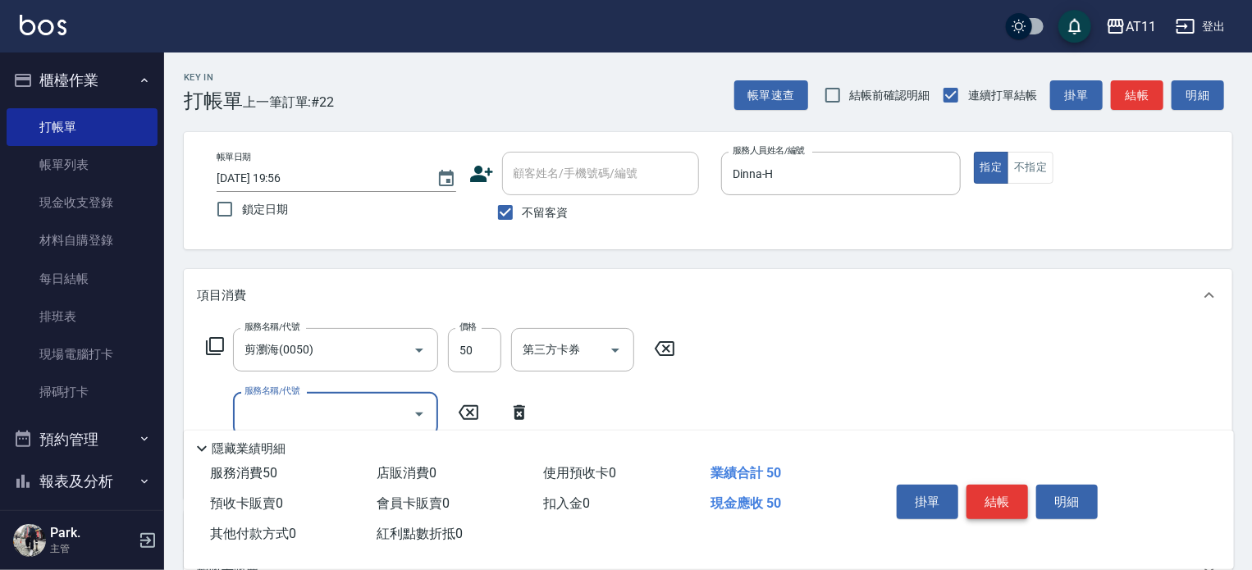
click at [1000, 495] on button "結帳" at bounding box center [998, 502] width 62 height 34
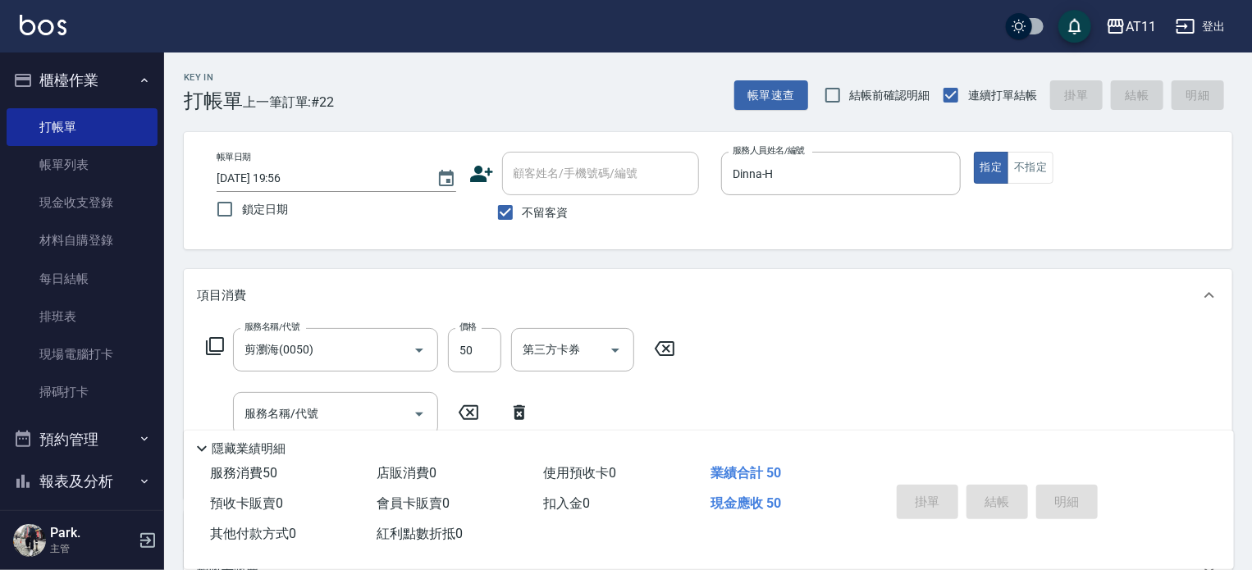
type input "[DATE] 19:57"
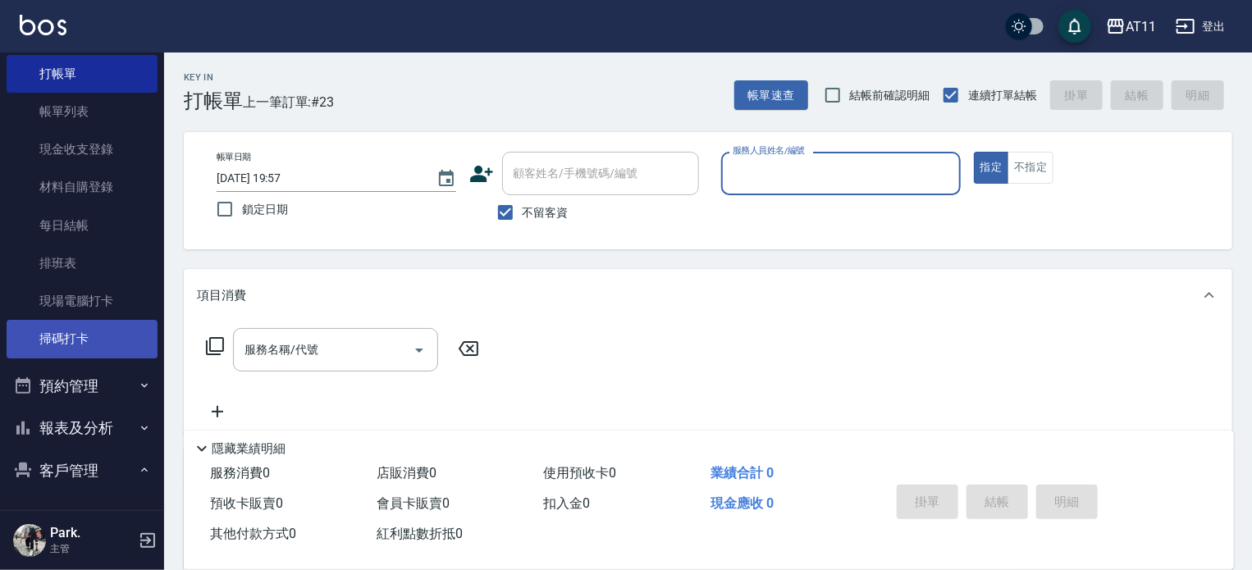
scroll to position [82, 0]
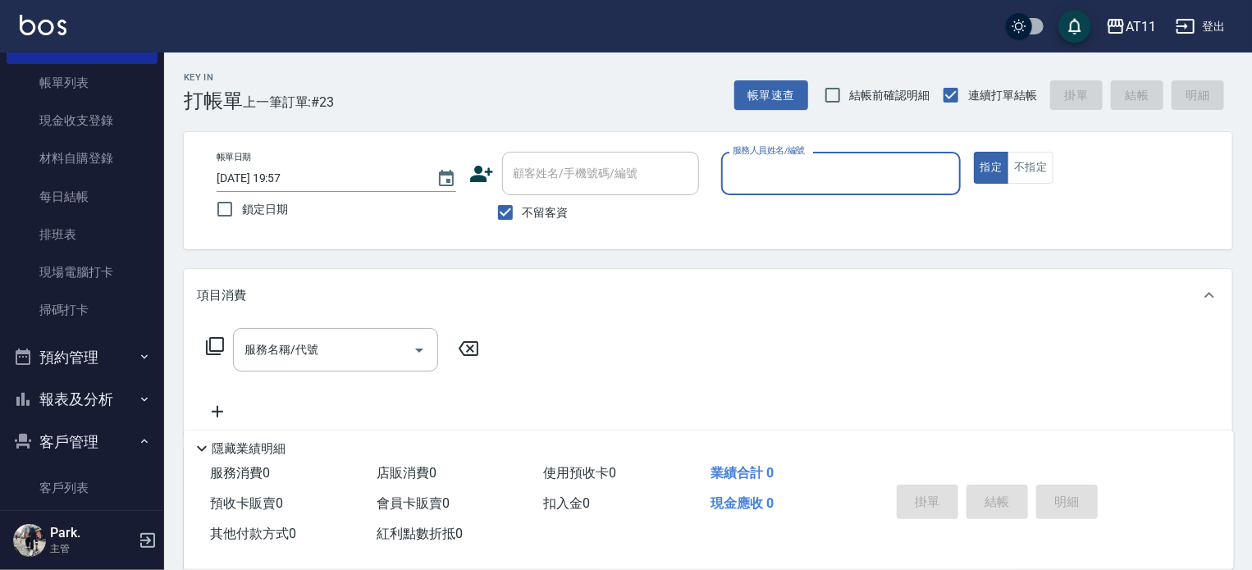
click at [85, 403] on button "報表及分析" at bounding box center [82, 399] width 151 height 43
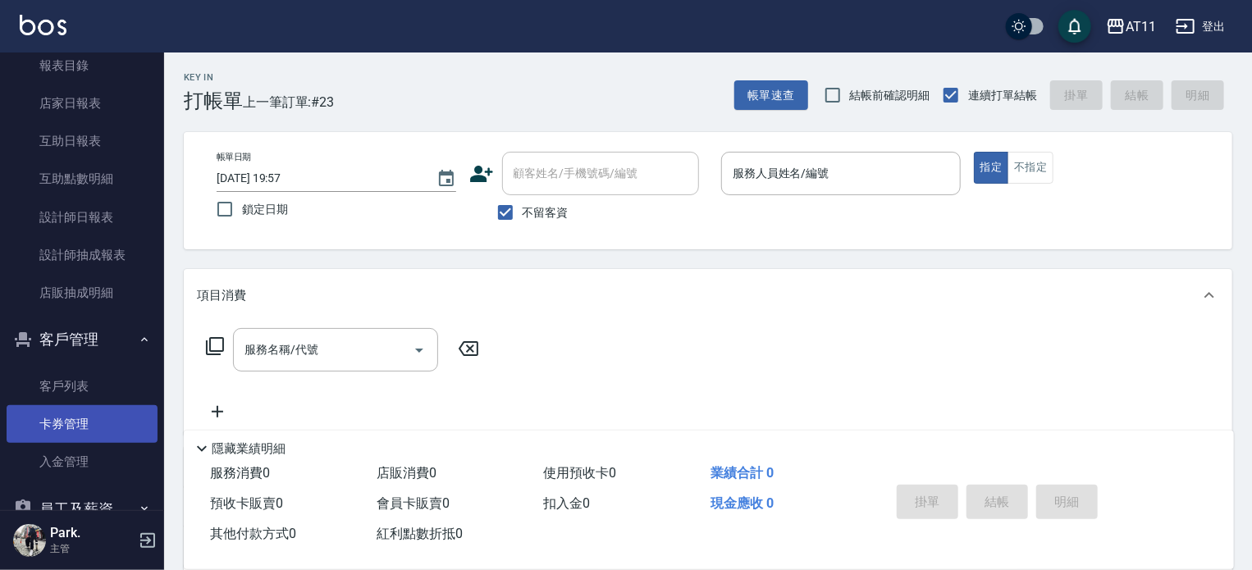
scroll to position [492, 0]
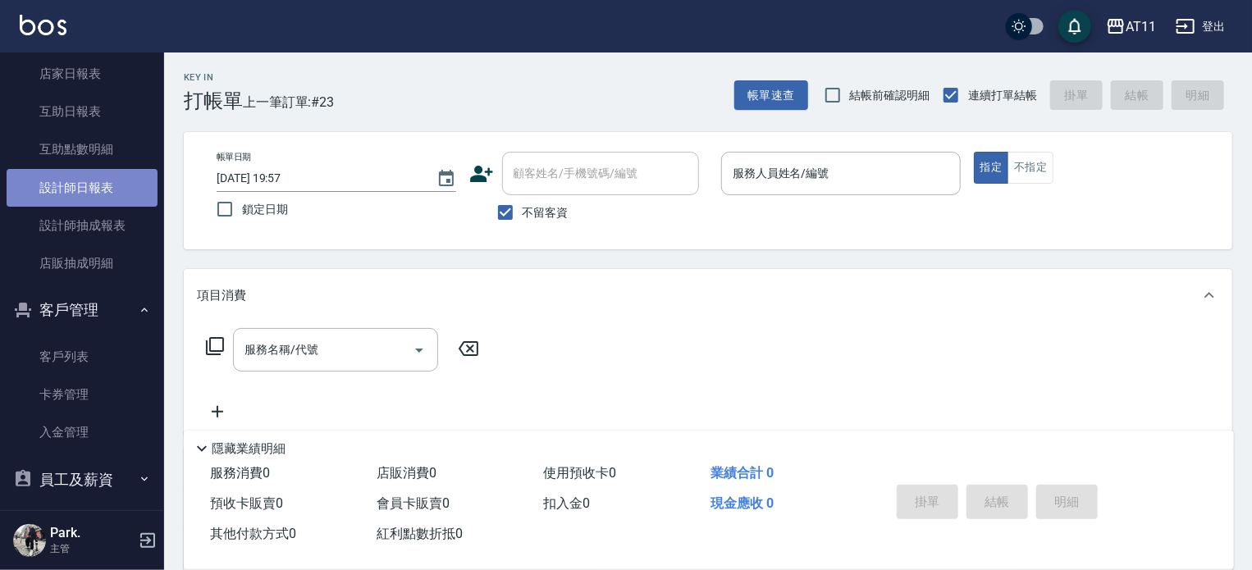
click at [102, 196] on link "設計師日報表" at bounding box center [82, 188] width 151 height 38
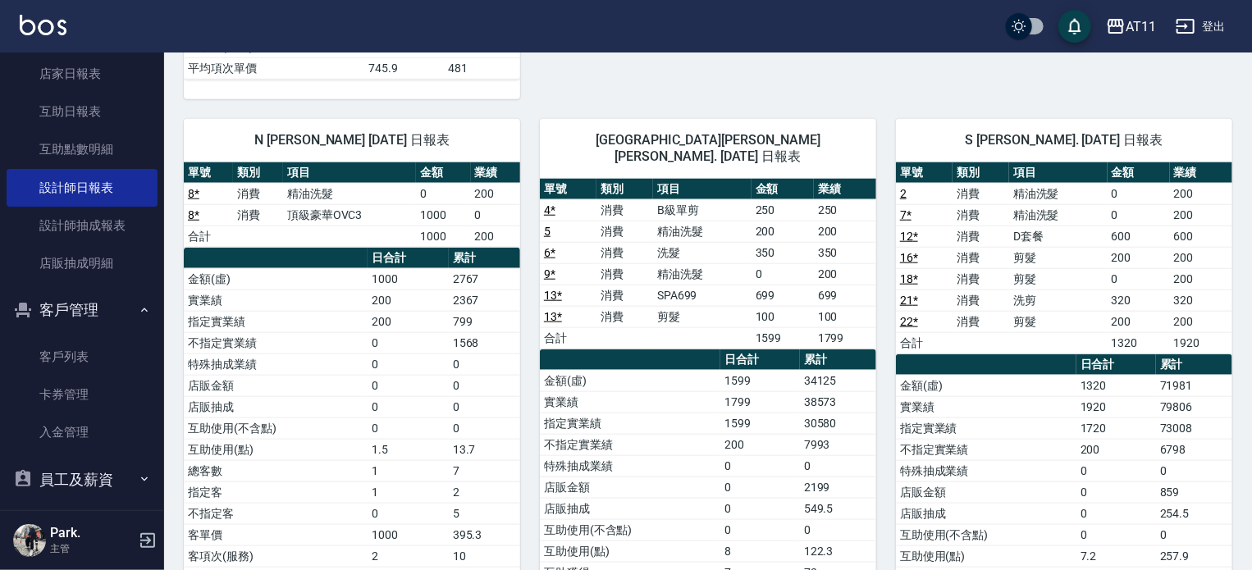
scroll to position [821, 0]
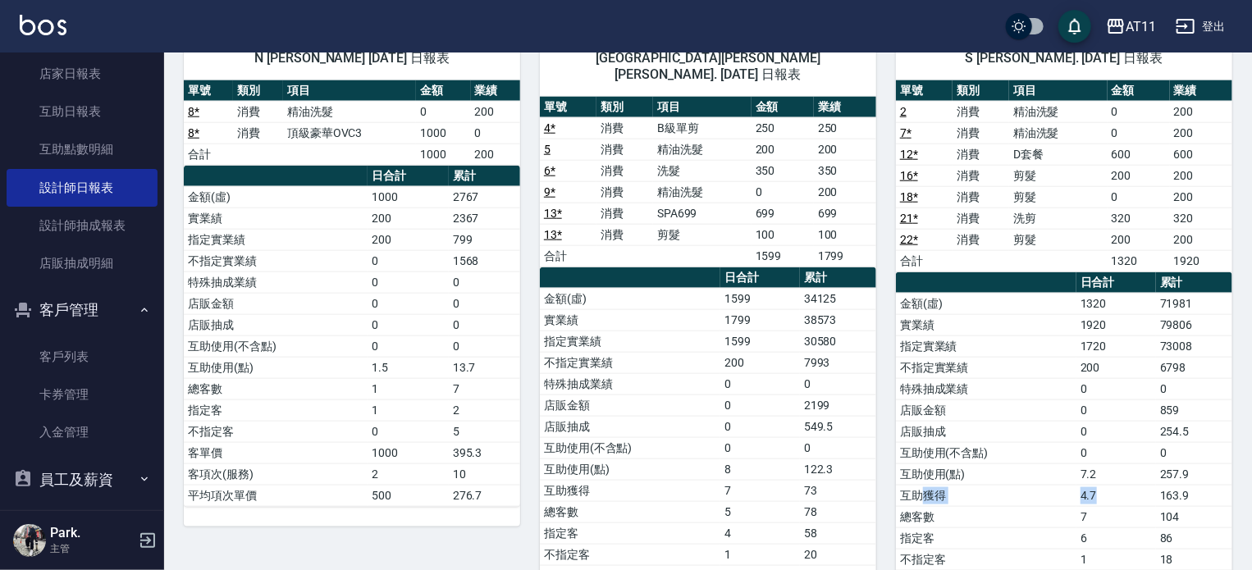
drag, startPoint x: 917, startPoint y: 469, endPoint x: 1114, endPoint y: 469, distance: 196.9
click at [1114, 485] on tr "互助獲得 4.7 163.9" at bounding box center [1064, 495] width 336 height 21
click at [1127, 485] on td "4.7" at bounding box center [1117, 495] width 80 height 21
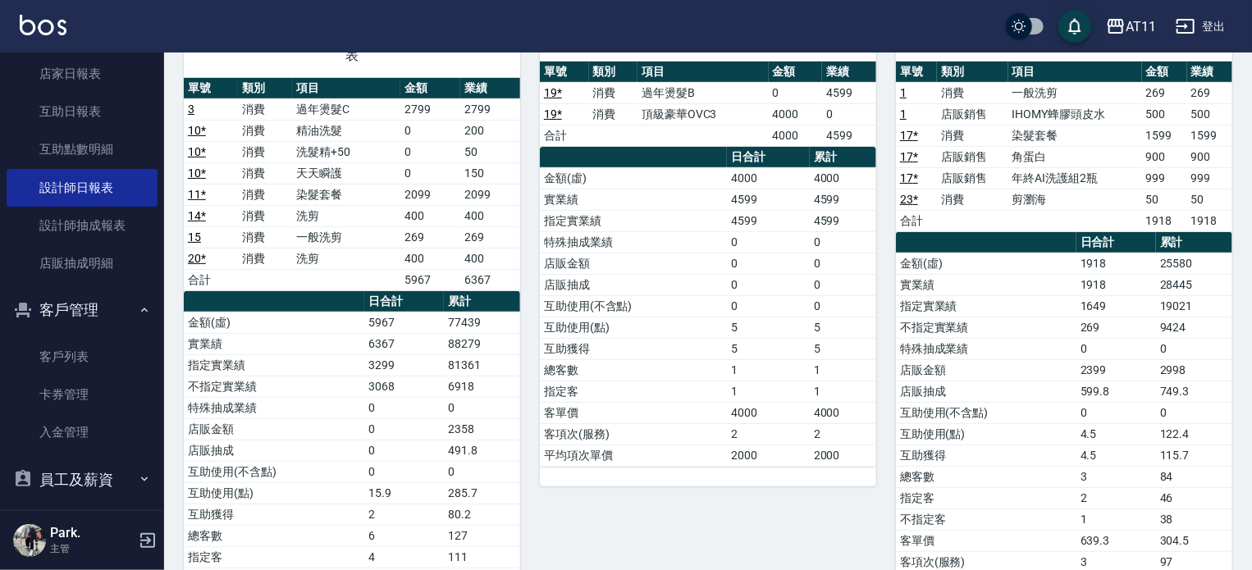
scroll to position [0, 0]
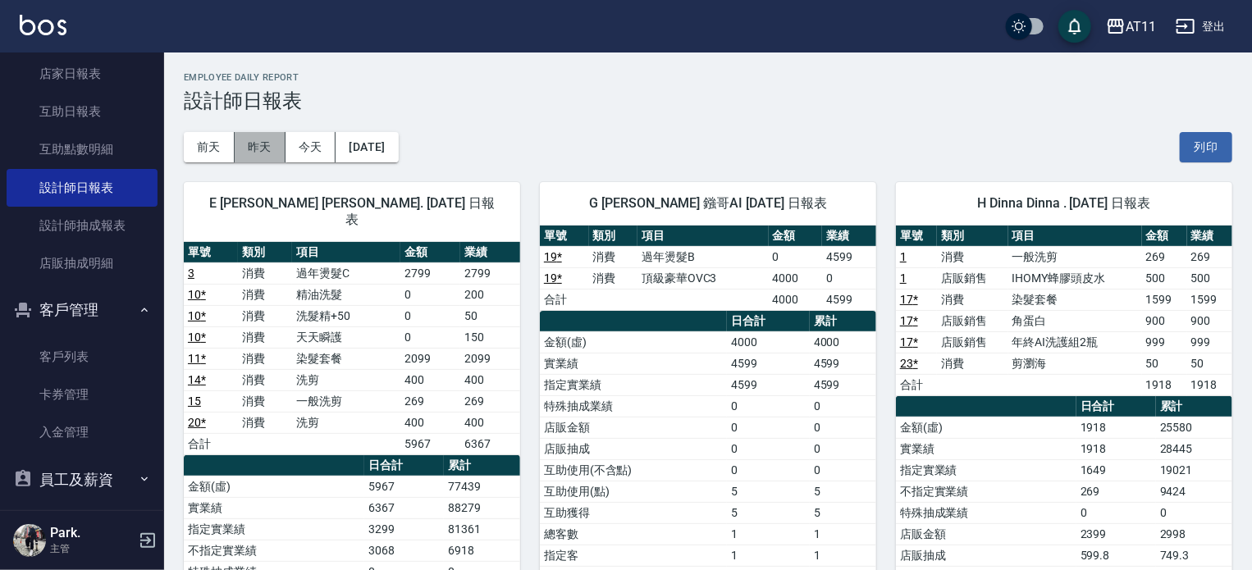
click at [258, 143] on button "昨天" at bounding box center [260, 147] width 51 height 30
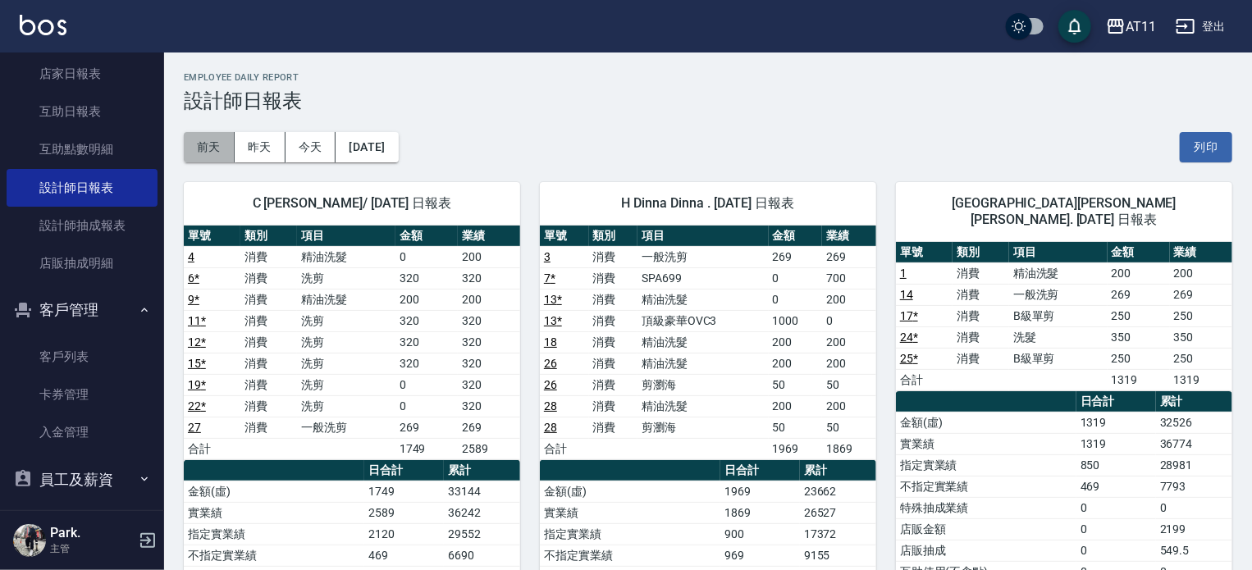
click at [223, 144] on button "前天" at bounding box center [209, 147] width 51 height 30
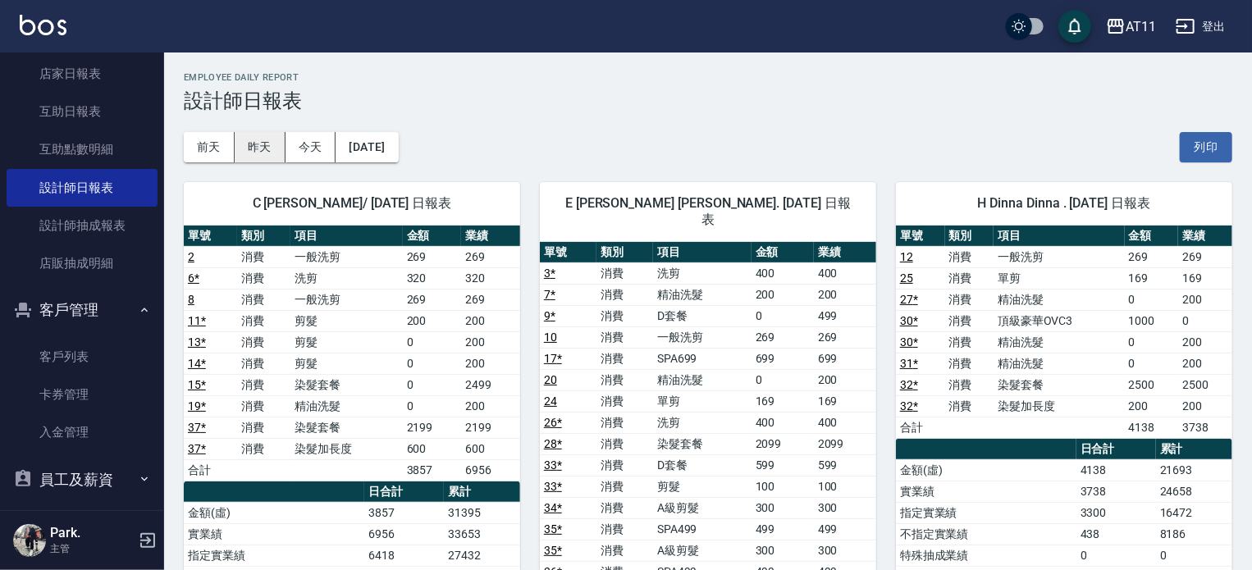
click at [261, 141] on button "昨天" at bounding box center [260, 147] width 51 height 30
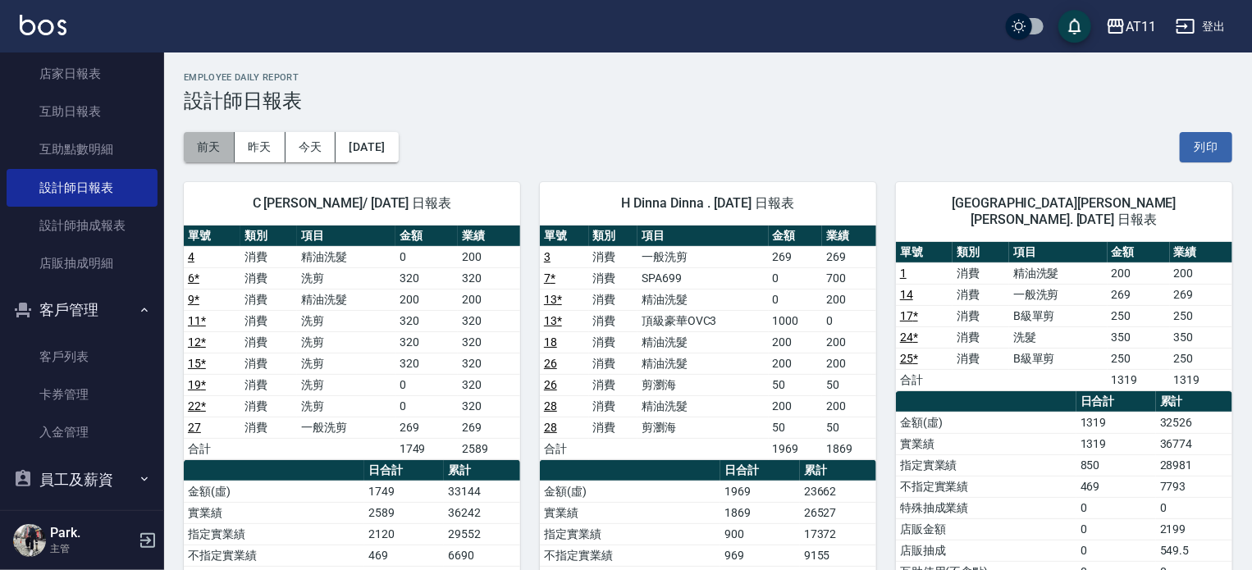
click at [224, 147] on button "前天" at bounding box center [209, 147] width 51 height 30
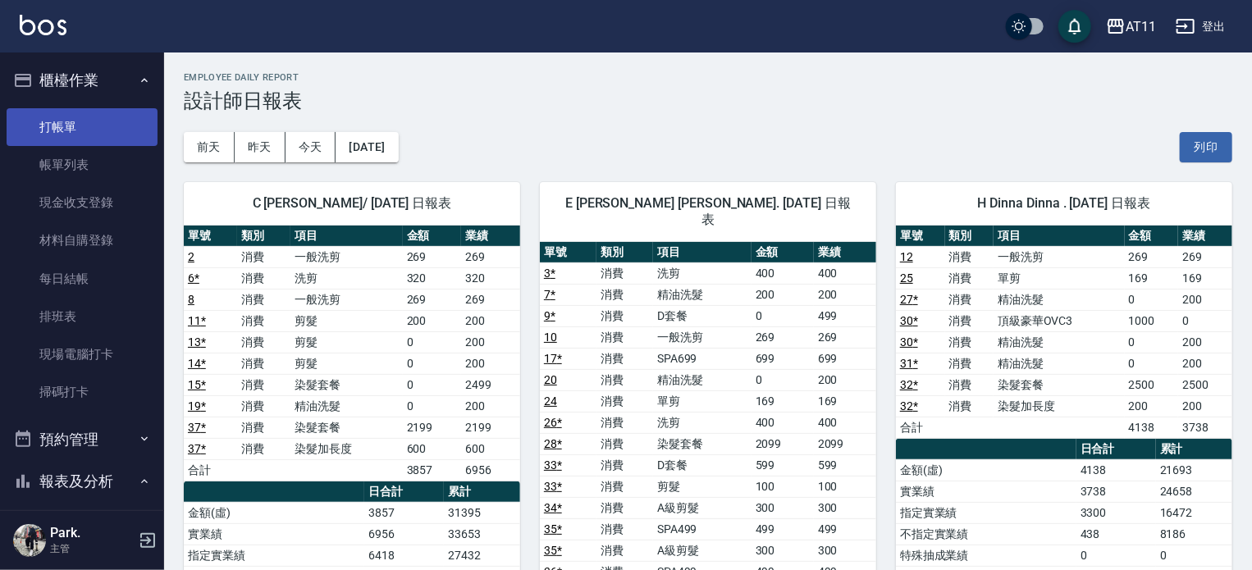
click at [80, 130] on link "打帳單" at bounding box center [82, 127] width 151 height 38
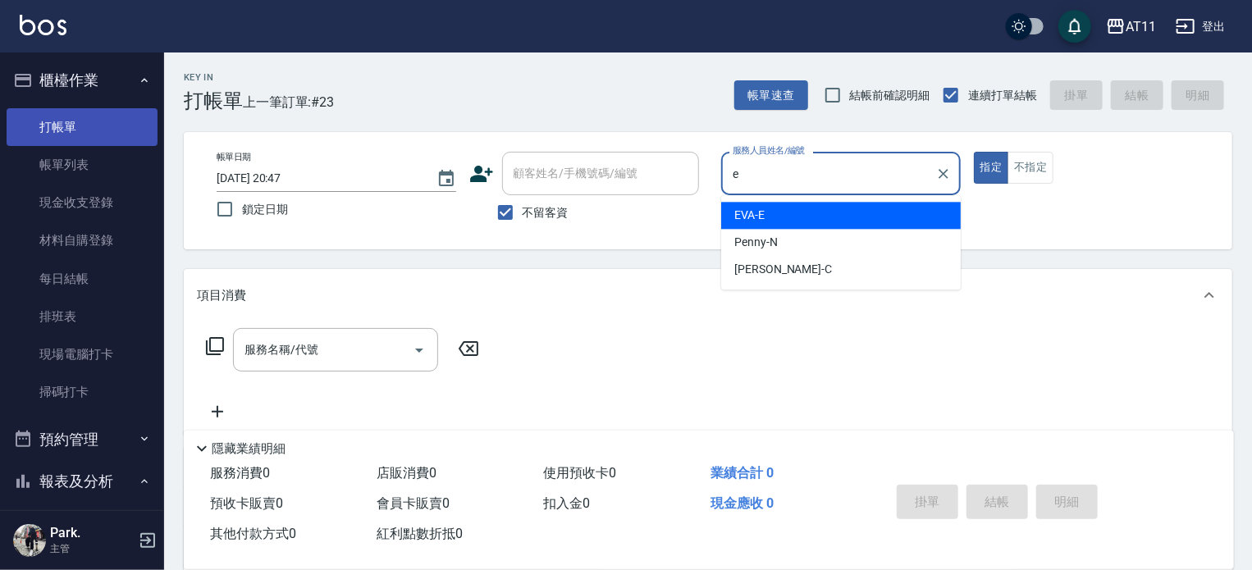
type input "EVA-E"
type button "true"
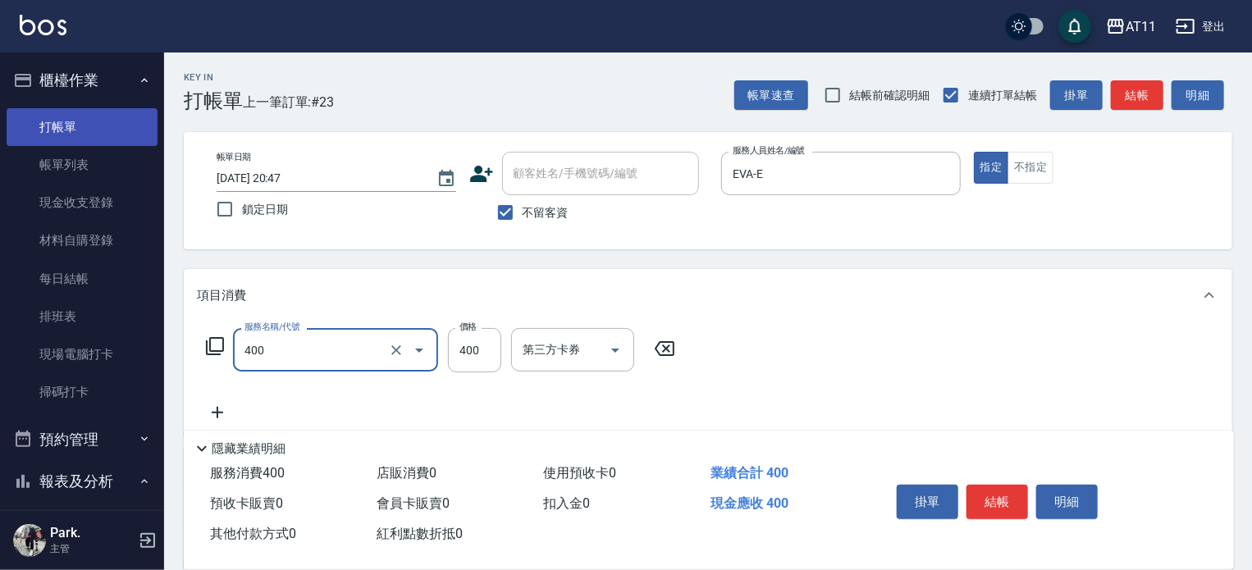
type input "洗剪(400)"
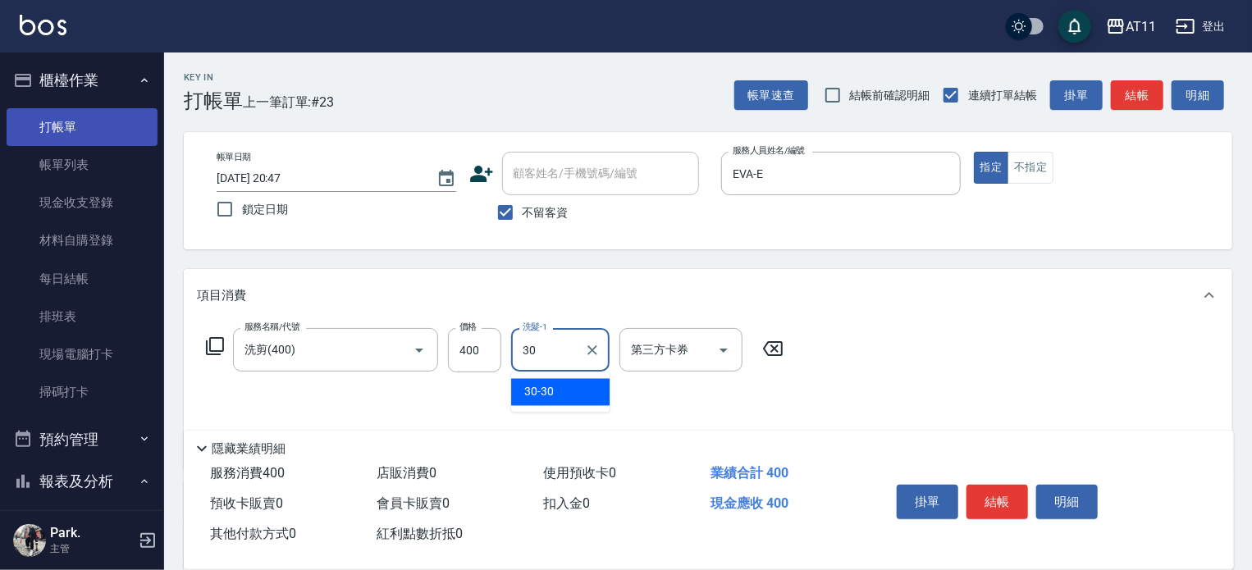
type input "30-30"
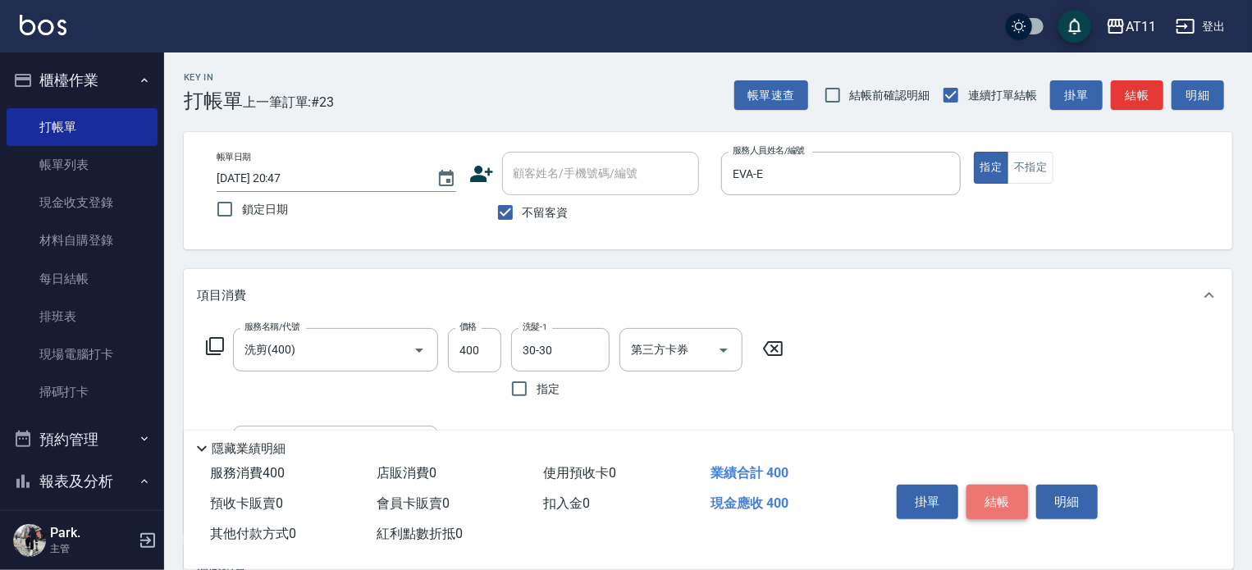
click at [979, 490] on button "結帳" at bounding box center [998, 502] width 62 height 34
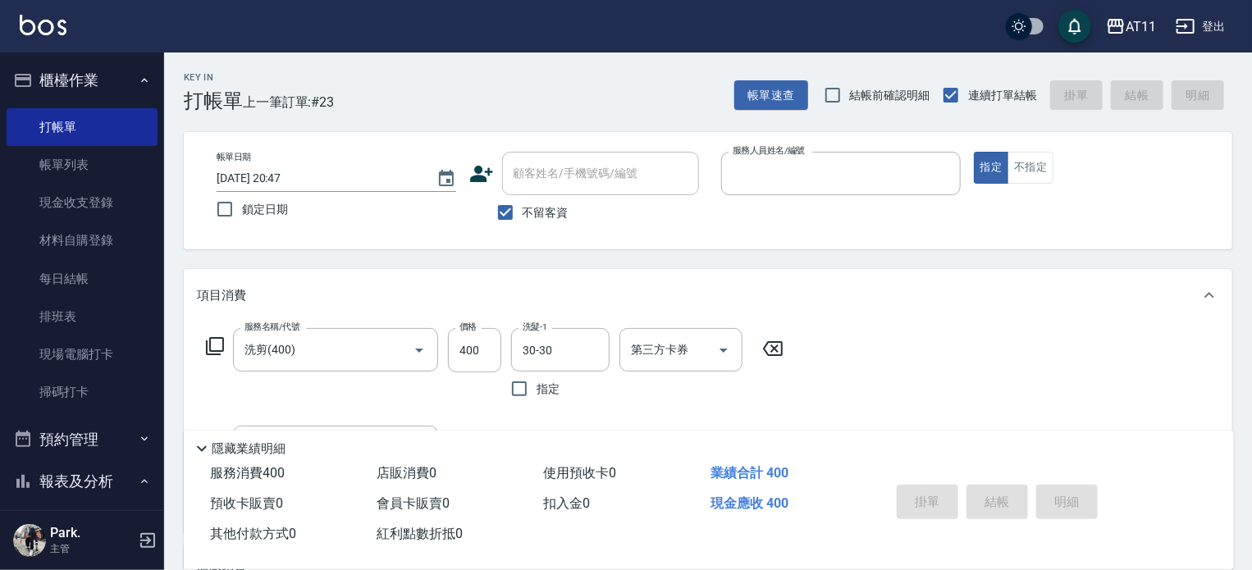
type input "p"
type input "[DATE] 20:48"
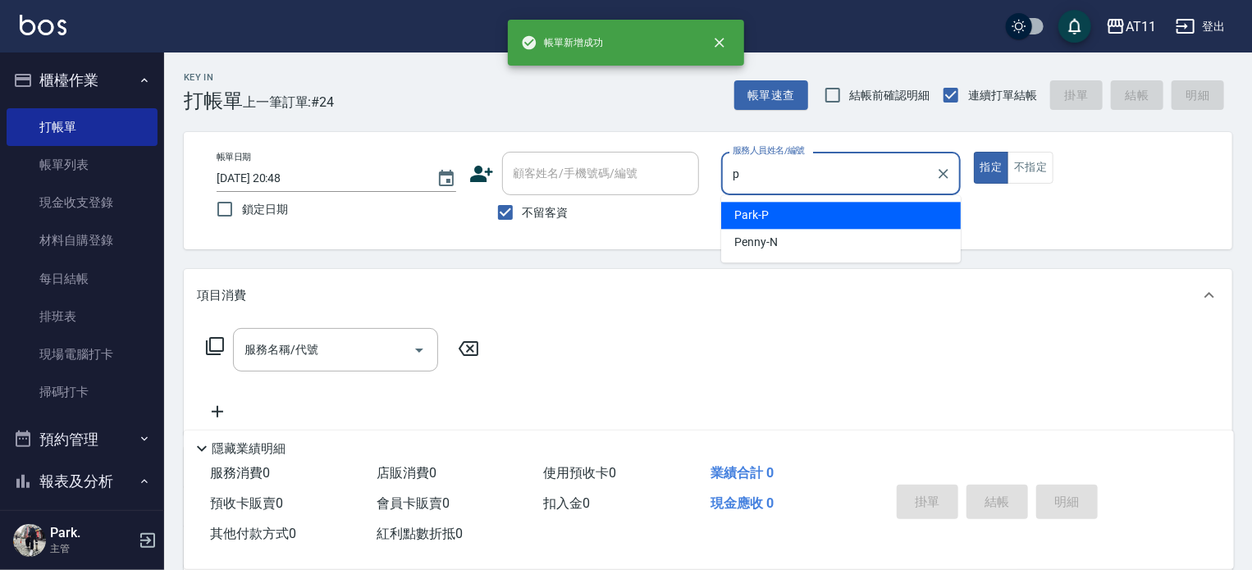
type input "Park-P"
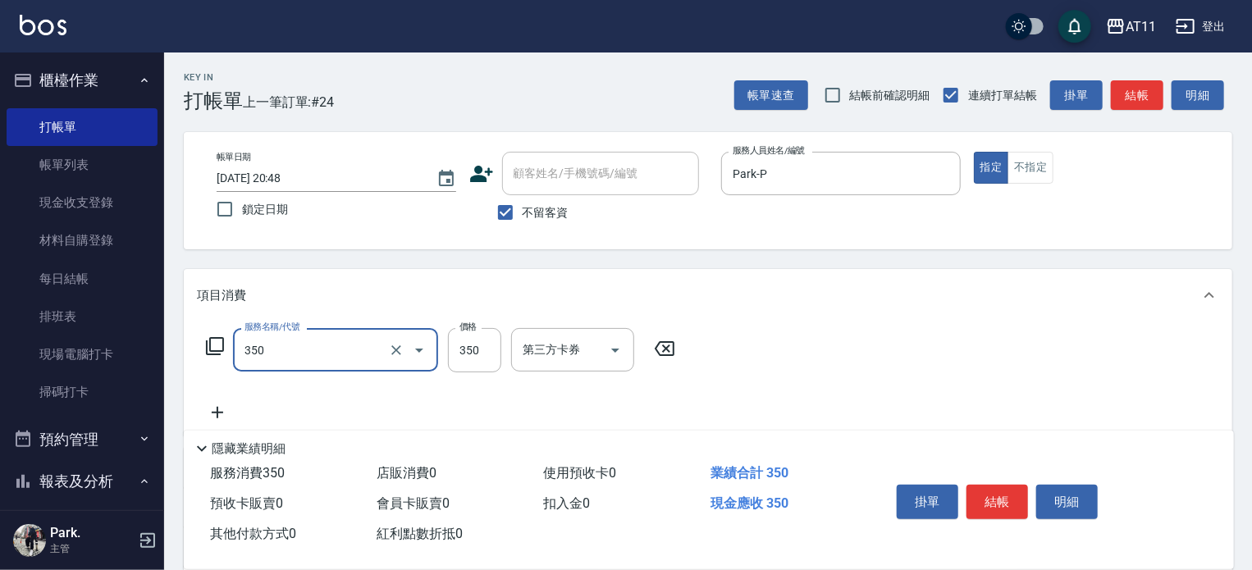
type input "洗髮(350)"
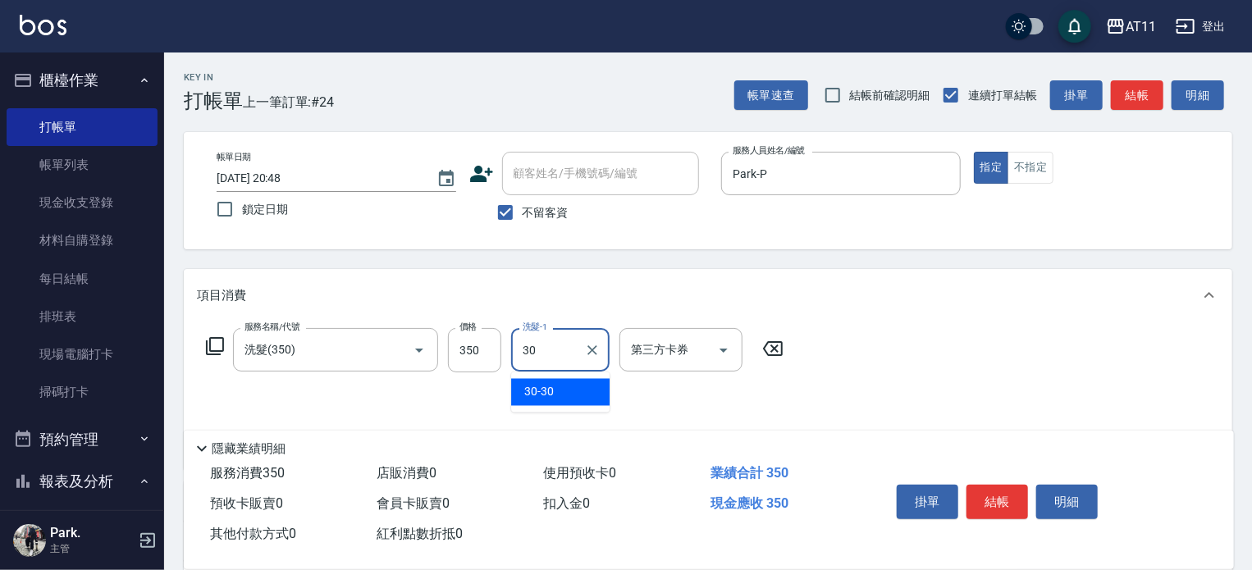
type input "30-30"
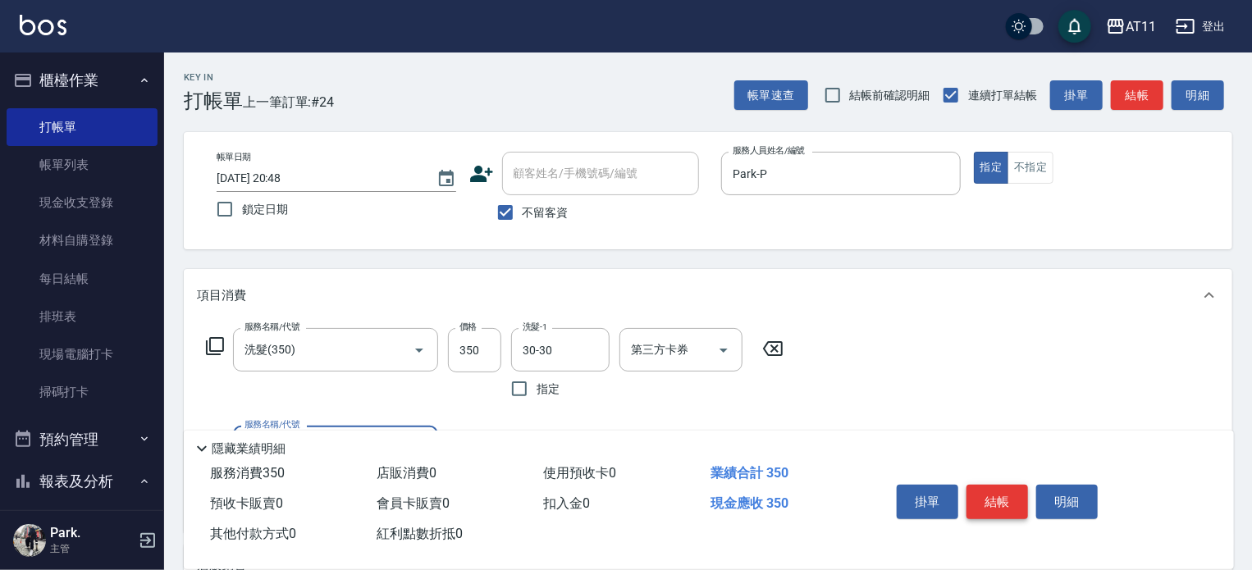
click at [983, 492] on button "結帳" at bounding box center [998, 502] width 62 height 34
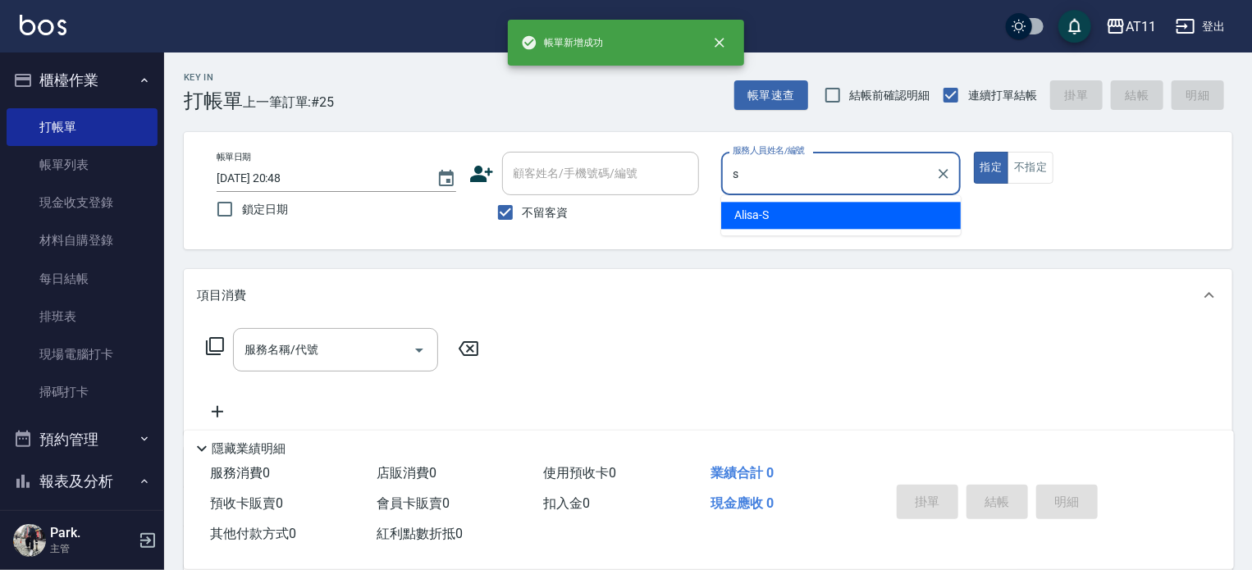
type input "Alisa-S"
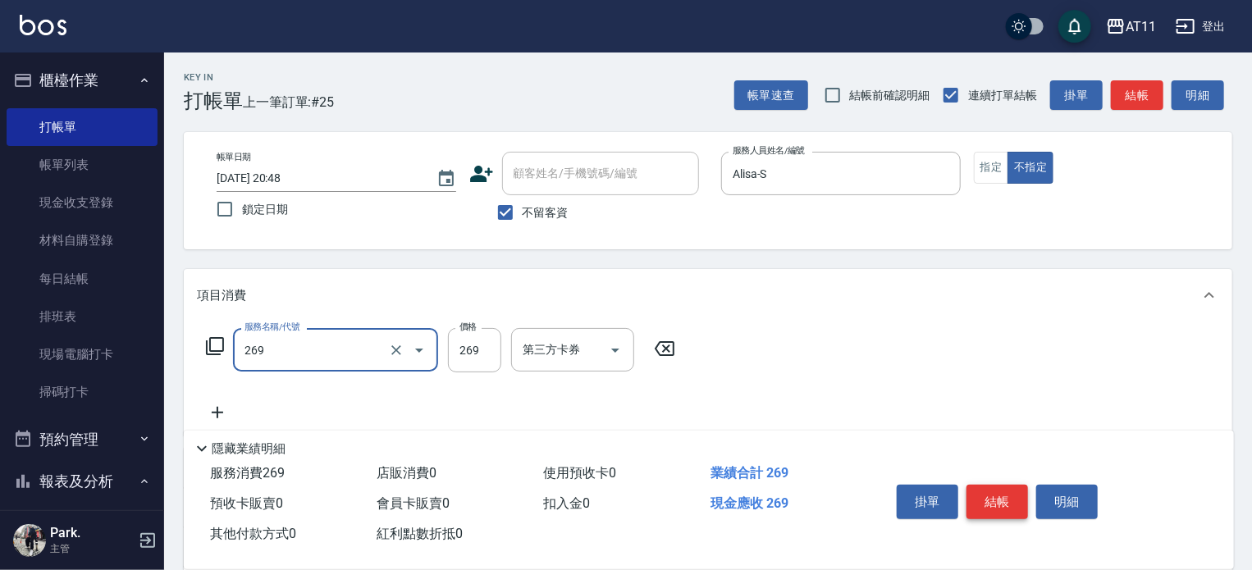
type input "一般洗剪(269)"
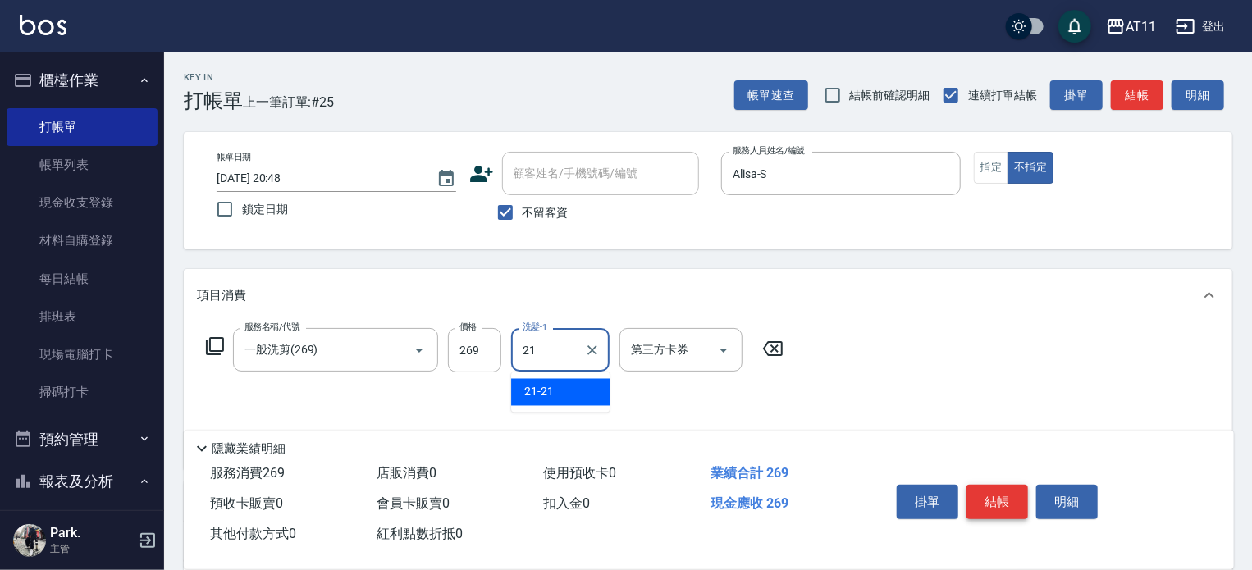
type input "21-21"
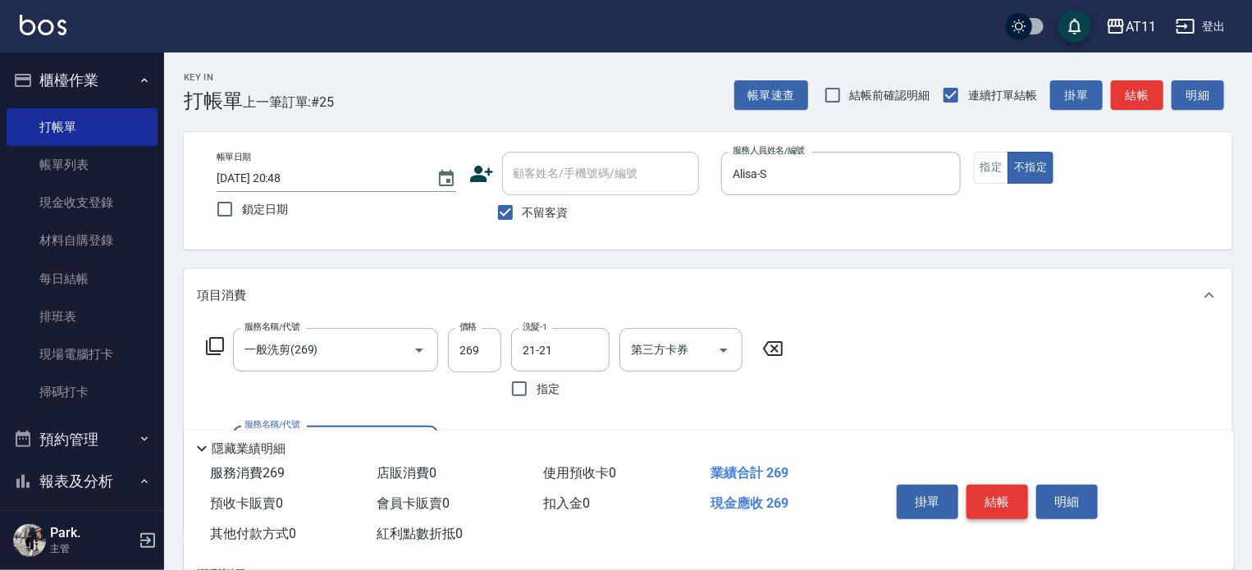
click at [983, 492] on button "結帳" at bounding box center [998, 502] width 62 height 34
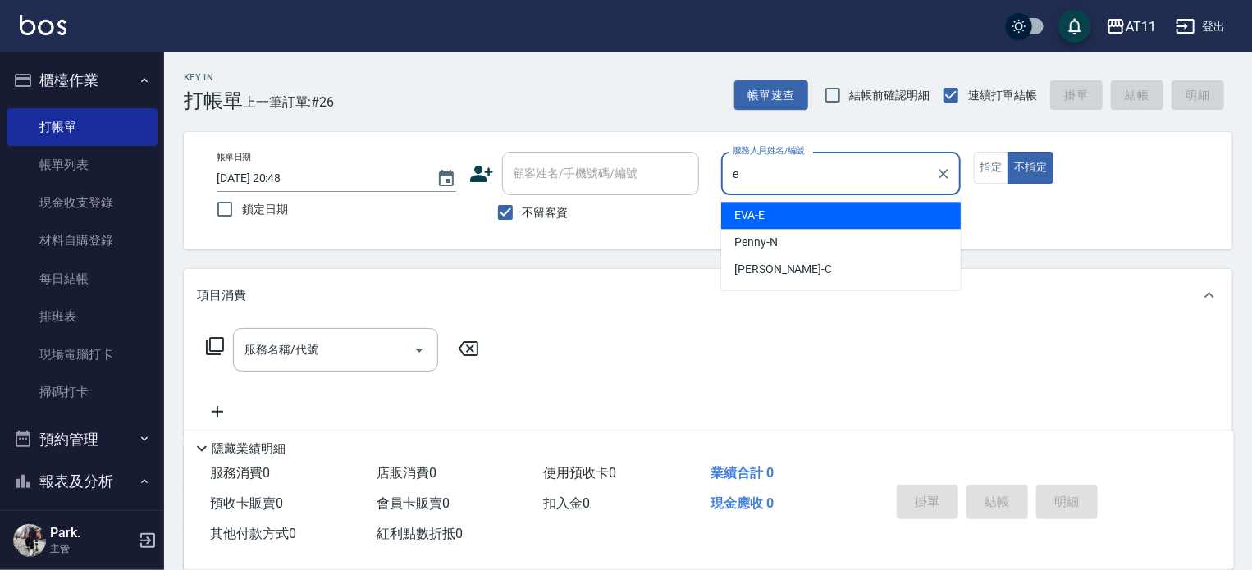
type input "EVA-E"
type button "false"
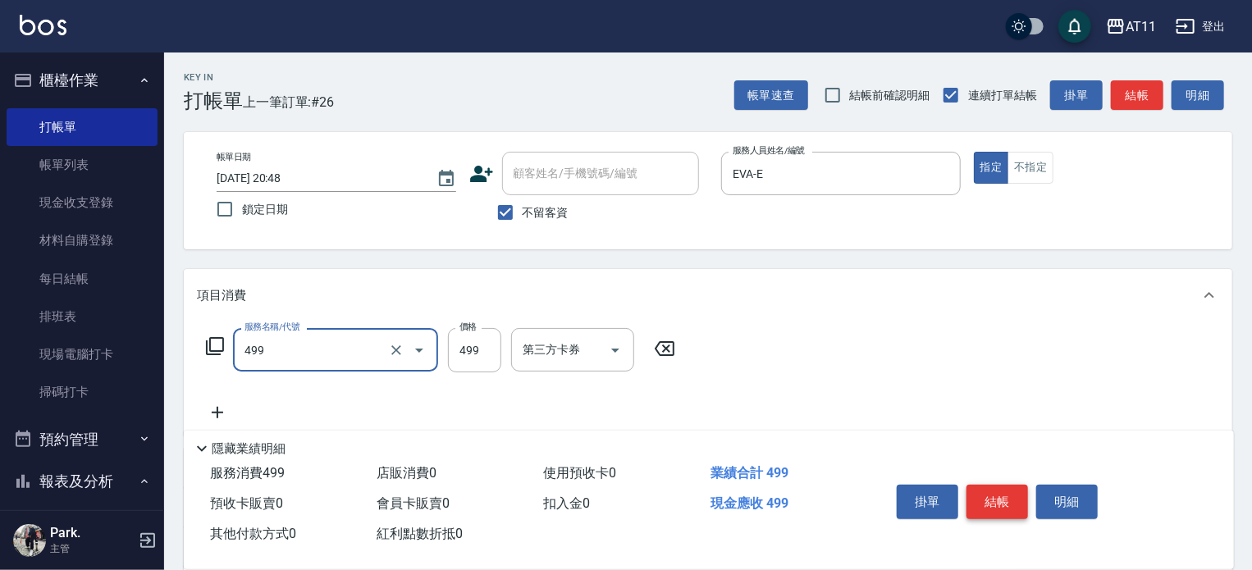
type input "SPA499(499)"
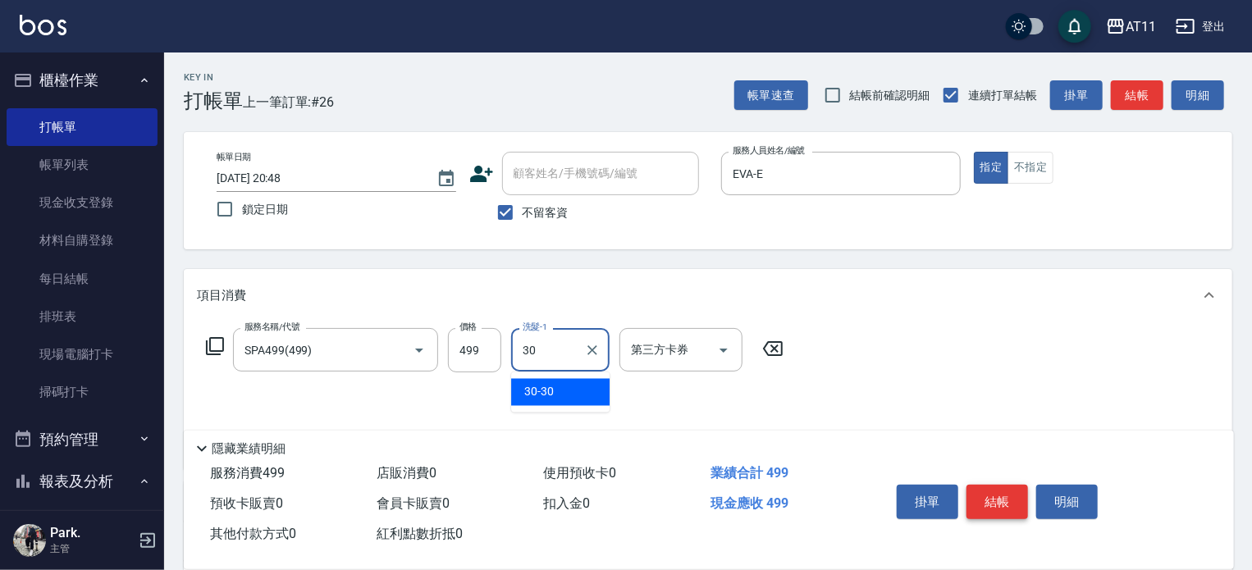
type input "30-30"
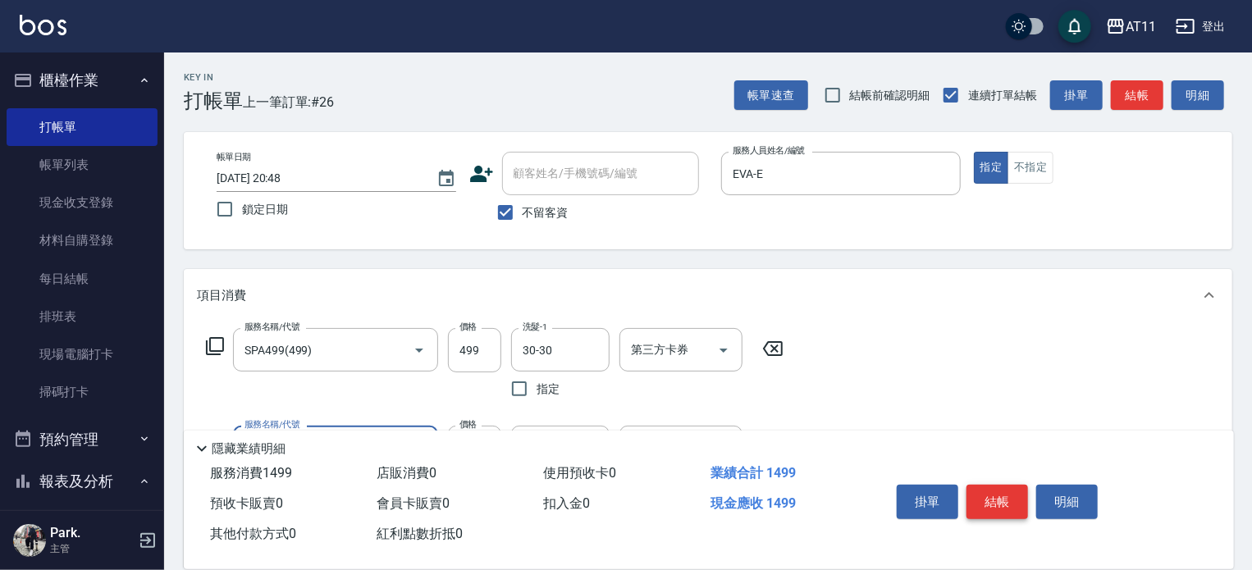
type input "1000護髮(11000)"
type input "30-30"
click at [983, 492] on button "結帳" at bounding box center [998, 502] width 62 height 34
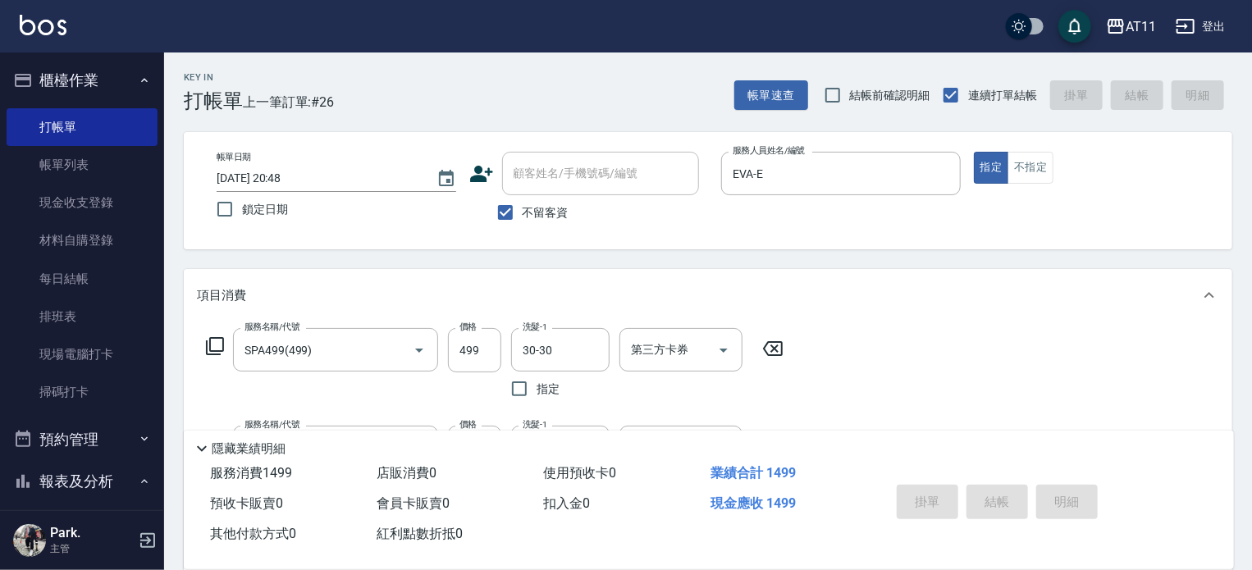
type input "[DATE] 20:49"
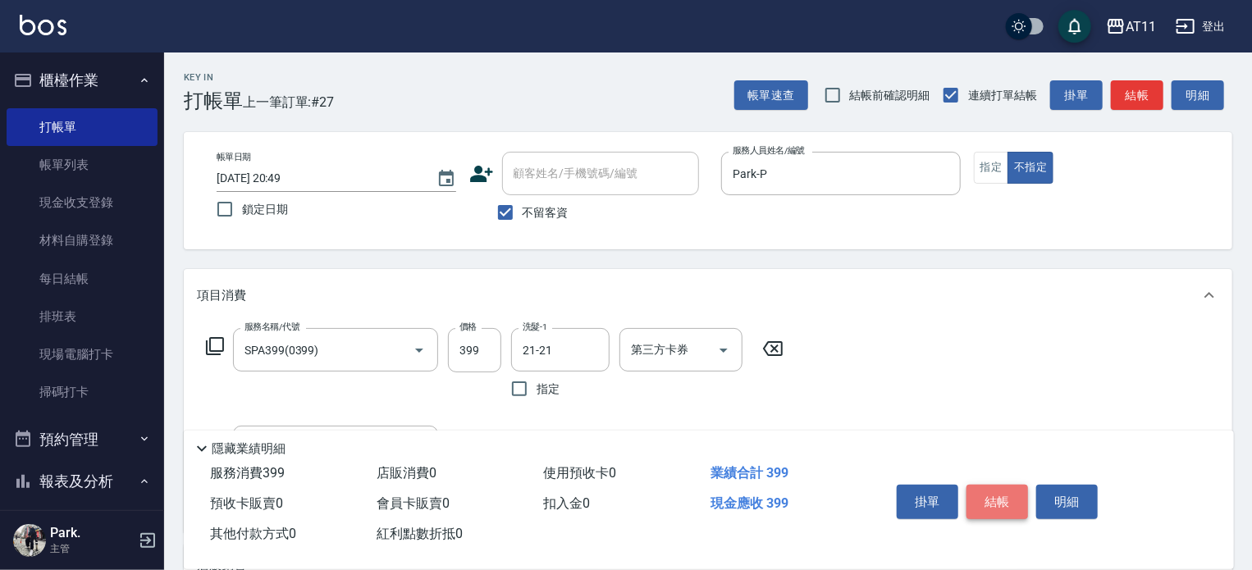
click at [983, 492] on button "結帳" at bounding box center [998, 502] width 62 height 34
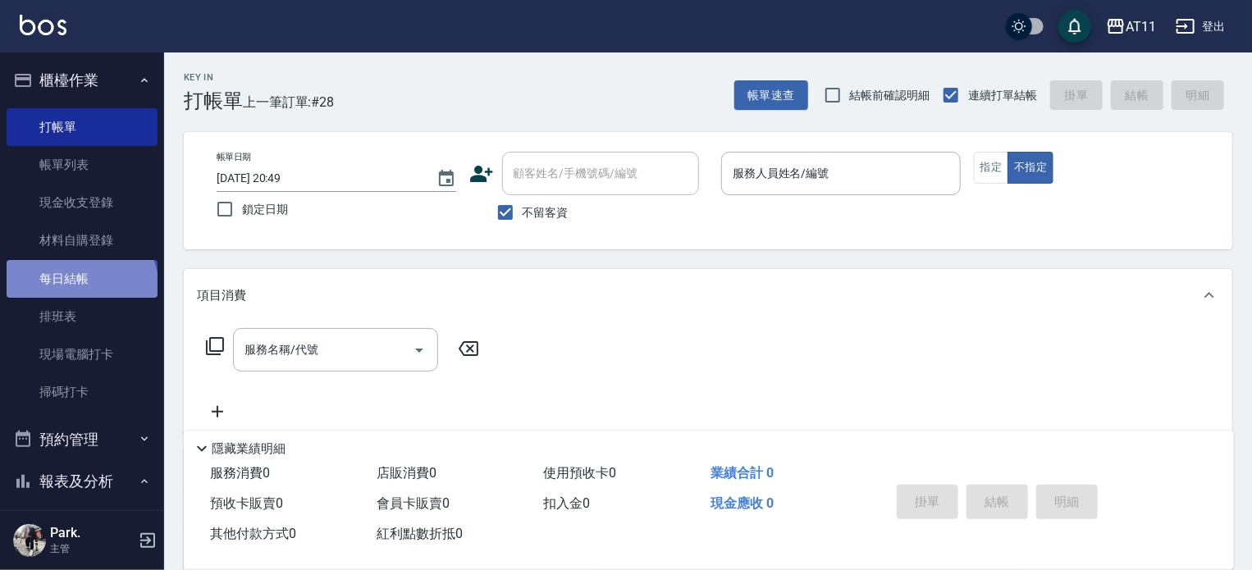
click at [80, 289] on link "每日結帳" at bounding box center [82, 279] width 151 height 38
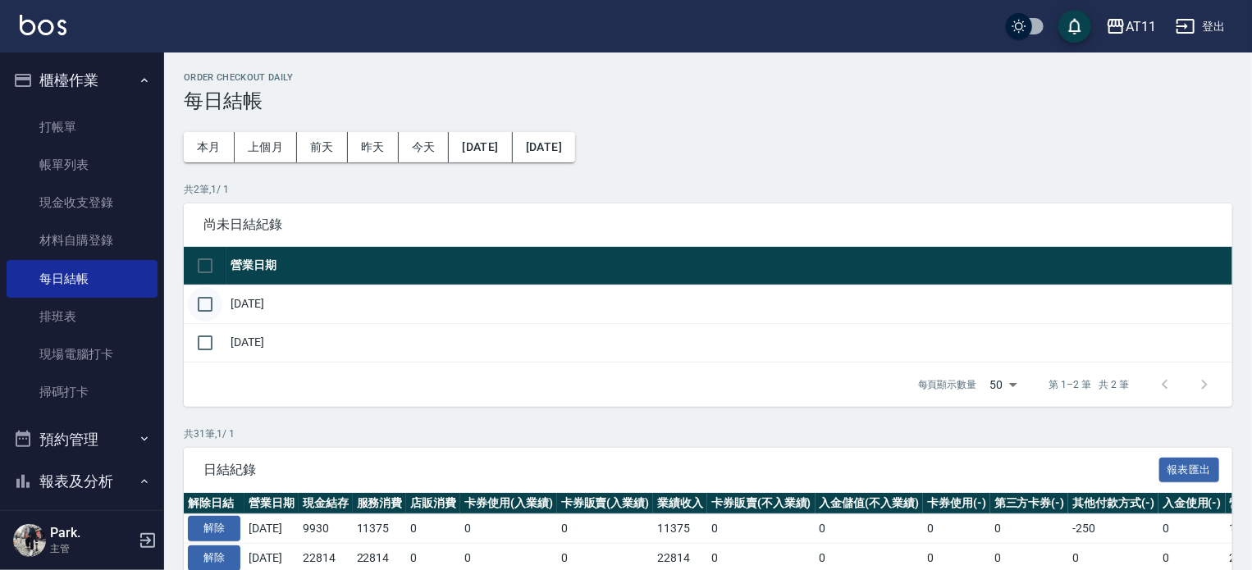
click at [210, 301] on input "checkbox" at bounding box center [205, 304] width 34 height 34
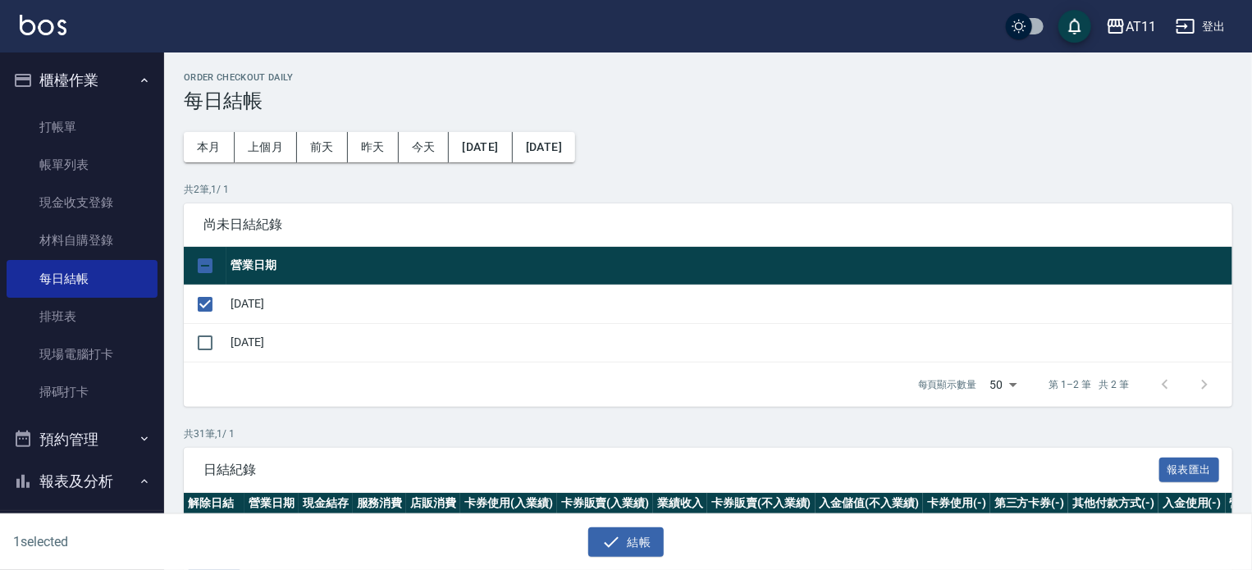
drag, startPoint x: 207, startPoint y: 341, endPoint x: 364, endPoint y: 396, distance: 166.9
click at [207, 341] on input "checkbox" at bounding box center [205, 343] width 34 height 34
click at [643, 537] on button "結帳" at bounding box center [626, 543] width 76 height 30
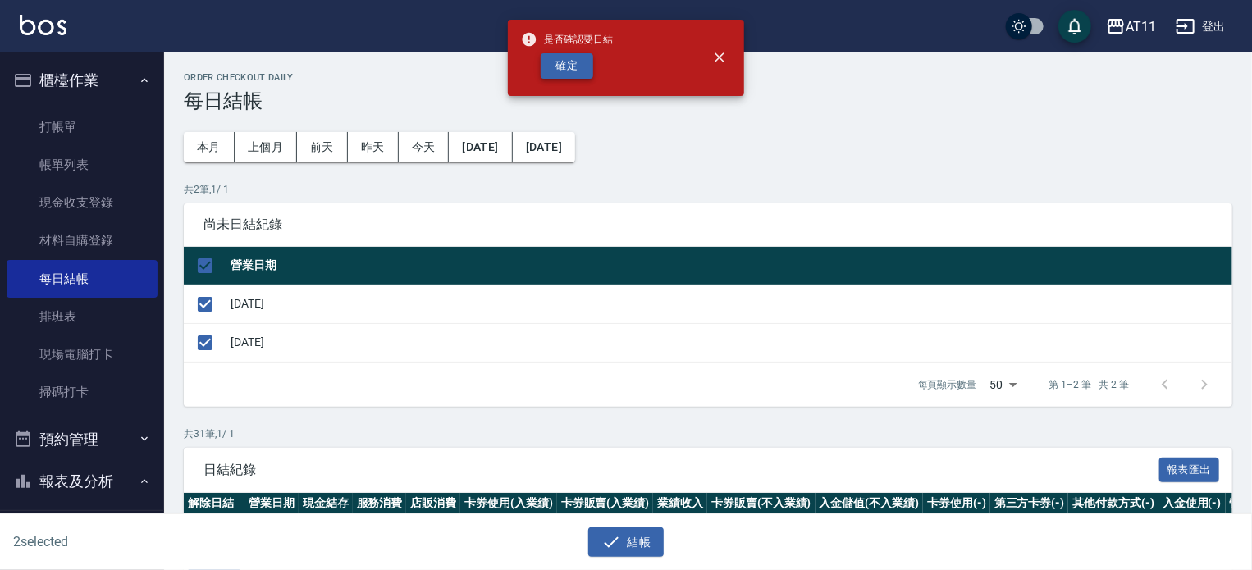
click at [571, 67] on button "確定" at bounding box center [567, 65] width 53 height 25
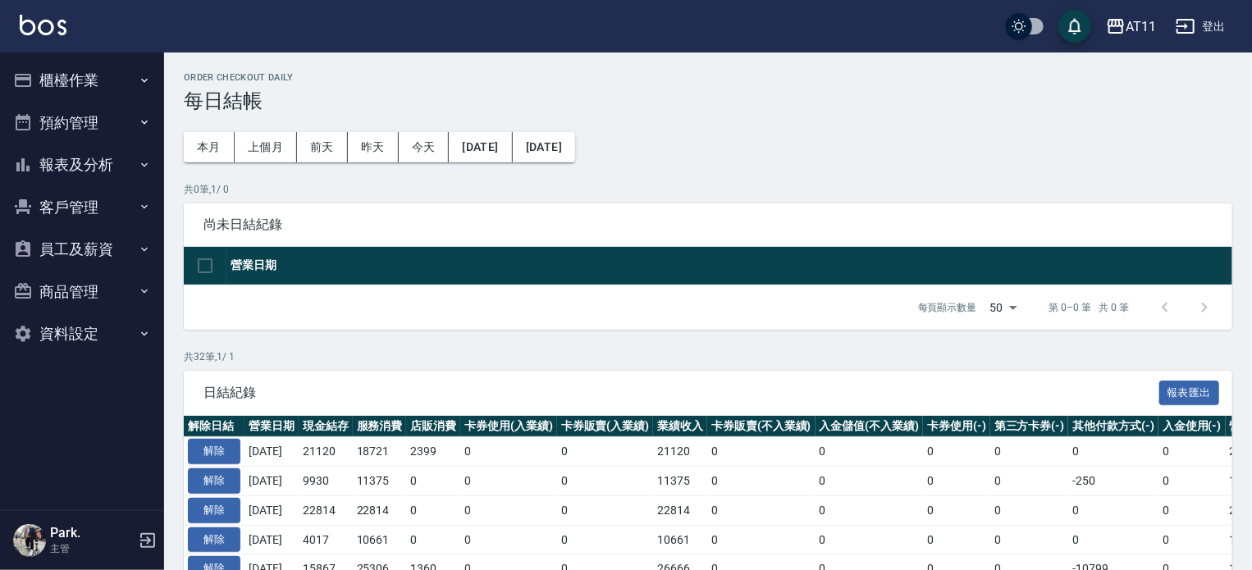
drag, startPoint x: 93, startPoint y: 200, endPoint x: 80, endPoint y: 173, distance: 29.7
click at [92, 200] on button "客戶管理" at bounding box center [82, 207] width 151 height 43
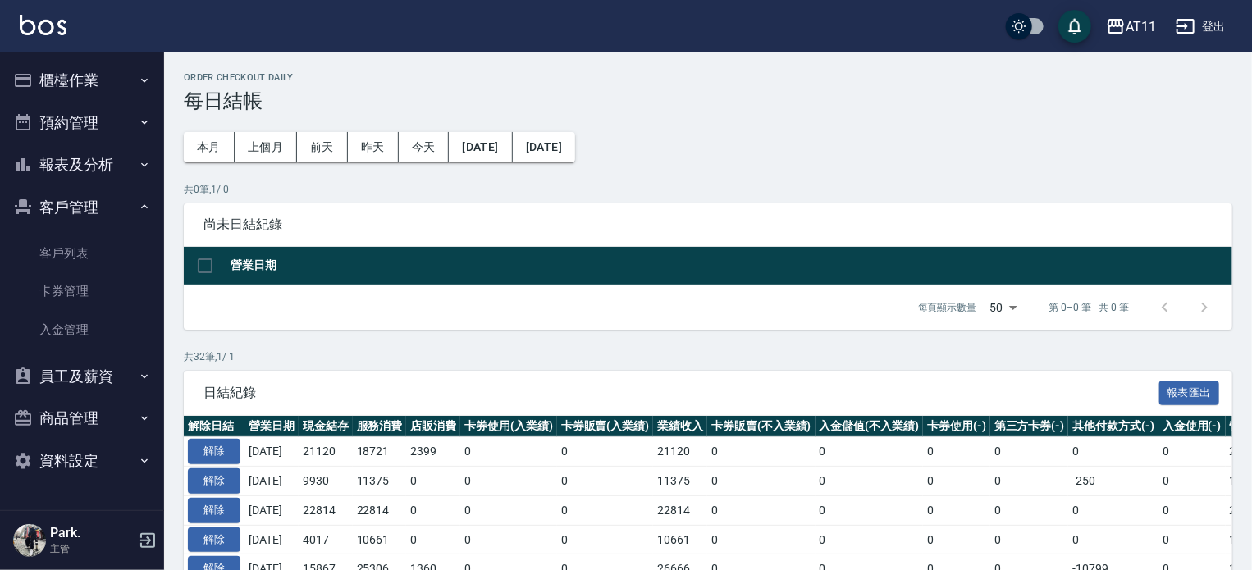
click at [69, 195] on button "客戶管理" at bounding box center [82, 207] width 151 height 43
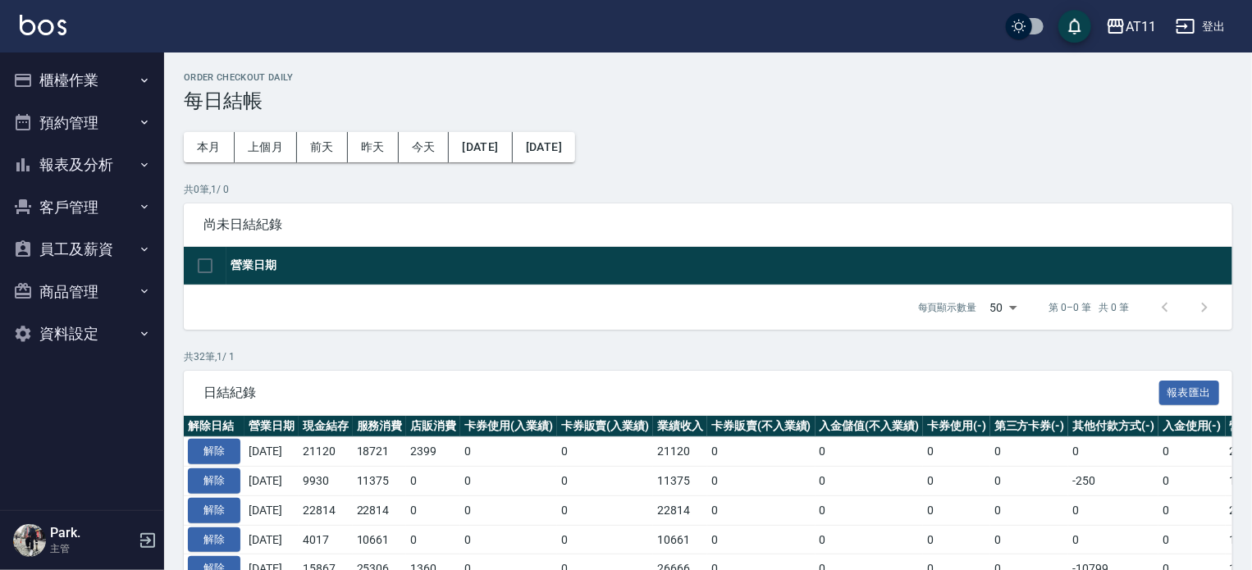
click at [72, 167] on button "報表及分析" at bounding box center [82, 165] width 151 height 43
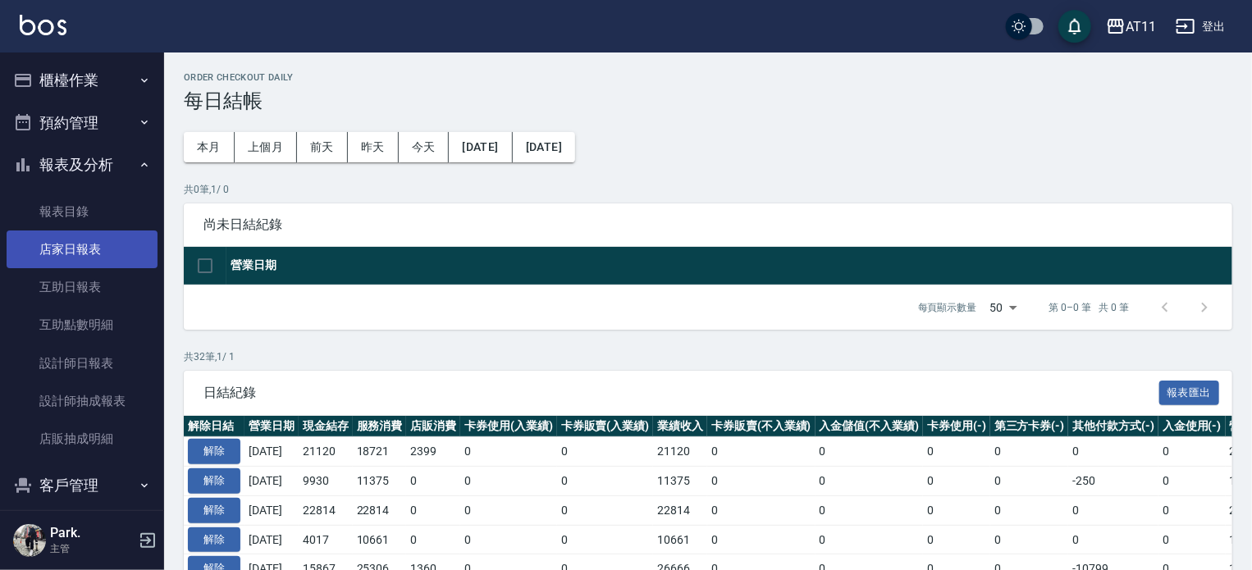
click at [85, 243] on link "店家日報表" at bounding box center [82, 250] width 151 height 38
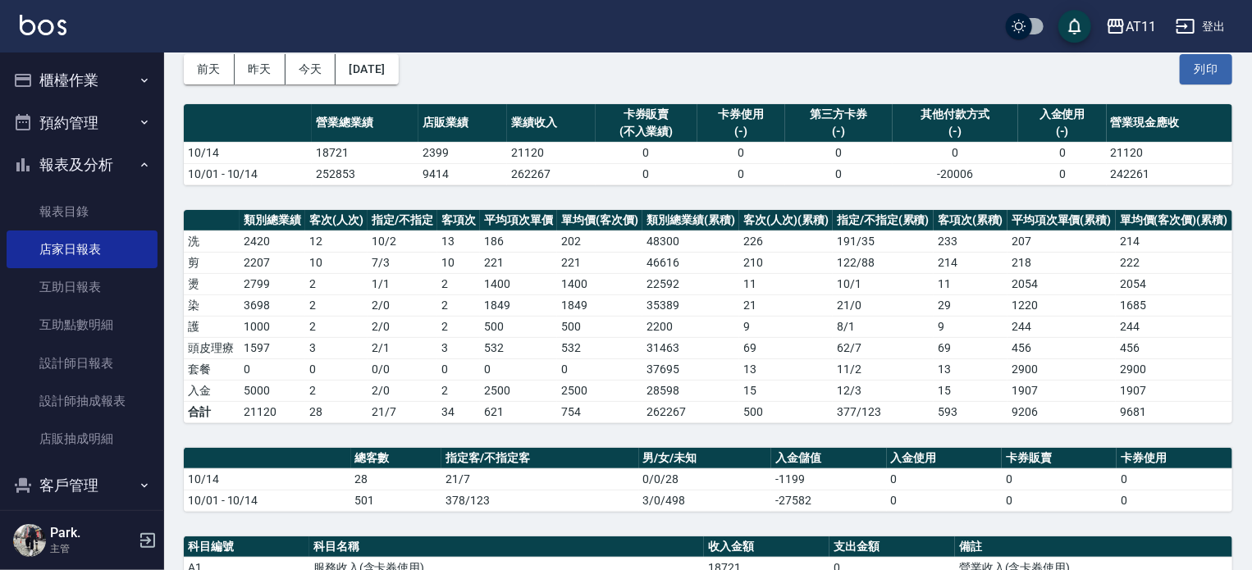
scroll to position [246, 0]
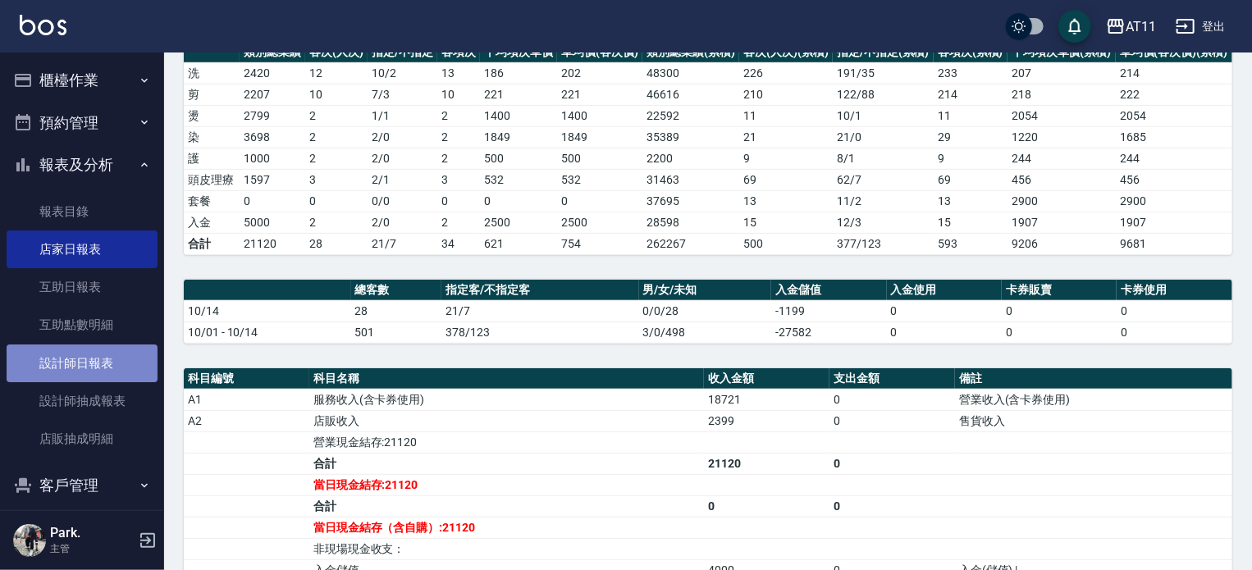
click at [91, 360] on link "設計師日報表" at bounding box center [82, 364] width 151 height 38
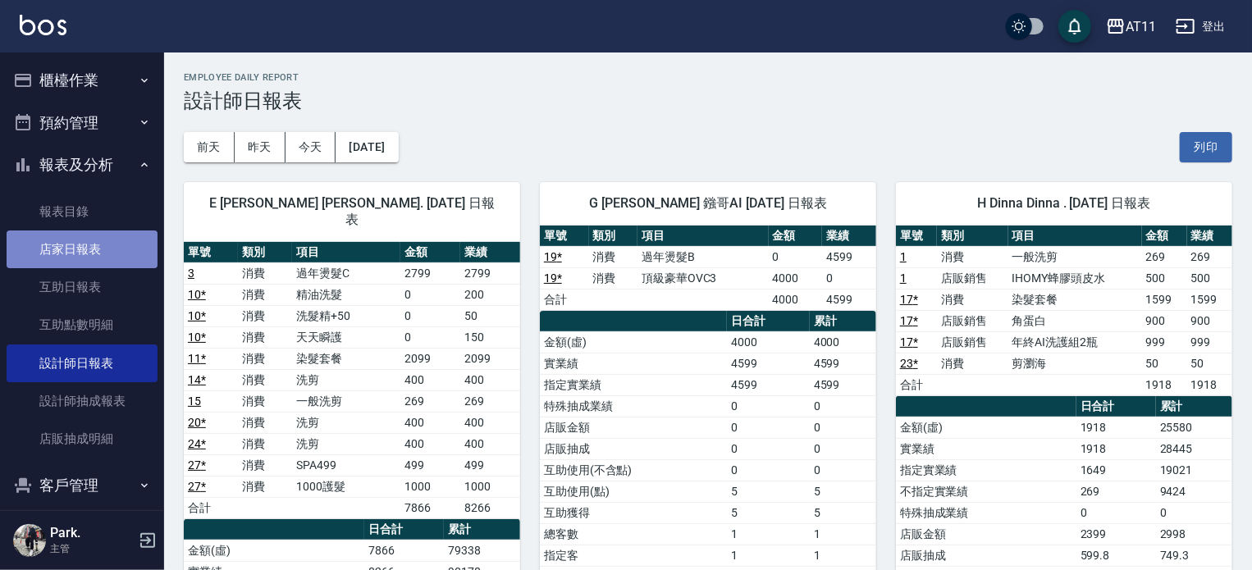
click at [83, 257] on link "店家日報表" at bounding box center [82, 250] width 151 height 38
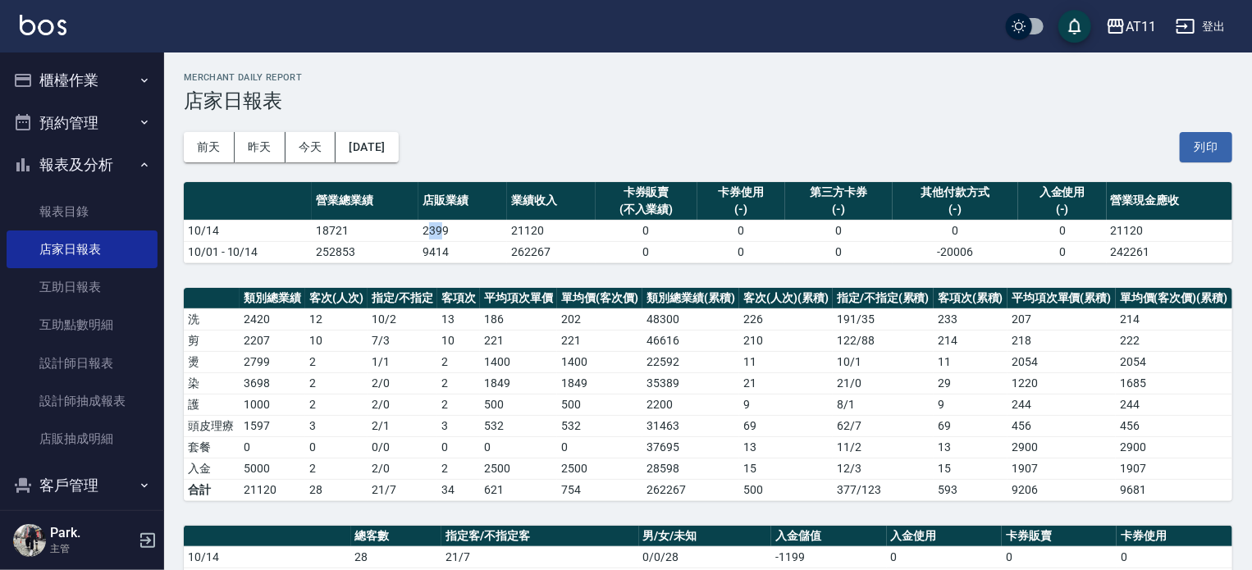
drag, startPoint x: 430, startPoint y: 232, endPoint x: 460, endPoint y: 236, distance: 29.7
click at [455, 231] on td "2399" at bounding box center [462, 230] width 89 height 21
click at [469, 245] on td "9414" at bounding box center [462, 251] width 89 height 21
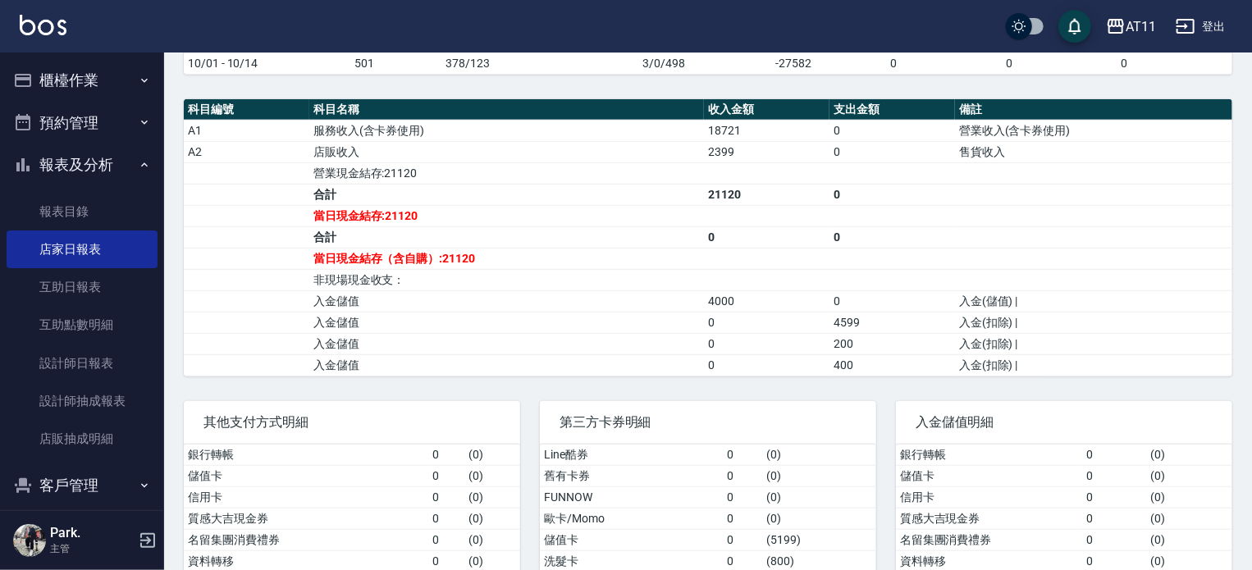
scroll to position [428, 0]
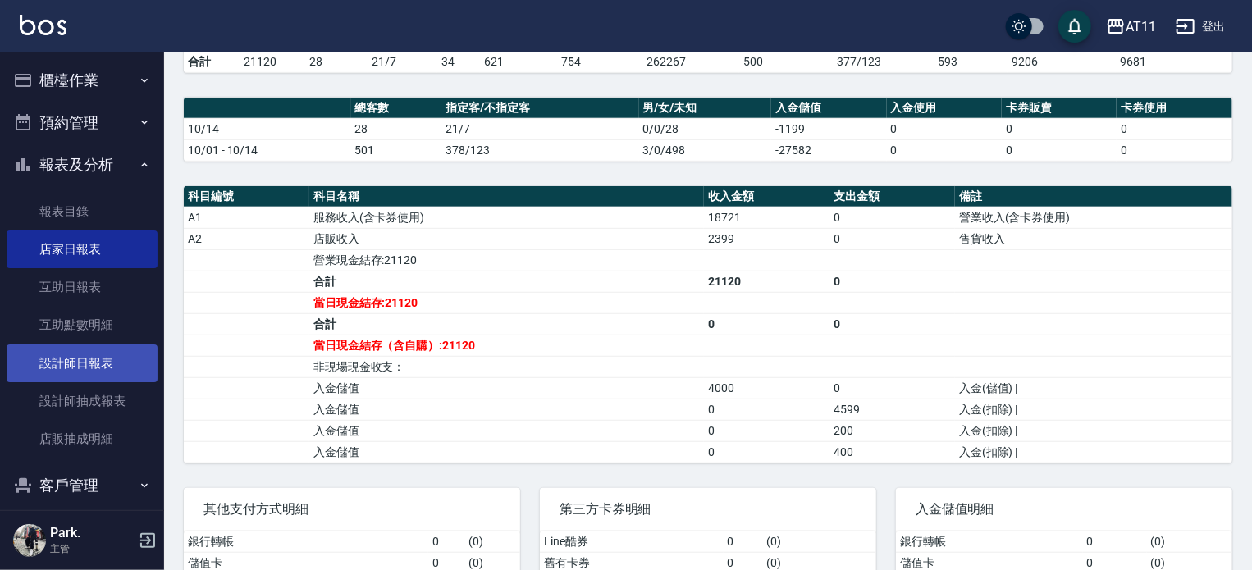
drag, startPoint x: 69, startPoint y: 364, endPoint x: 66, endPoint y: 346, distance: 18.3
click at [69, 364] on link "設計師日報表" at bounding box center [82, 364] width 151 height 38
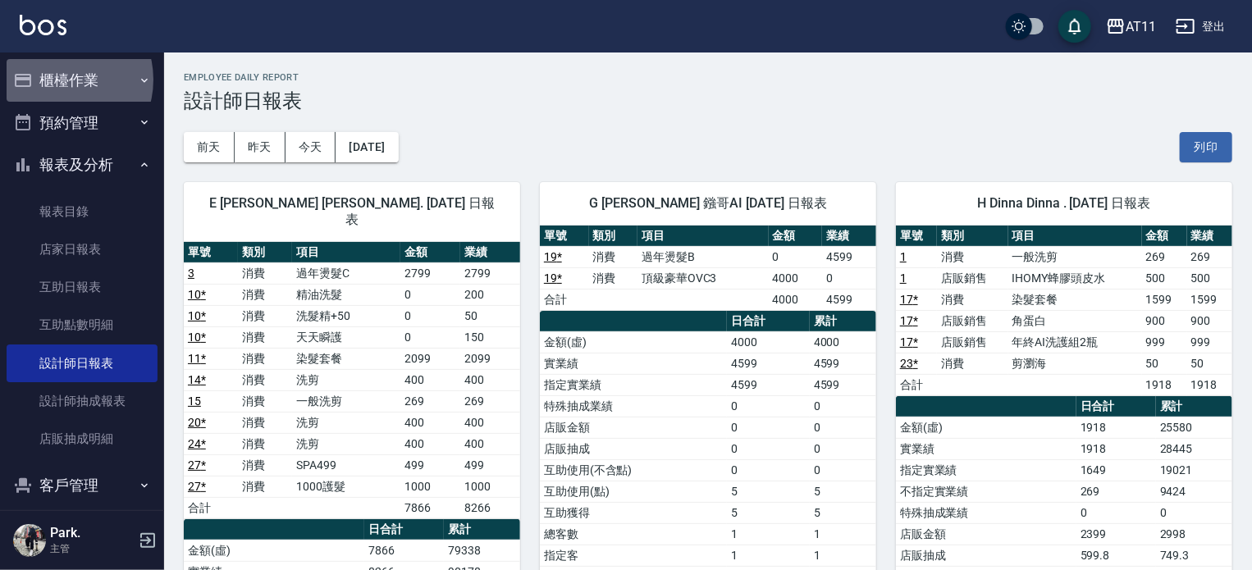
click at [61, 80] on button "櫃檯作業" at bounding box center [82, 80] width 151 height 43
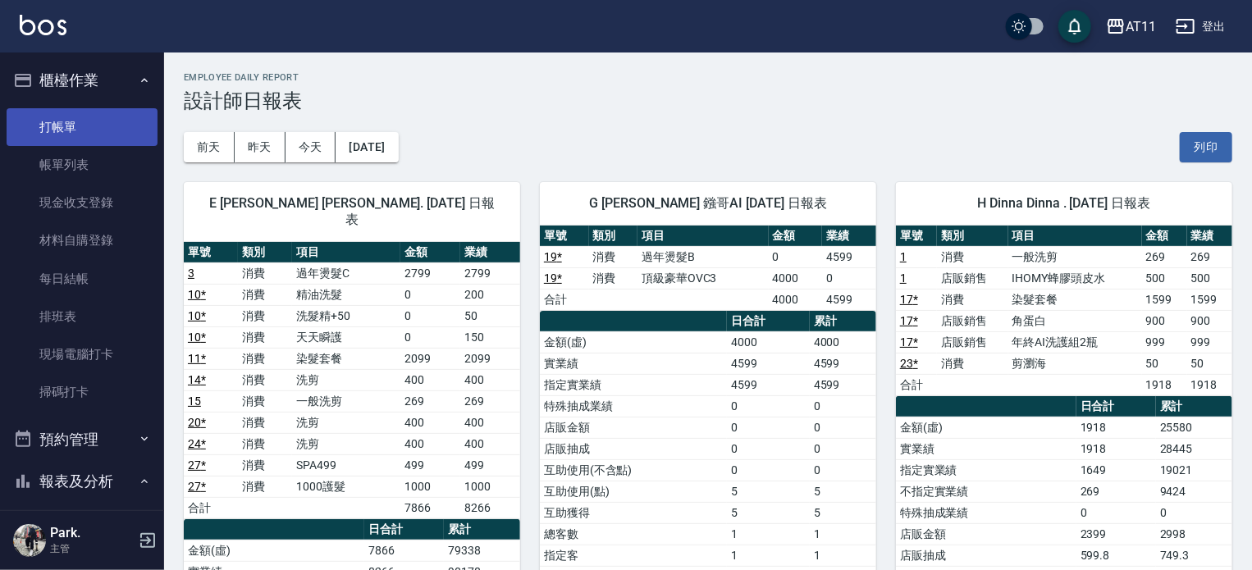
click at [83, 126] on link "打帳單" at bounding box center [82, 127] width 151 height 38
